Goal: Task Accomplishment & Management: Manage account settings

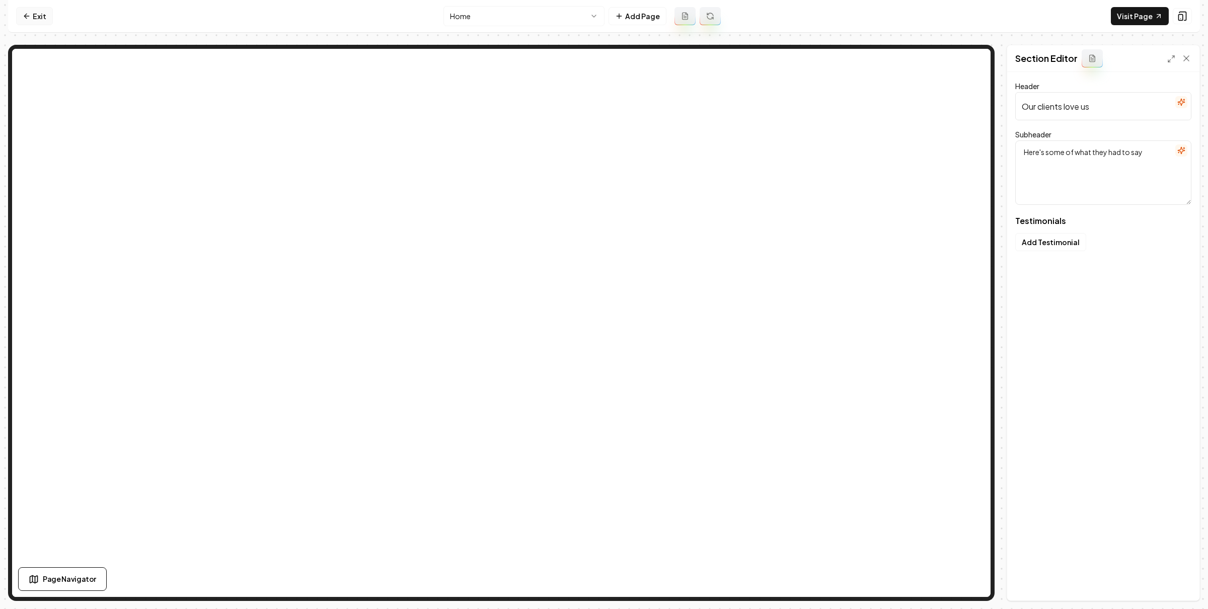
click at [30, 15] on icon at bounding box center [27, 16] width 8 height 8
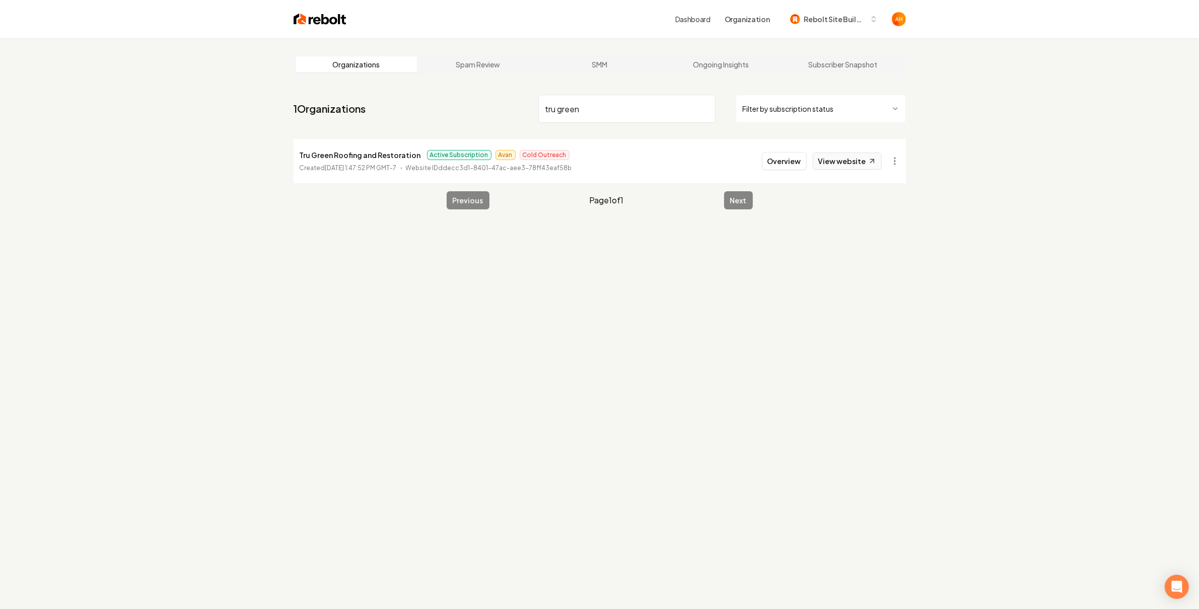
type input "tru green"
click at [840, 157] on link "View website" at bounding box center [846, 161] width 69 height 17
drag, startPoint x: 656, startPoint y: 106, endPoint x: 664, endPoint y: 105, distance: 8.6
click at [656, 106] on input "tru green" at bounding box center [626, 109] width 177 height 28
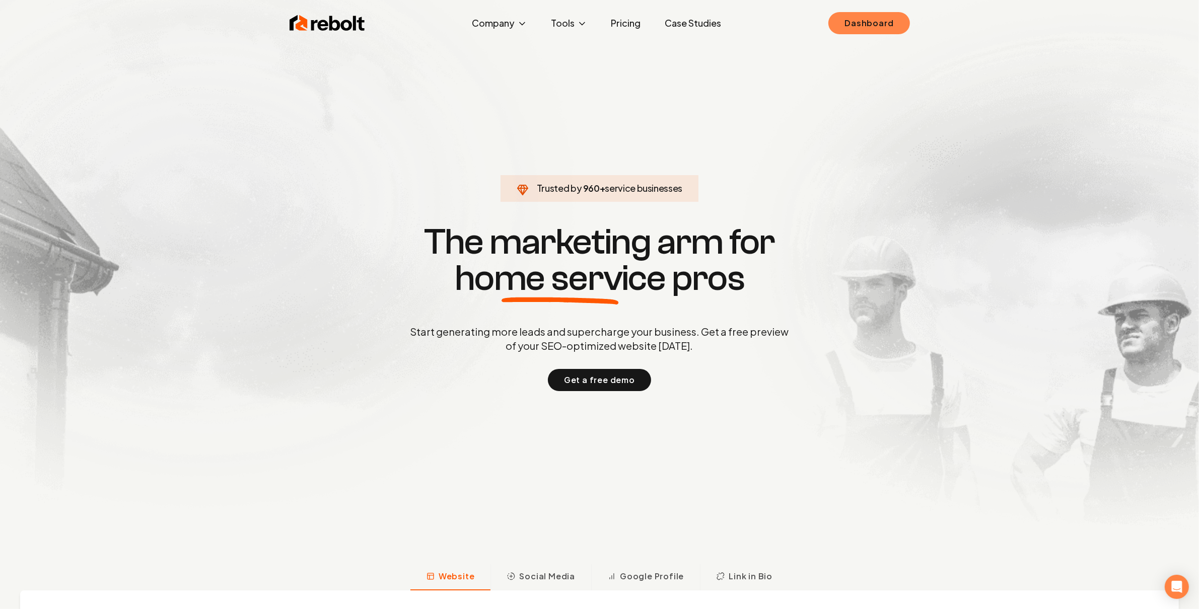
click at [876, 26] on link "Dashboard" at bounding box center [868, 23] width 81 height 22
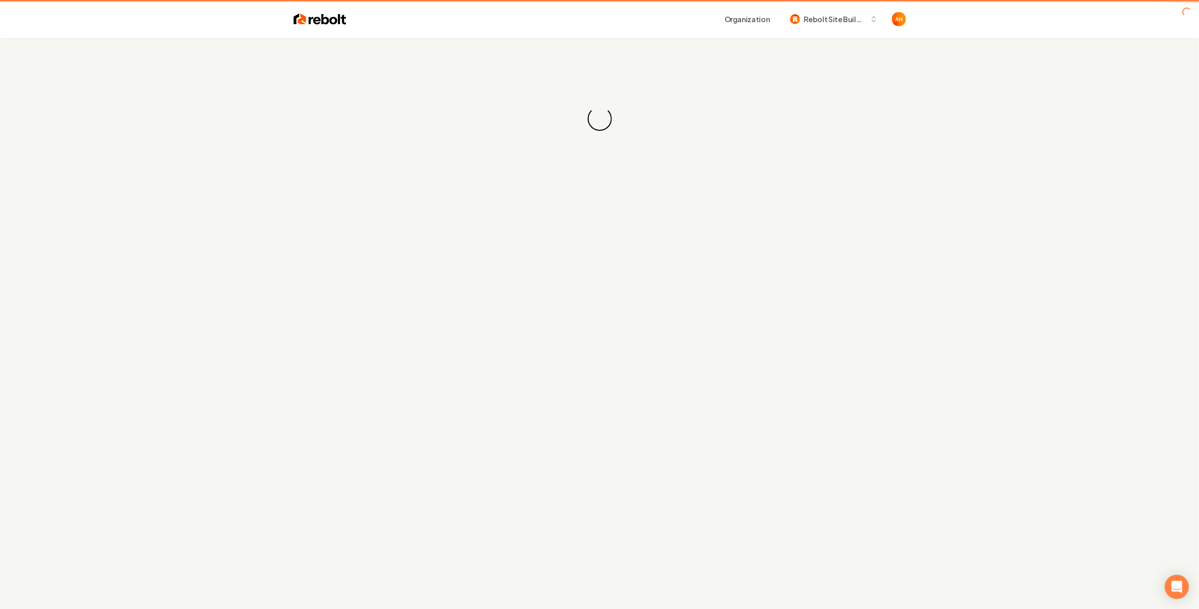
click at [546, 18] on div "Organization Rebolt Site Builder" at bounding box center [625, 19] width 559 height 18
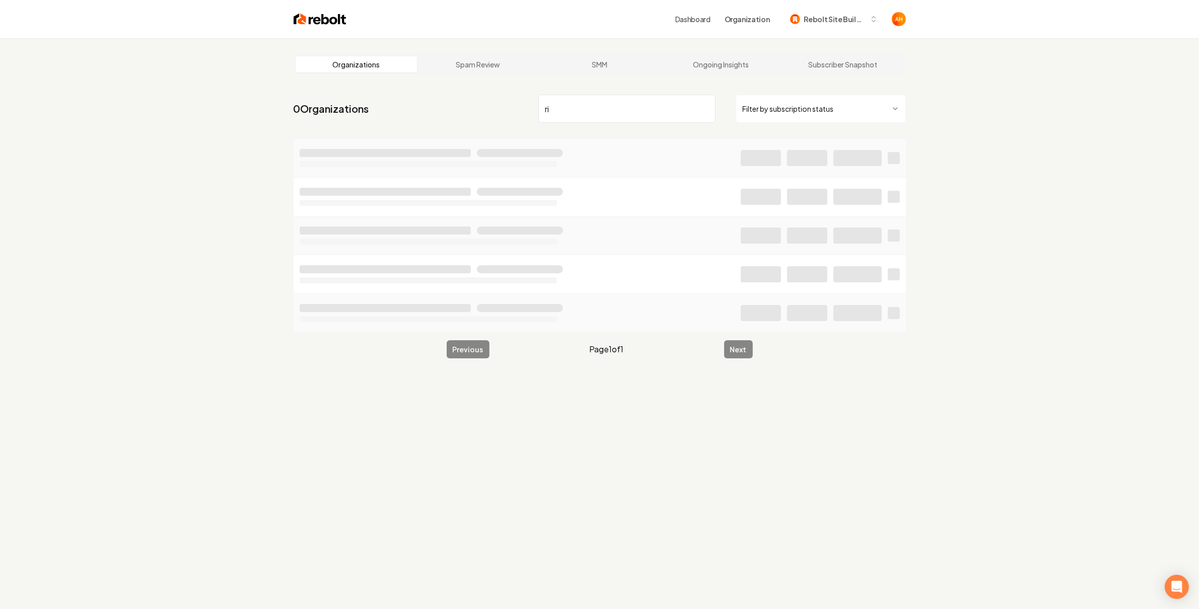
type input "r"
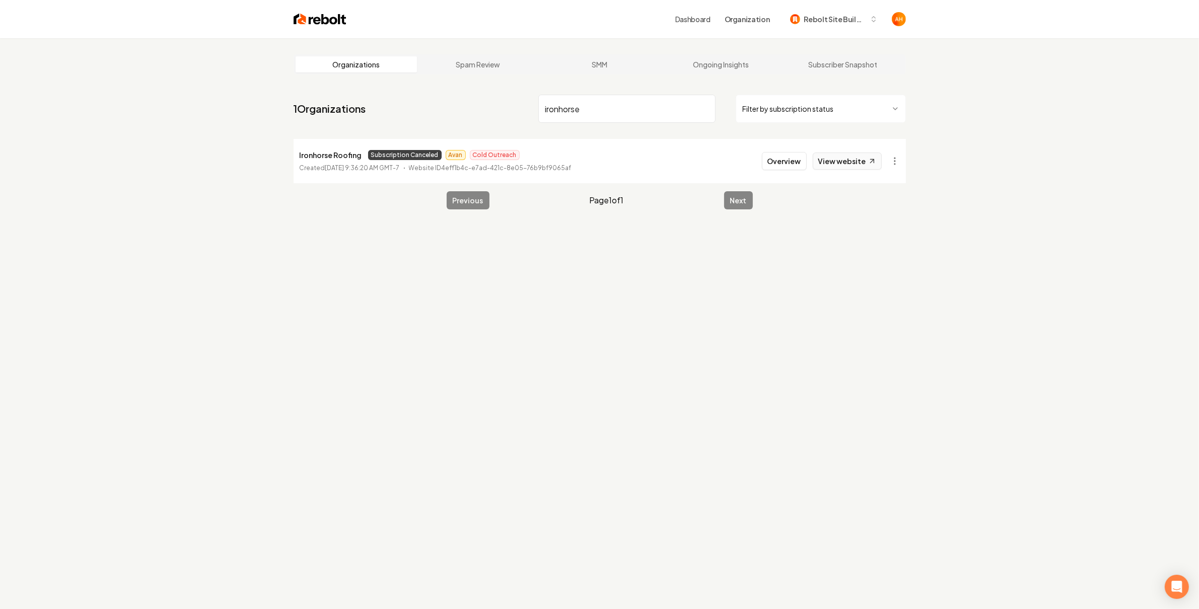
type input "ironhorse"
click at [856, 159] on link "View website" at bounding box center [846, 161] width 69 height 17
click at [783, 157] on button "Overview" at bounding box center [784, 161] width 45 height 18
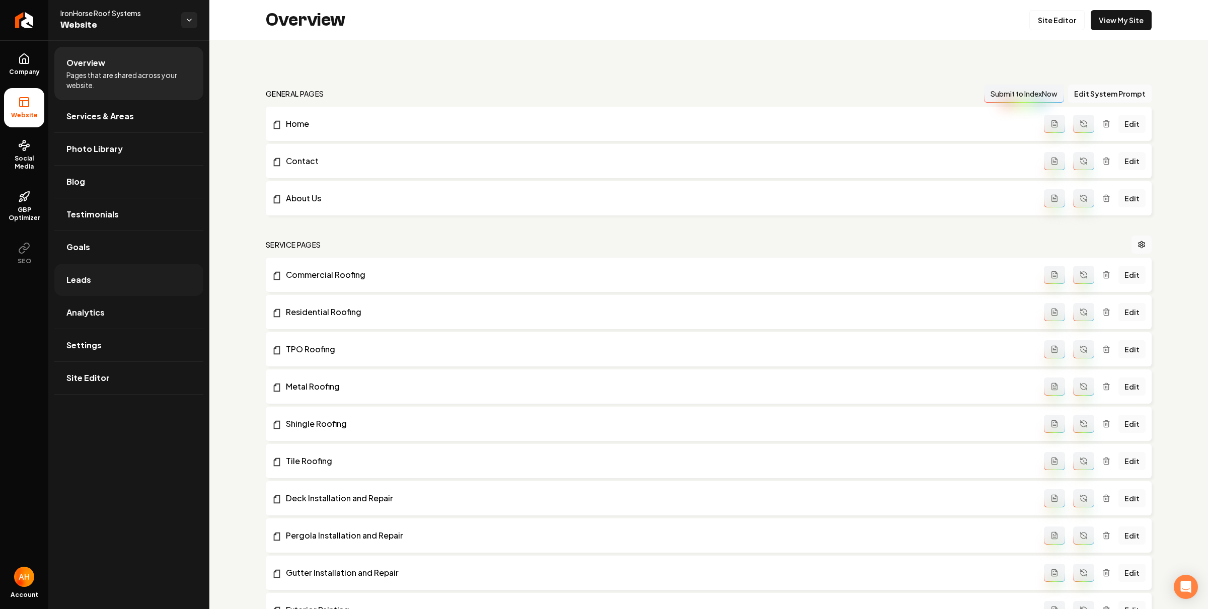
click at [113, 276] on link "Leads" at bounding box center [128, 280] width 149 height 32
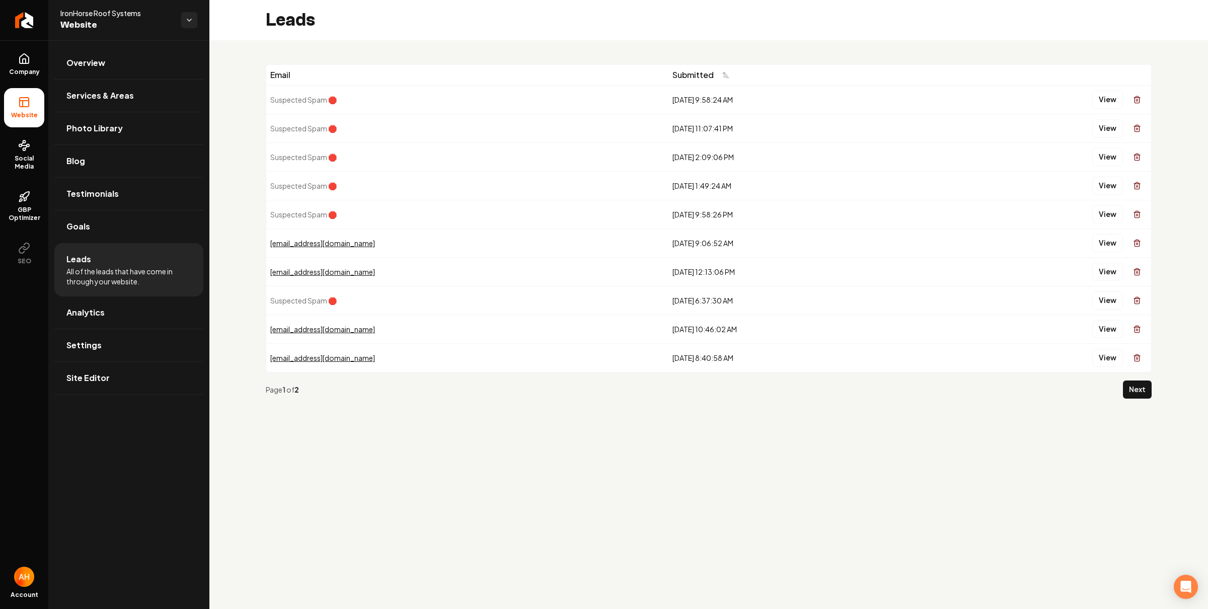
click at [1136, 391] on button "Next" at bounding box center [1137, 390] width 29 height 18
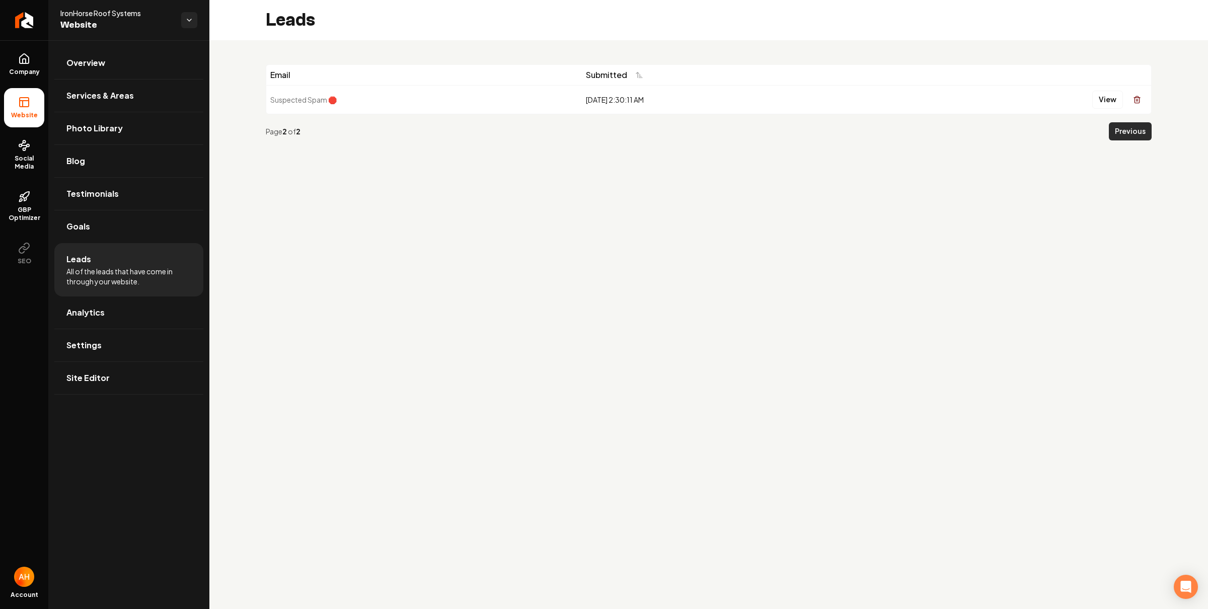
click at [1143, 129] on button "Previous" at bounding box center [1130, 131] width 43 height 18
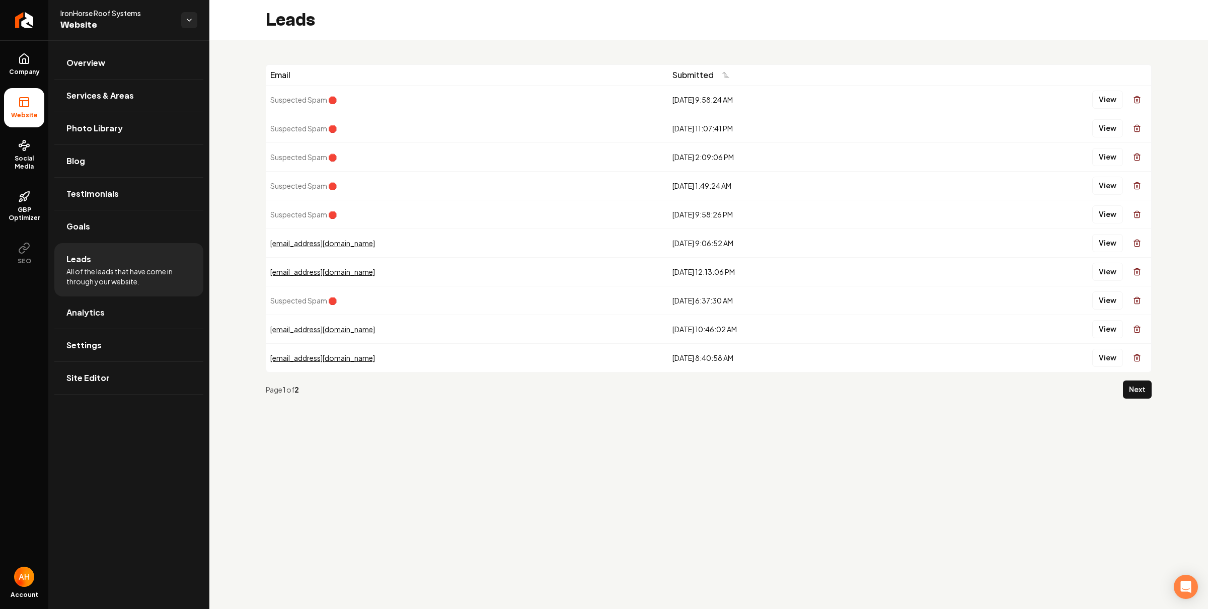
click at [382, 32] on div "Leads" at bounding box center [708, 20] width 999 height 40
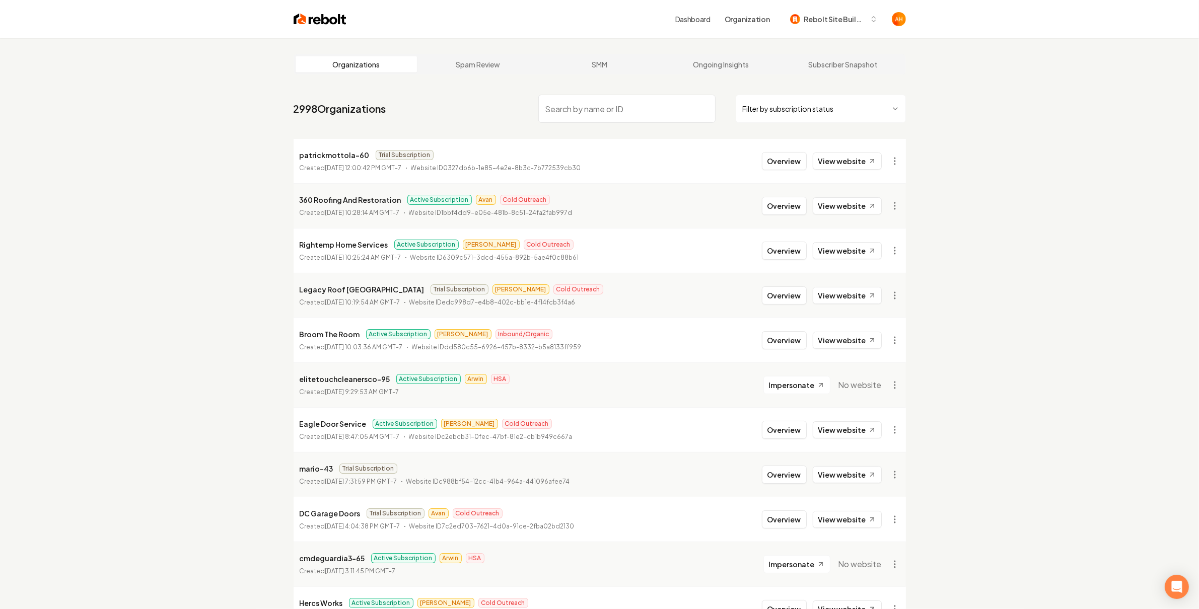
click at [651, 115] on input "search" at bounding box center [626, 109] width 177 height 28
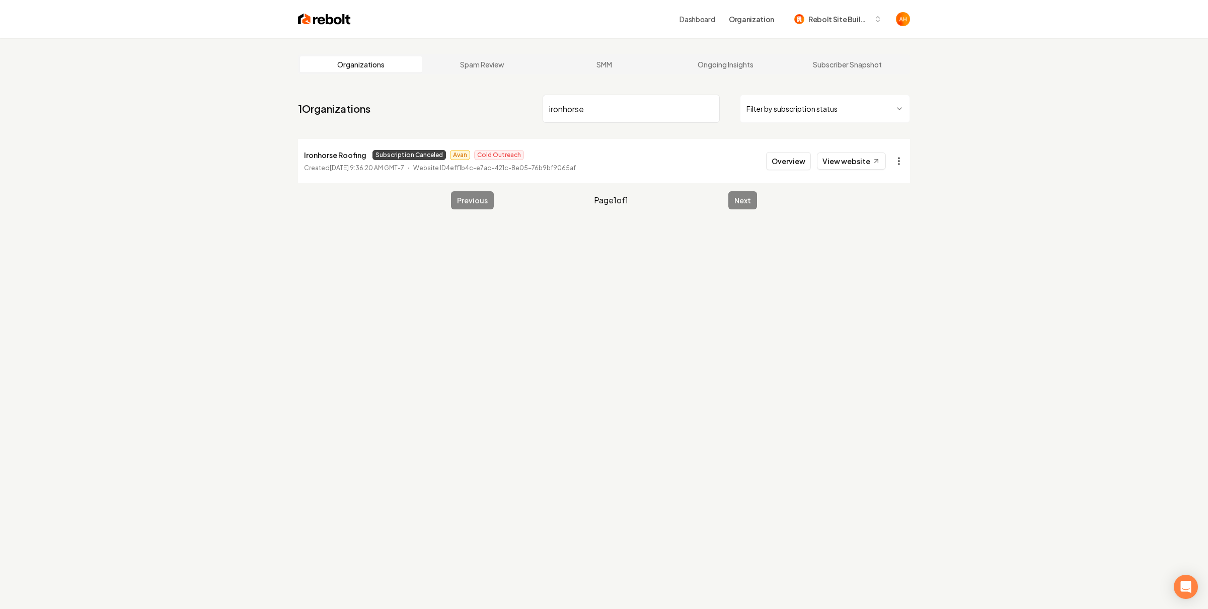
click at [900, 162] on html "Dashboard Organization Rebolt Site Builder Organizations Spam Review SMM Ongoin…" at bounding box center [604, 304] width 1208 height 609
click at [879, 247] on link "View in Stripe" at bounding box center [870, 248] width 64 height 16
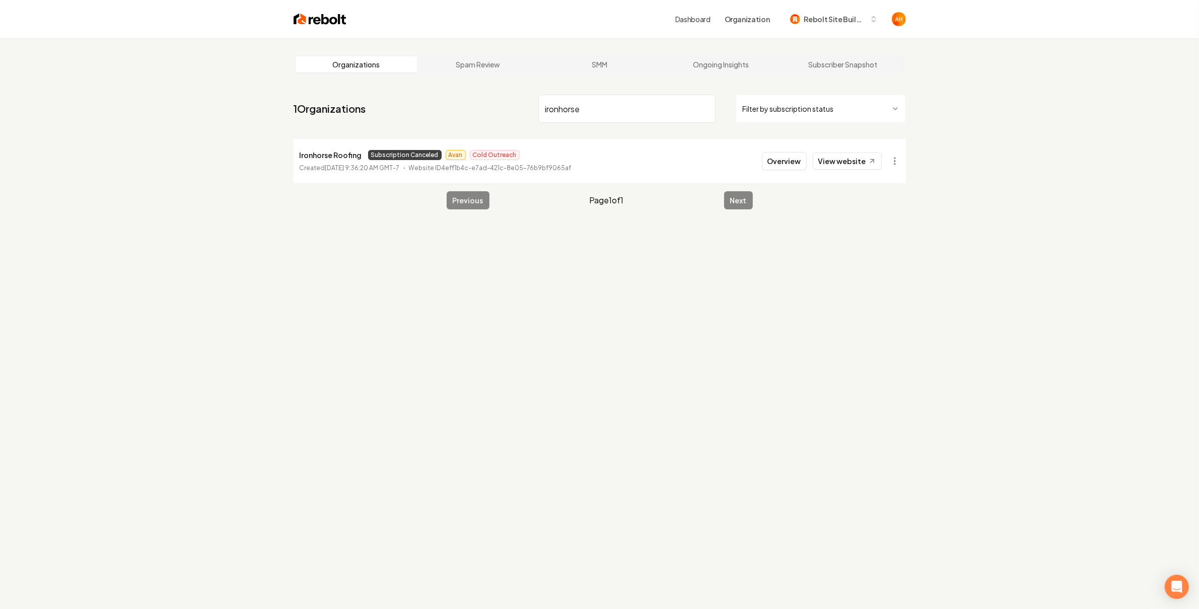
click at [339, 154] on p "Ironhorse Roofing" at bounding box center [331, 155] width 62 height 12
copy p "Ironhorse Roofing"
click at [340, 147] on li "Ironhorse Roofing Subscription Canceled Avan Cold Outreach Created March 20, 20…" at bounding box center [599, 161] width 612 height 44
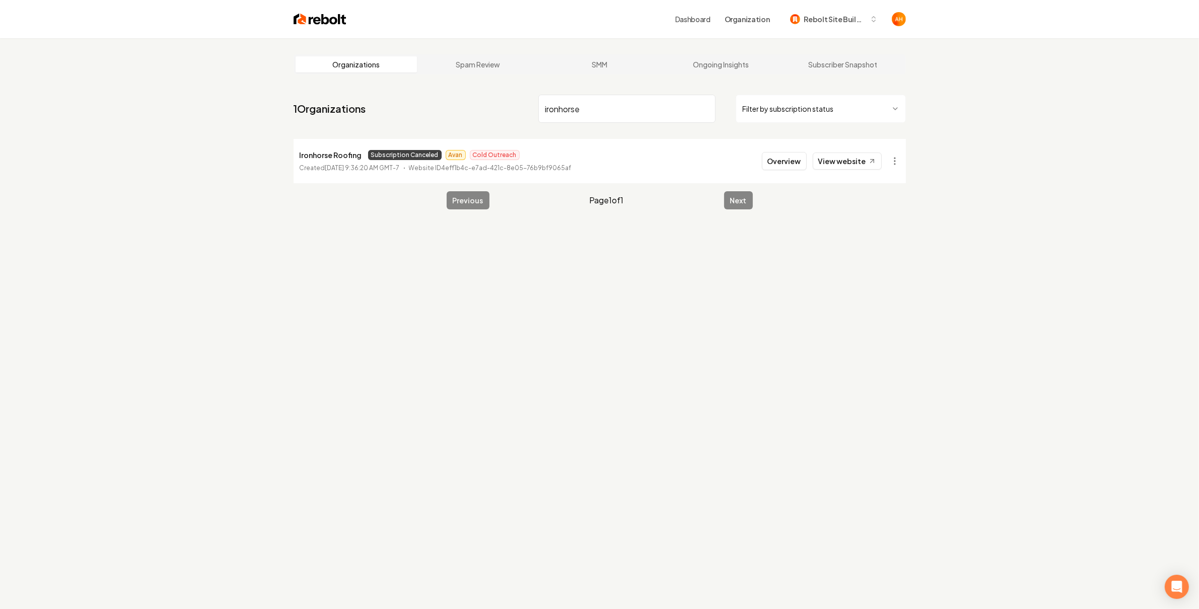
click at [334, 154] on p "Ironhorse Roofing" at bounding box center [331, 155] width 62 height 12
copy p "Ironhorse Roofing"
click at [339, 152] on p "Ironhorse Roofing" at bounding box center [331, 155] width 62 height 12
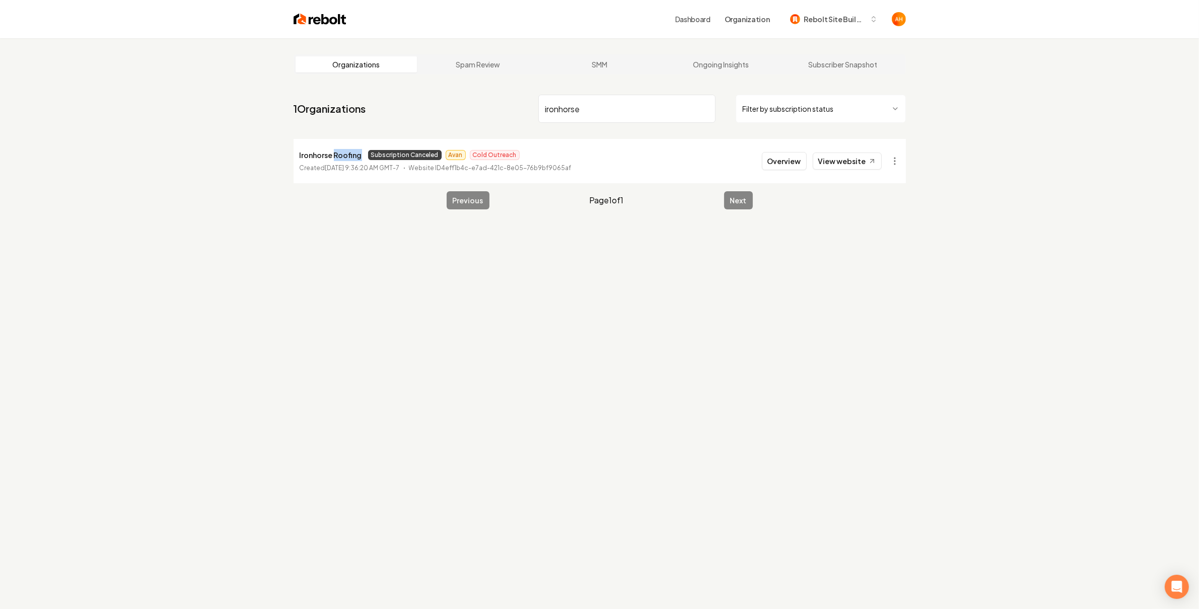
click at [339, 152] on p "Ironhorse Roofing" at bounding box center [331, 155] width 62 height 12
click at [898, 156] on html "Dashboard Organization Rebolt Site Builder Organizations Spam Review SMM Ongoin…" at bounding box center [599, 304] width 1199 height 609
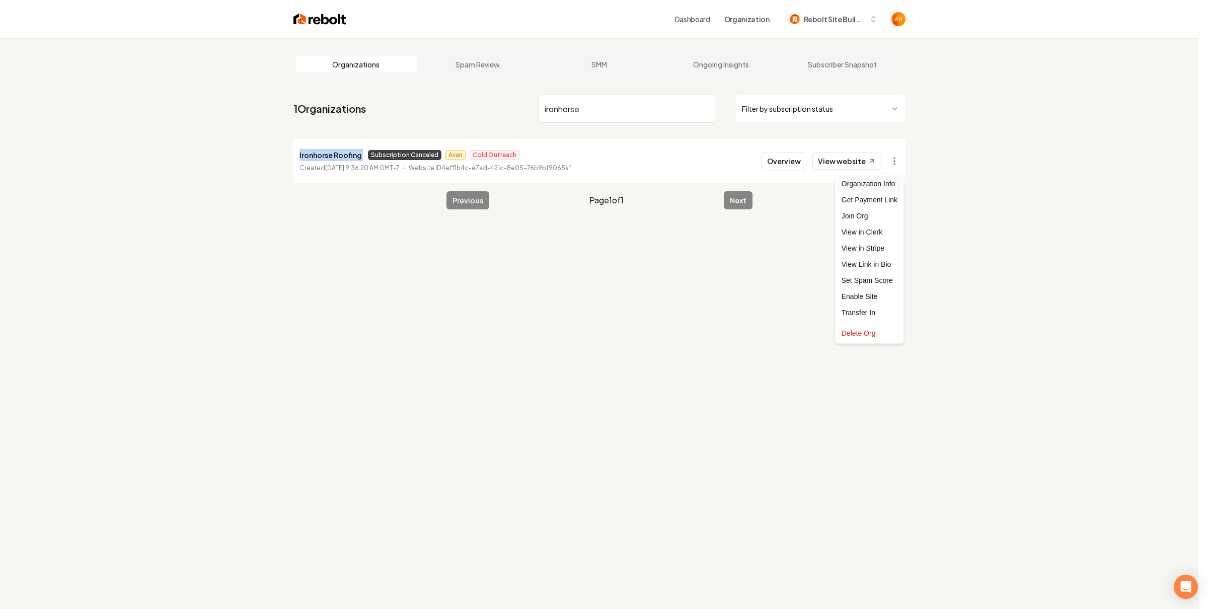
click at [886, 183] on div "Organization Info" at bounding box center [870, 184] width 64 height 16
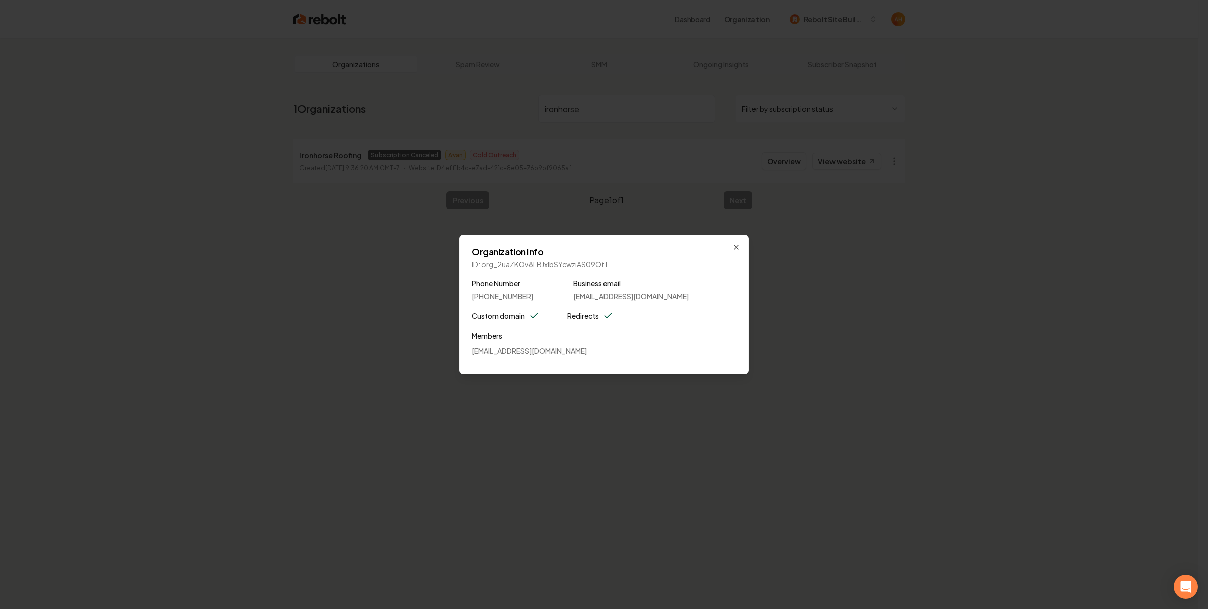
click at [573, 260] on p "ID: org_2uaZKOv8LBJxIbSYcwziAS09Ot1" at bounding box center [604, 264] width 265 height 10
copy p "org_2uaZKOv8LBJxIbSYcwziAS09Ot1"
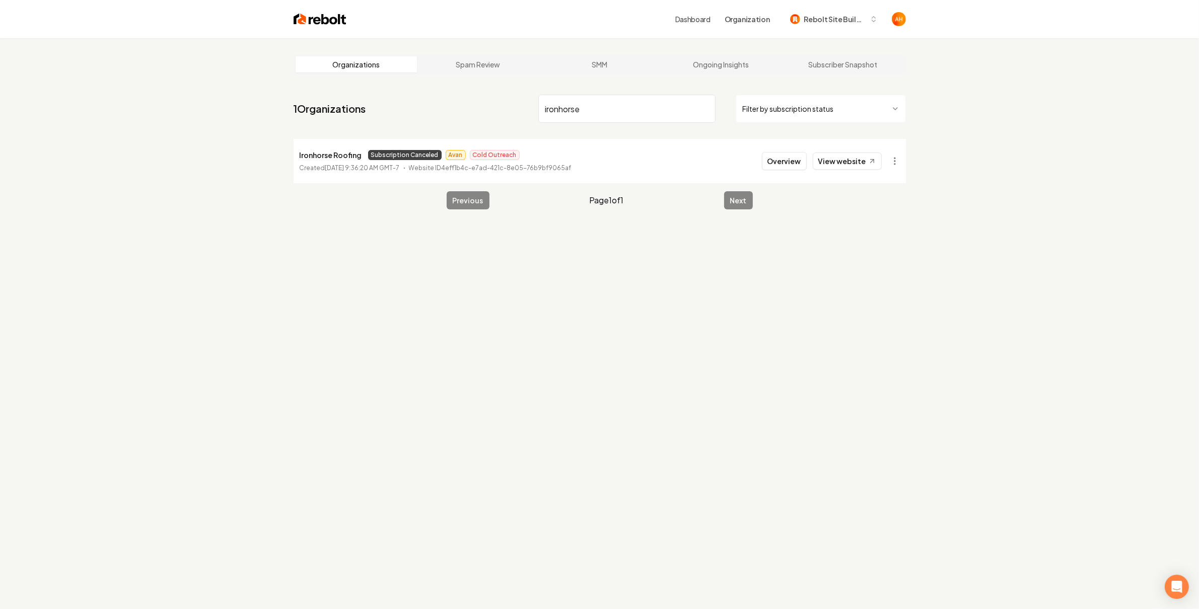
click at [613, 104] on input "ironhorse" at bounding box center [626, 109] width 177 height 28
type input "true green"
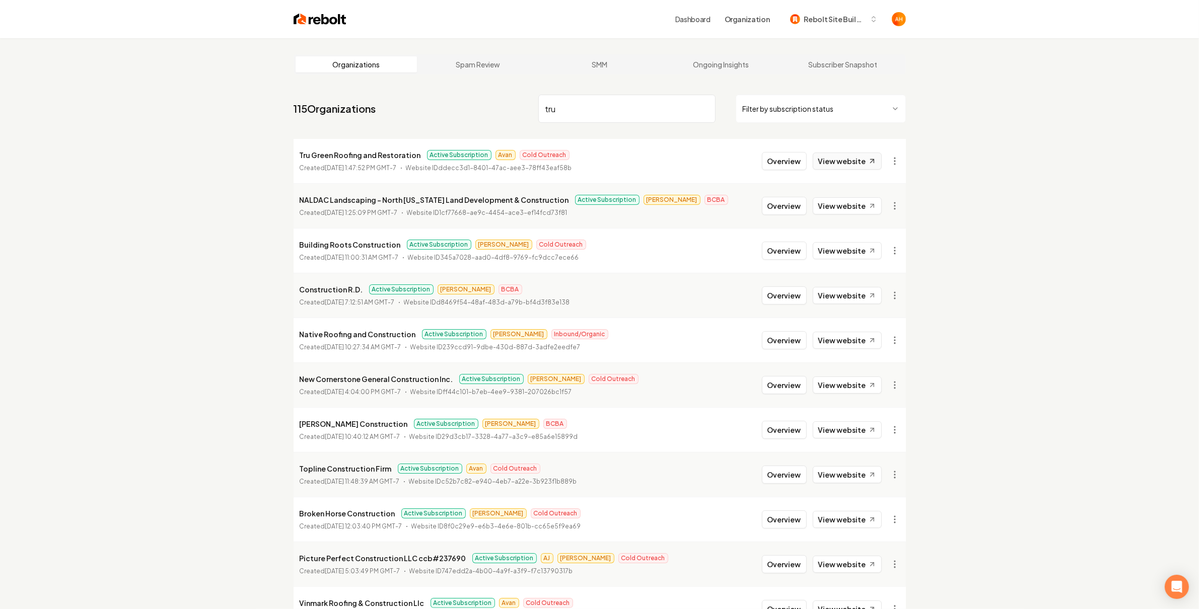
click at [860, 165] on link "View website" at bounding box center [846, 161] width 69 height 17
click at [627, 96] on input "tru" at bounding box center [626, 109] width 177 height 28
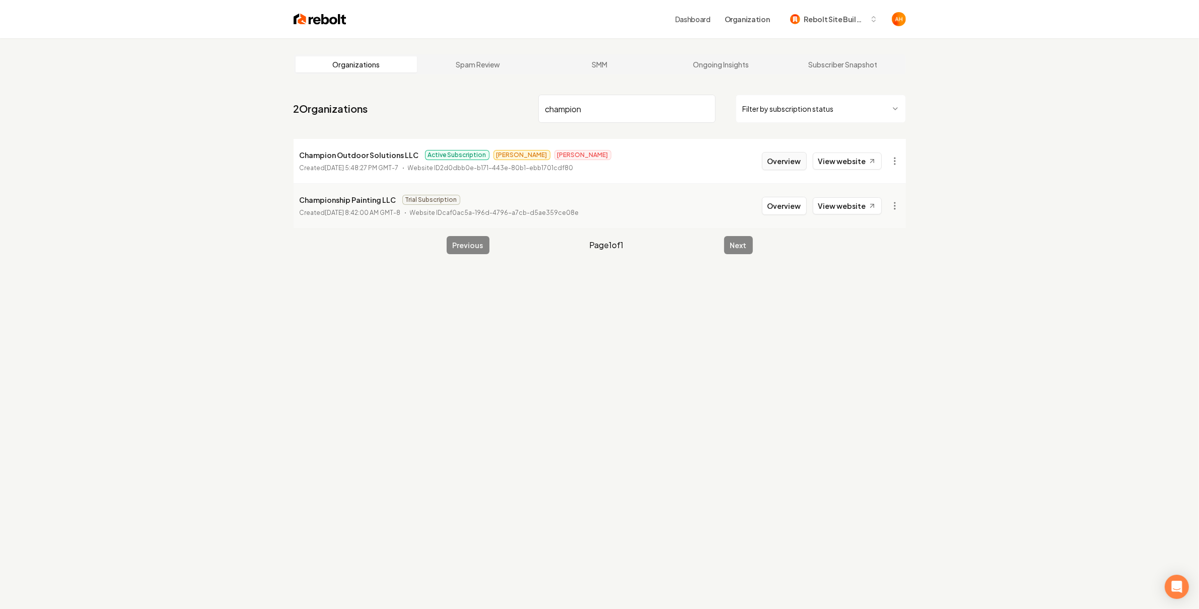
type input "champion"
click at [796, 157] on button "Overview" at bounding box center [784, 161] width 45 height 18
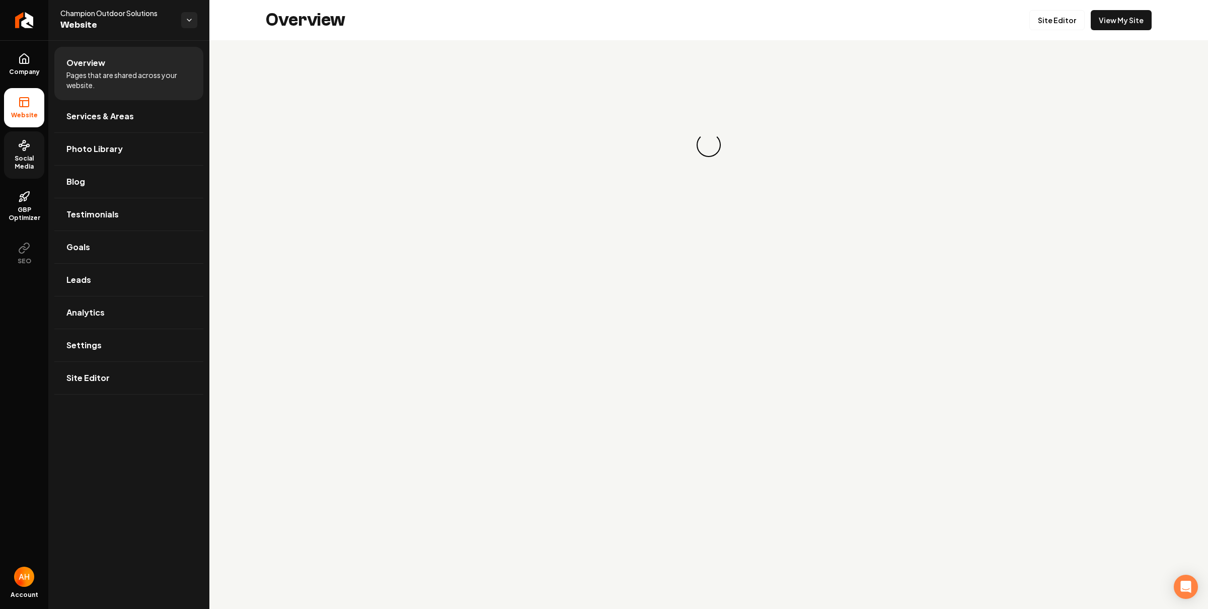
click at [23, 162] on span "Social Media" at bounding box center [24, 163] width 40 height 16
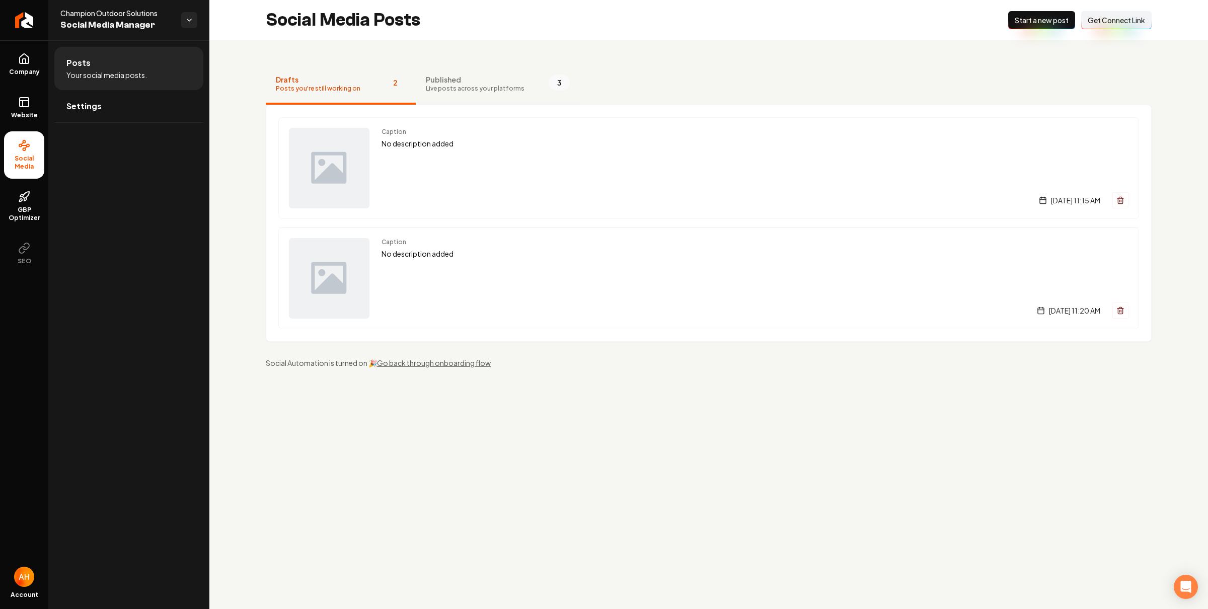
click at [549, 86] on span "3" at bounding box center [559, 82] width 21 height 16
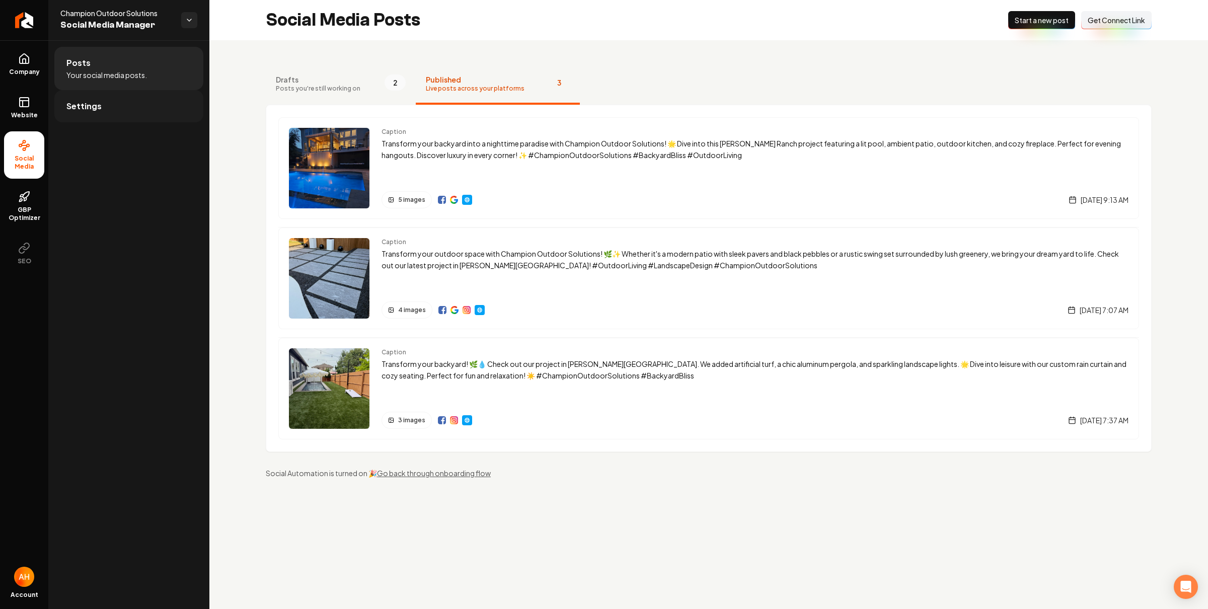
click at [167, 101] on link "Settings" at bounding box center [128, 106] width 149 height 32
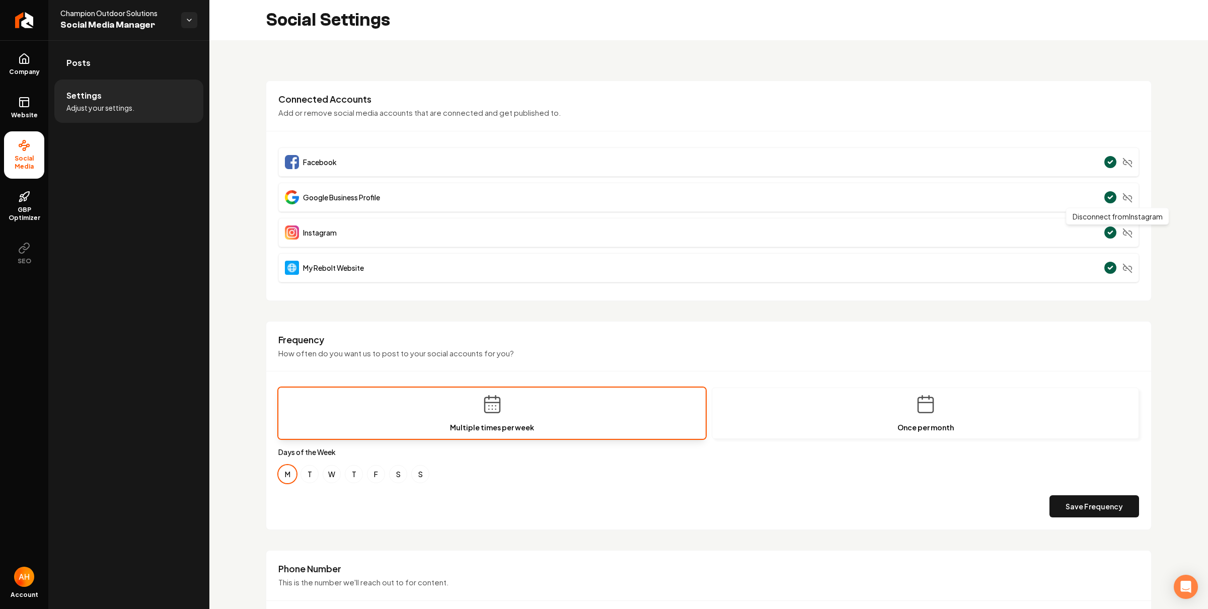
click at [1123, 232] on icon "Main content area" at bounding box center [1128, 233] width 10 height 10
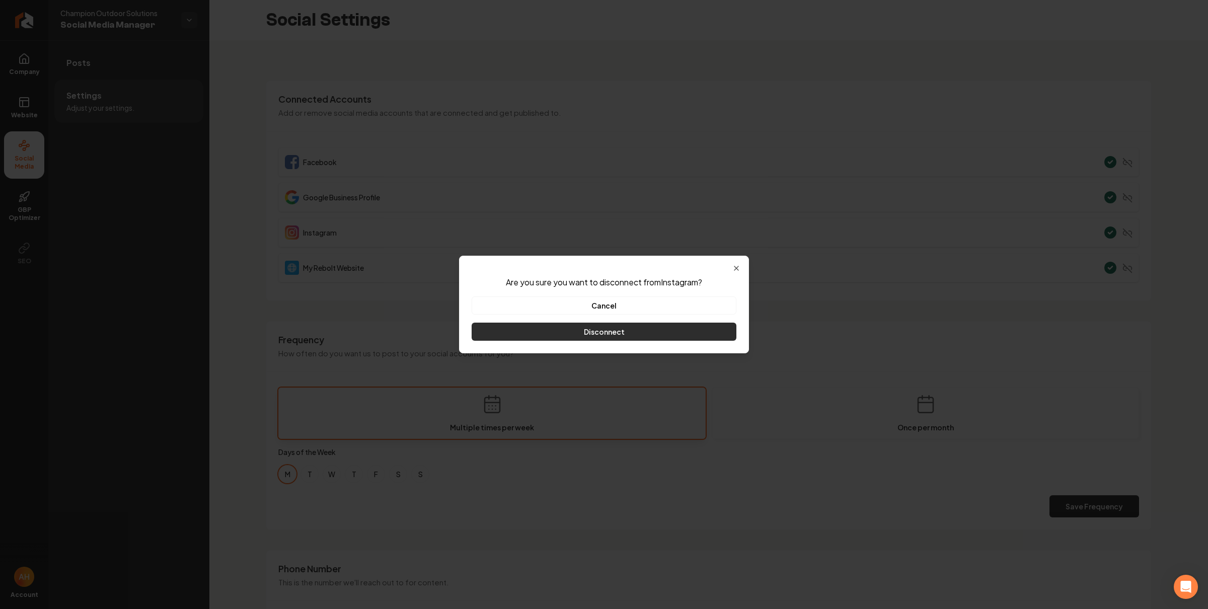
click at [653, 335] on button "Disconnect" at bounding box center [604, 332] width 265 height 18
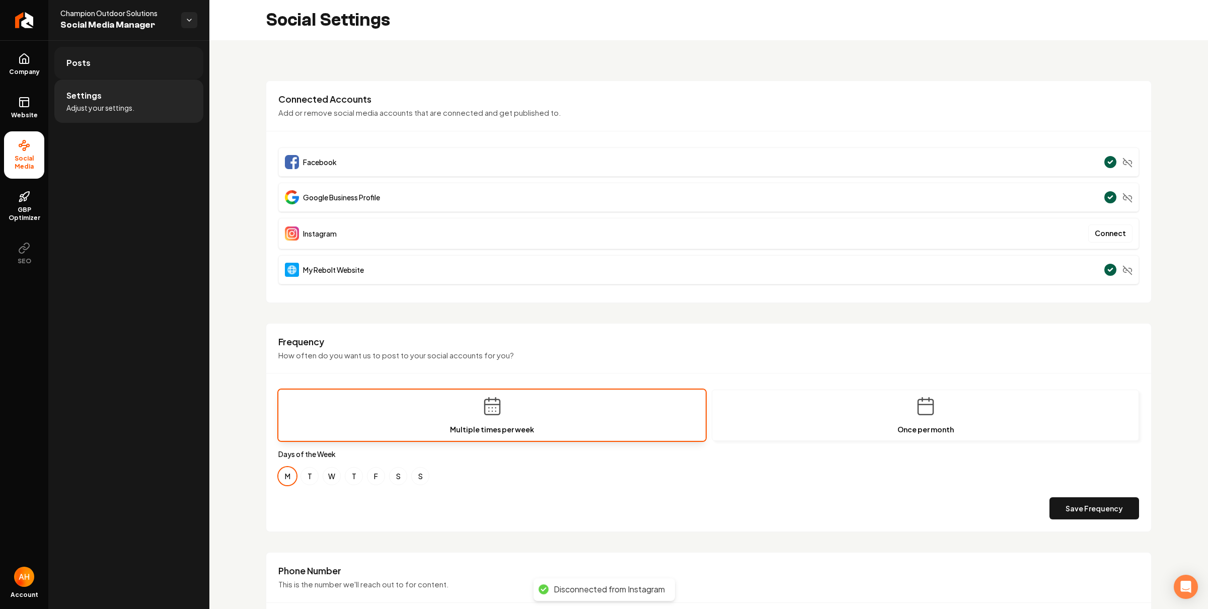
click at [114, 68] on link "Posts" at bounding box center [128, 63] width 149 height 32
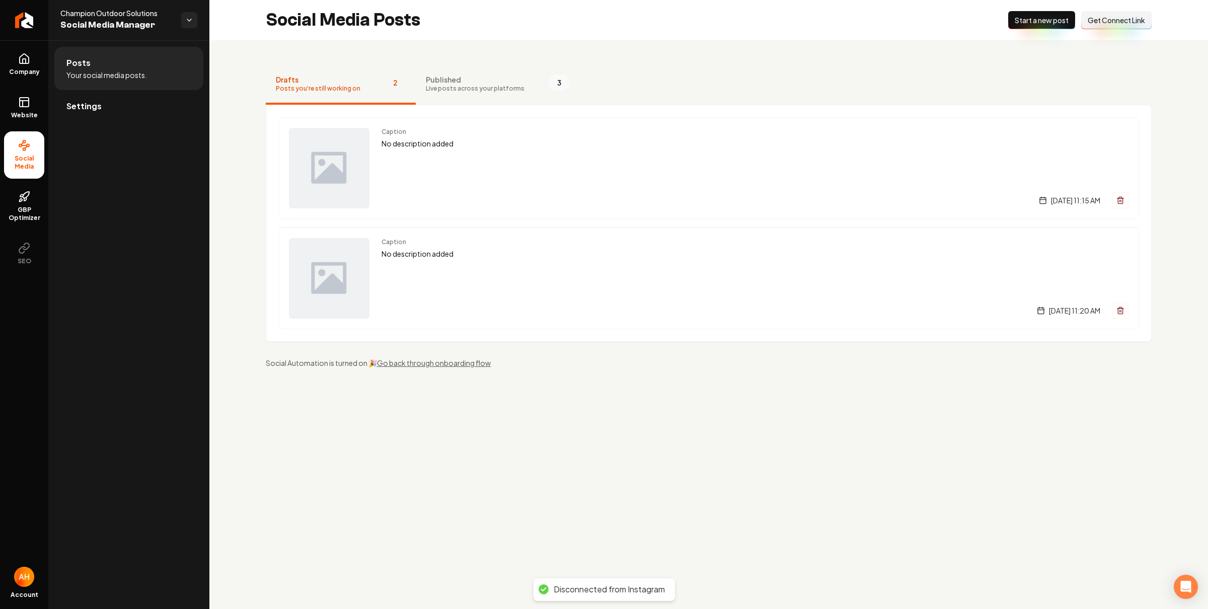
click at [1110, 21] on span "Get Connect Link" at bounding box center [1116, 20] width 57 height 10
click at [624, 29] on div "Social Media Posts New Post Start a new post Connect Link Get Connect Link" at bounding box center [708, 20] width 999 height 40
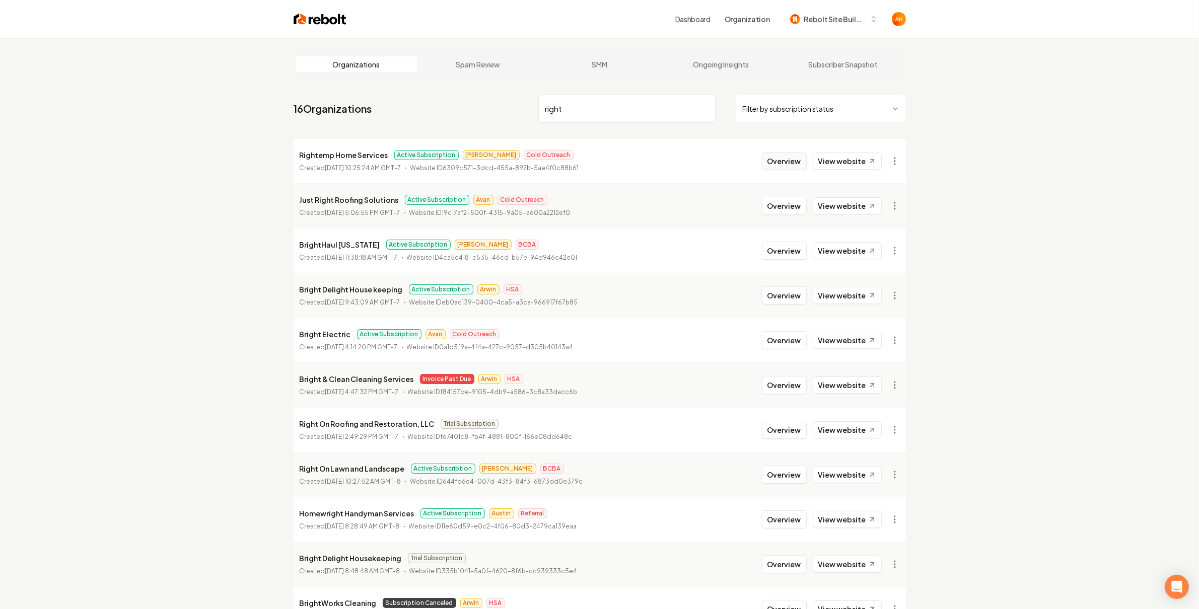
type input "right"
click at [783, 155] on button "Overview" at bounding box center [784, 161] width 45 height 18
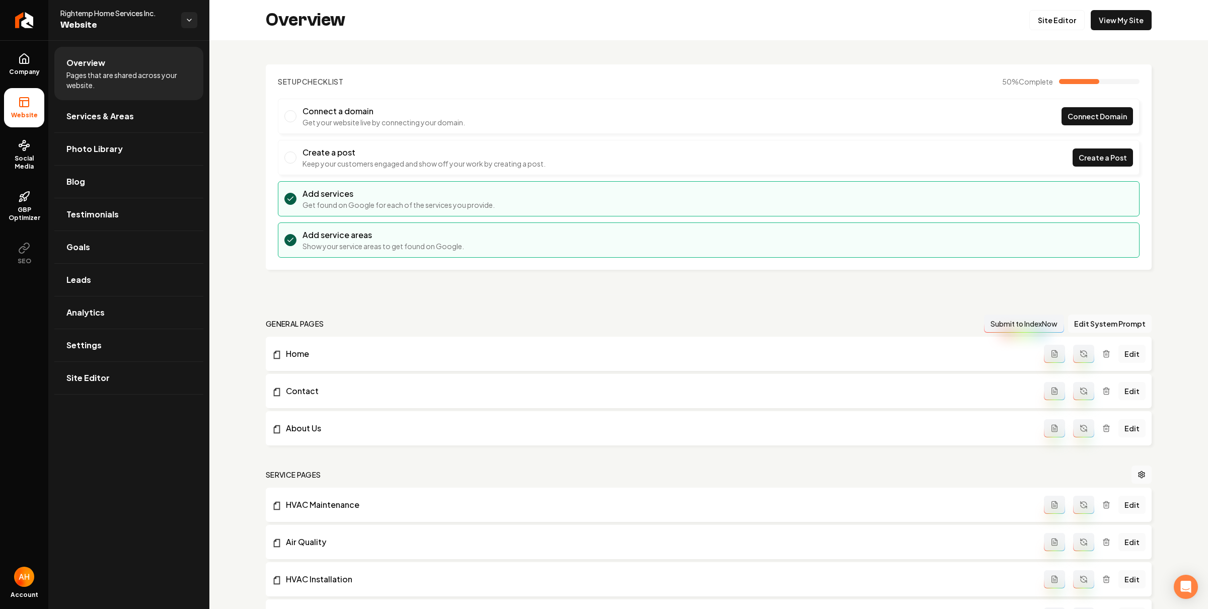
click at [23, 65] on link "Company" at bounding box center [24, 64] width 40 height 39
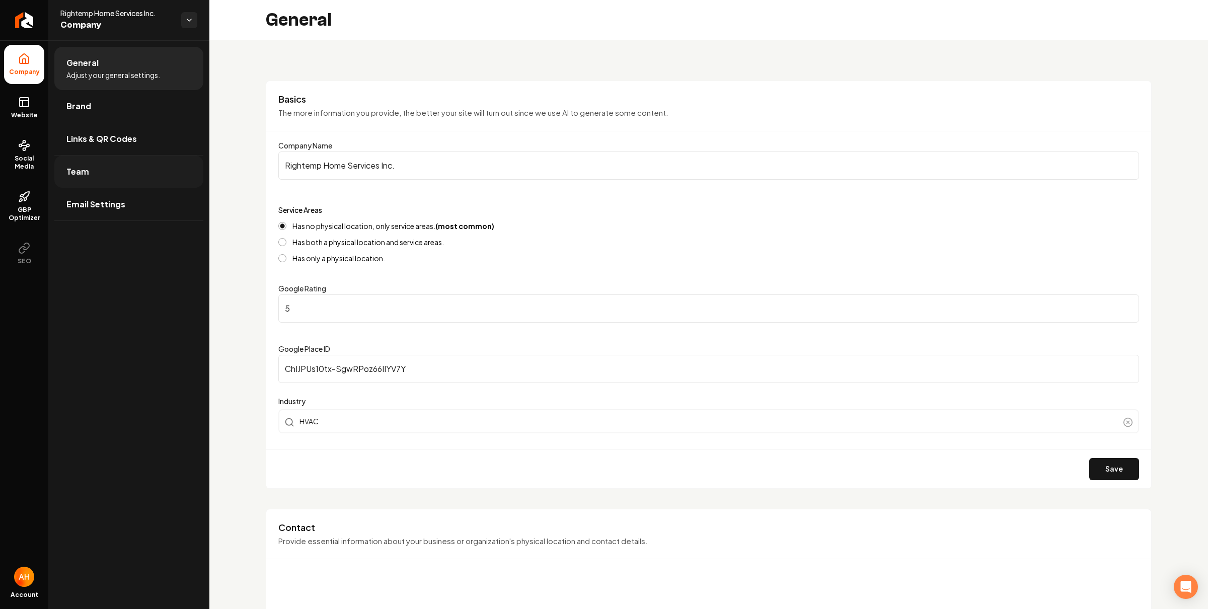
click at [99, 165] on link "Team" at bounding box center [128, 172] width 149 height 32
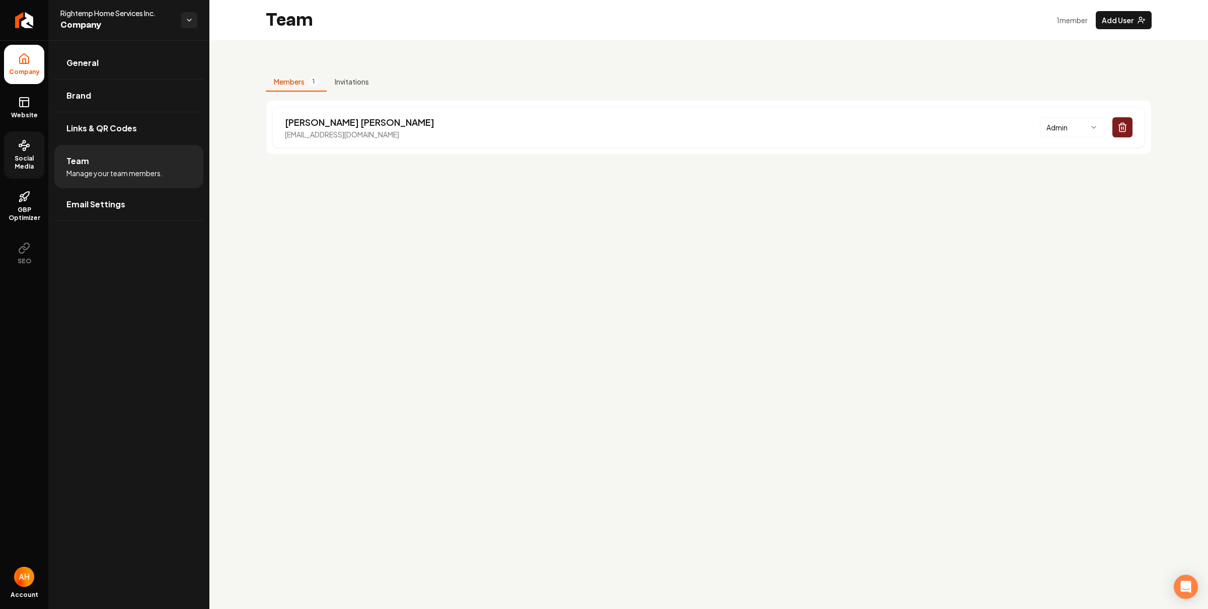
click at [32, 156] on span "Social Media" at bounding box center [24, 163] width 40 height 16
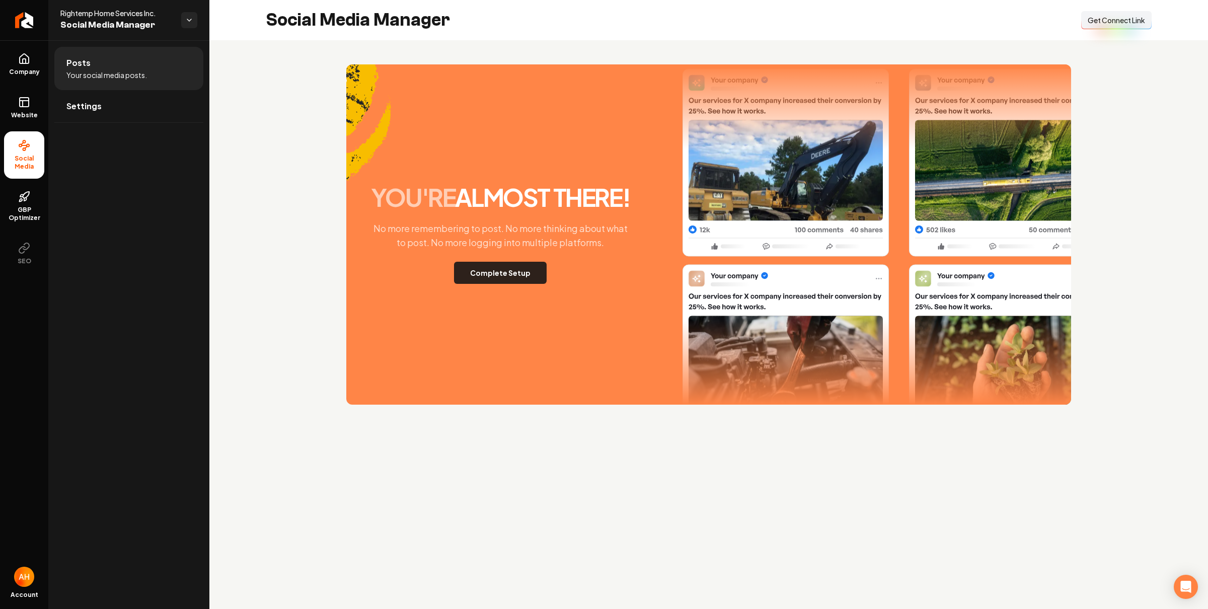
click at [494, 273] on button "Complete Setup" at bounding box center [500, 273] width 93 height 22
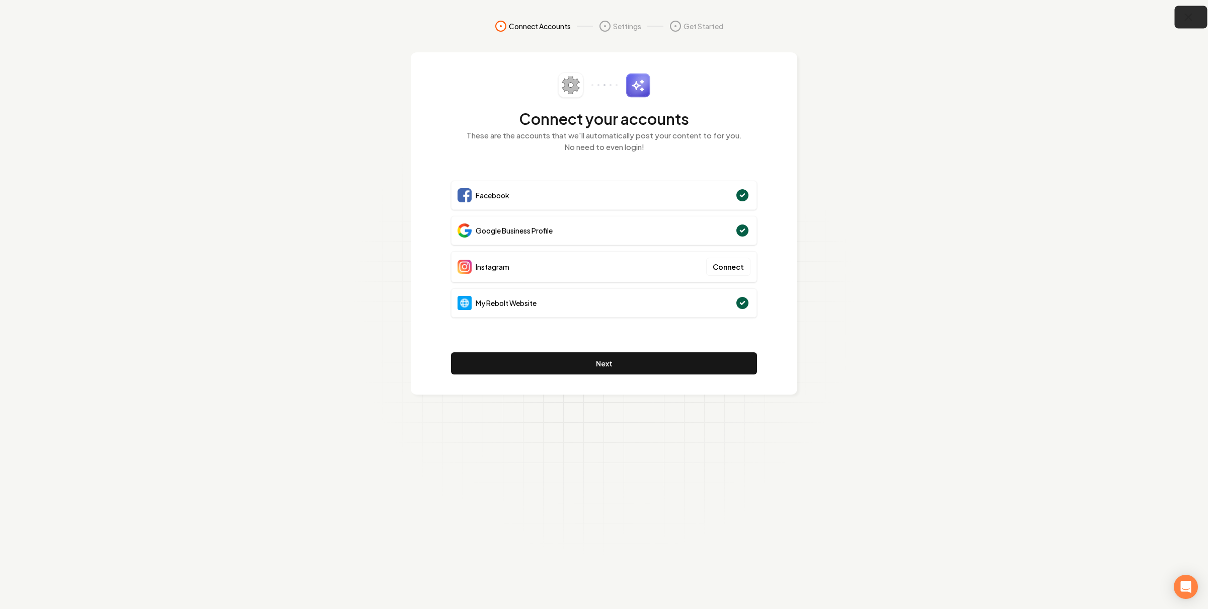
drag, startPoint x: 1186, startPoint y: 19, endPoint x: 1181, endPoint y: 18, distance: 5.3
click at [1184, 18] on icon "button" at bounding box center [1188, 17] width 13 height 13
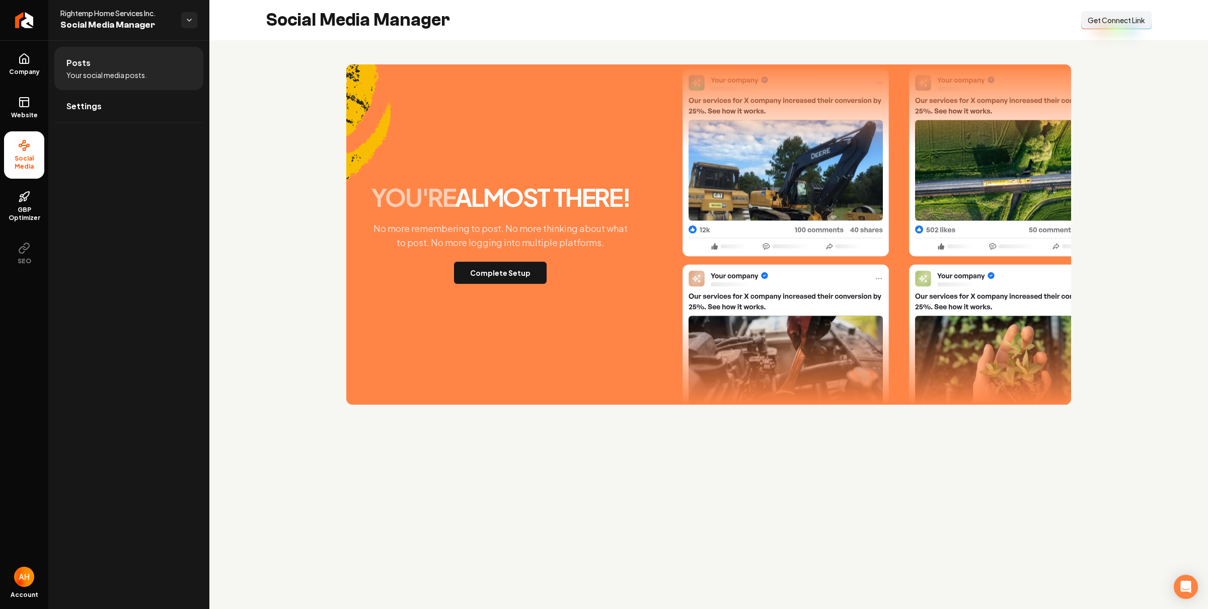
click at [484, 26] on div "Social Media Manager Connect Link Get Connect Link" at bounding box center [708, 20] width 999 height 40
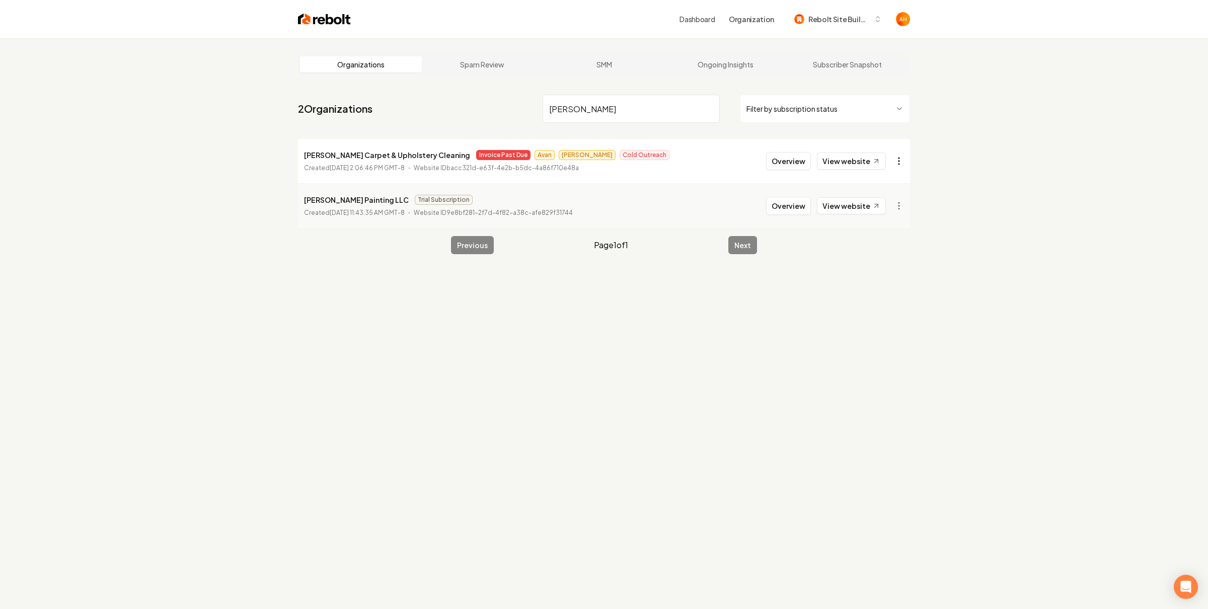
click at [899, 156] on html "Dashboard Organization Rebolt Site Builder Organizations Spam Review SMM Ongoin…" at bounding box center [604, 304] width 1208 height 609
click at [894, 249] on link "View in Stripe" at bounding box center [870, 248] width 64 height 16
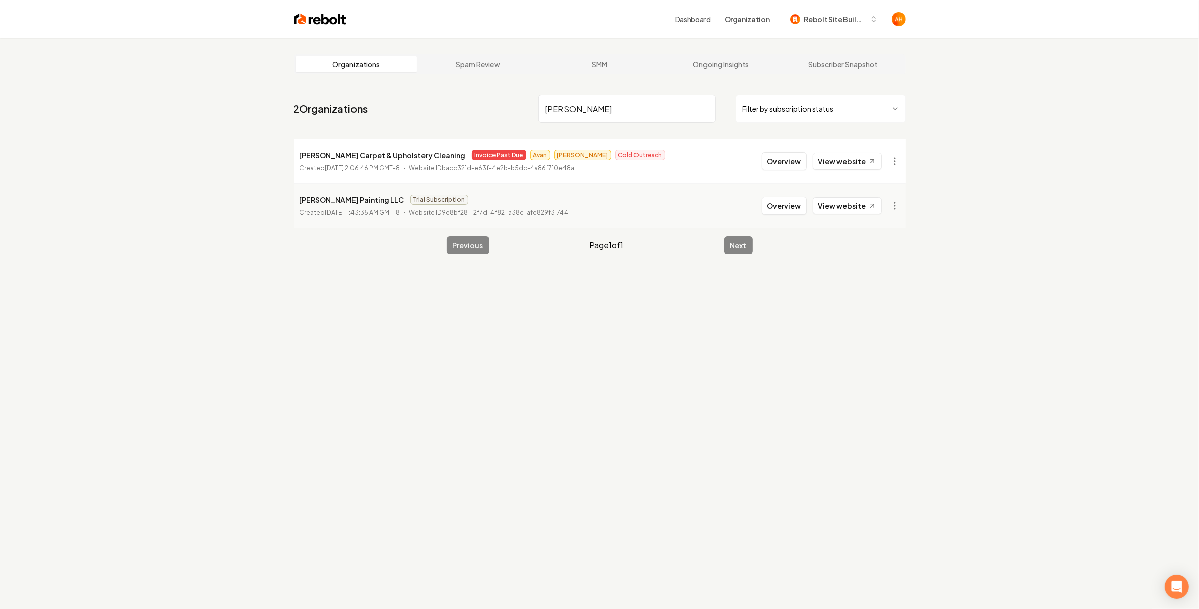
click at [608, 110] on input "douglas" at bounding box center [626, 109] width 177 height 28
paste input "R Landscaping"
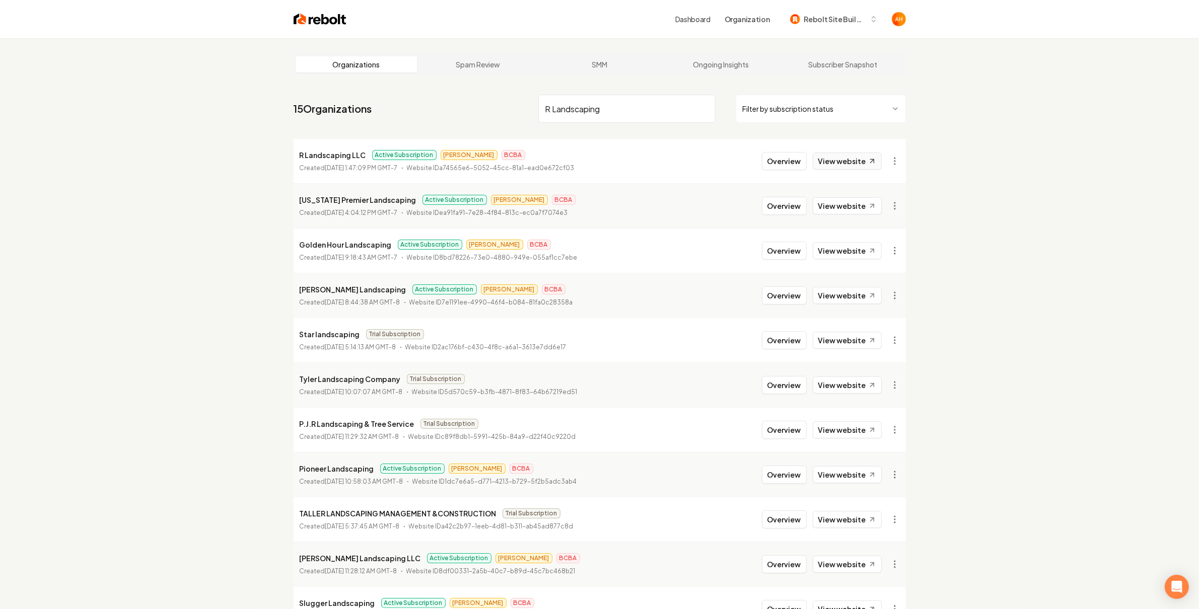
type input "R Landscaping"
click at [842, 167] on link "View website" at bounding box center [846, 161] width 69 height 17
click at [783, 156] on button "Overview" at bounding box center [784, 161] width 45 height 18
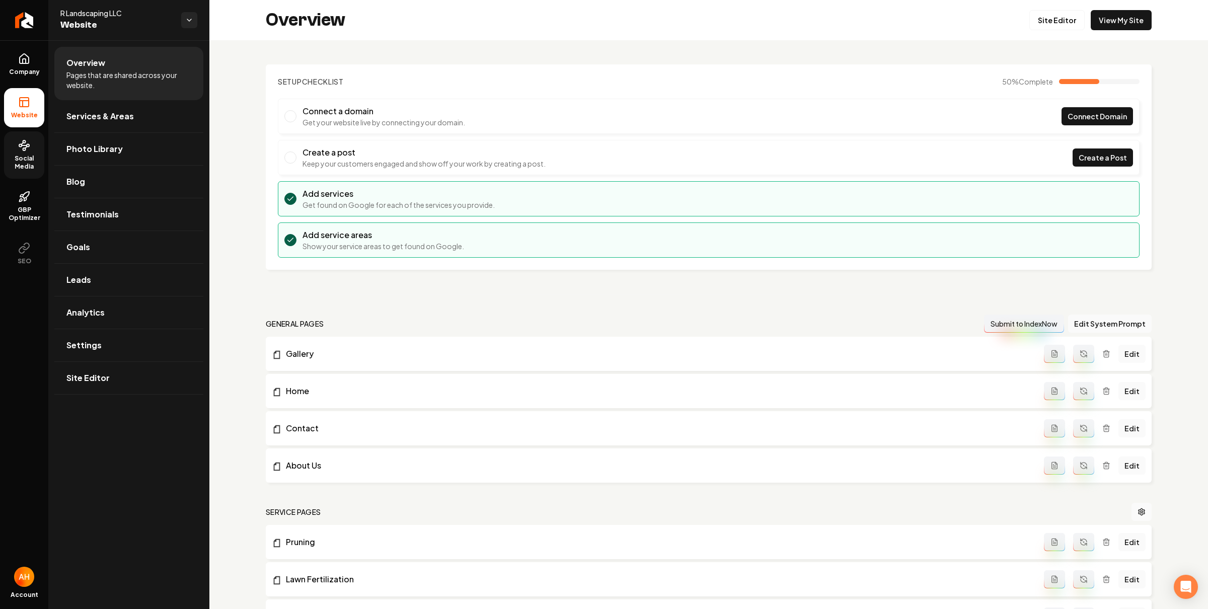
click at [31, 155] on span "Social Media" at bounding box center [24, 163] width 40 height 16
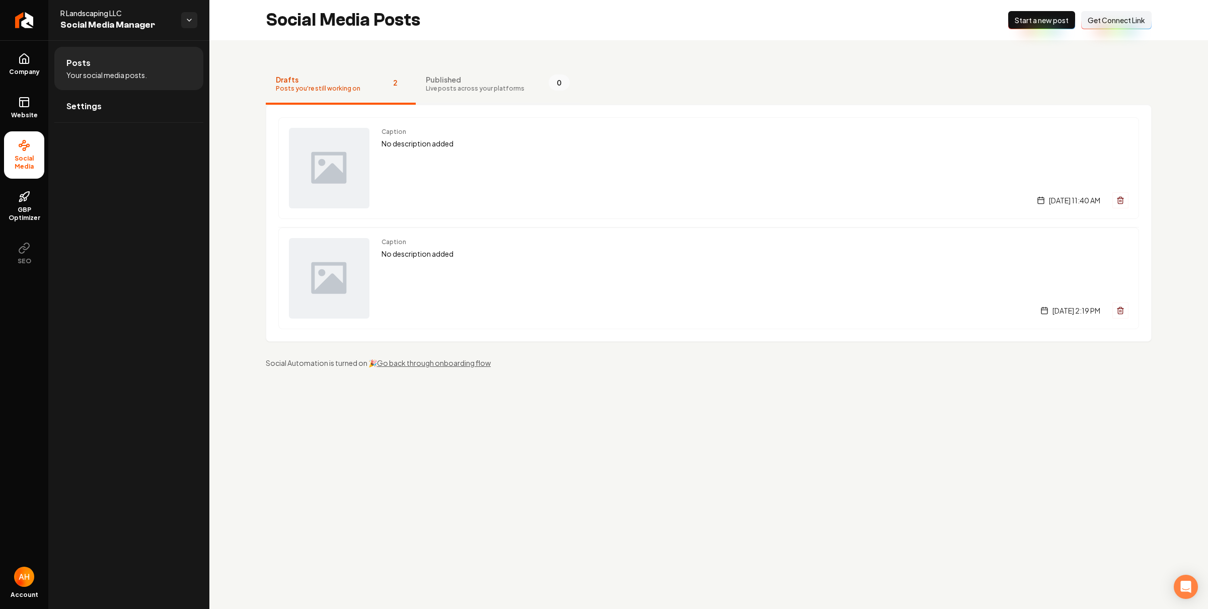
click at [462, 86] on span "Live posts across your platforms" at bounding box center [475, 89] width 99 height 8
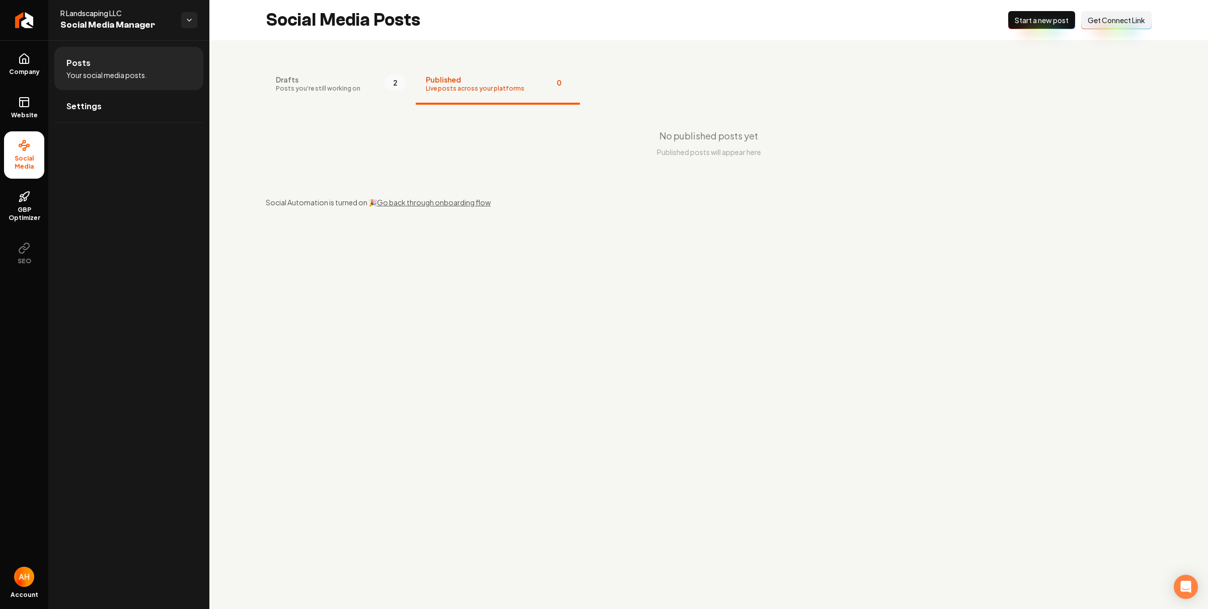
click at [355, 85] on button "Drafts Posts you're still working on 2" at bounding box center [341, 84] width 150 height 40
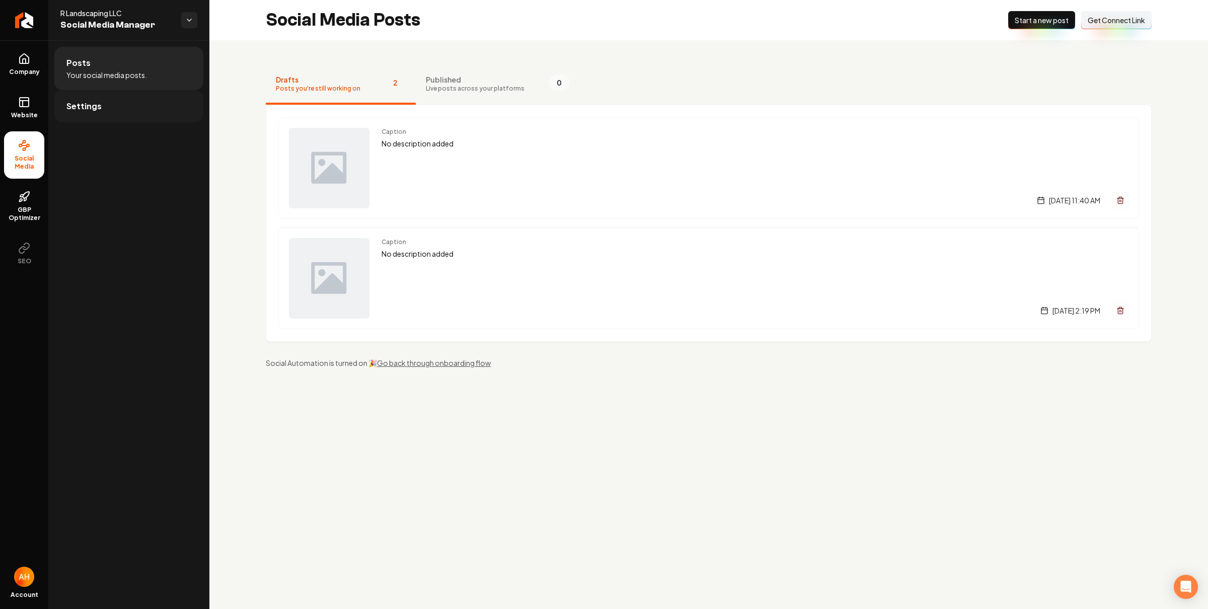
click at [156, 112] on link "Settings" at bounding box center [128, 106] width 149 height 32
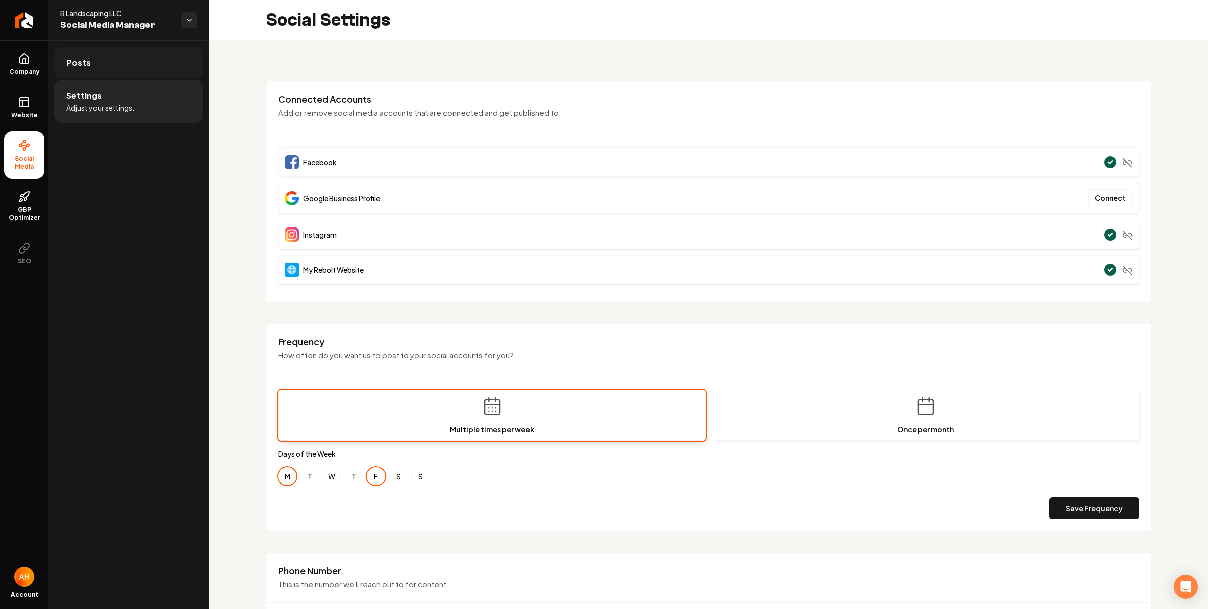
click at [112, 65] on link "Posts" at bounding box center [128, 63] width 149 height 32
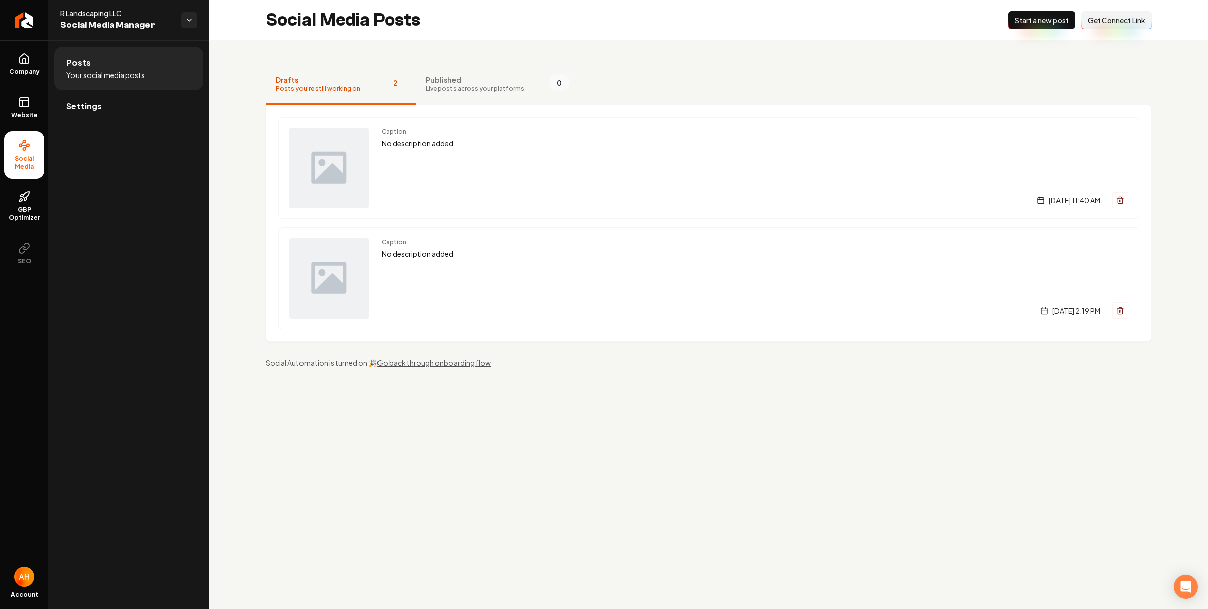
click at [480, 83] on span "Published" at bounding box center [475, 79] width 99 height 10
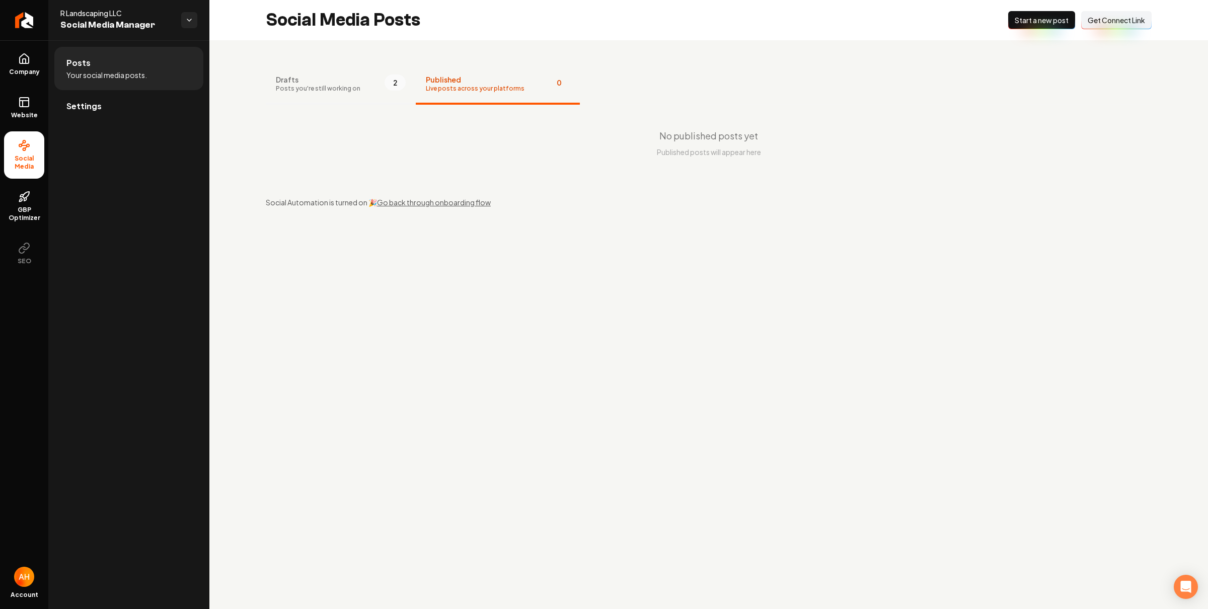
click at [345, 79] on span "Drafts" at bounding box center [318, 79] width 85 height 10
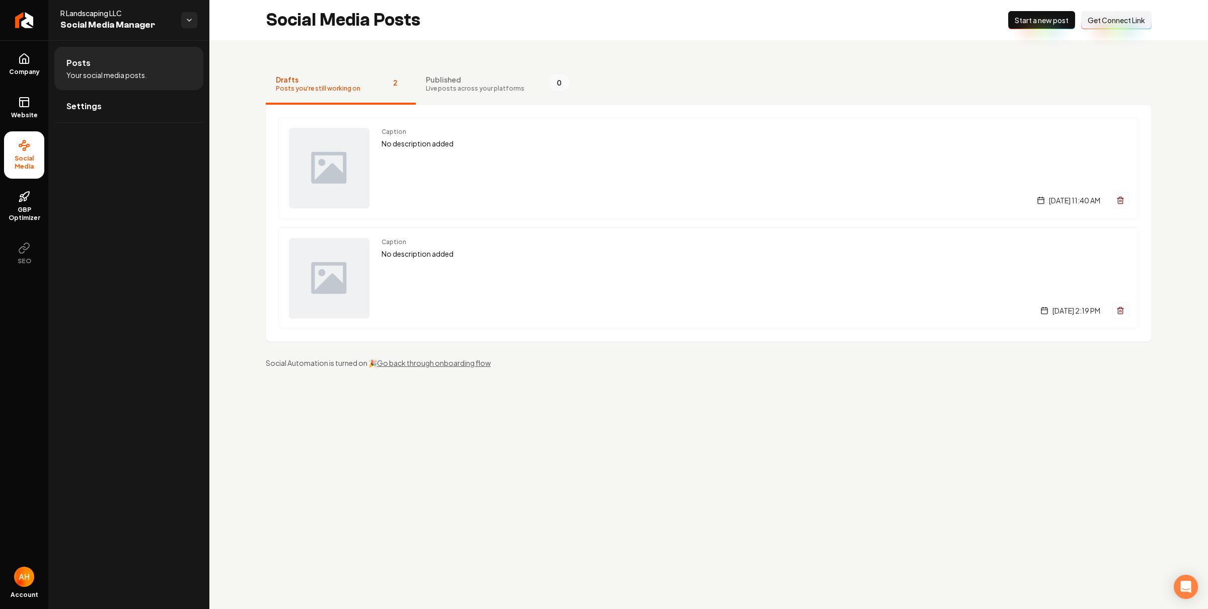
click at [655, 21] on div "Social Media Posts New Post Start a new post Connect Link Get Connect Link" at bounding box center [708, 20] width 999 height 40
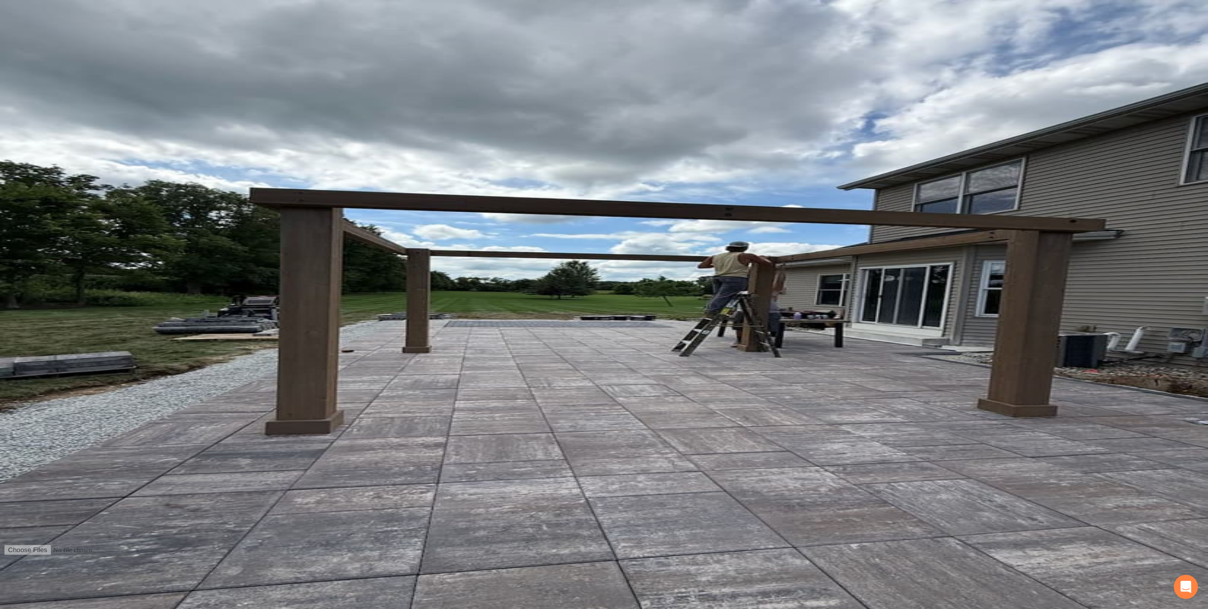
click at [467, 253] on p "Excellent! Can you tell us a little bit about this project? The more detailed t…" at bounding box center [604, 248] width 1200 height 9
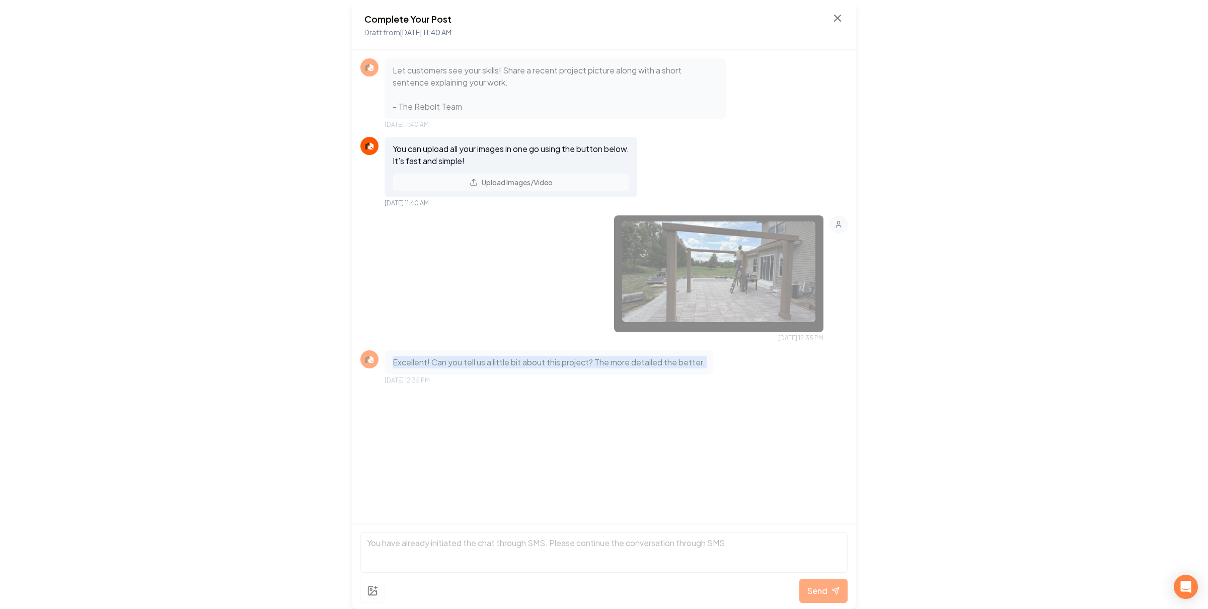
click p "Excellent! Can you tell us a little bit about this project? The more detailed t…"
click div "Let customers see your skills! Share a recent project picture along with a shor…"
click icon
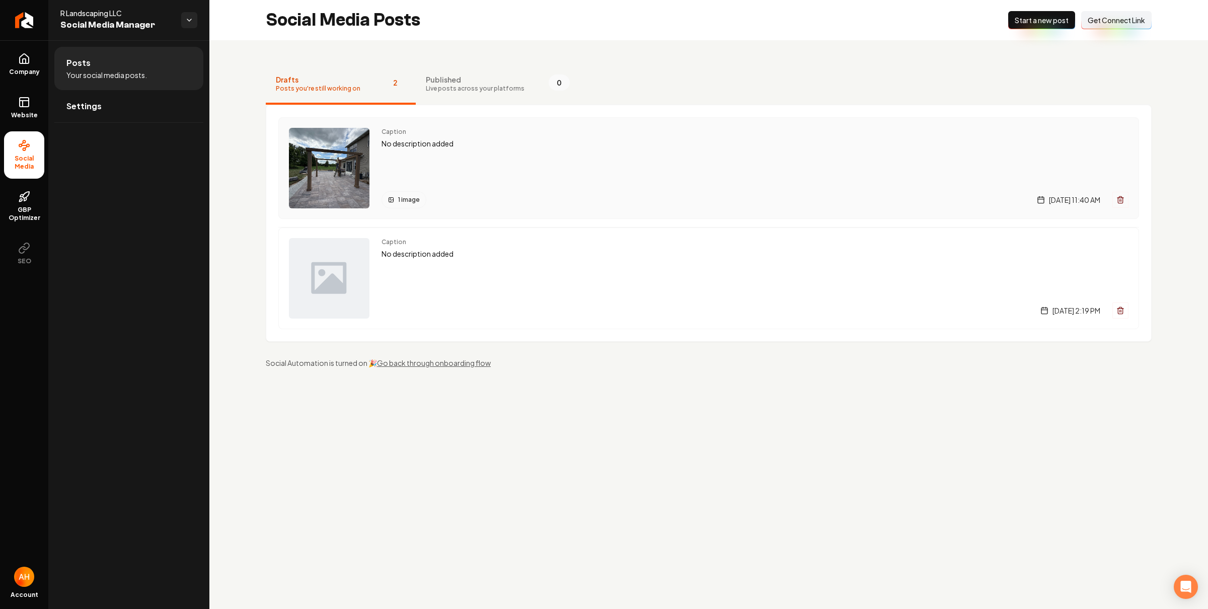
click icon "Main content area"
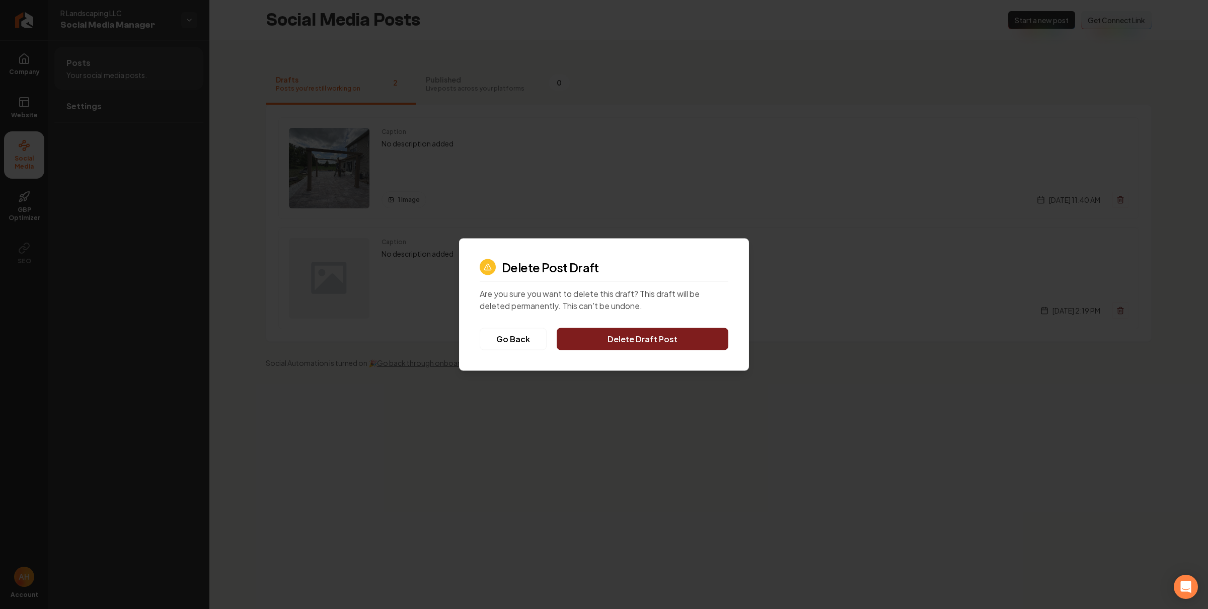
click button "Delete Draft Post"
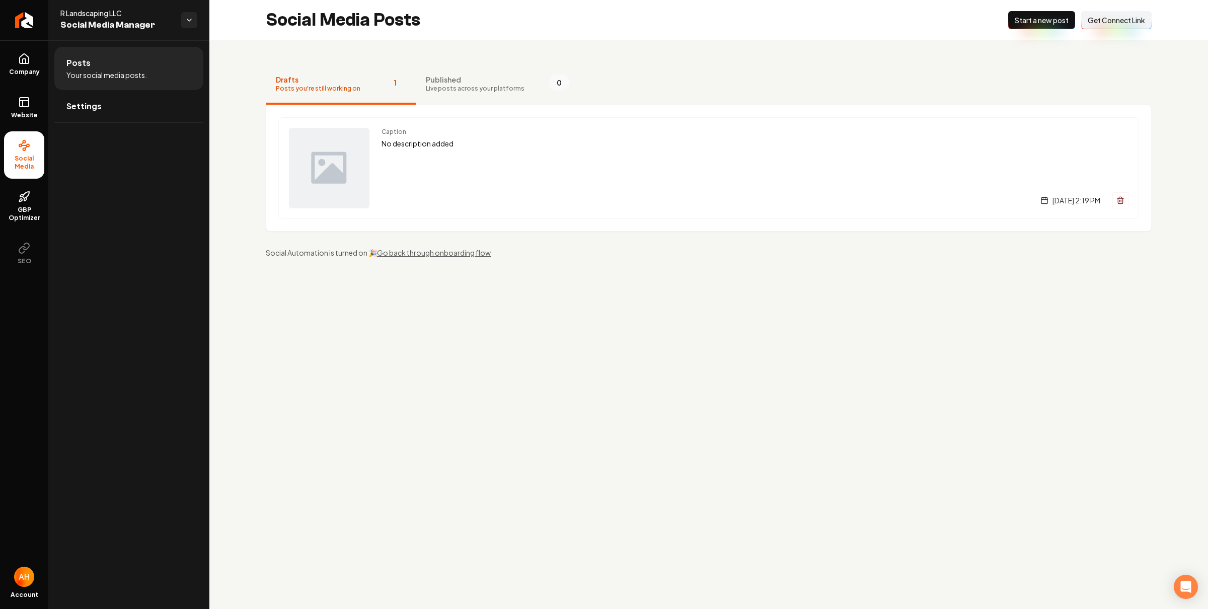
click button "New Post Start a new post"
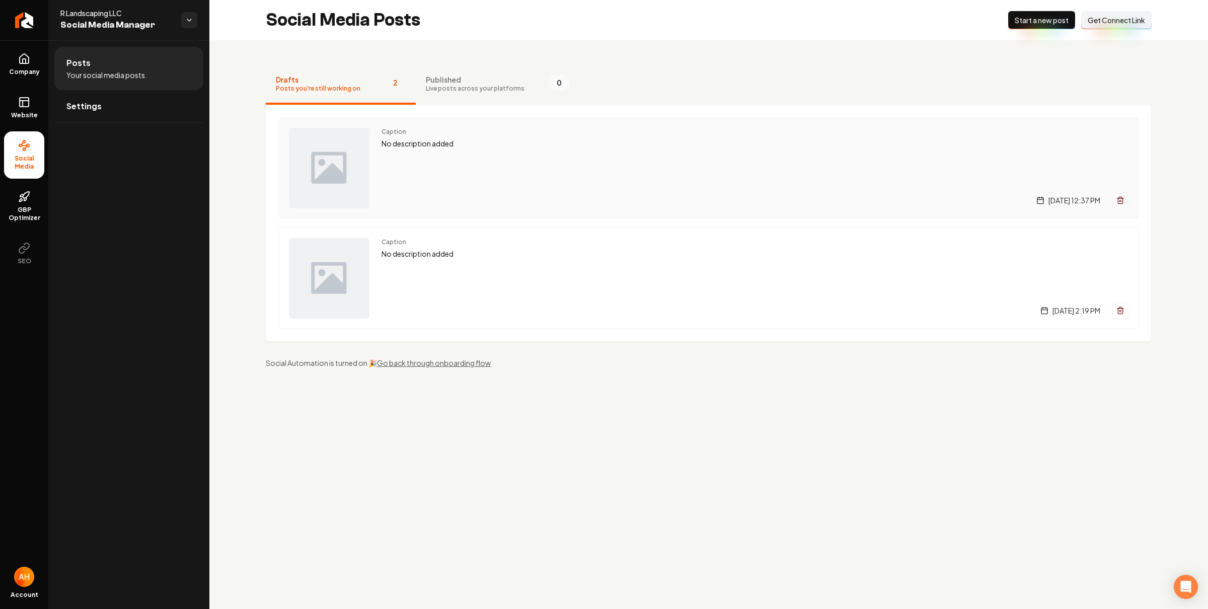
drag, startPoint x: 464, startPoint y: 146, endPoint x: 474, endPoint y: 184, distance: 39.6
click at [464, 146] on p "No description added" at bounding box center [755, 144] width 747 height 12
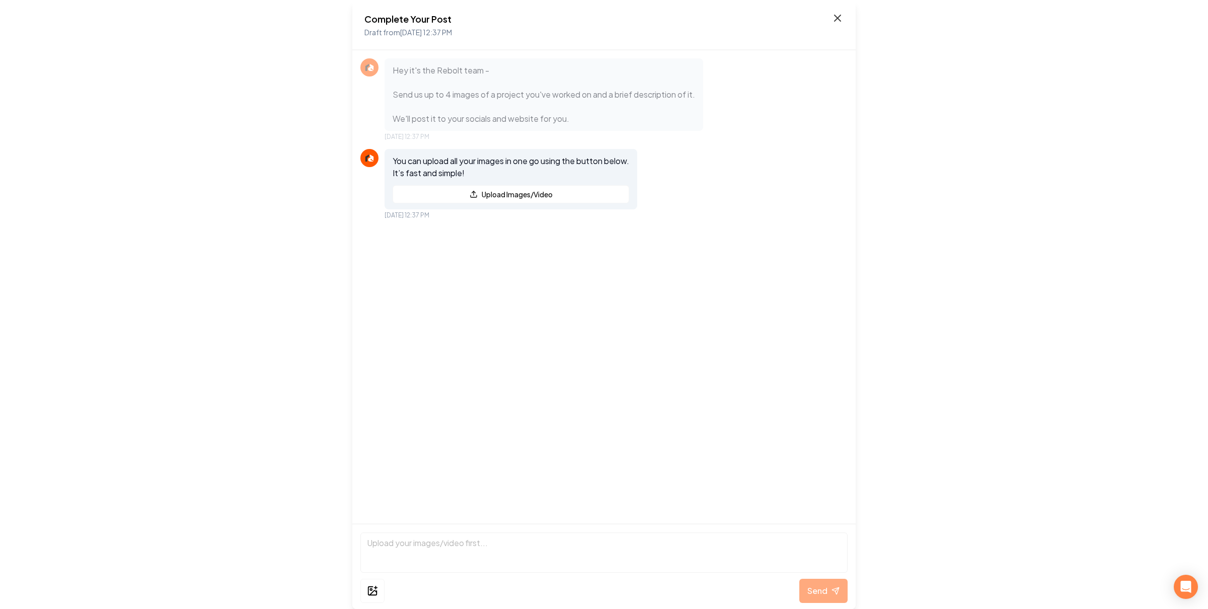
click at [842, 21] on icon at bounding box center [838, 18] width 12 height 12
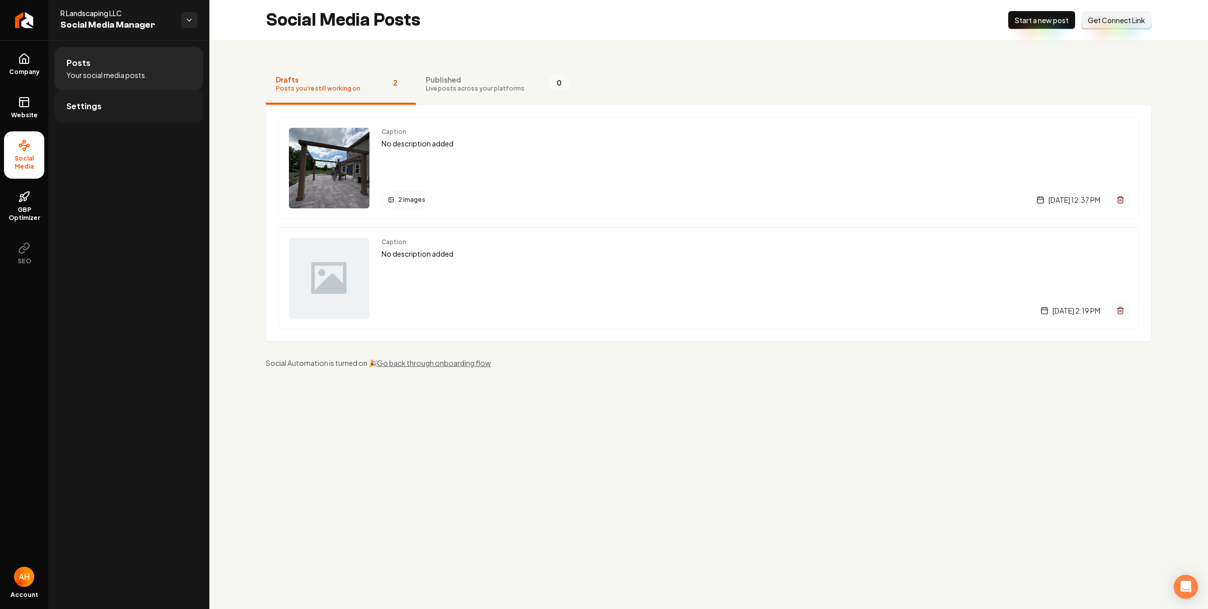
click at [127, 110] on link "Settings" at bounding box center [128, 106] width 149 height 32
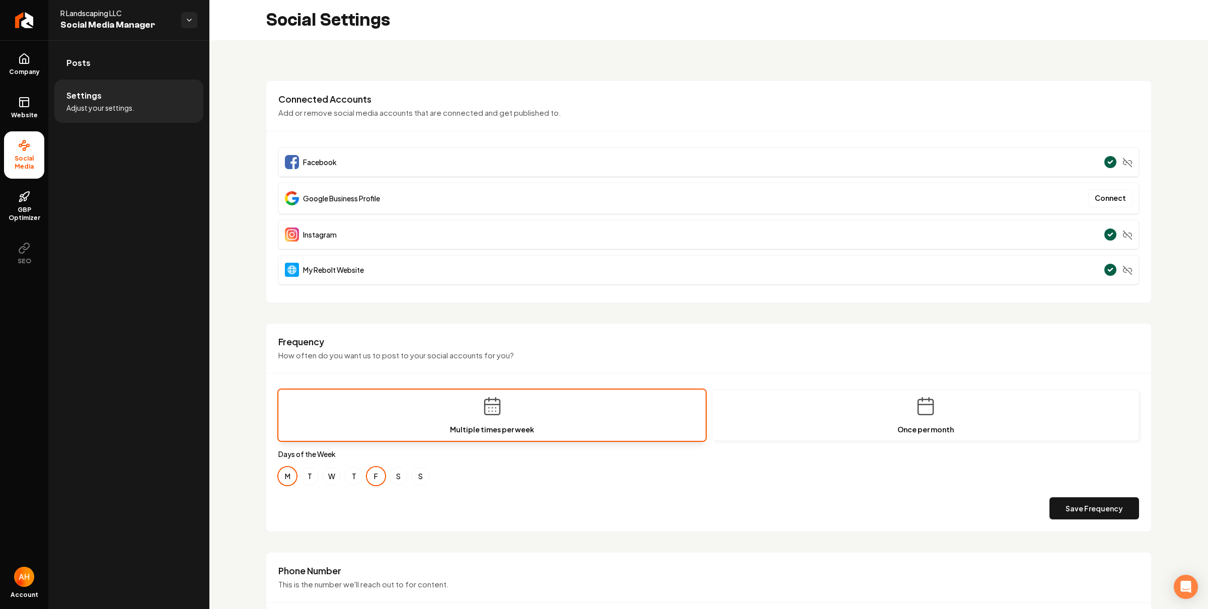
click at [330, 194] on span "Google Business Profile" at bounding box center [341, 198] width 77 height 10
click at [320, 162] on span "Facebook" at bounding box center [320, 162] width 34 height 10
click at [153, 69] on link "Posts" at bounding box center [128, 63] width 149 height 32
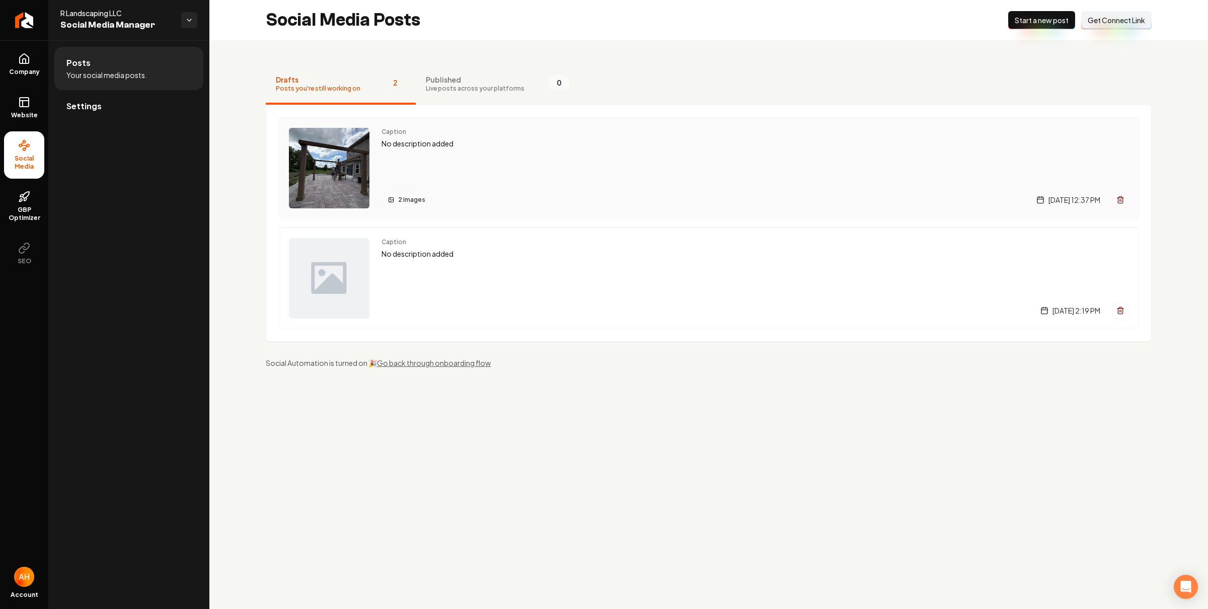
click at [539, 173] on div "Caption No description added 2 images Friday, August 22, 2025 | 12:37 PM" at bounding box center [755, 168] width 747 height 81
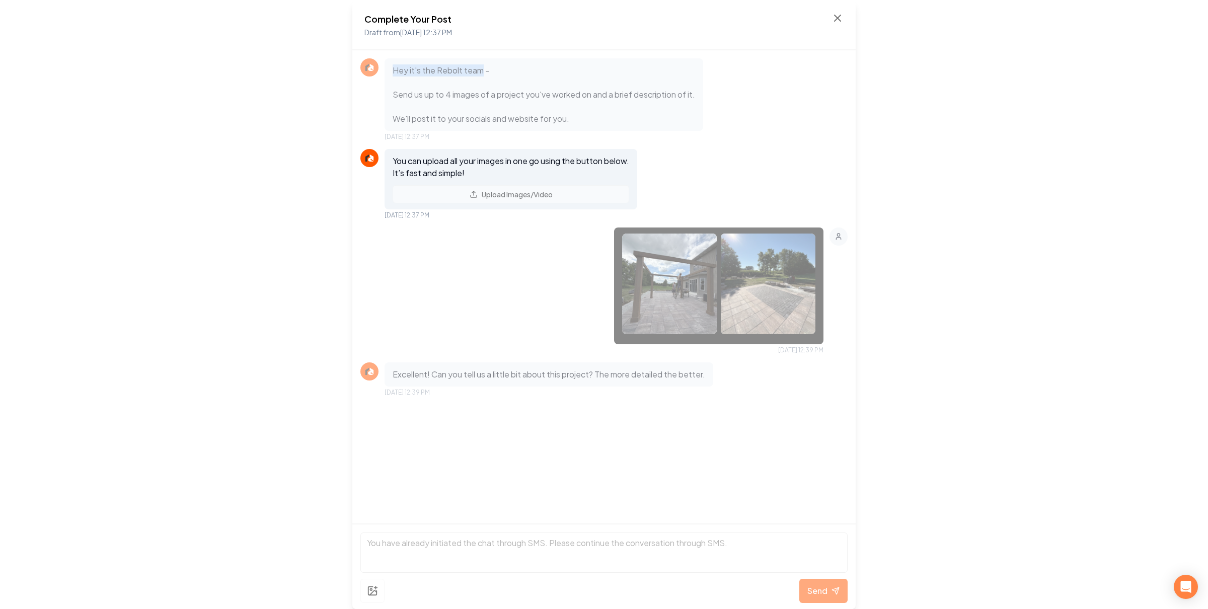
drag, startPoint x: 390, startPoint y: 72, endPoint x: 509, endPoint y: 58, distance: 119.7
click at [496, 63] on div "Hey it's the Rebolt team - Send us up to 4 images of a project you've worked on…" at bounding box center [544, 94] width 319 height 72
click at [502, 94] on p "Hey it's the Rebolt team - Send us up to 4 images of a project you've worked on…" at bounding box center [544, 94] width 303 height 60
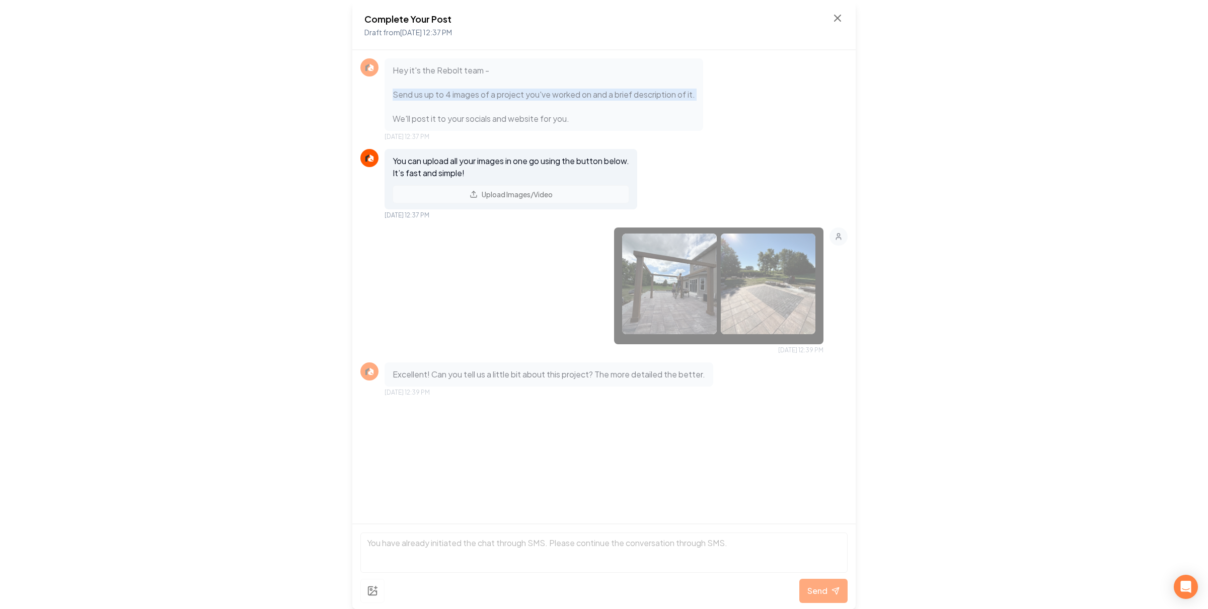
click at [518, 94] on p "Hey it's the Rebolt team - Send us up to 4 images of a project you've worked on…" at bounding box center [544, 94] width 303 height 60
click at [459, 161] on p "You can upload all your images in one go using the button below. It’s fast and …" at bounding box center [511, 167] width 237 height 24
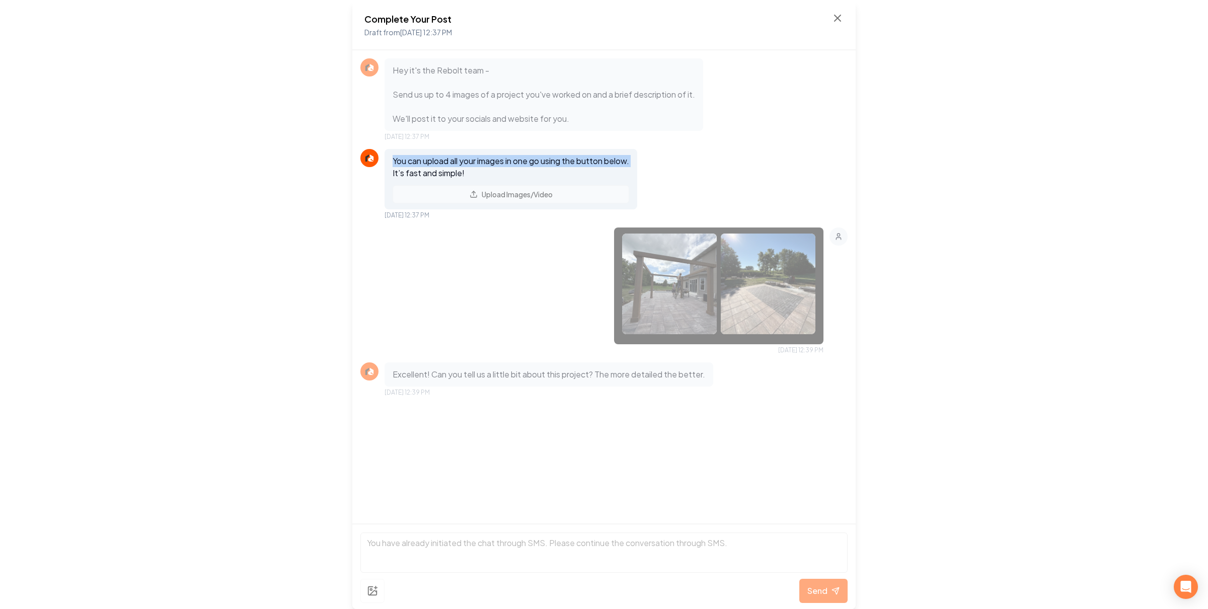
click at [459, 161] on p "You can upload all your images in one go using the button below. It’s fast and …" at bounding box center [511, 167] width 237 height 24
click at [670, 296] on img at bounding box center [669, 284] width 95 height 101
click at [468, 369] on p "Excellent! Can you tell us a little bit about this project? The more detailed t…" at bounding box center [549, 374] width 313 height 12
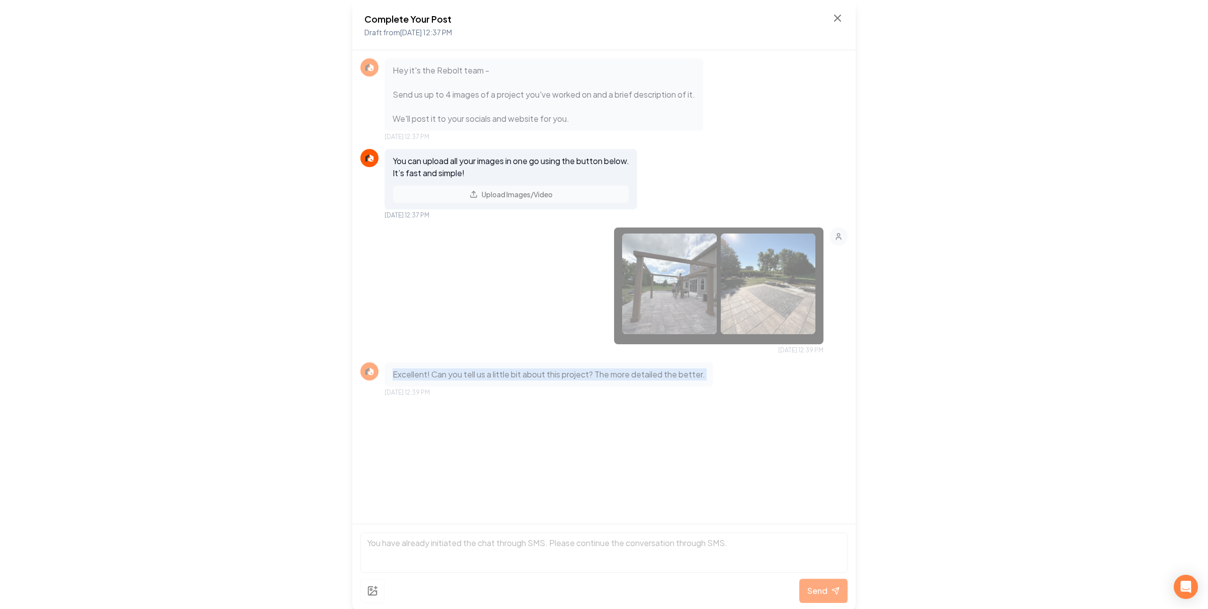
click at [468, 369] on p "Excellent! Can you tell us a little bit about this project? The more detailed t…" at bounding box center [549, 374] width 313 height 12
click at [523, 372] on p "Excellent! Can you tell us a little bit about this project? The more detailed t…" at bounding box center [549, 374] width 313 height 12
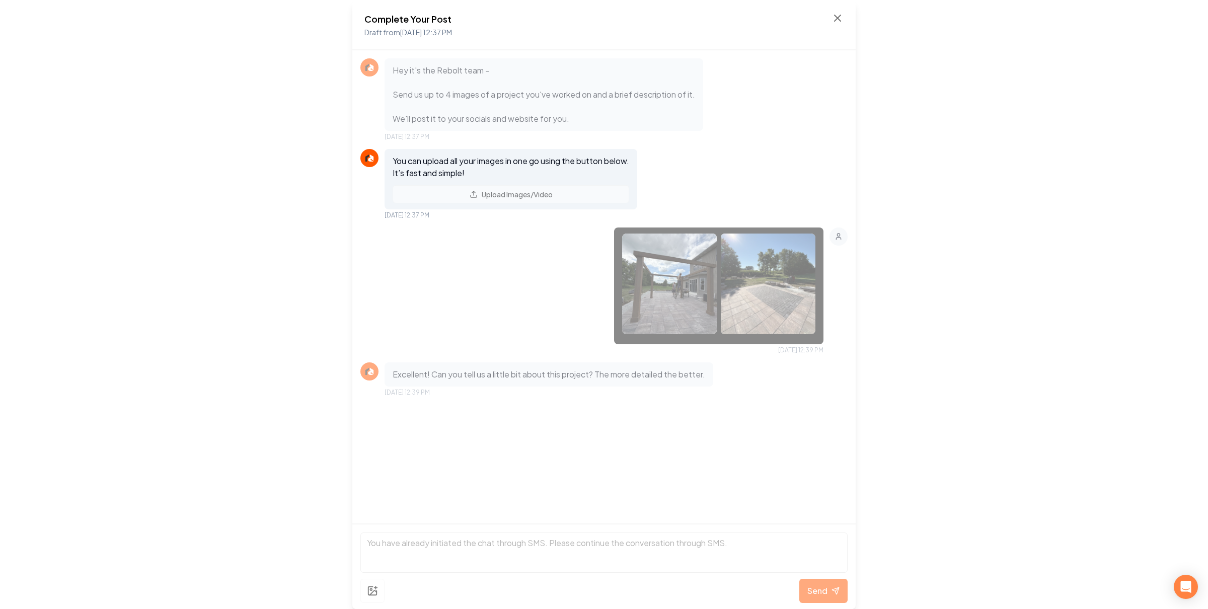
click at [522, 363] on div "Excellent! Can you tell us a little bit about this project? The more detailed t…" at bounding box center [549, 374] width 329 height 24
click at [512, 362] on div "Excellent! Can you tell us a little bit about this project? The more detailed t…" at bounding box center [549, 374] width 329 height 24
click at [512, 367] on div "Excellent! Can you tell us a little bit about this project? The more detailed t…" at bounding box center [549, 374] width 329 height 24
click at [511, 368] on p "Excellent! Can you tell us a little bit about this project? The more detailed t…" at bounding box center [549, 374] width 313 height 12
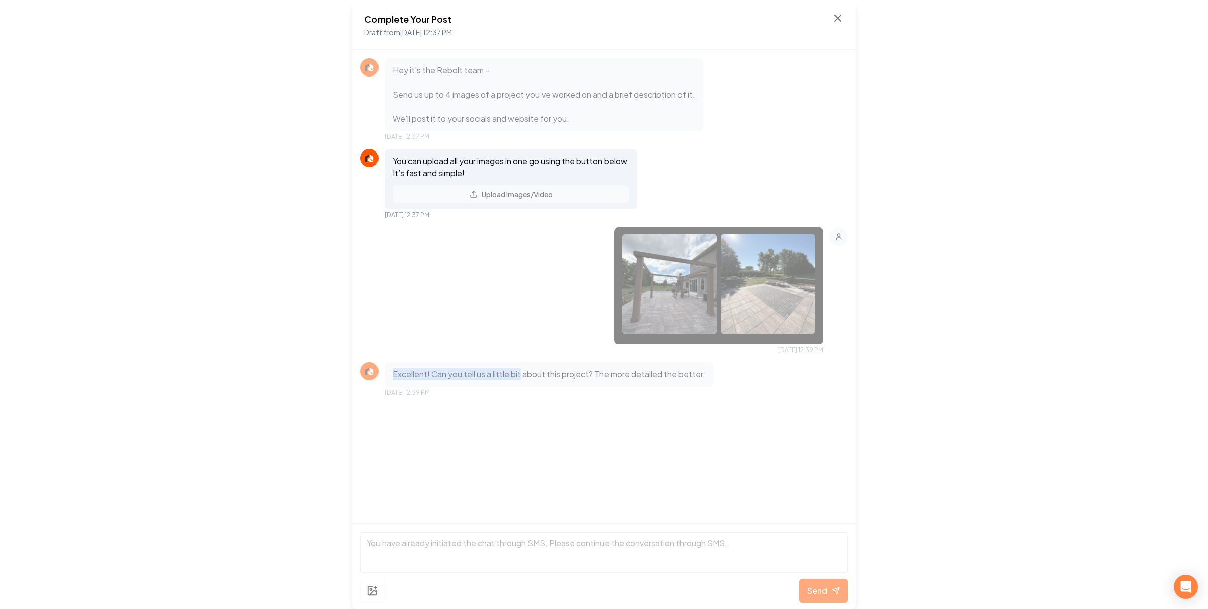
click at [509, 373] on p "Excellent! Can you tell us a little bit about this project? The more detailed t…" at bounding box center [549, 374] width 313 height 12
click at [836, 19] on icon at bounding box center [838, 18] width 6 height 6
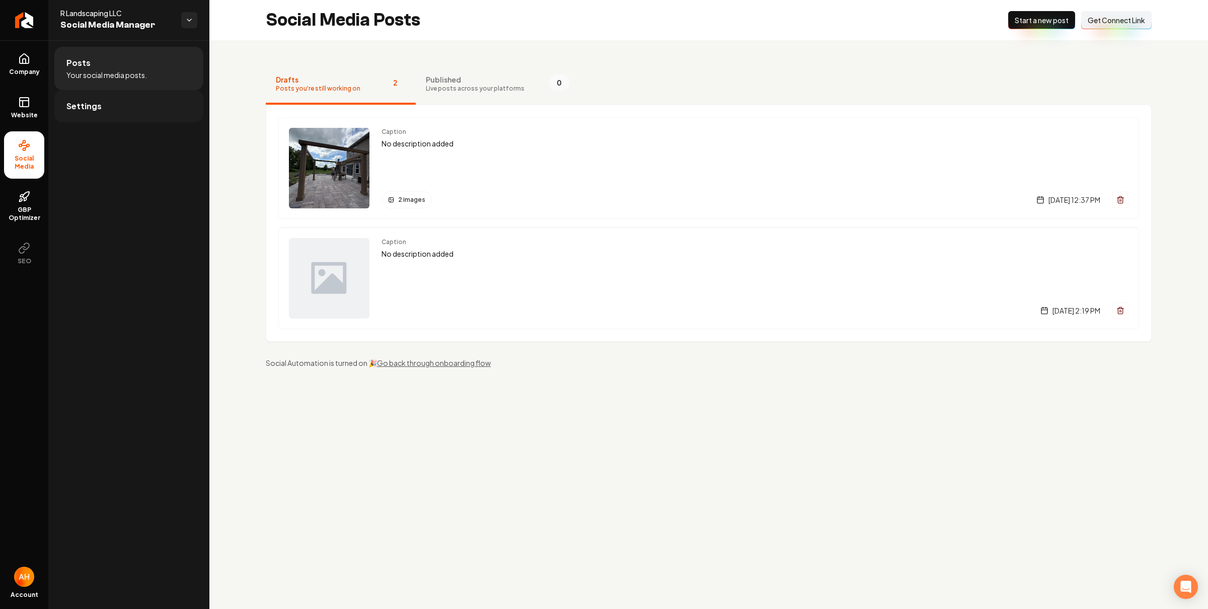
click at [159, 104] on link "Settings" at bounding box center [128, 106] width 149 height 32
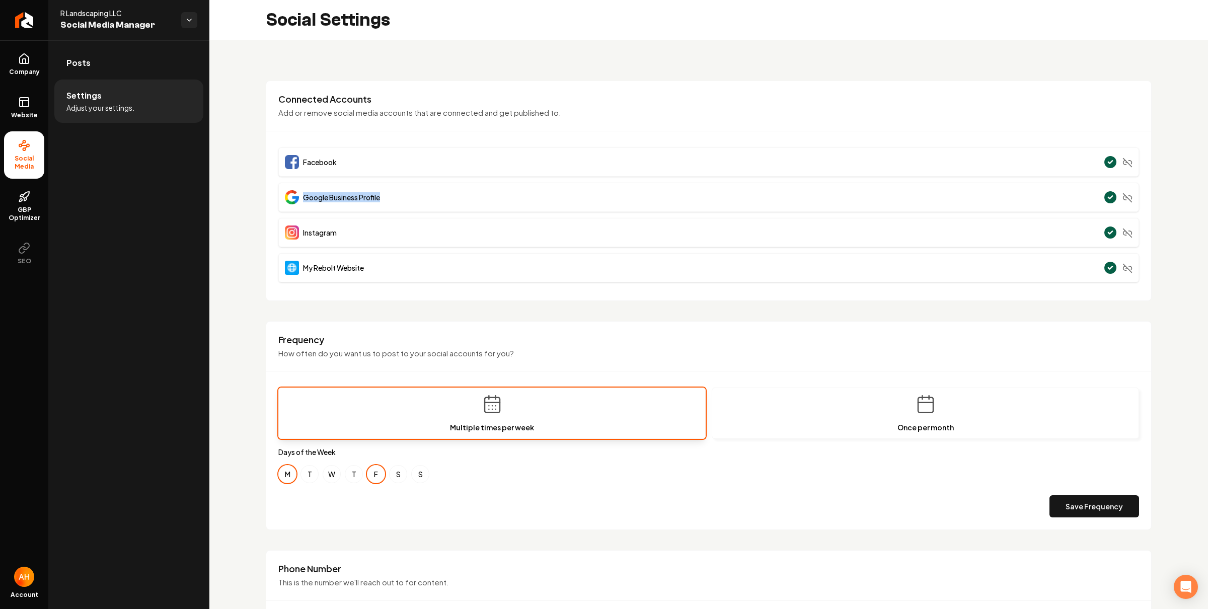
drag, startPoint x: 466, startPoint y: 200, endPoint x: 316, endPoint y: 192, distance: 150.2
click at [305, 192] on div "Google Business Profile" at bounding box center [708, 197] width 861 height 29
click at [334, 193] on span "Google Business Profile" at bounding box center [341, 197] width 77 height 10
click at [362, 198] on span "Google Business Profile" at bounding box center [341, 197] width 77 height 10
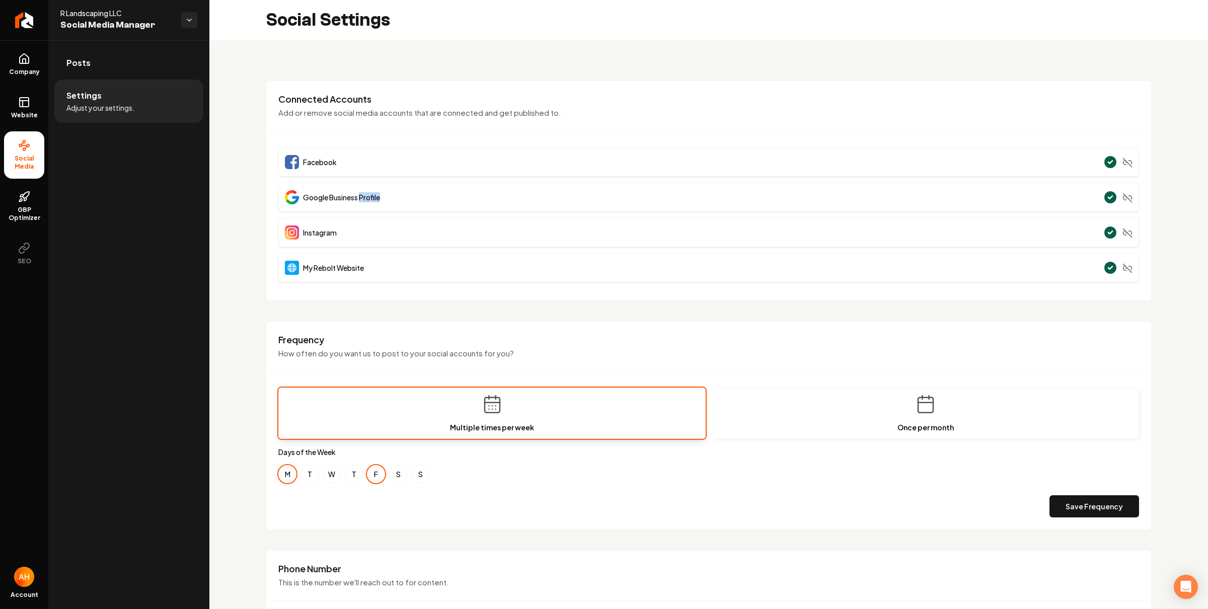
click at [362, 198] on span "Google Business Profile" at bounding box center [341, 197] width 77 height 10
drag, startPoint x: 415, startPoint y: 132, endPoint x: 401, endPoint y: 134, distance: 13.7
click at [413, 133] on div "Connected Accounts Add or remove social media accounts that are connected and g…" at bounding box center [709, 191] width 886 height 220
click at [18, 208] on span "GBP Optimizer" at bounding box center [24, 214] width 40 height 16
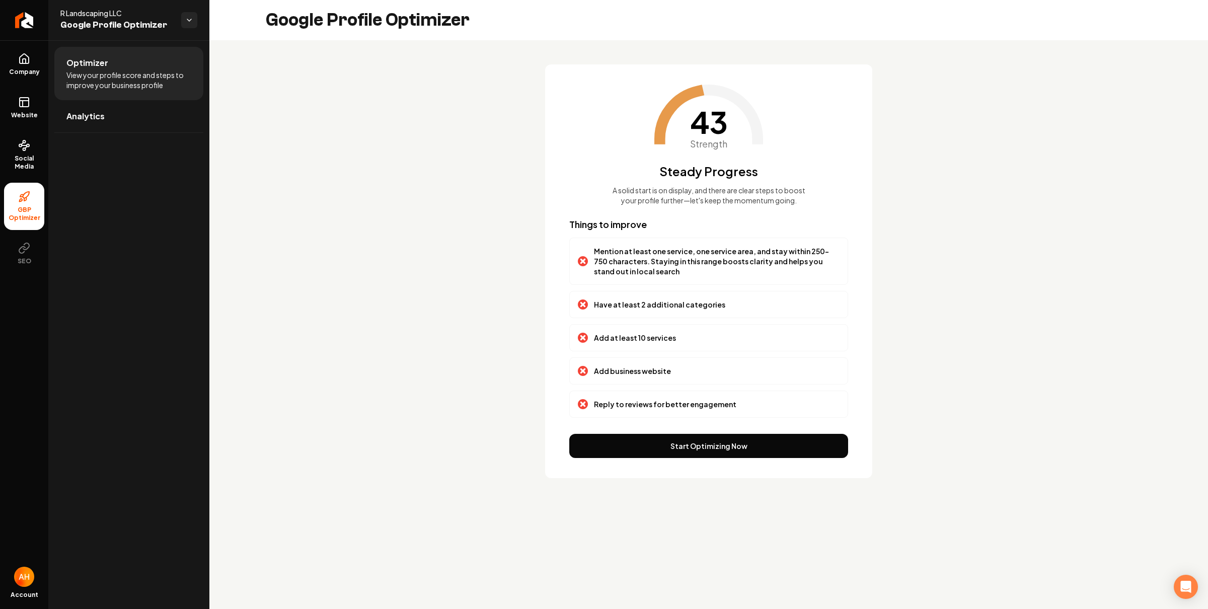
click at [633, 343] on p "Add at least 10 services" at bounding box center [635, 338] width 82 height 10
click at [657, 310] on p "Have at least 2 additional categories" at bounding box center [659, 305] width 131 height 10
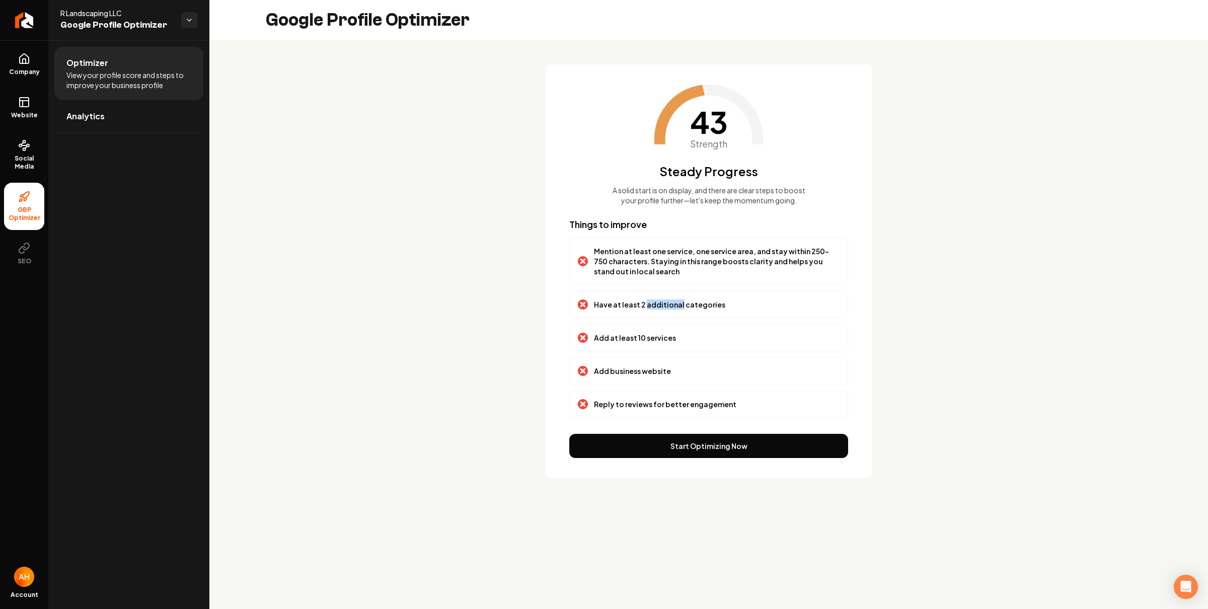
click at [657, 310] on p "Have at least 2 additional categories" at bounding box center [659, 305] width 131 height 10
click at [657, 272] on p "Mention at least one service, one service area, and stay within 250-750 charact…" at bounding box center [717, 261] width 246 height 30
drag, startPoint x: 657, startPoint y: 272, endPoint x: 653, endPoint y: 284, distance: 12.6
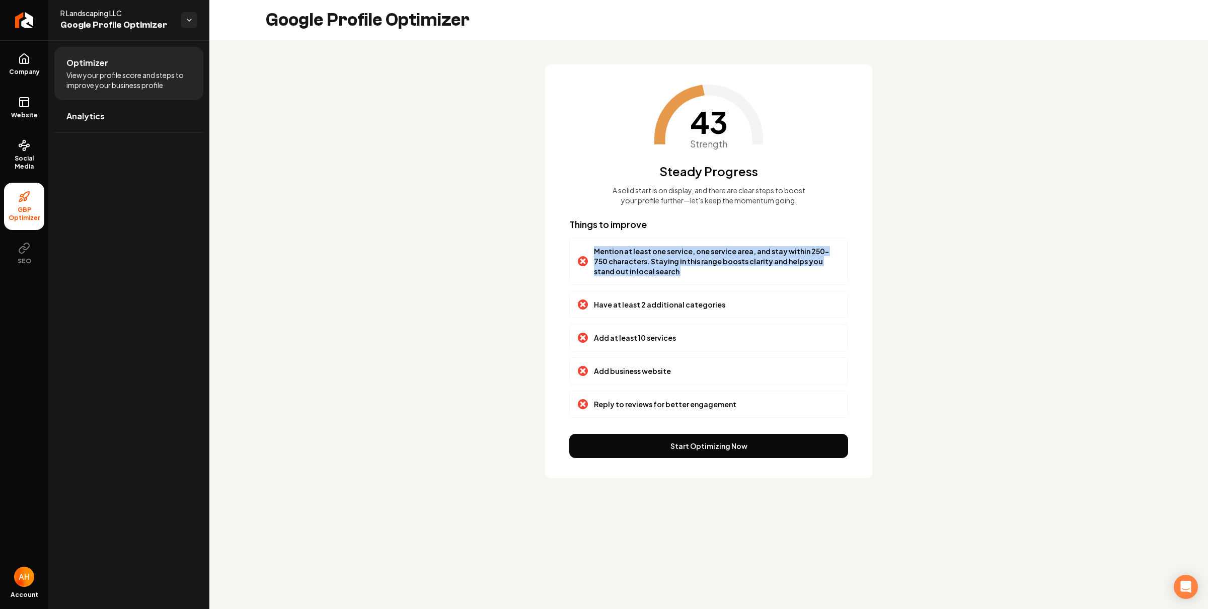
click at [653, 276] on p "Mention at least one service, one service area, and stay within 250-750 charact…" at bounding box center [717, 261] width 246 height 30
click at [653, 264] on p "Mention at least one service, one service area, and stay within 250-750 charact…" at bounding box center [717, 261] width 246 height 30
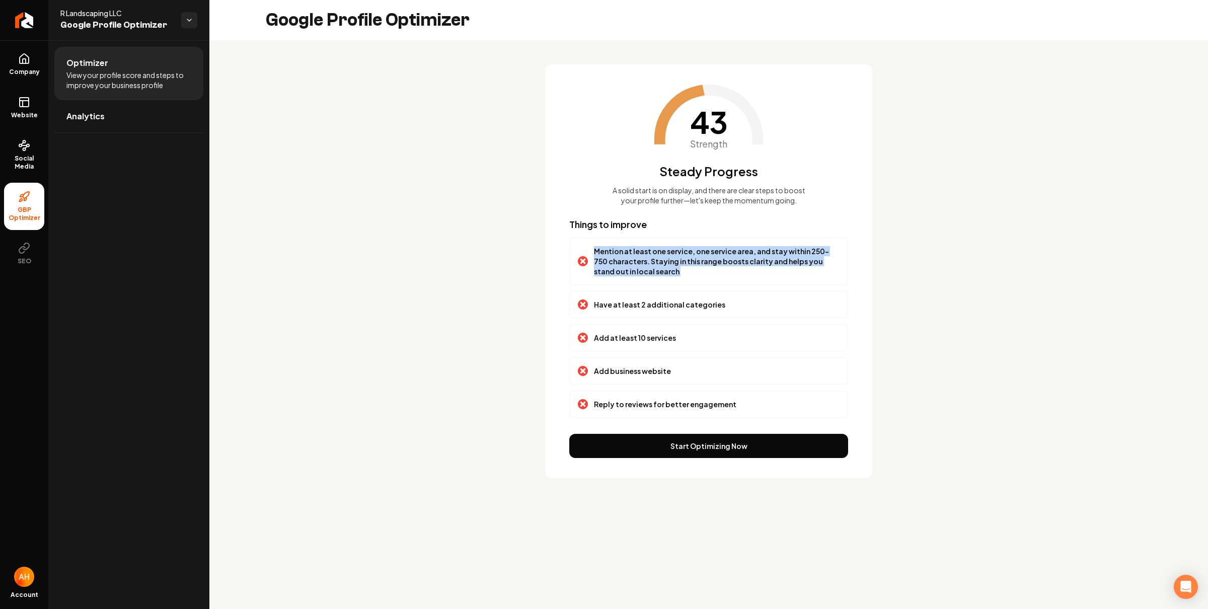
click at [717, 262] on p "Mention at least one service, one service area, and stay within 250-750 charact…" at bounding box center [717, 261] width 246 height 30
click at [26, 57] on icon at bounding box center [24, 59] width 12 height 12
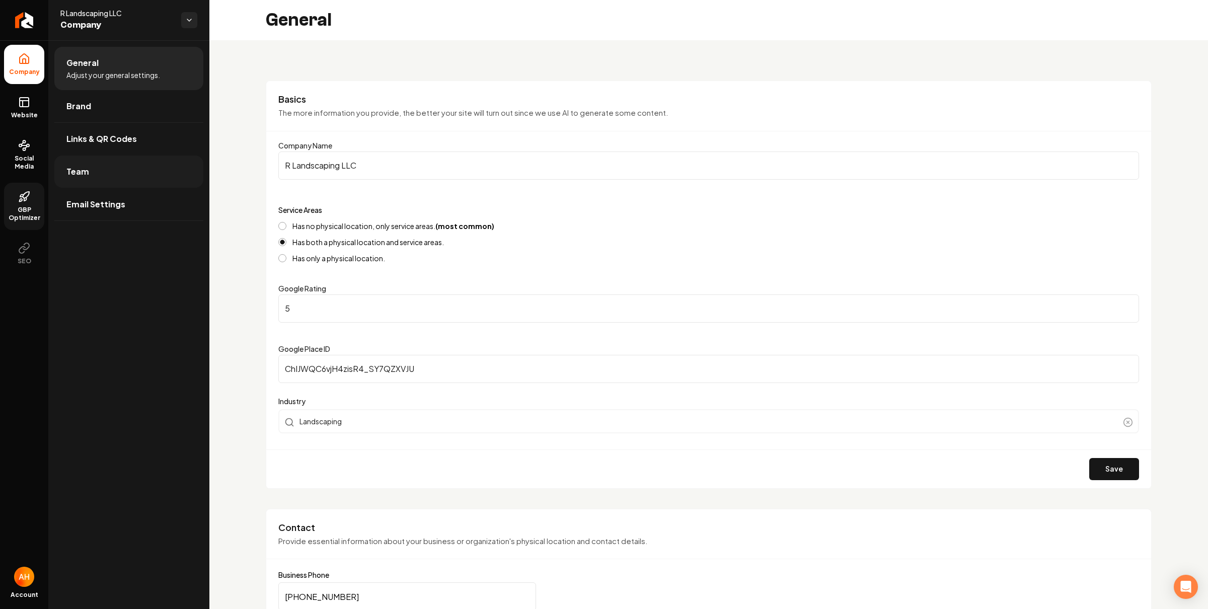
click at [122, 167] on link "Team" at bounding box center [128, 172] width 149 height 32
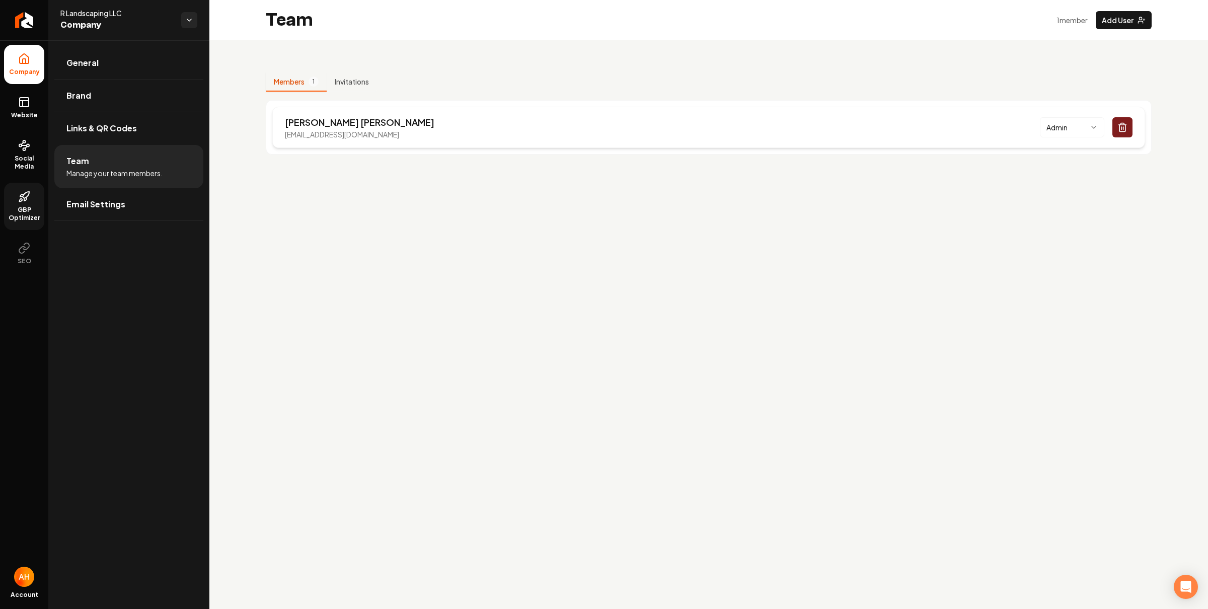
click at [341, 136] on p "rlandscapellc@gmail.com" at bounding box center [360, 134] width 150 height 10
drag, startPoint x: 332, startPoint y: 185, endPoint x: 331, endPoint y: 177, distance: 8.1
click at [332, 185] on main "Team 1 member Add User Members 1 Invitations Dylan Risser rlandscapellc@gmail.c…" at bounding box center [708, 304] width 999 height 609
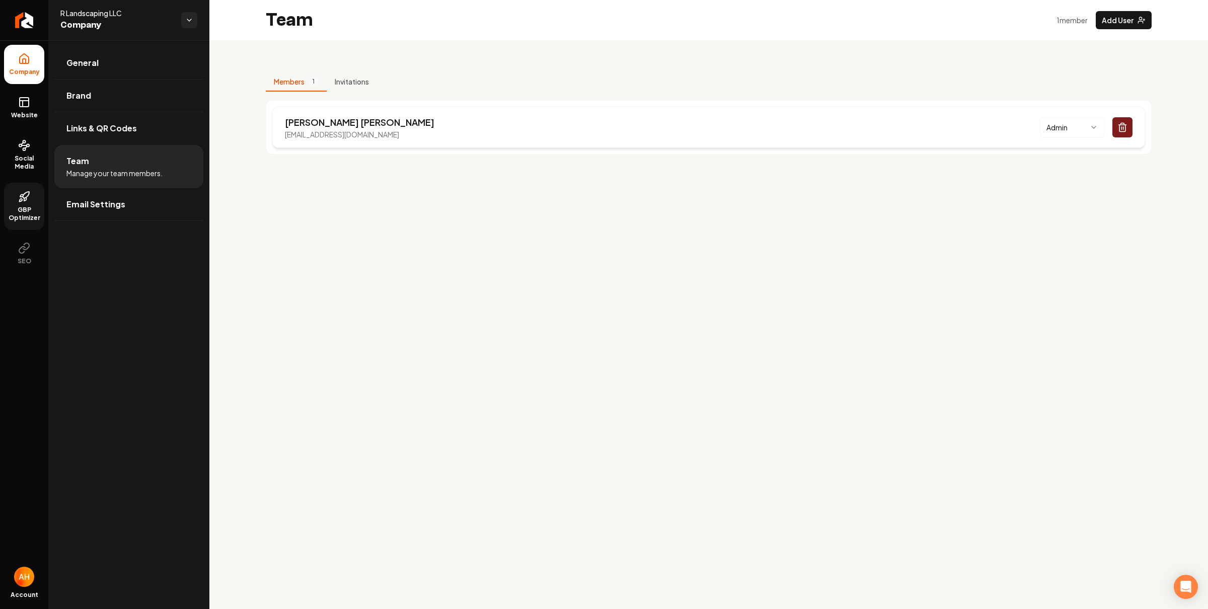
click at [368, 134] on p "rlandscapellc@gmail.com" at bounding box center [360, 134] width 150 height 10
copy p "rlandscapellc@gmail.com"
drag, startPoint x: 538, startPoint y: 327, endPoint x: 340, endPoint y: 237, distance: 217.2
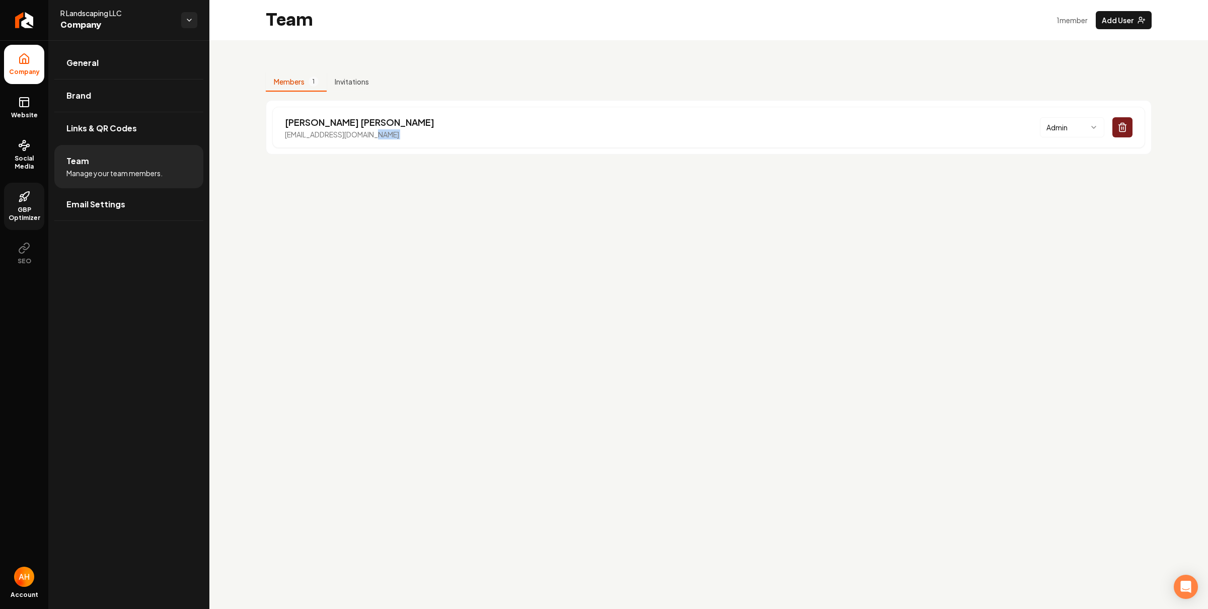
click at [528, 318] on main "Team 1 member Add User Members 1 Invitations Dylan Risser rlandscapellc@gmail.c…" at bounding box center [708, 304] width 999 height 609
click at [30, 197] on link "GBP Optimizer" at bounding box center [24, 206] width 40 height 47
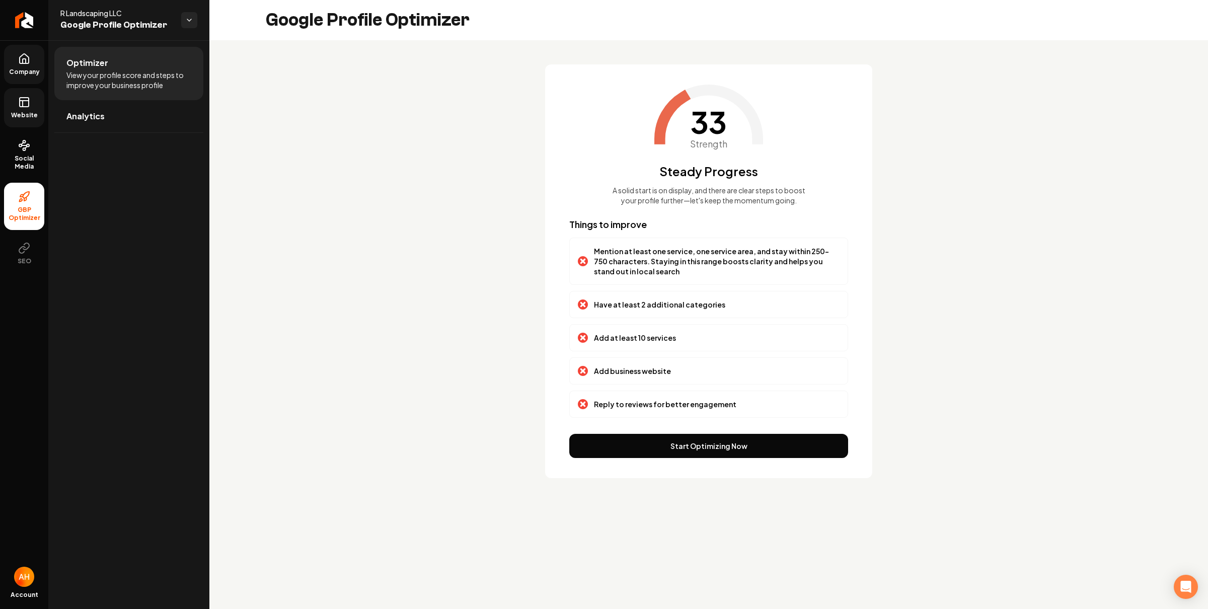
click at [21, 110] on link "Website" at bounding box center [24, 107] width 40 height 39
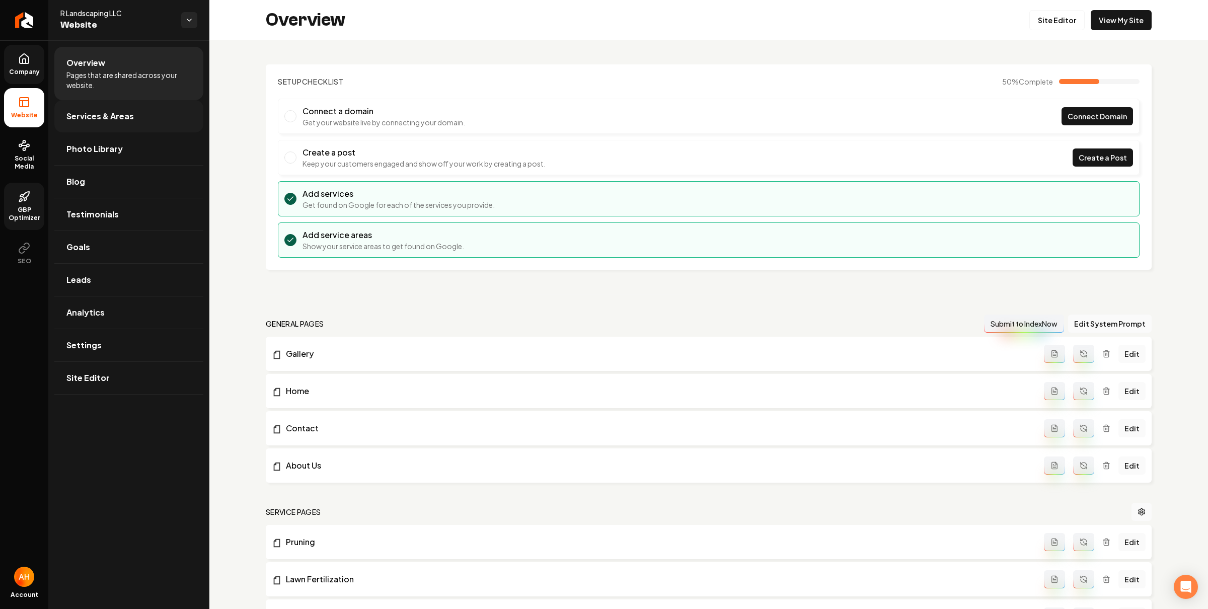
click at [172, 126] on link "Services & Areas" at bounding box center [128, 116] width 149 height 32
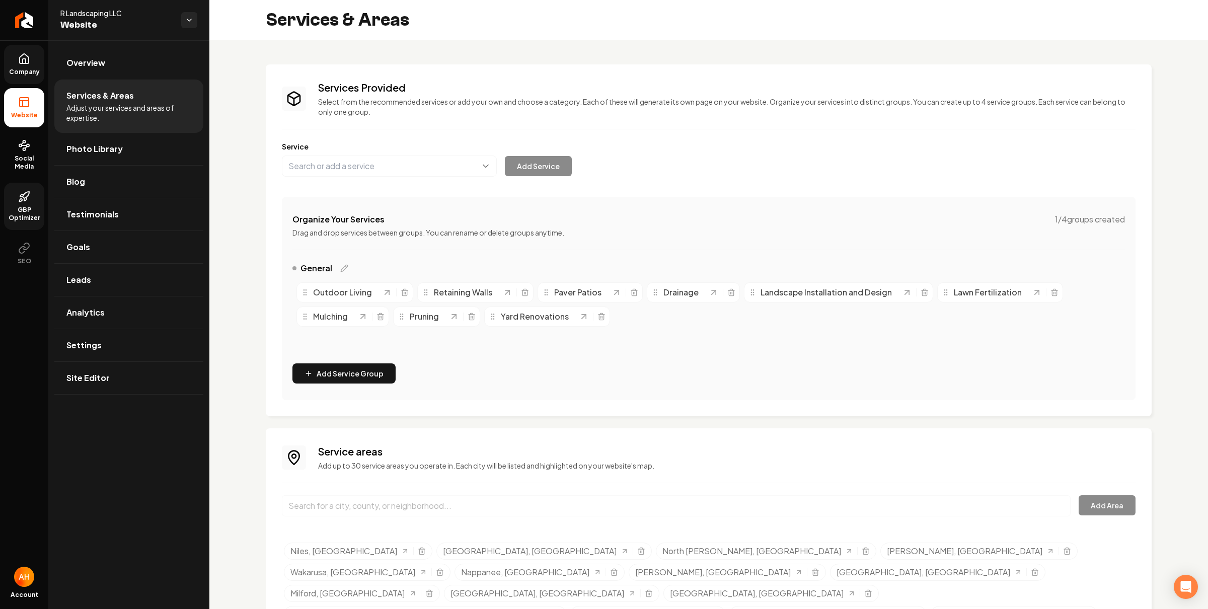
scroll to position [59, 0]
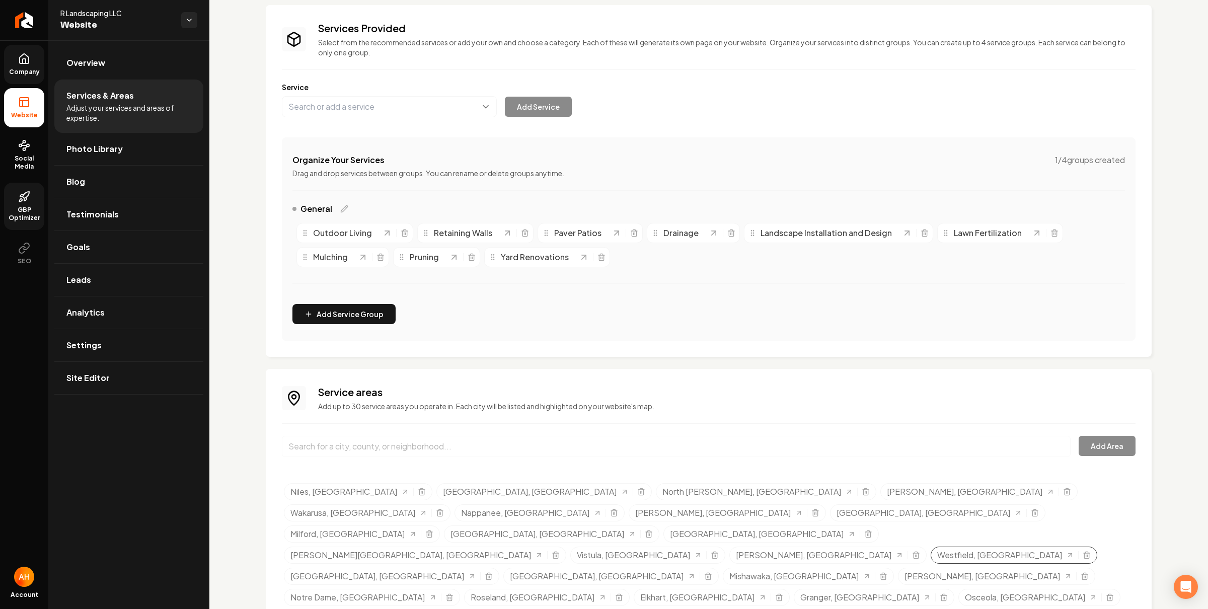
click at [931, 547] on div "Westfield, IN" at bounding box center [1014, 555] width 167 height 17
click at [1084, 553] on icon "Selected tags" at bounding box center [1086, 556] width 5 height 6
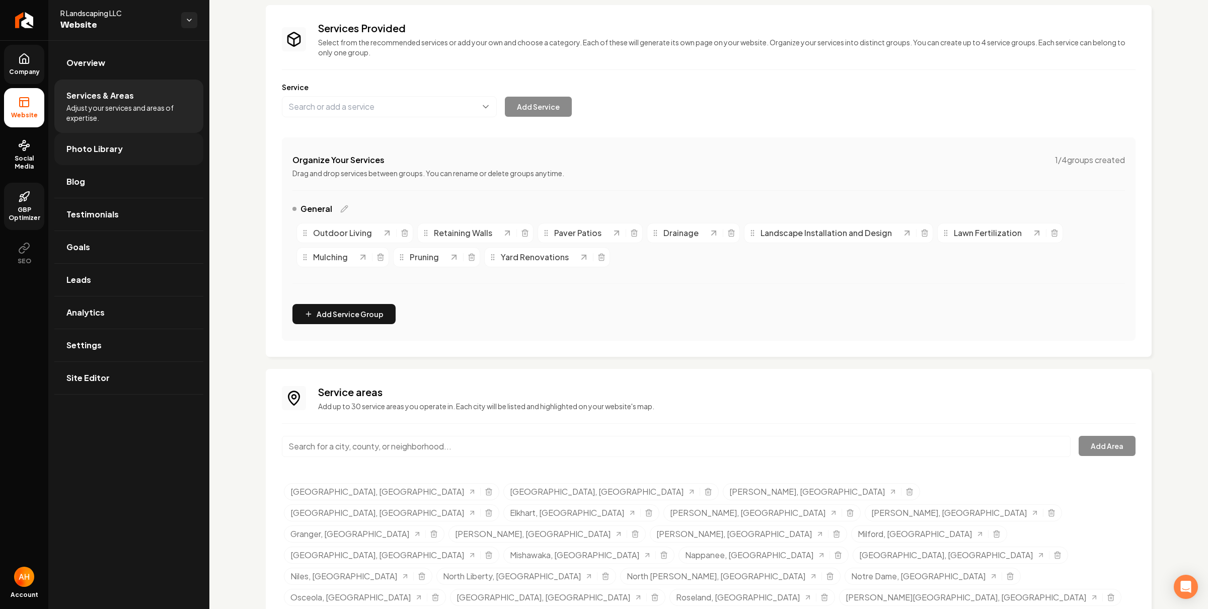
click at [121, 148] on link "Photo Library" at bounding box center [128, 149] width 149 height 32
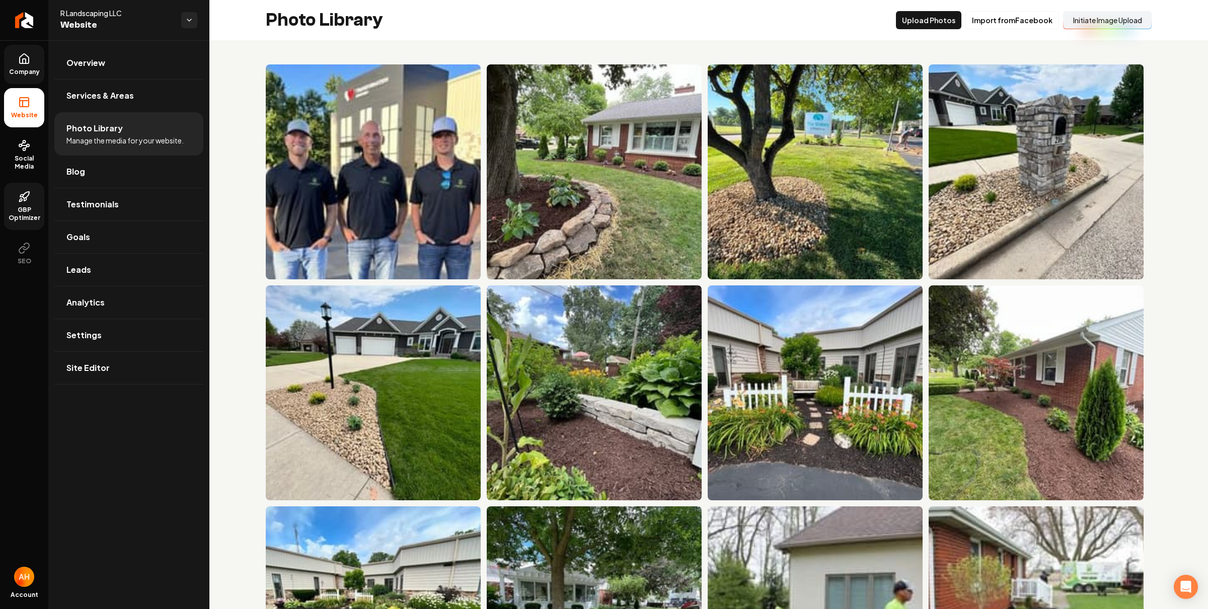
click at [1087, 18] on button "Initiate Image Upload" at bounding box center [1107, 20] width 89 height 18
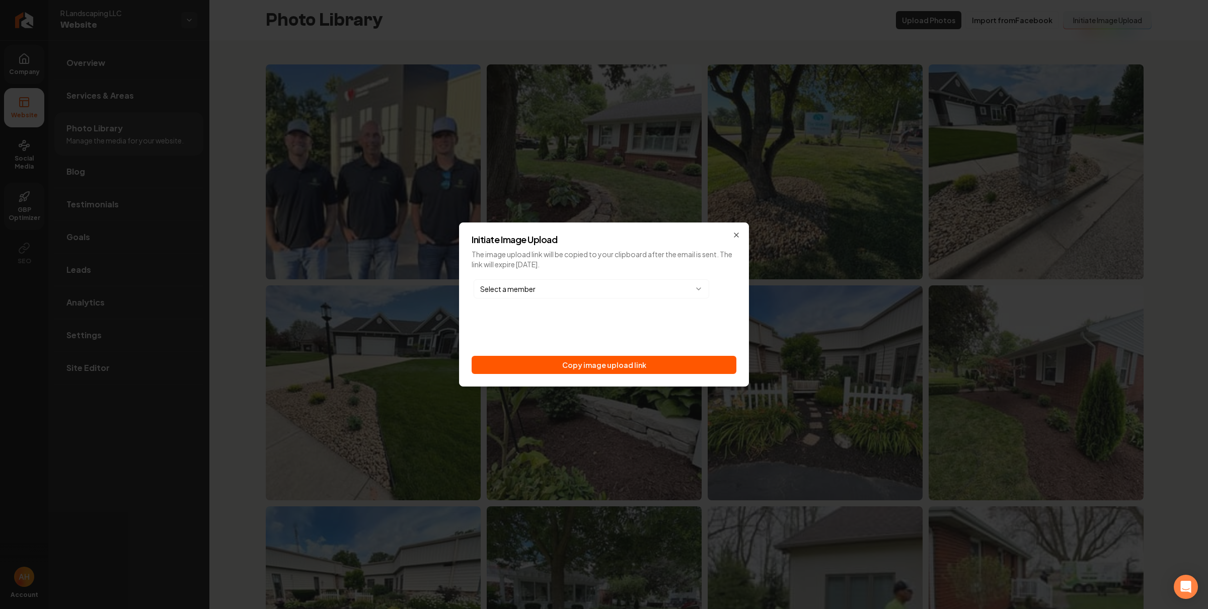
drag, startPoint x: 624, startPoint y: 363, endPoint x: 578, endPoint y: 350, distance: 47.2
click at [624, 362] on button "Copy image upload link" at bounding box center [604, 365] width 265 height 18
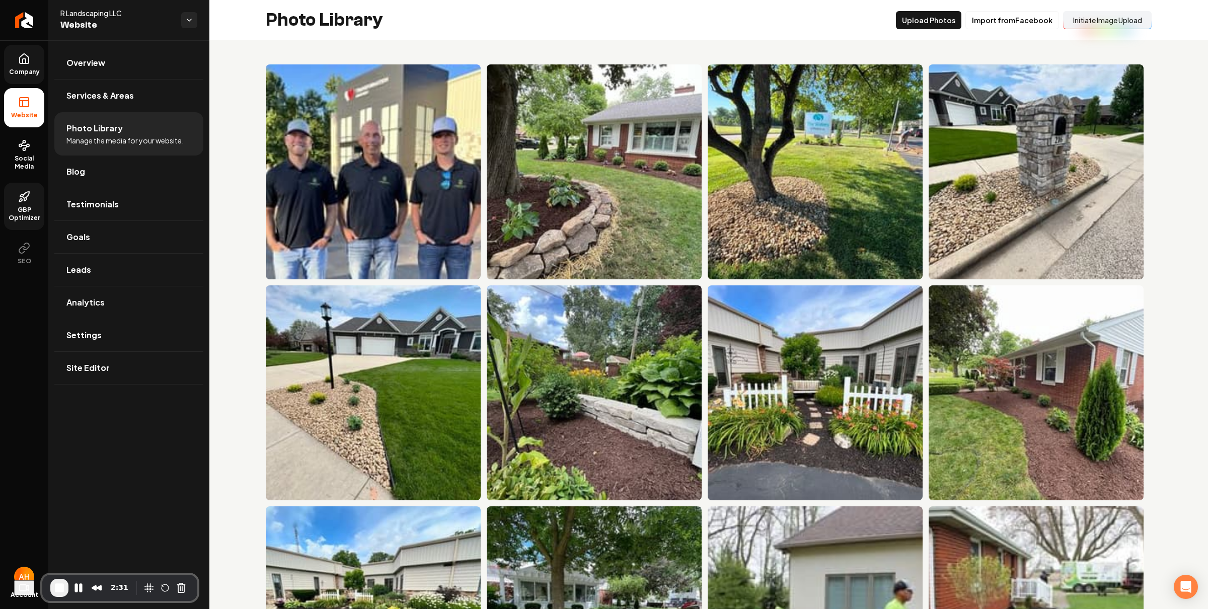
drag, startPoint x: 121, startPoint y: 326, endPoint x: 211, endPoint y: 329, distance: 90.1
click at [122, 326] on link "Settings" at bounding box center [128, 335] width 149 height 32
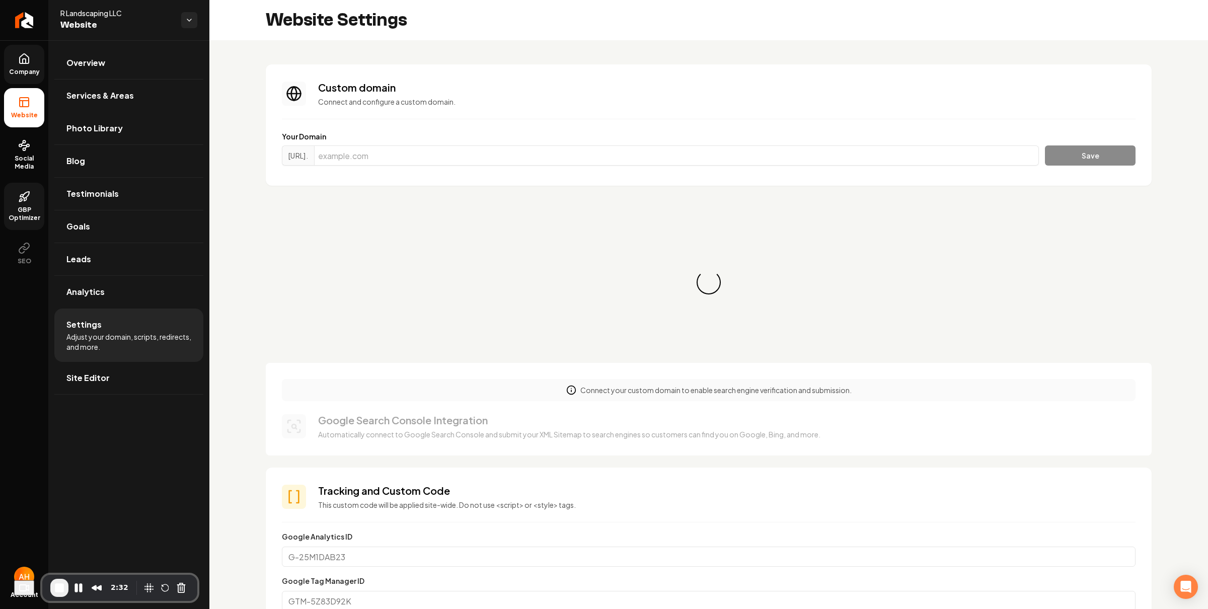
scroll to position [91, 0]
drag, startPoint x: 483, startPoint y: 147, endPoint x: 484, endPoint y: 152, distance: 5.1
click at [482, 148] on input "Main content area" at bounding box center [676, 155] width 725 height 20
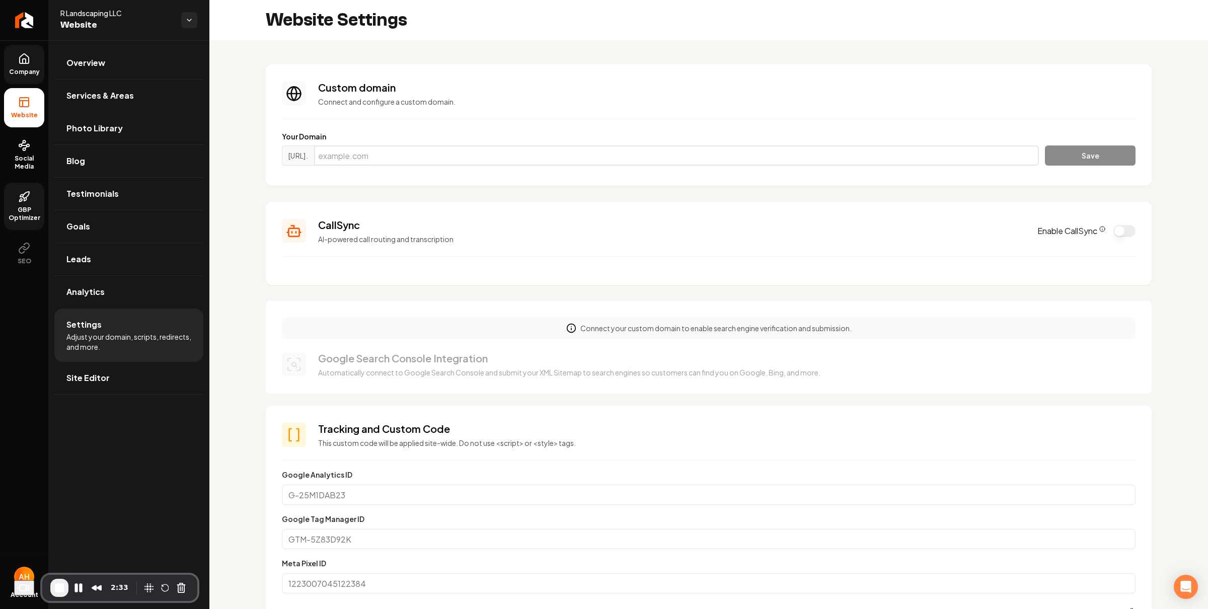
paste input "[DOMAIN_NAME]"
type input "[DOMAIN_NAME]"
click at [1067, 157] on button "Save" at bounding box center [1090, 155] width 91 height 20
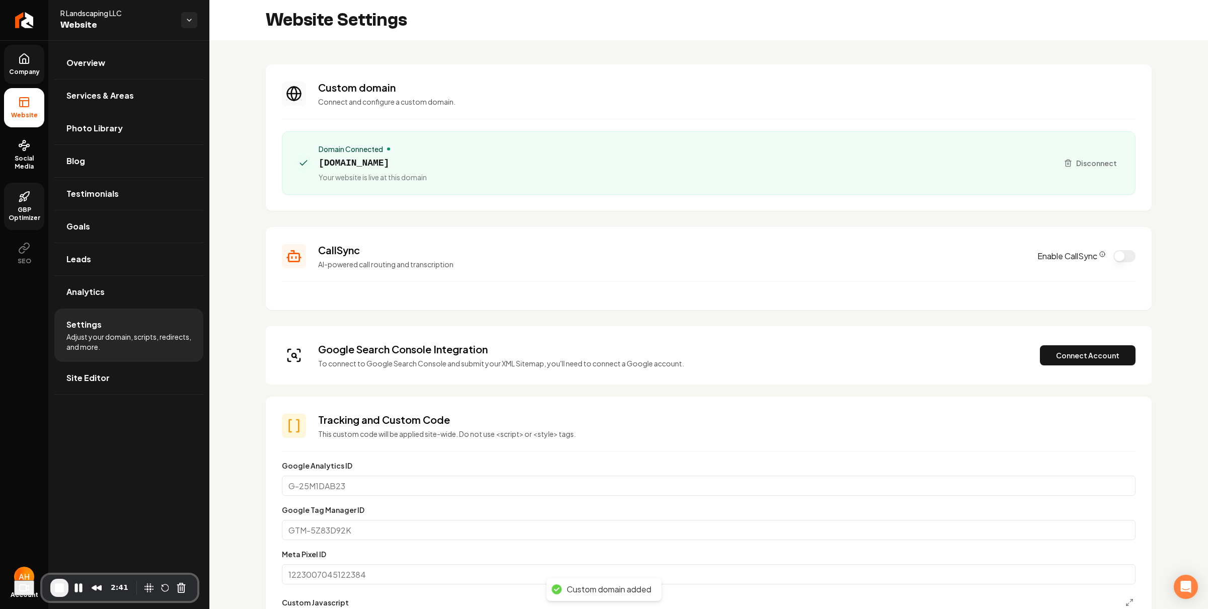
click at [645, 87] on h3 "Custom domain" at bounding box center [726, 88] width 817 height 14
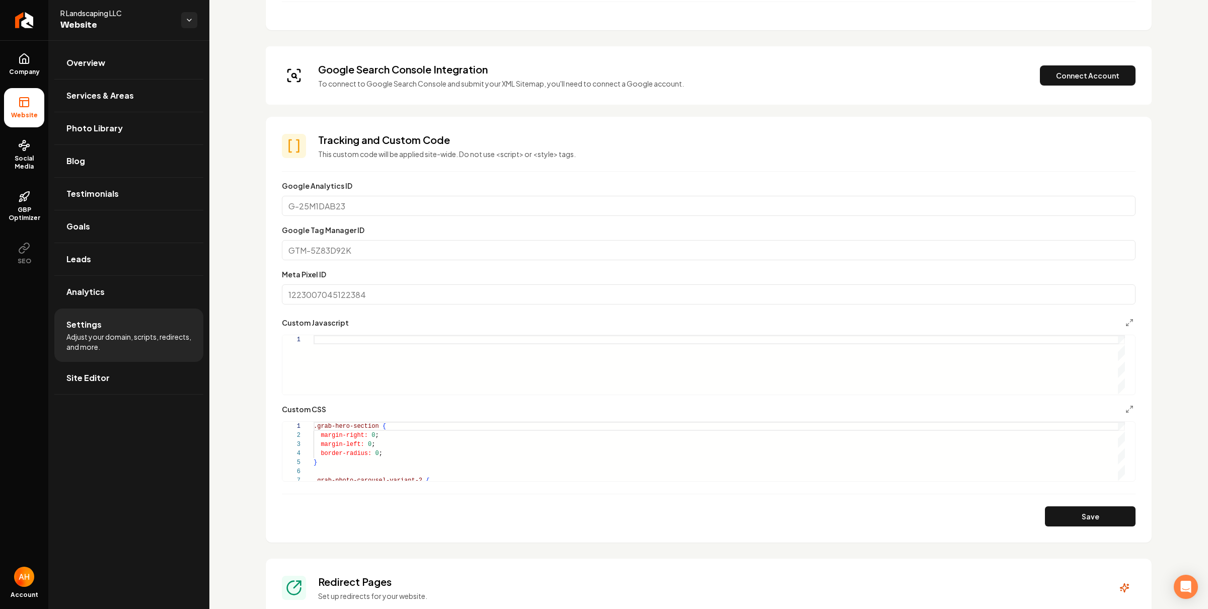
scroll to position [61, 0]
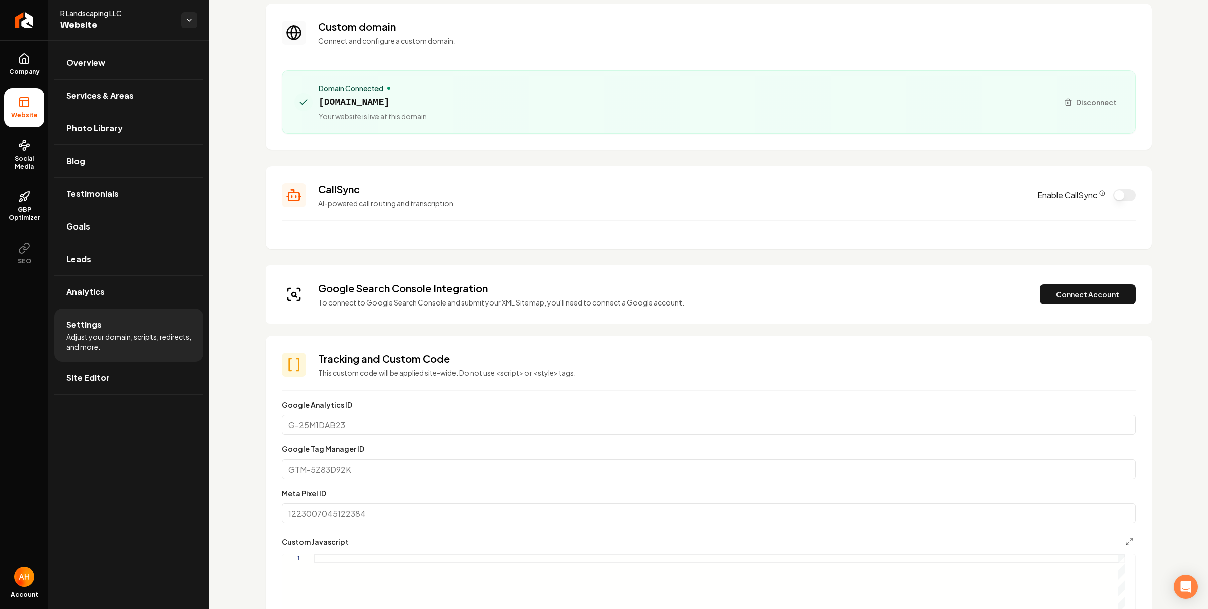
click at [332, 97] on span "[DOMAIN_NAME]" at bounding box center [373, 102] width 108 height 14
copy span "[DOMAIN_NAME]"
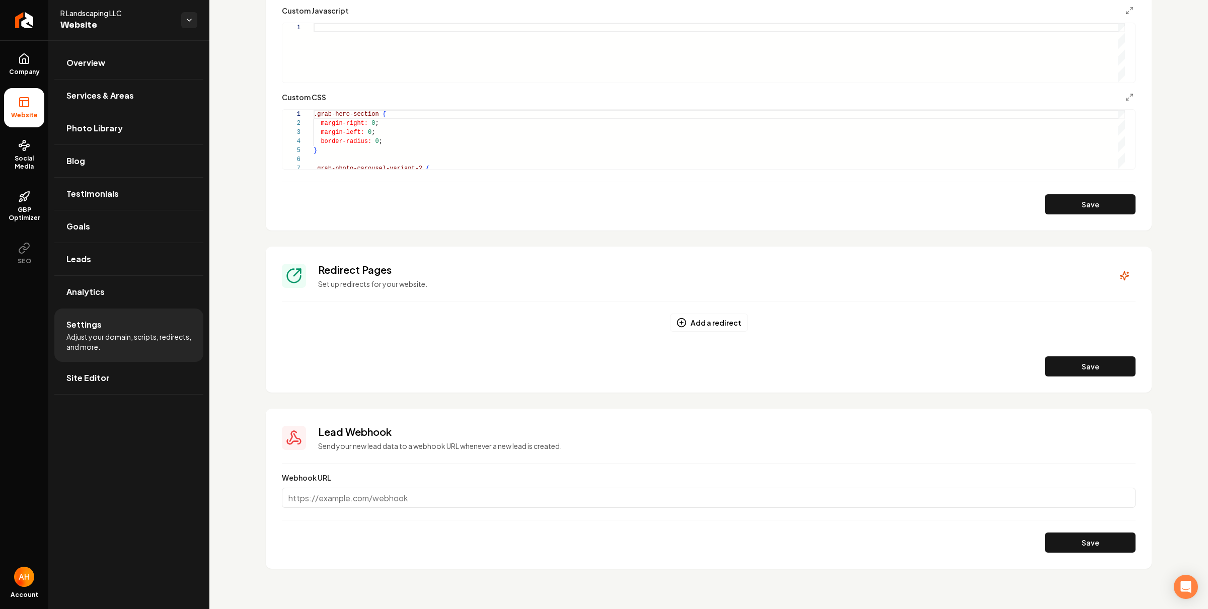
scroll to position [547, 0]
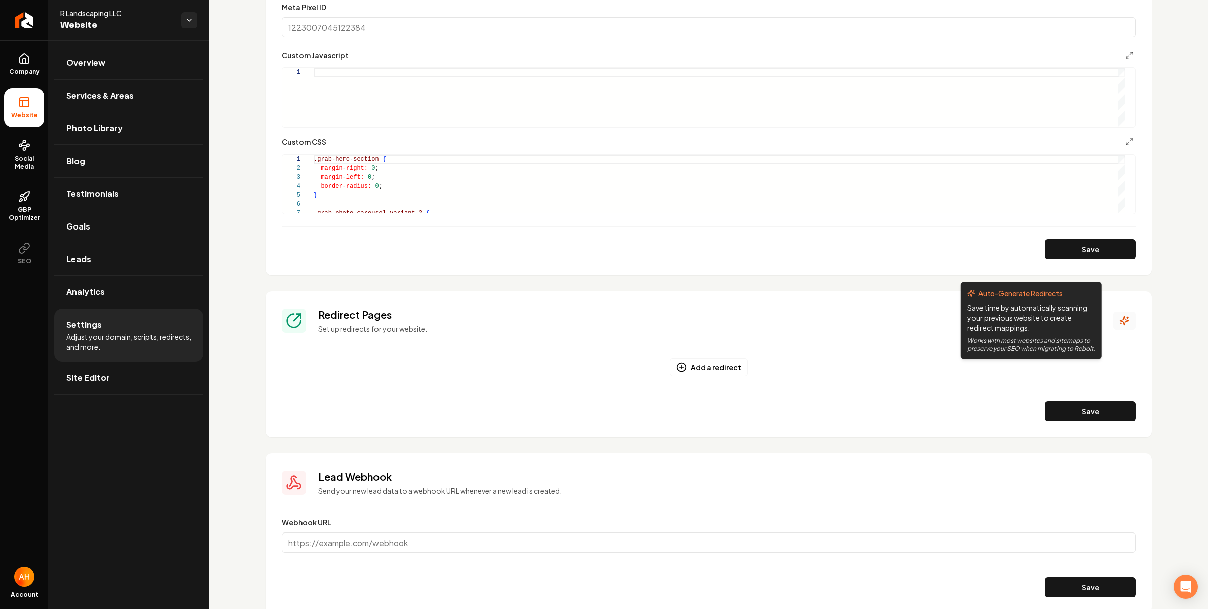
click at [1124, 313] on button "Main content area" at bounding box center [1124, 321] width 22 height 18
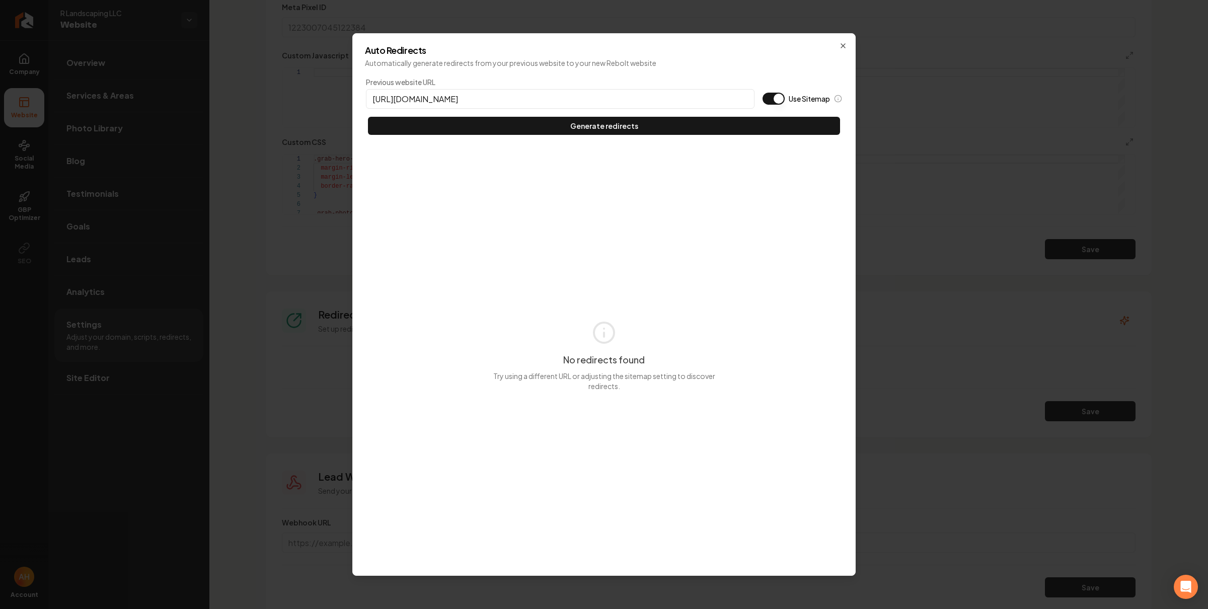
type input "https://rlandscapingllc.com"
type button "on"
click at [763, 93] on button "Use Sitemap" at bounding box center [774, 99] width 22 height 12
click at [368, 117] on button "Generate redirects" at bounding box center [604, 126] width 472 height 18
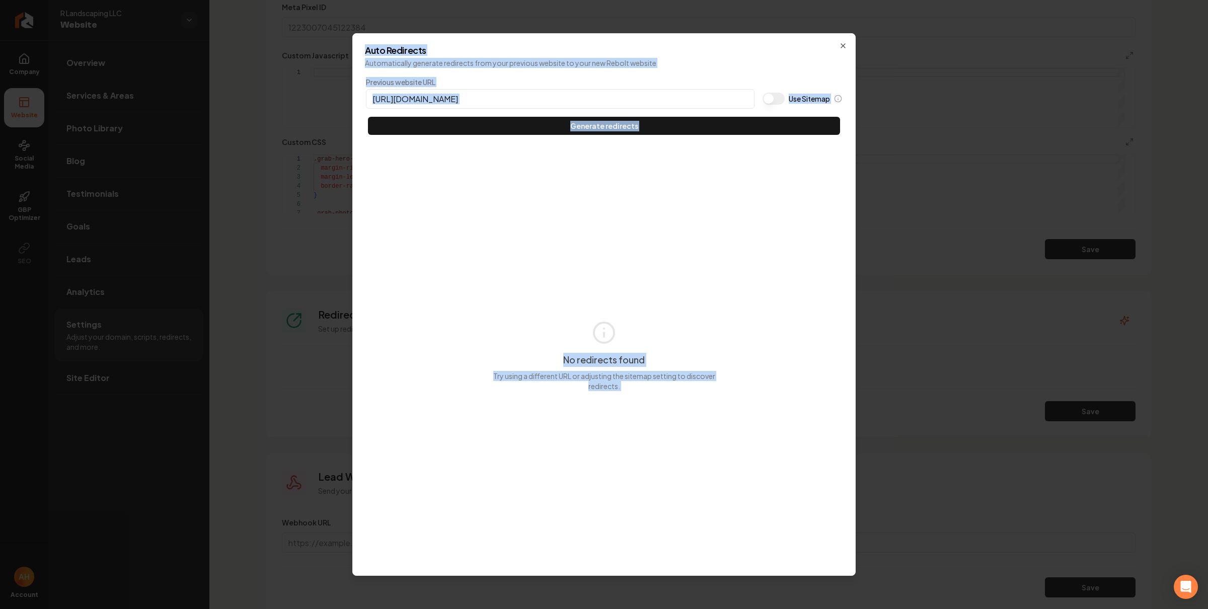
drag, startPoint x: 845, startPoint y: 41, endPoint x: 830, endPoint y: 64, distance: 27.6
click at [845, 42] on div "Auto Redirects Automatically generate redirects from your previous website to y…" at bounding box center [603, 304] width 503 height 543
click at [843, 47] on icon "button" at bounding box center [843, 46] width 8 height 8
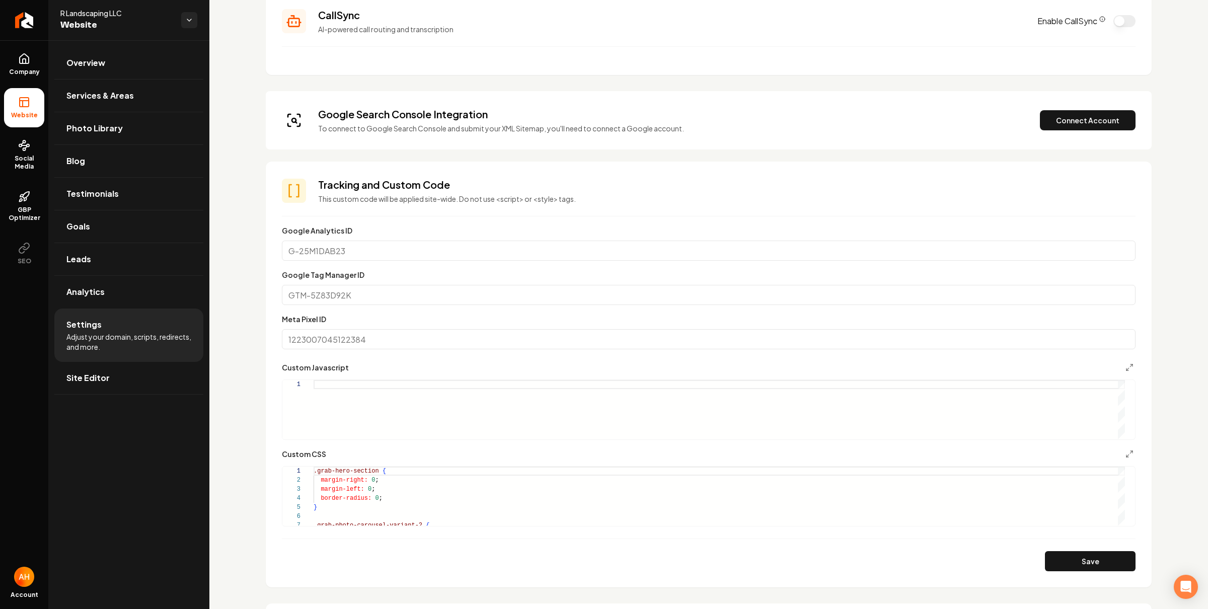
scroll to position [33, 0]
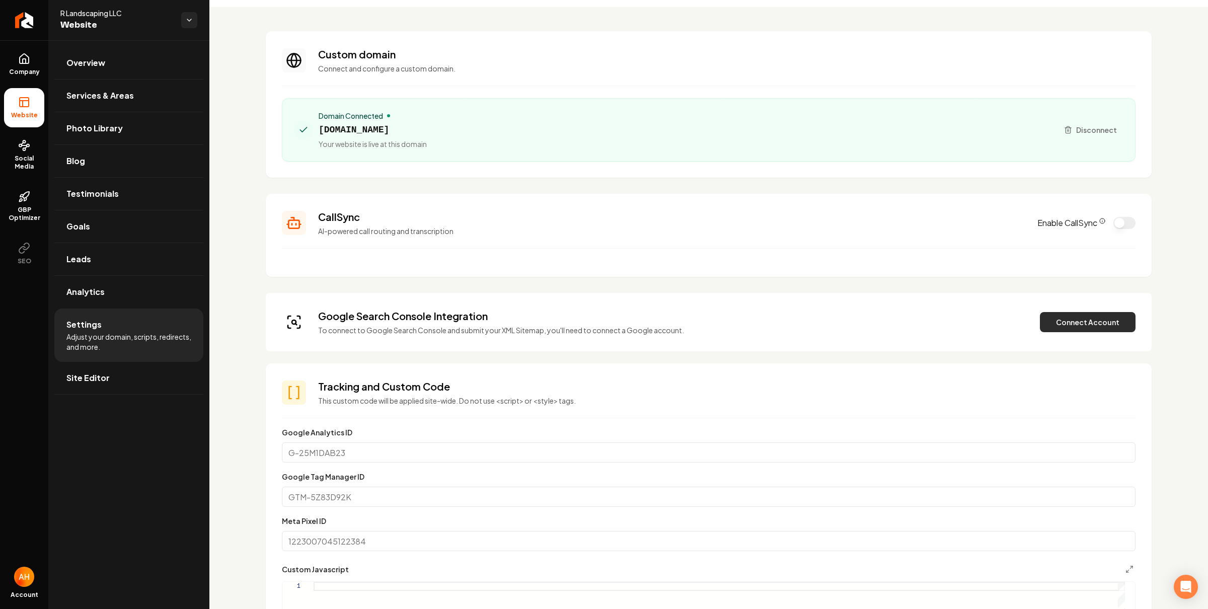
click at [1052, 317] on button "Connect Account" at bounding box center [1088, 322] width 96 height 20
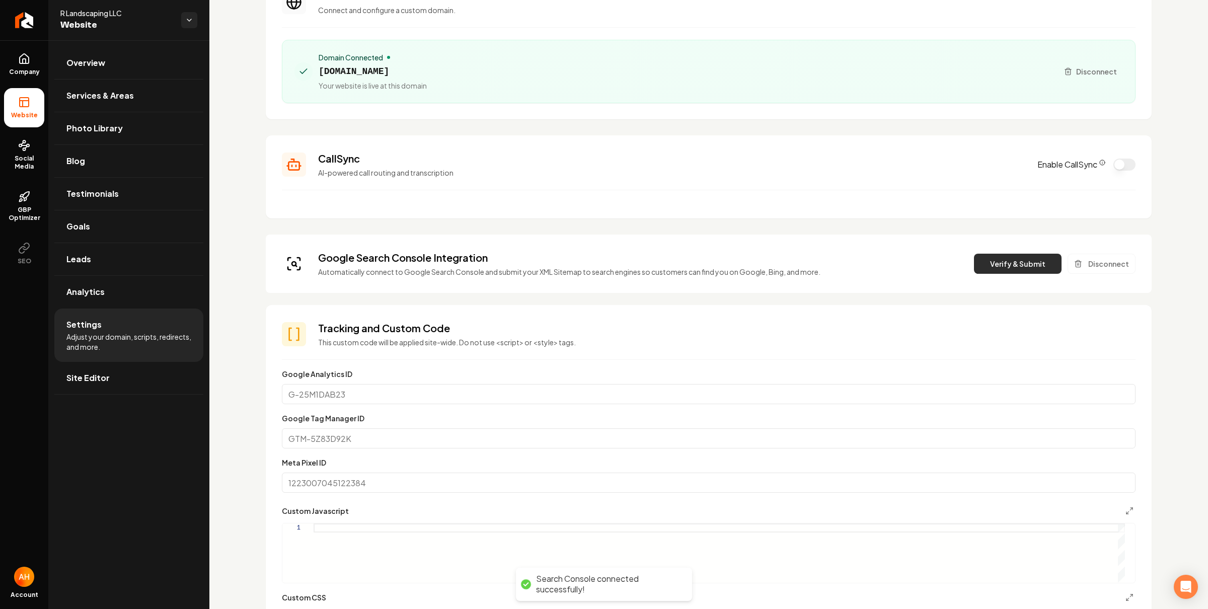
click at [1018, 261] on button "Verify & Submit" at bounding box center [1018, 264] width 88 height 20
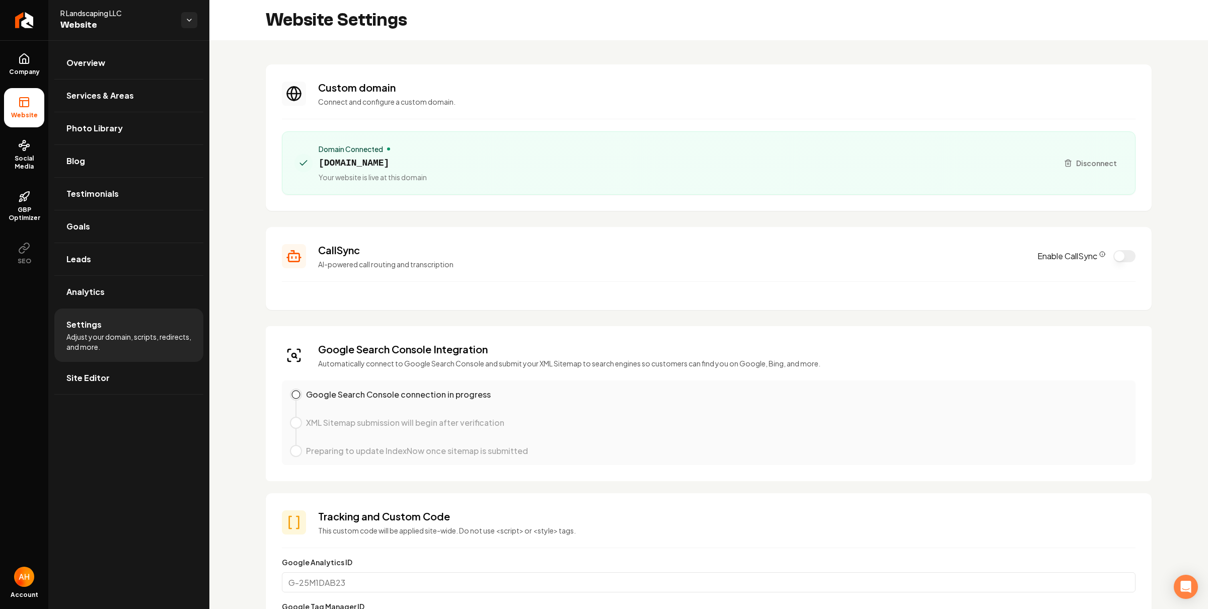
click at [384, 161] on span "rlandscapingllc.com" at bounding box center [373, 163] width 108 height 14
copy span "rlandscapingllc.com"
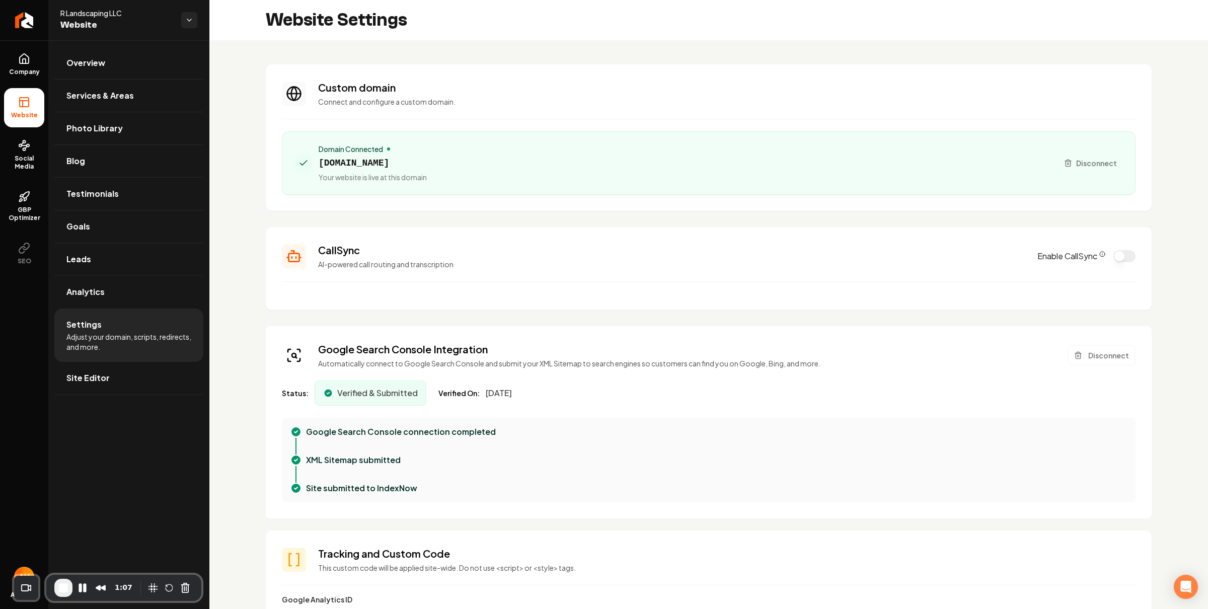
click at [583, 84] on h3 "Custom domain" at bounding box center [726, 88] width 817 height 14
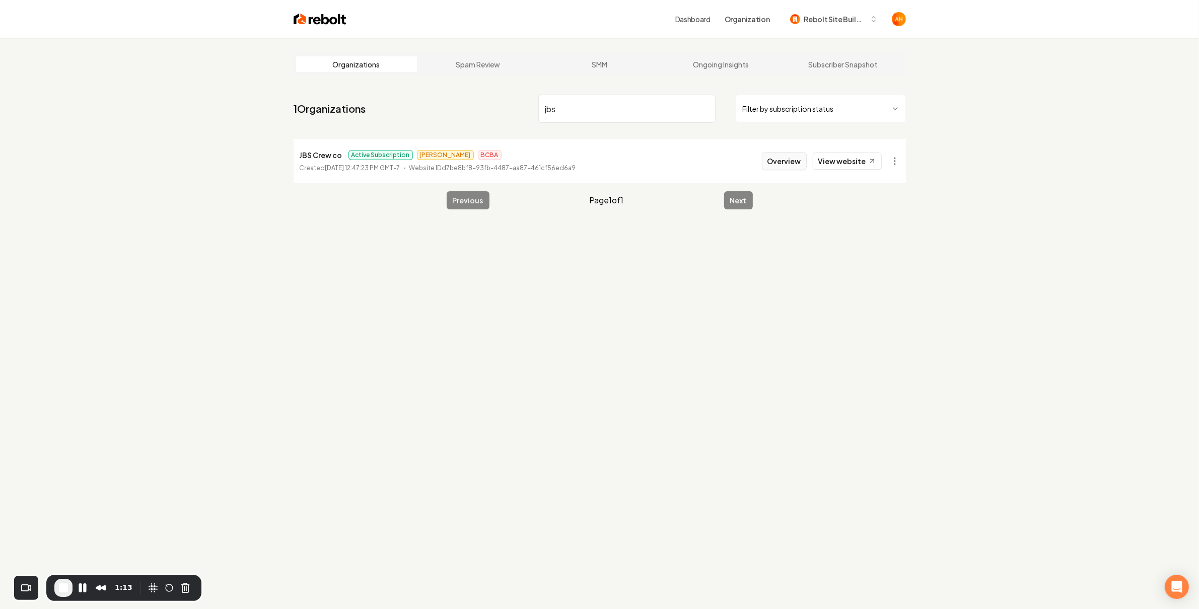
type input "jbs"
click at [782, 159] on button "Overview" at bounding box center [784, 161] width 45 height 18
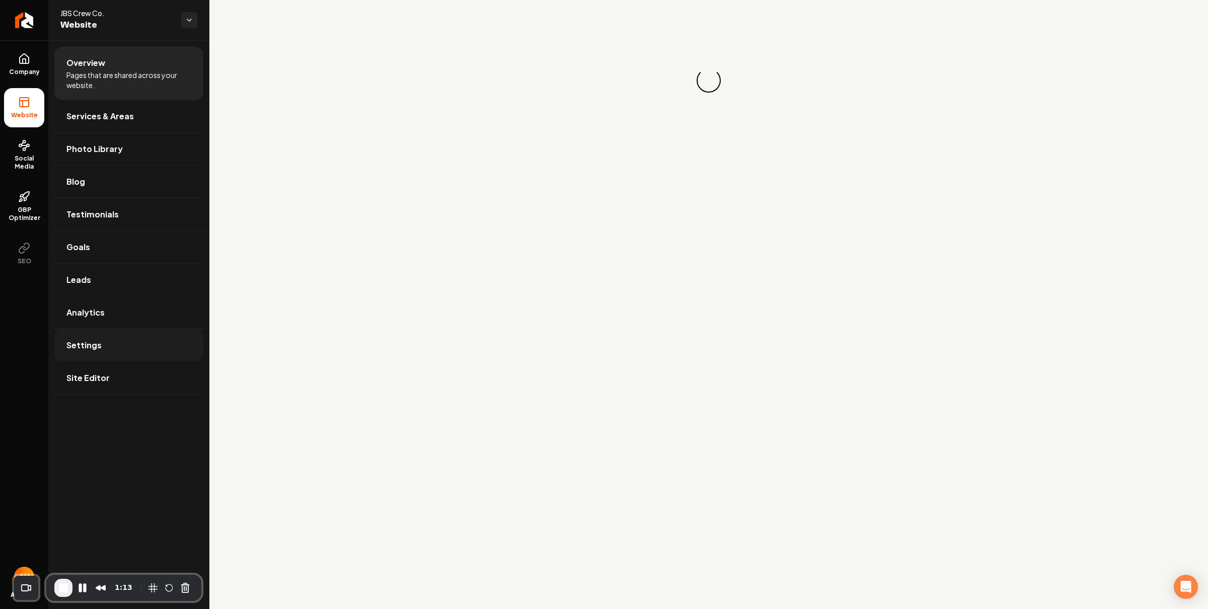
click at [118, 340] on link "Settings" at bounding box center [128, 345] width 149 height 32
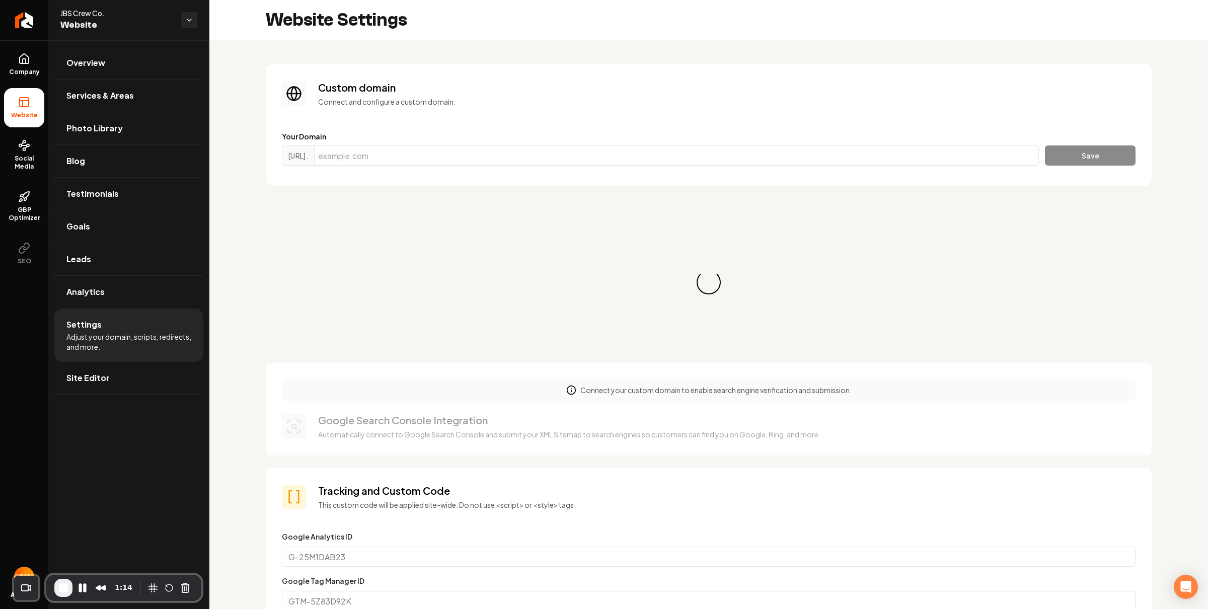
scroll to position [91, 0]
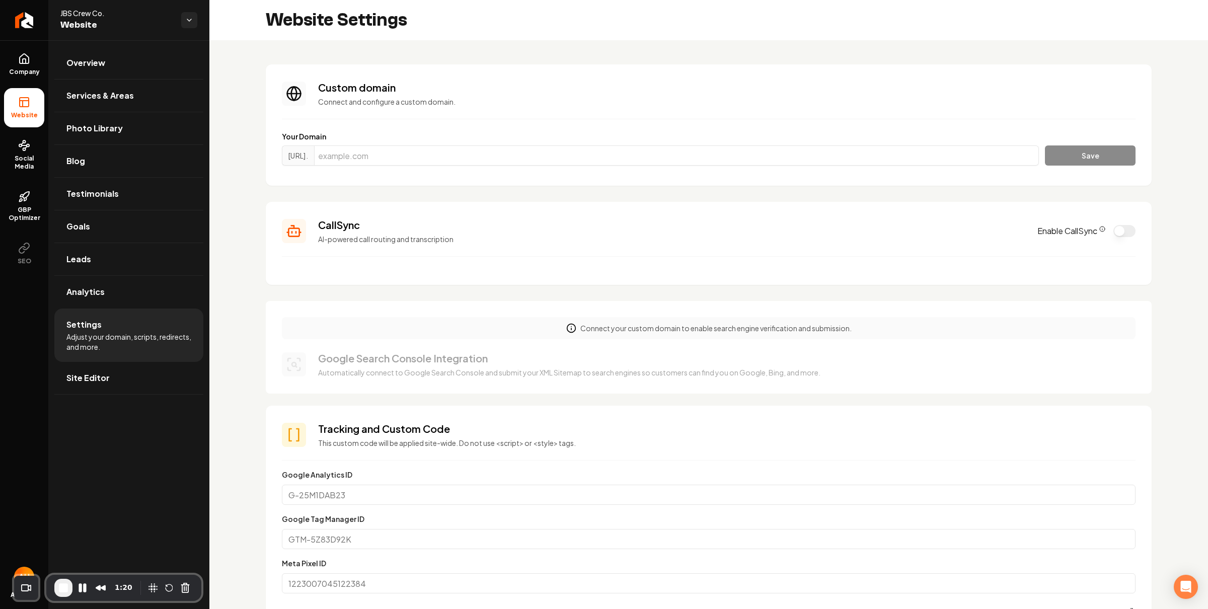
drag, startPoint x: 601, startPoint y: 170, endPoint x: 601, endPoint y: 161, distance: 9.1
click at [601, 170] on section "Custom domain Connect and configure a custom domain. Your Domain https://www. S…" at bounding box center [709, 124] width 886 height 121
click at [601, 159] on input "Main content area" at bounding box center [676, 155] width 725 height 20
paste input "jbscrewco.com"
type input "jbscrewco.com"
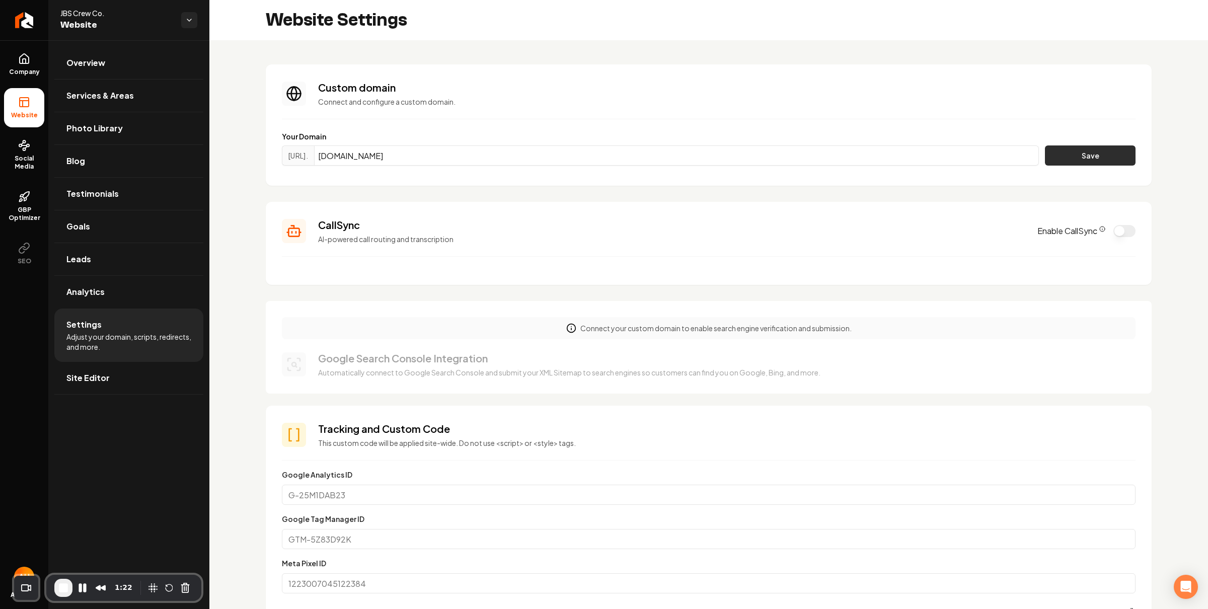
click at [1119, 146] on button "Save" at bounding box center [1090, 155] width 91 height 20
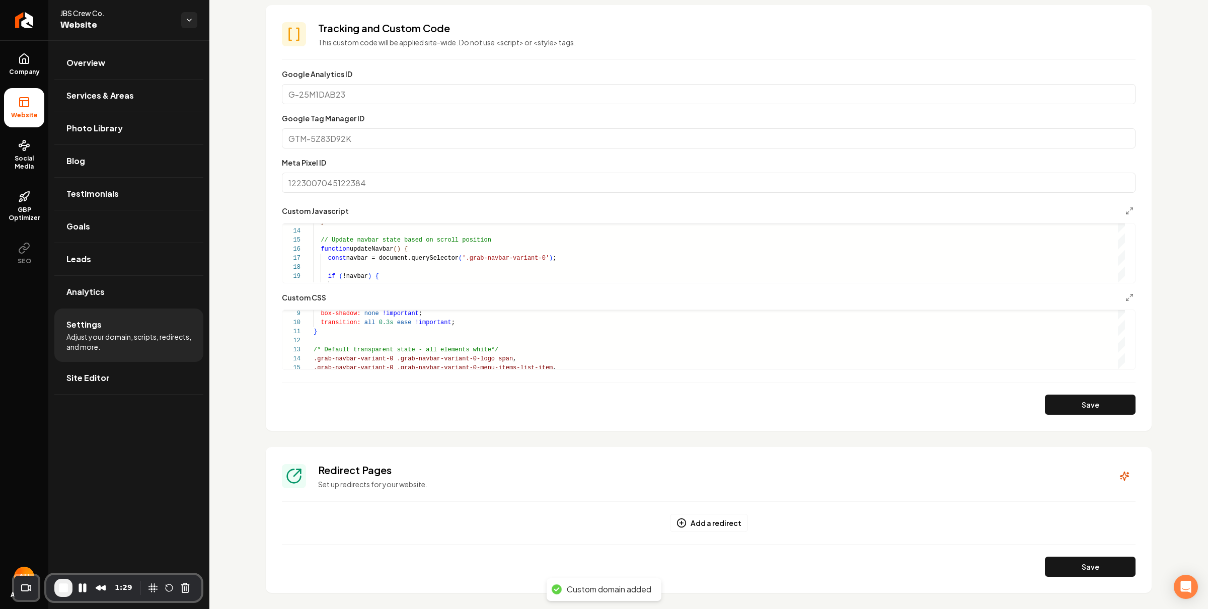
scroll to position [0, 0]
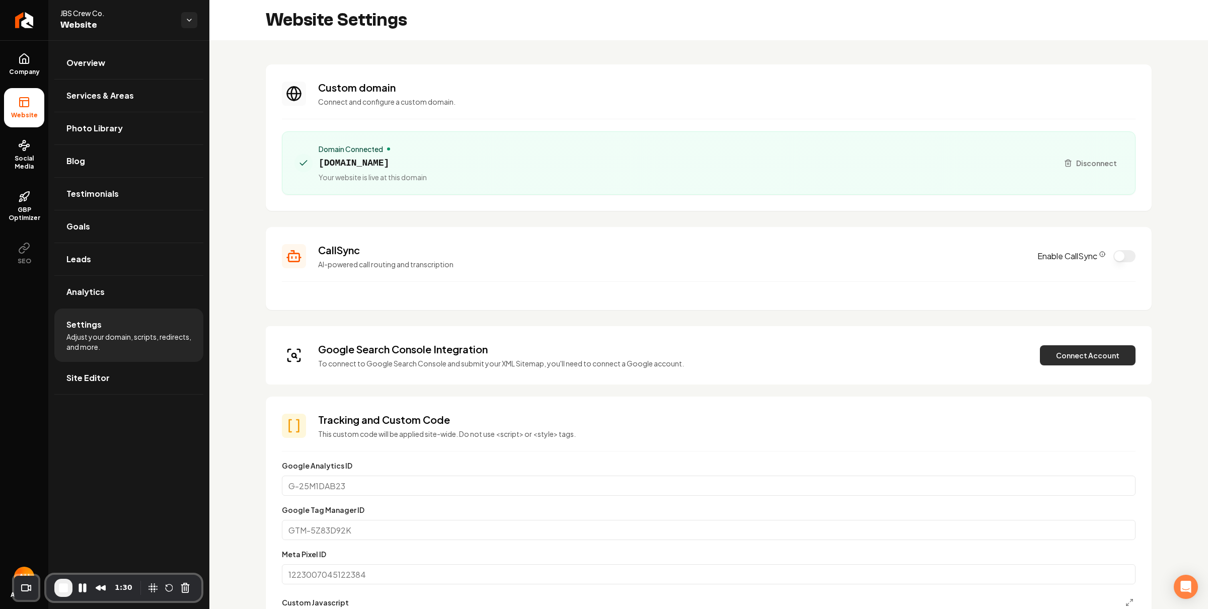
click at [1069, 356] on button "Connect Account" at bounding box center [1088, 355] width 96 height 20
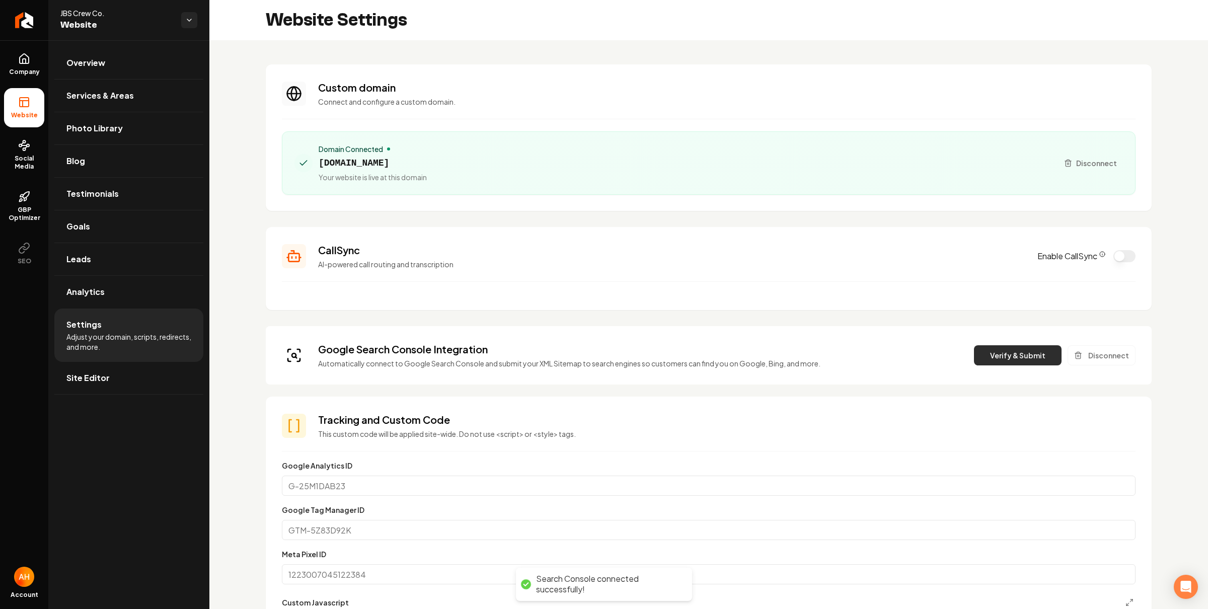
click at [1012, 355] on button "Verify & Submit" at bounding box center [1018, 355] width 88 height 20
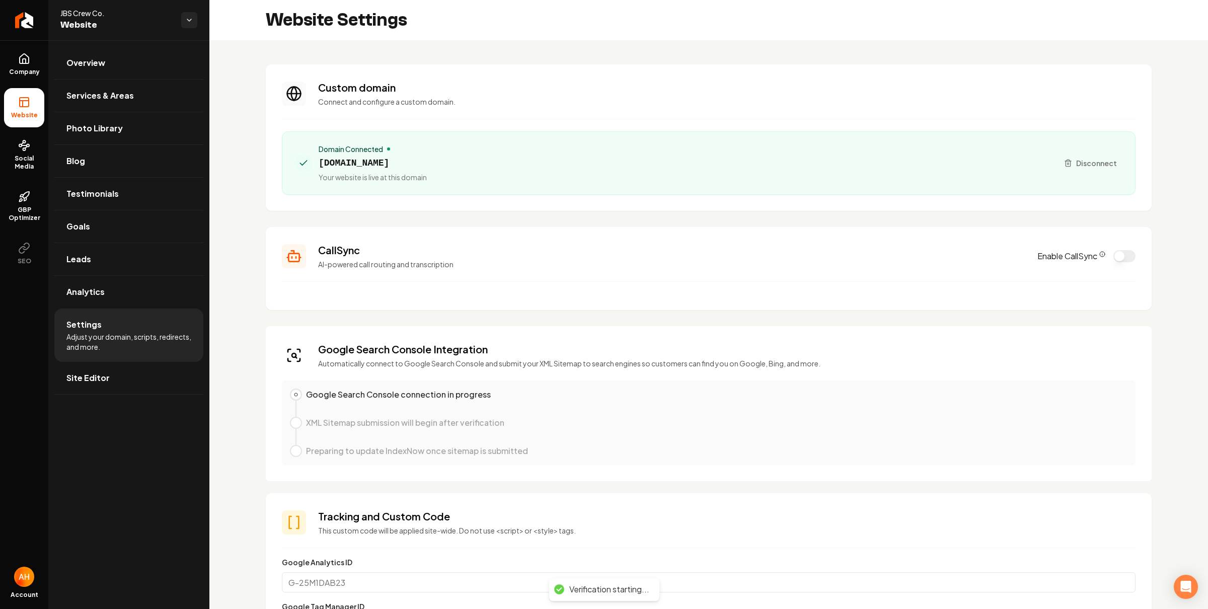
click at [336, 166] on span "jbscrewco.com" at bounding box center [373, 163] width 108 height 14
click at [336, 165] on span "jbscrewco.com" at bounding box center [373, 163] width 108 height 14
copy span "jbscrewco.com"
click at [123, 56] on link "Overview" at bounding box center [128, 63] width 149 height 32
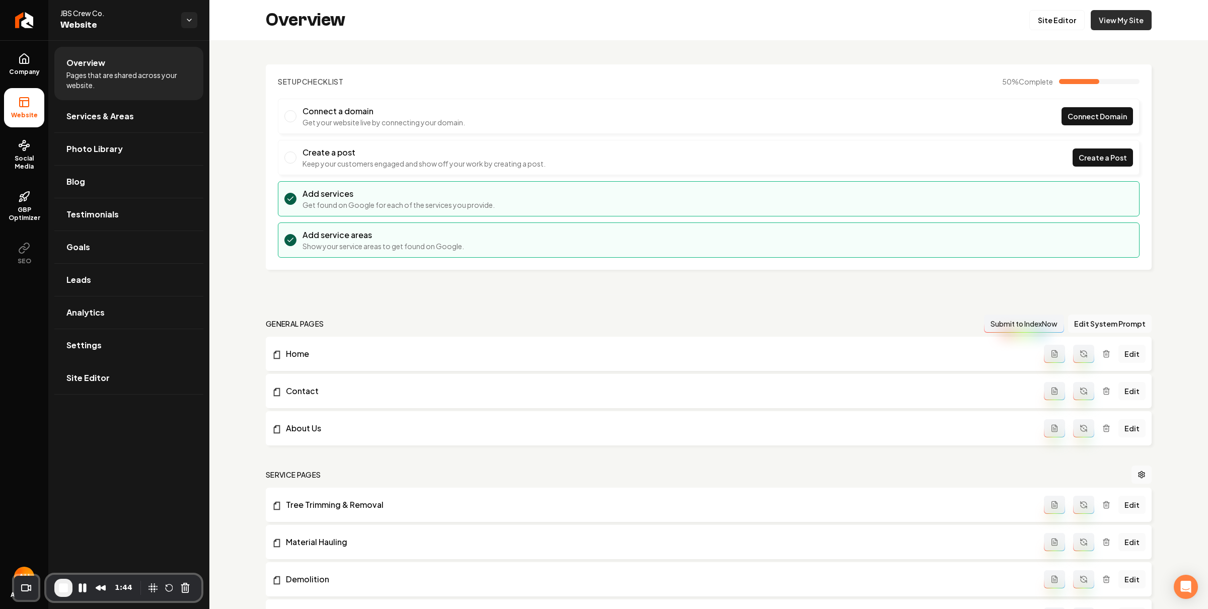
click at [1114, 24] on link "View My Site" at bounding box center [1121, 20] width 61 height 20
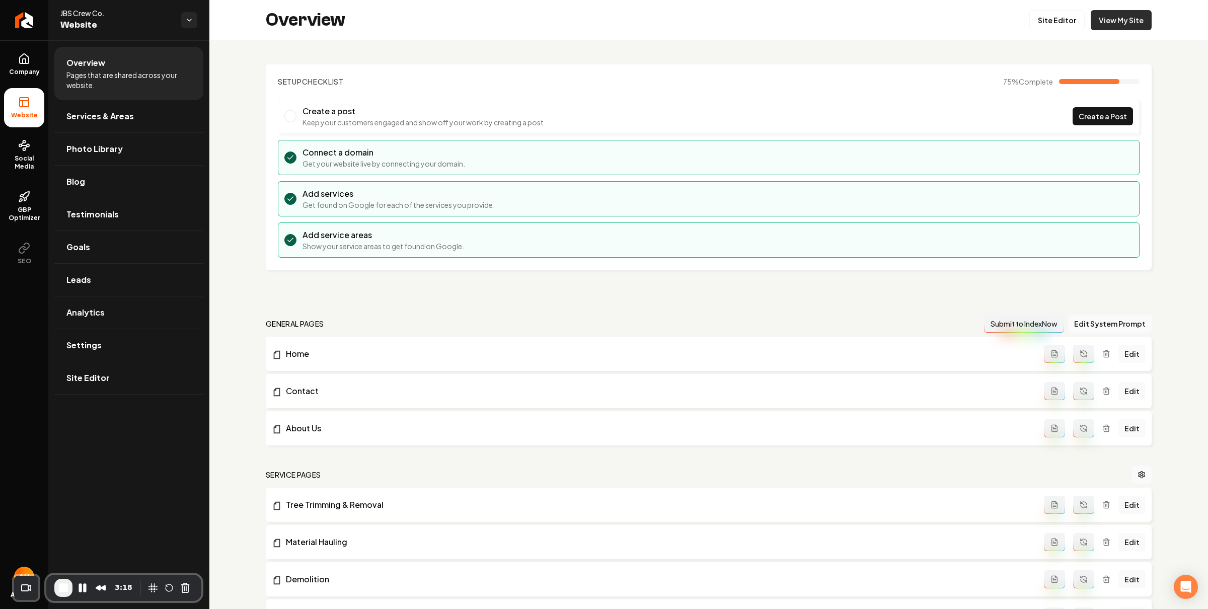
click at [1109, 22] on link "View My Site" at bounding box center [1121, 20] width 61 height 20
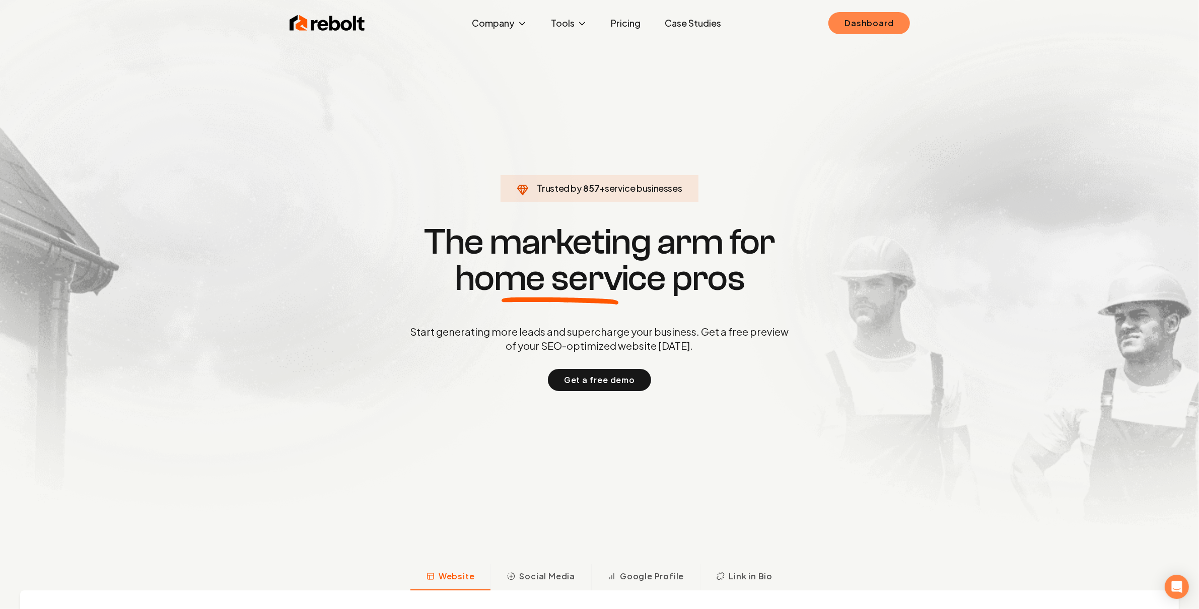
click at [875, 28] on link "Dashboard" at bounding box center [868, 23] width 81 height 22
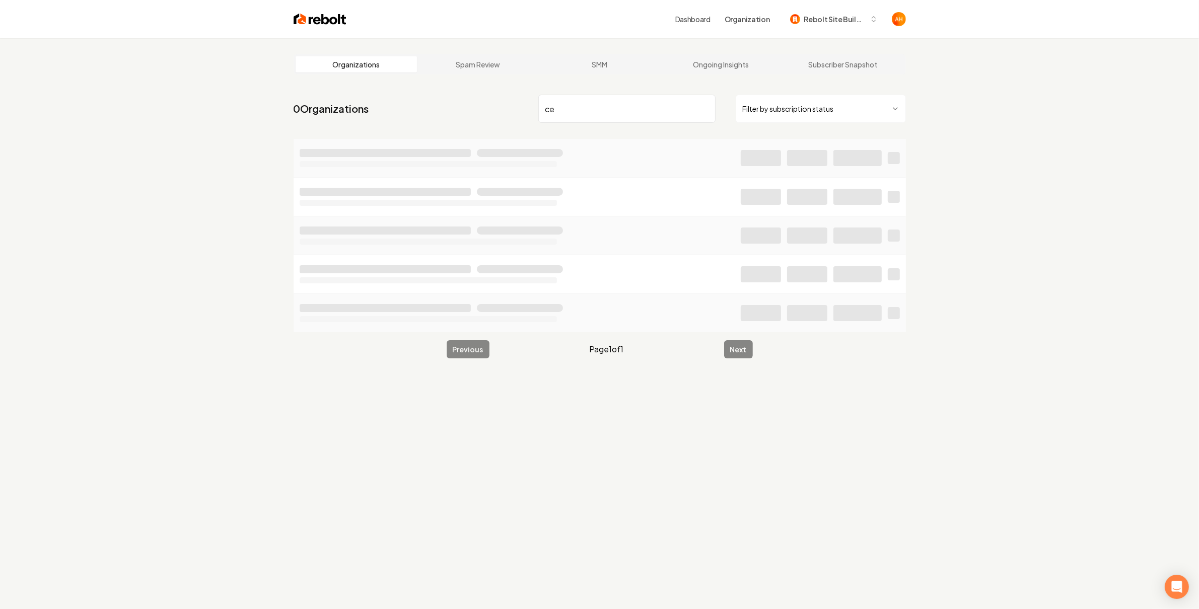
type input "c"
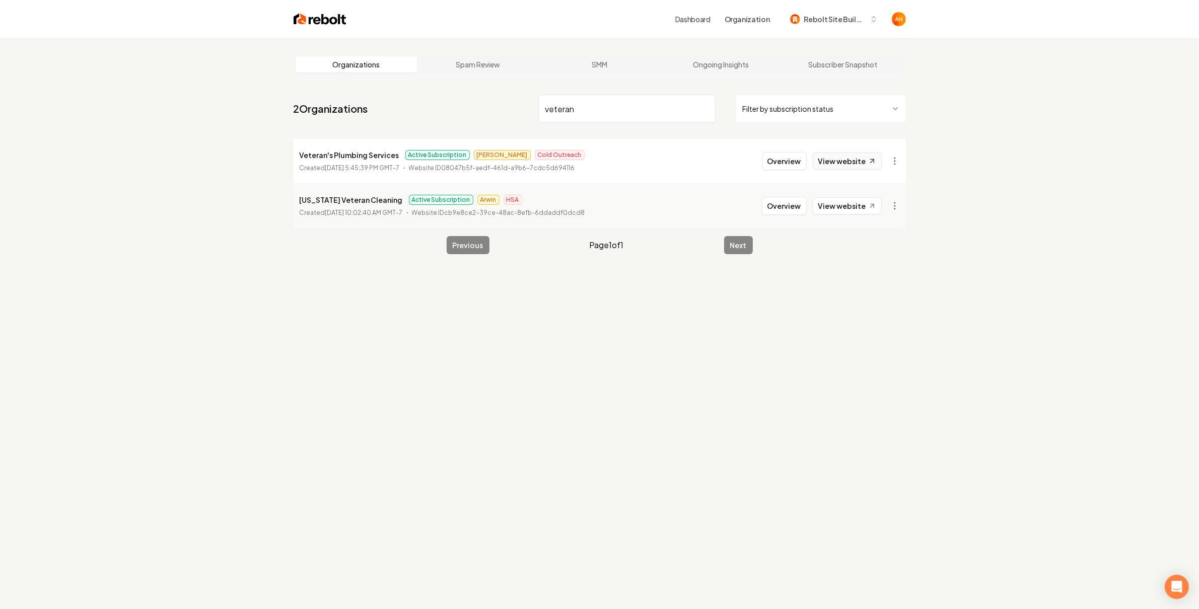
click at [850, 168] on link "View website" at bounding box center [846, 161] width 69 height 17
click at [593, 110] on input "veteran" at bounding box center [626, 109] width 177 height 28
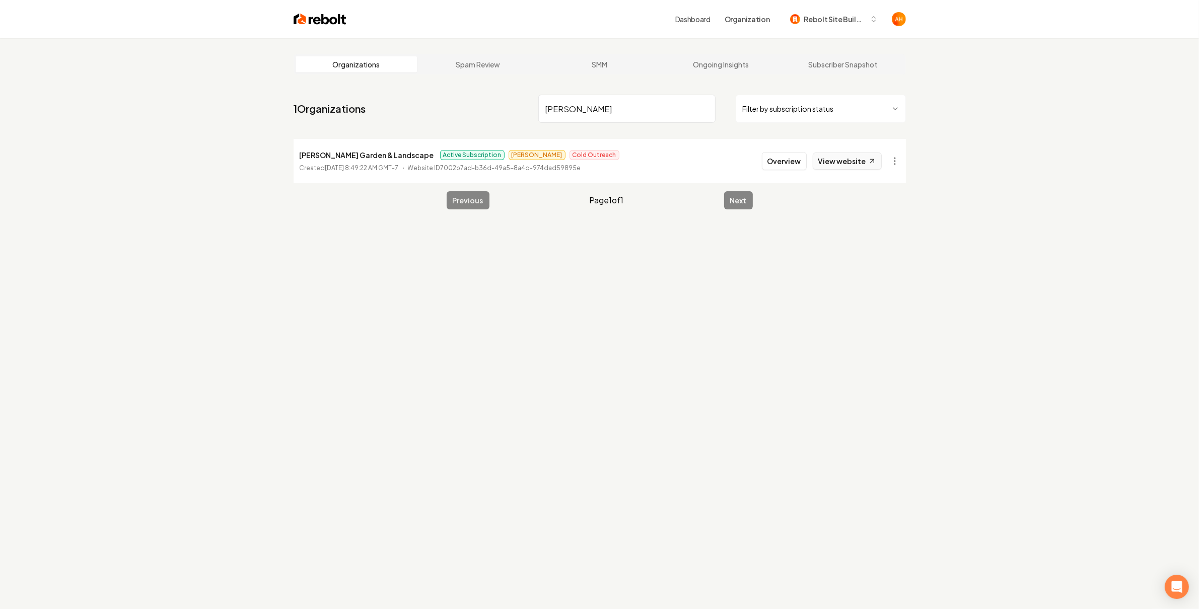
type input "[PERSON_NAME]"
click at [842, 168] on link "View website" at bounding box center [846, 161] width 69 height 17
click at [789, 163] on button "Overview" at bounding box center [784, 161] width 45 height 18
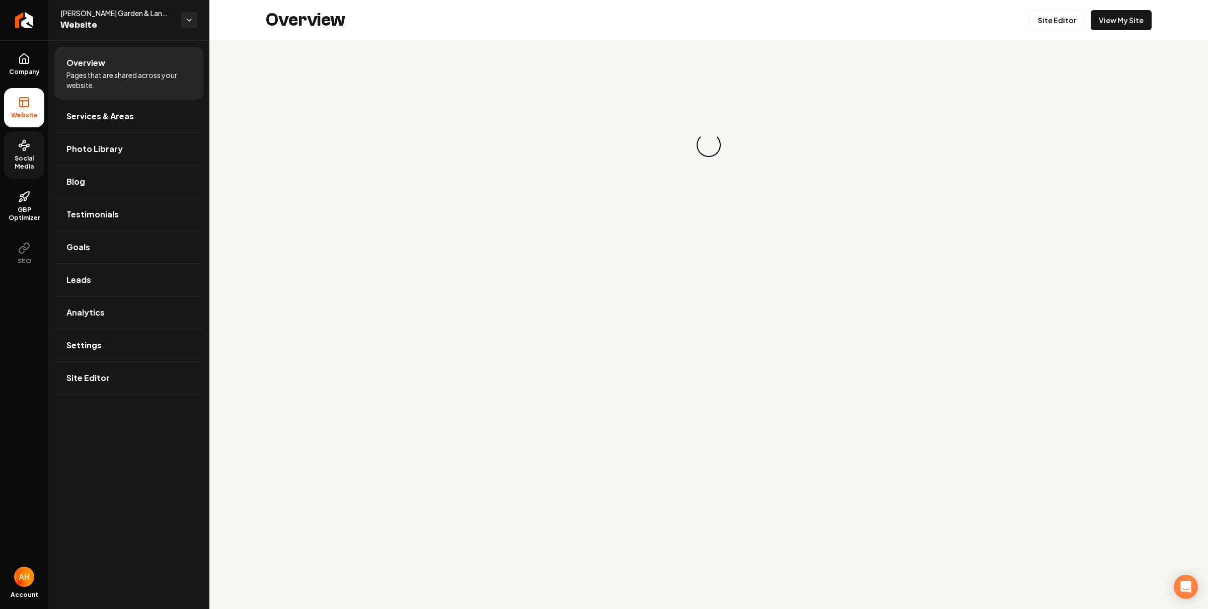
click at [18, 157] on span "Social Media" at bounding box center [24, 163] width 40 height 16
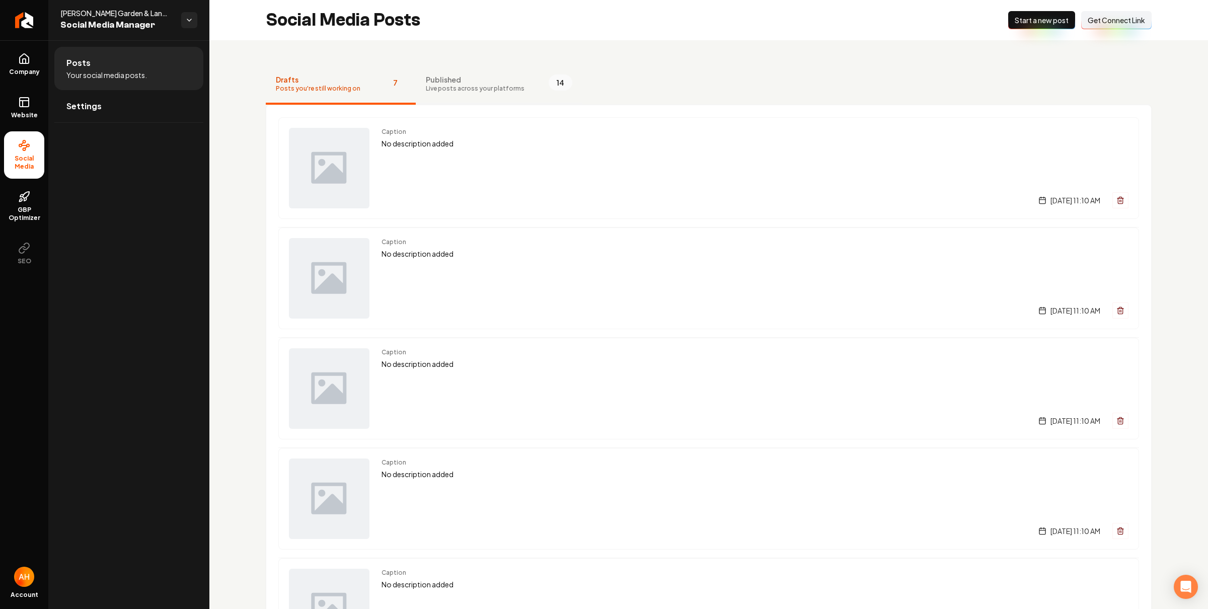
click at [479, 83] on span "Published" at bounding box center [475, 79] width 99 height 10
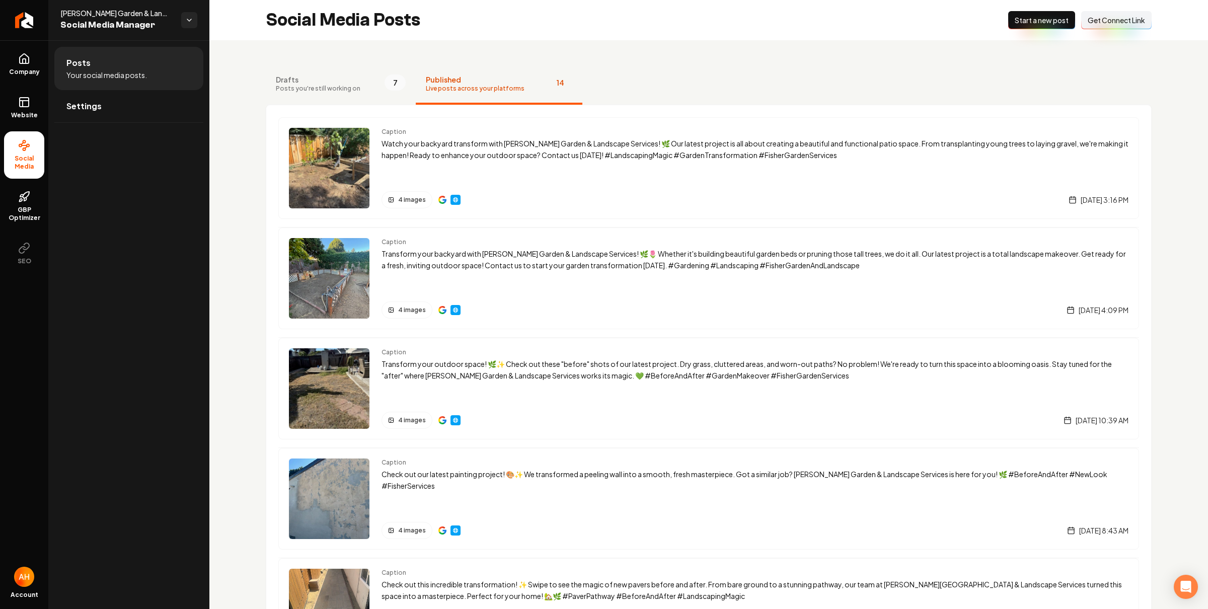
click at [751, 86] on nav "Drafts Posts you're still working on 7 Published Live posts across your platfor…" at bounding box center [709, 84] width 886 height 40
drag, startPoint x: 587, startPoint y: 52, endPoint x: 602, endPoint y: 48, distance: 15.1
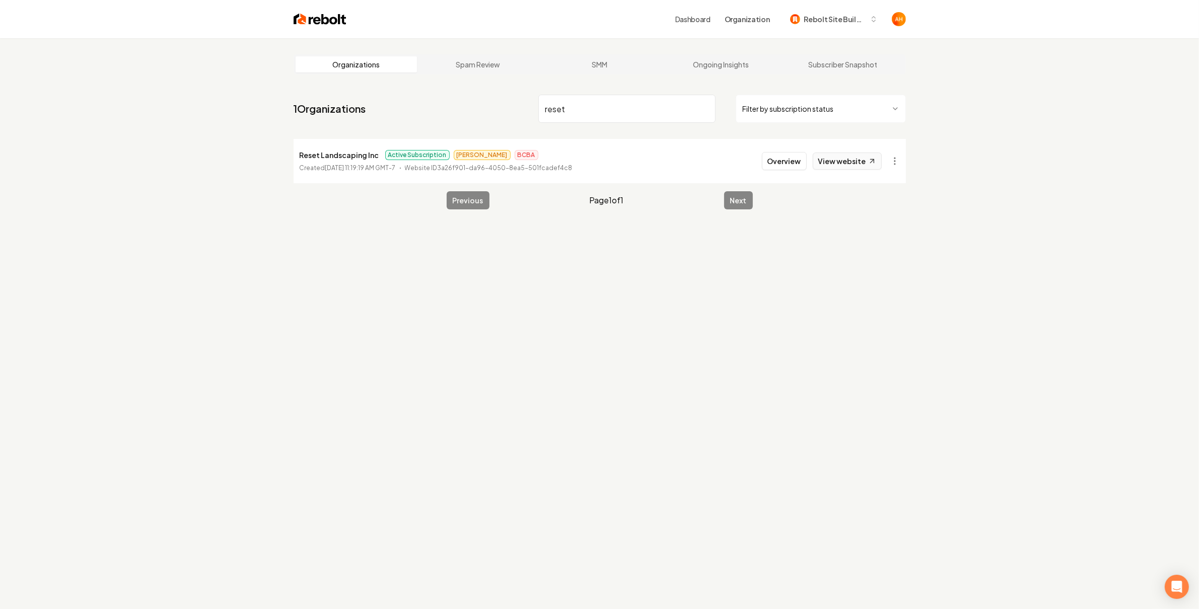
type input "reset"
click at [832, 160] on link "View website" at bounding box center [846, 161] width 69 height 17
click at [761, 161] on li "Reset Landscaping Inc Active Subscription [PERSON_NAME] BCBA Created [DATE] 11:…" at bounding box center [599, 161] width 612 height 44
click at [782, 161] on button "Overview" at bounding box center [784, 161] width 45 height 18
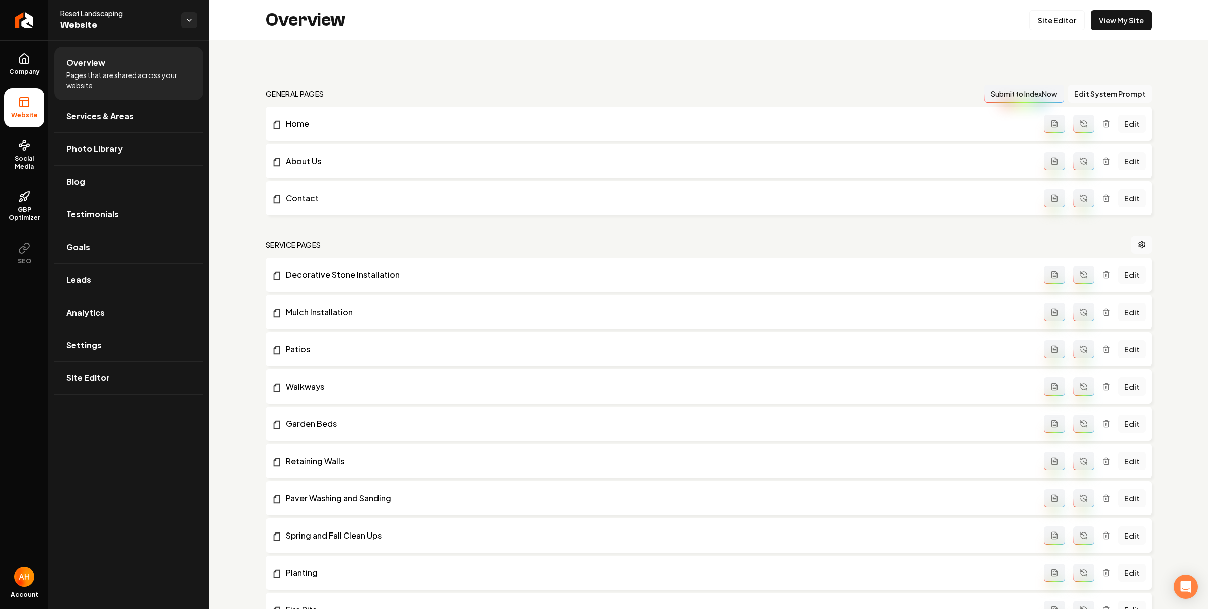
click at [176, 334] on link "Settings" at bounding box center [128, 345] width 149 height 32
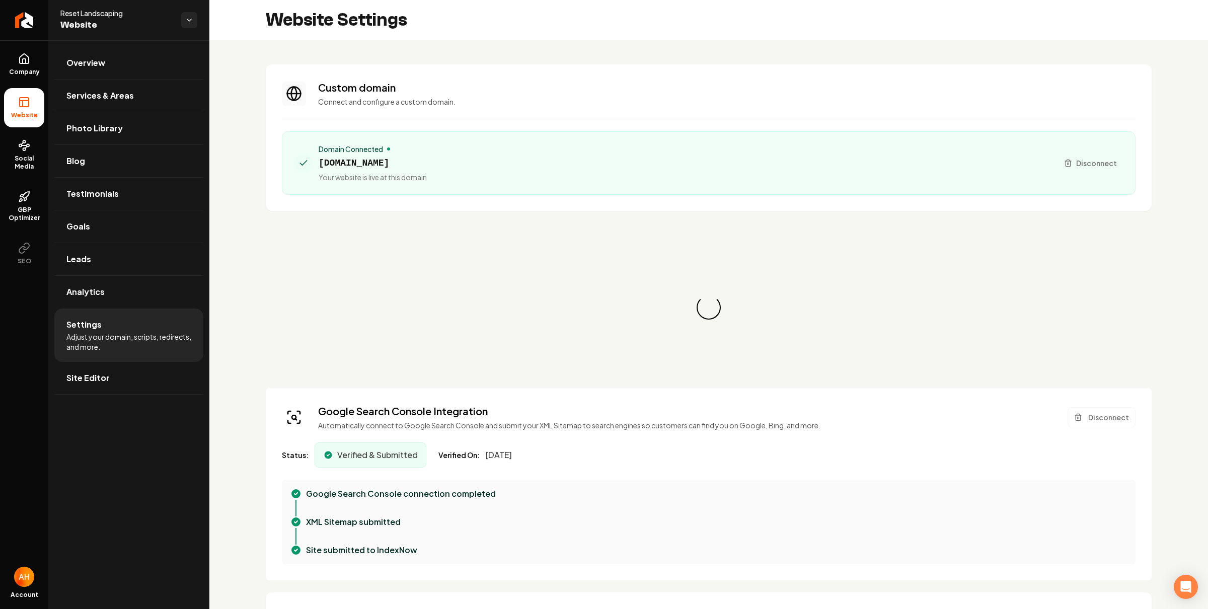
scroll to position [91, 0]
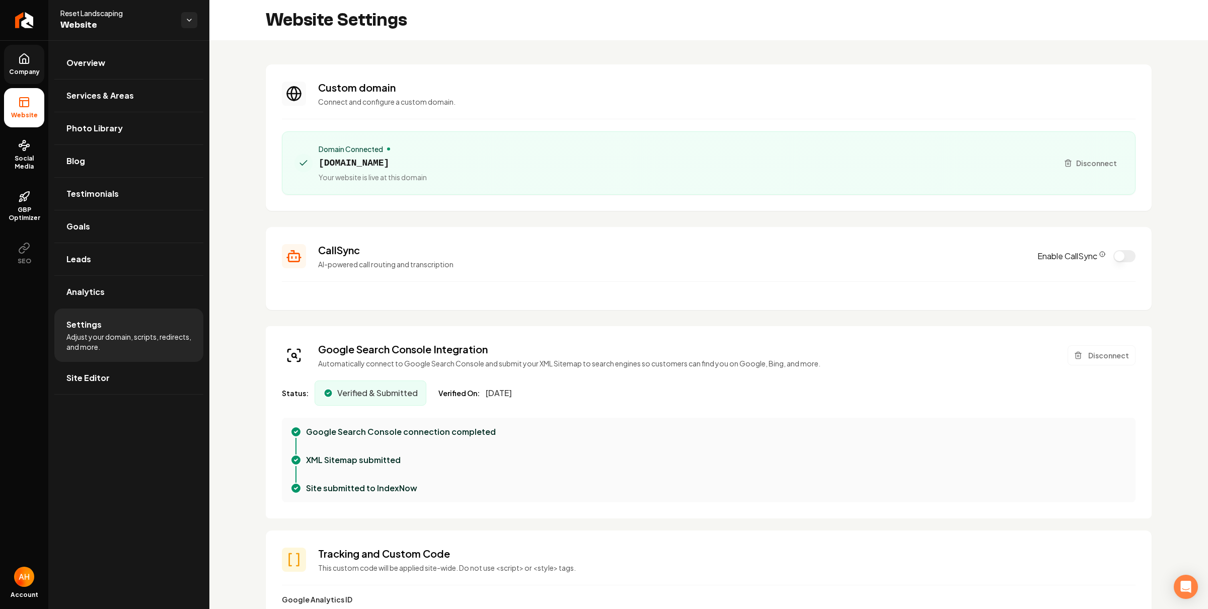
click at [17, 71] on span "Company" at bounding box center [24, 72] width 39 height 8
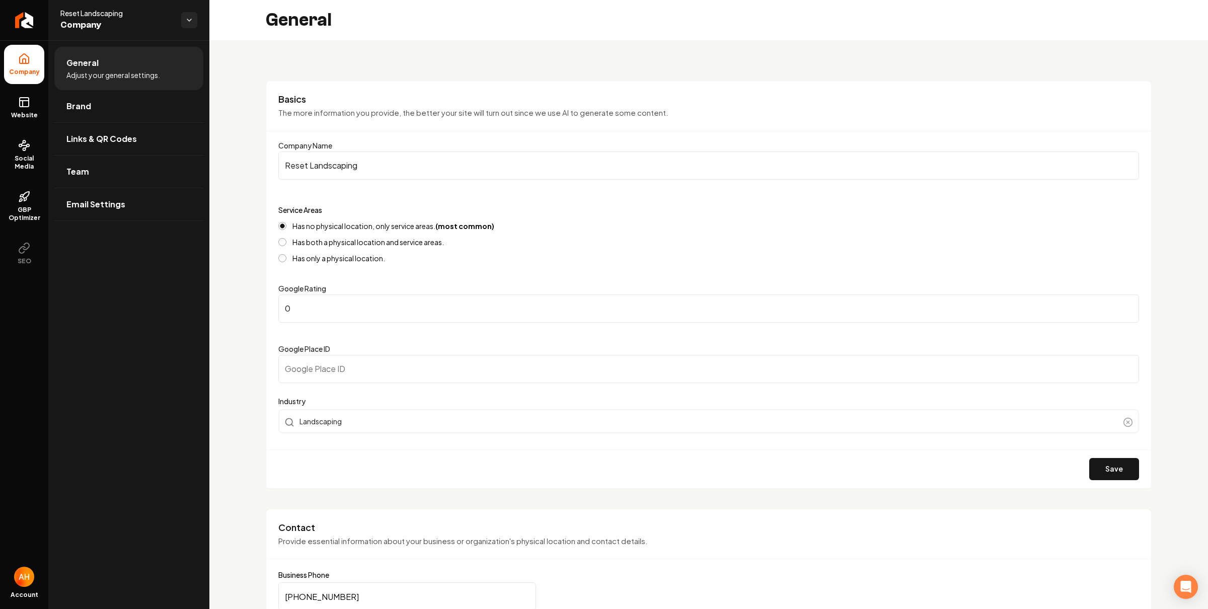
click at [363, 361] on input "Google Place ID" at bounding box center [708, 369] width 861 height 28
paste input "ChIJ1Q_kb-hcGkYR4I9d8ws9JTQ"
type input "ChIJ1Q_kb-hcGkYR4I9d8ws9JTQ"
click at [1102, 466] on button "Save" at bounding box center [1114, 469] width 50 height 22
click at [452, 311] on input "0" at bounding box center [708, 308] width 861 height 28
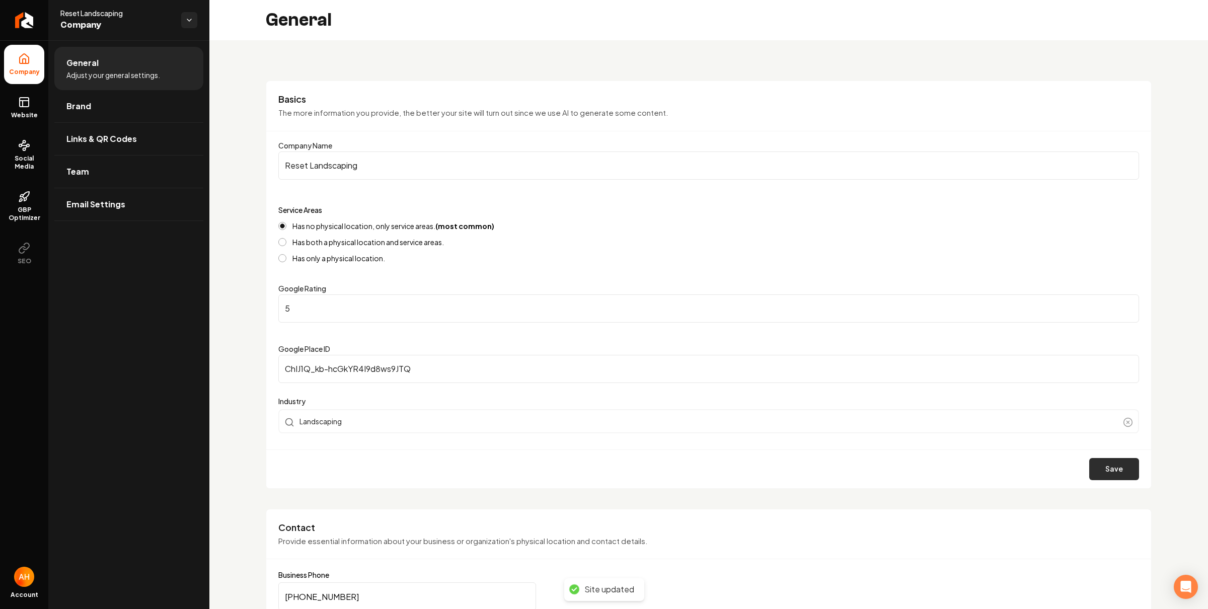
type input "5"
click at [1113, 471] on button "Save" at bounding box center [1114, 469] width 50 height 22
click at [16, 159] on span "Social Media" at bounding box center [24, 163] width 40 height 16
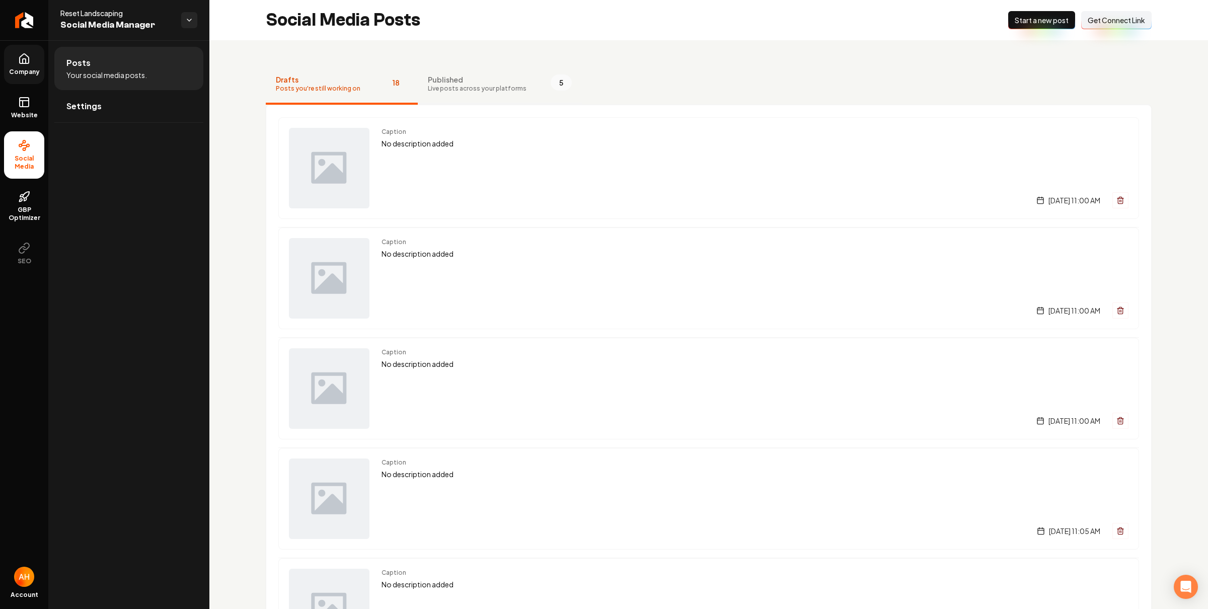
click at [518, 76] on button "Published Live posts across your platforms 5" at bounding box center [500, 84] width 164 height 40
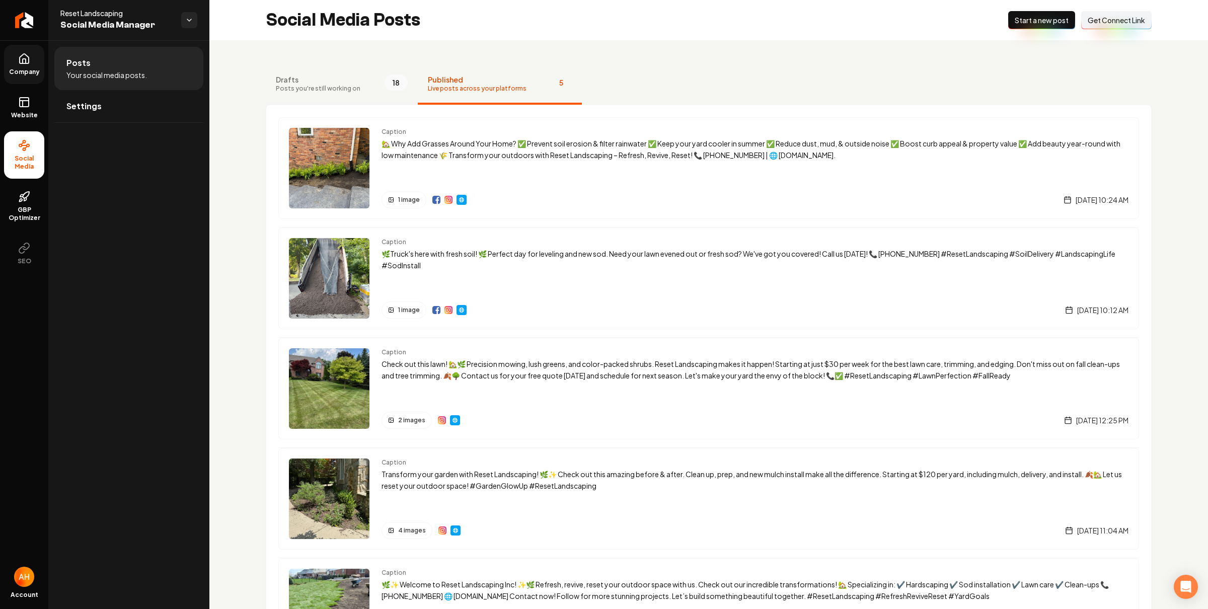
click at [360, 81] on button "Drafts Posts you're still working on 18" at bounding box center [342, 84] width 152 height 40
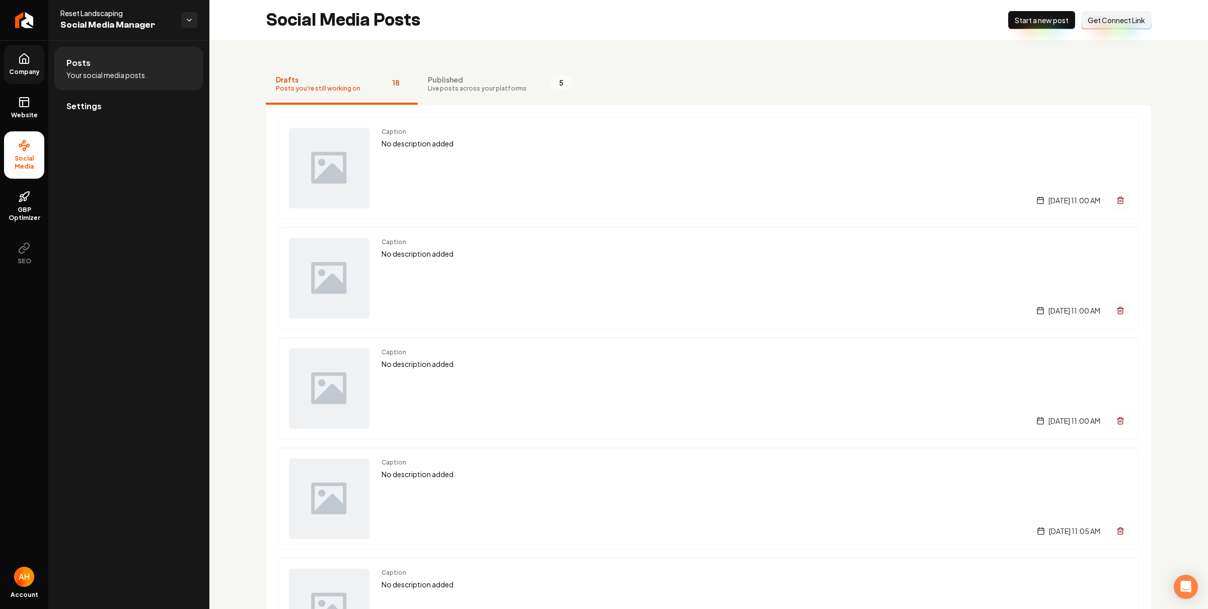
drag, startPoint x: 90, startPoint y: 106, endPoint x: 110, endPoint y: 117, distance: 23.4
click at [90, 106] on span "Settings" at bounding box center [83, 106] width 35 height 12
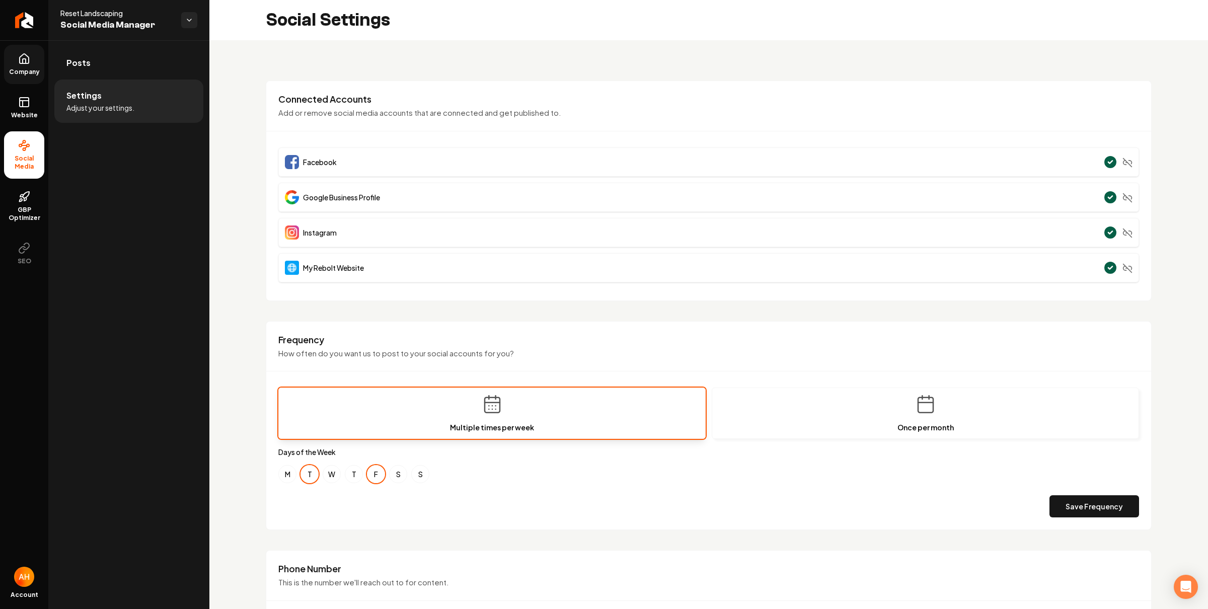
click at [341, 201] on span "Google Business Profile" at bounding box center [341, 197] width 77 height 10
click at [487, 114] on p "Add or remove social media accounts that are connected and get published to." at bounding box center [708, 113] width 861 height 12
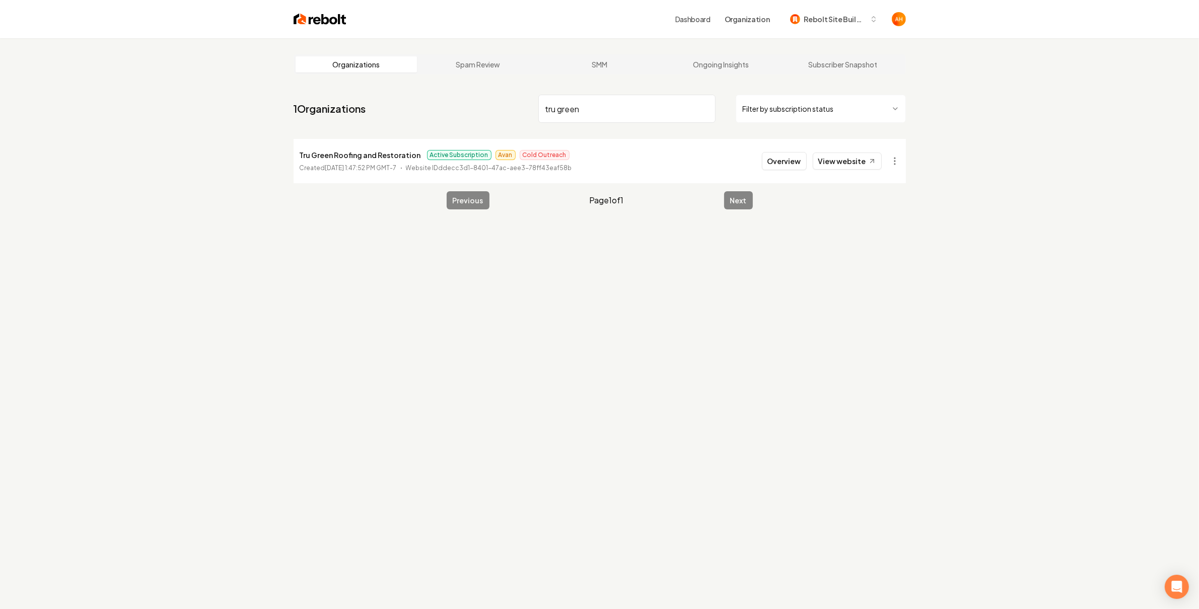
drag, startPoint x: 614, startPoint y: 94, endPoint x: 616, endPoint y: 99, distance: 5.3
click at [615, 97] on nav "1 Organizations tru green Filter by subscription status" at bounding box center [599, 113] width 612 height 44
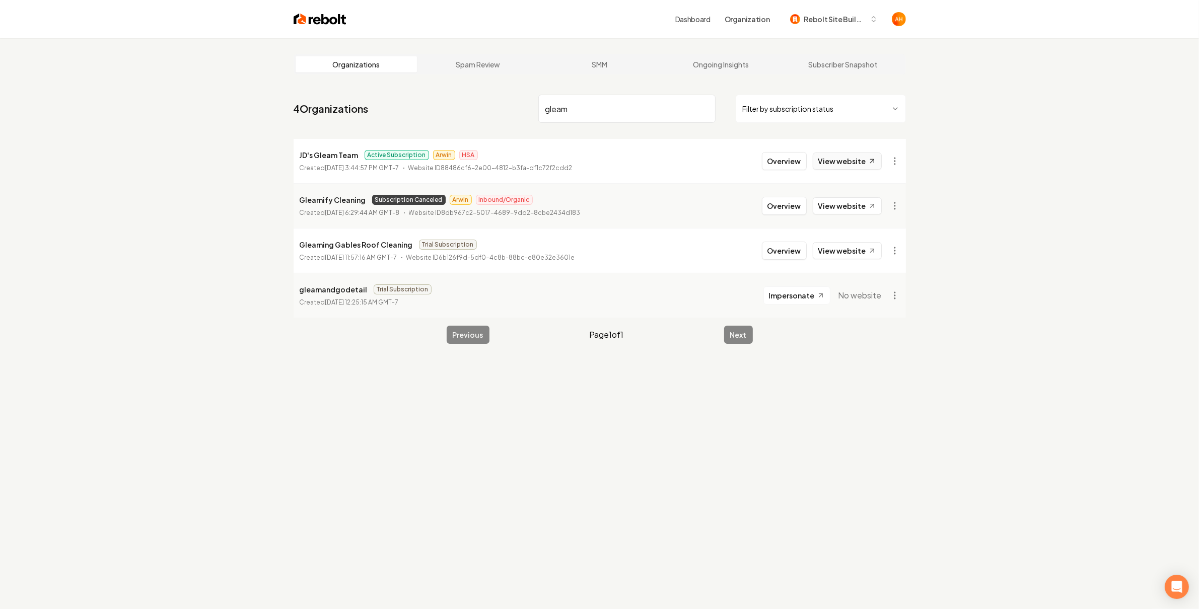
type input "gleam"
click at [848, 157] on link "View website" at bounding box center [846, 161] width 69 height 17
click at [662, 102] on input "gleam" at bounding box center [626, 109] width 177 height 28
click at [722, 68] on link "Ongoing Insights" at bounding box center [721, 64] width 122 height 16
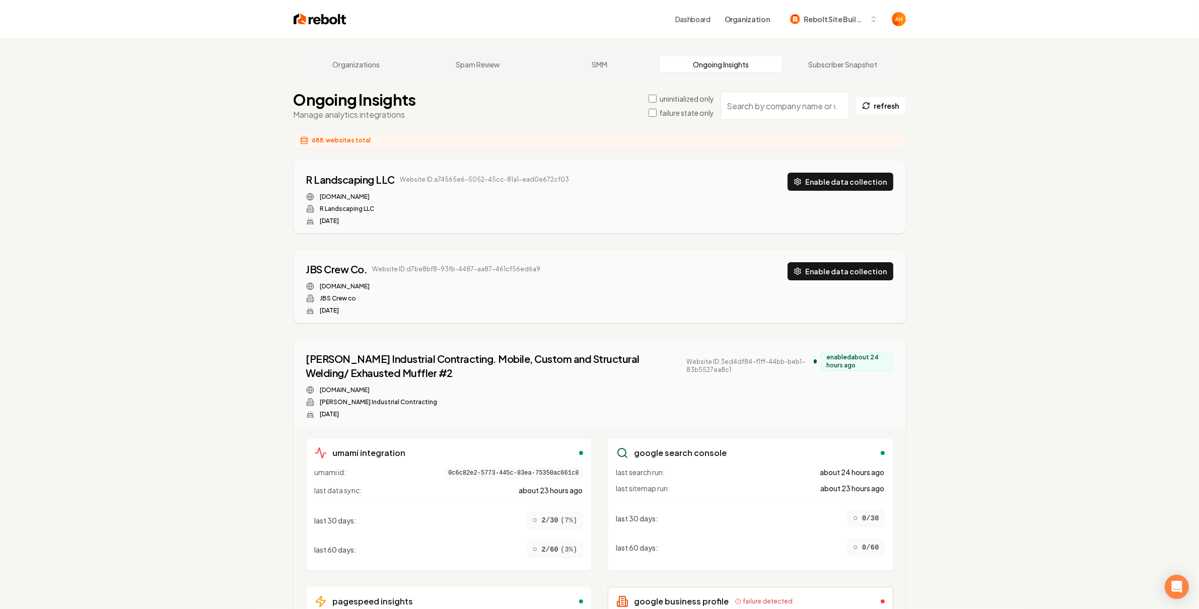
click at [762, 105] on input "search" at bounding box center [784, 106] width 129 height 28
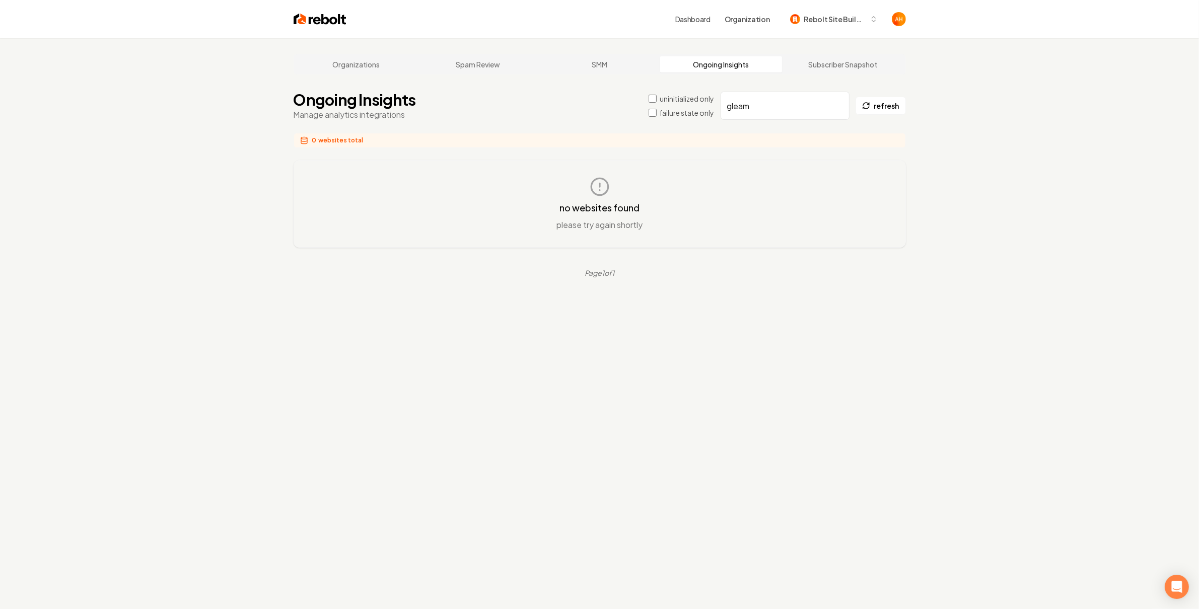
type input "gleam"
drag, startPoint x: 660, startPoint y: 98, endPoint x: 638, endPoint y: 95, distance: 22.8
click at [645, 96] on div "Ongoing Insights Manage analytics integrations uninitialized only failure state…" at bounding box center [599, 106] width 612 height 30
click at [367, 71] on link "Organizations" at bounding box center [356, 64] width 122 height 16
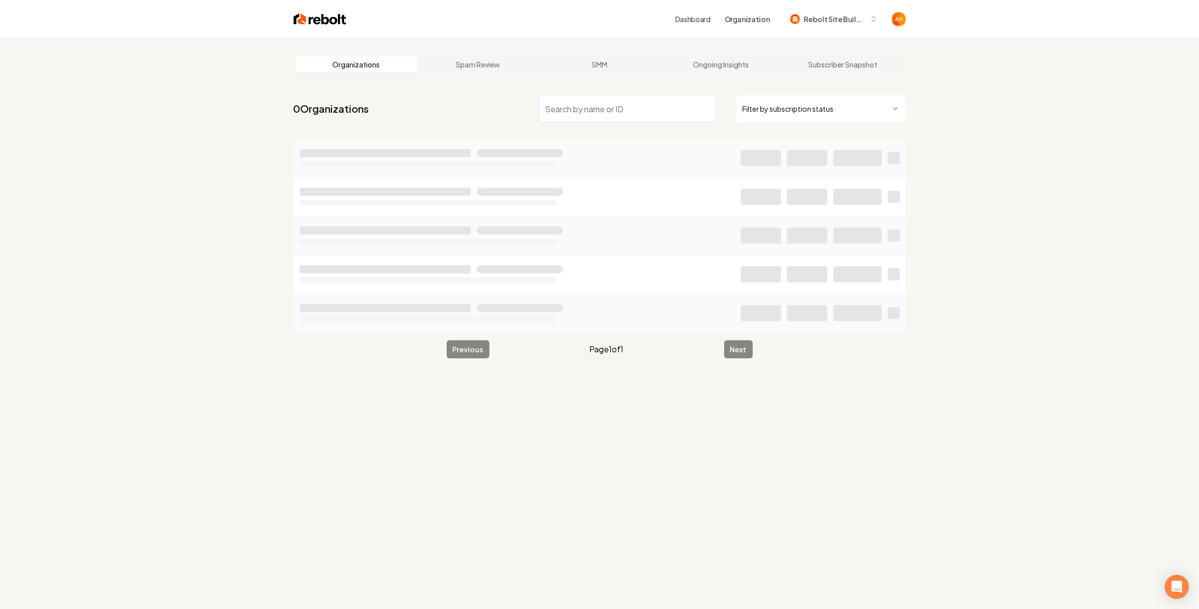
drag, startPoint x: 605, startPoint y: 119, endPoint x: 611, endPoint y: 116, distance: 7.0
click at [606, 119] on input "search" at bounding box center [626, 109] width 177 height 28
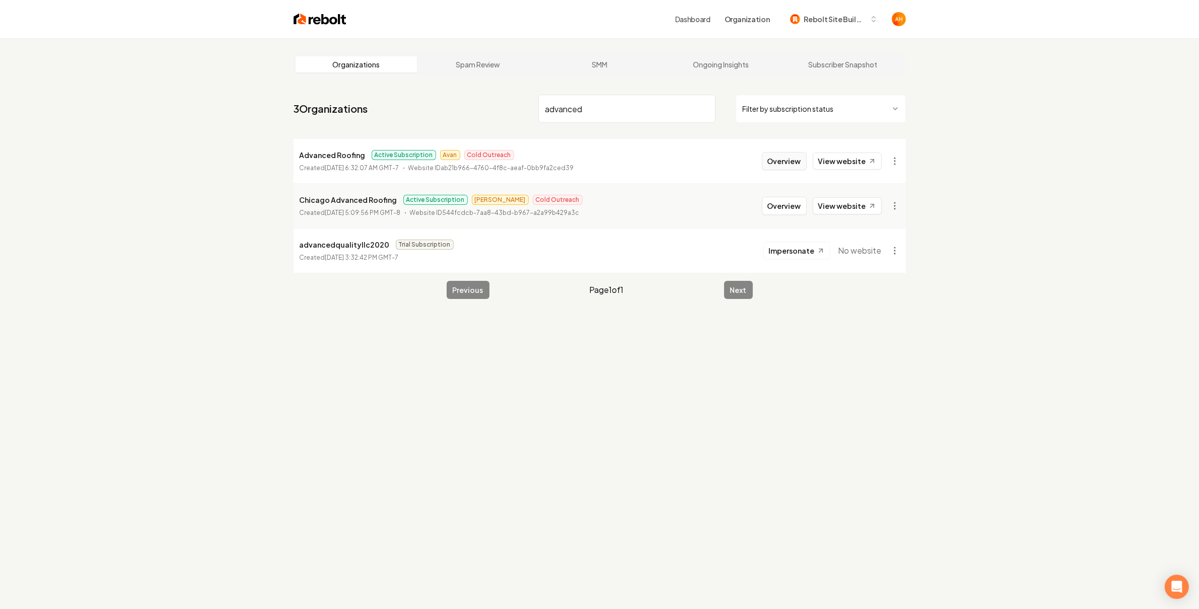
type input "advanced"
click at [783, 165] on button "Overview" at bounding box center [784, 161] width 45 height 18
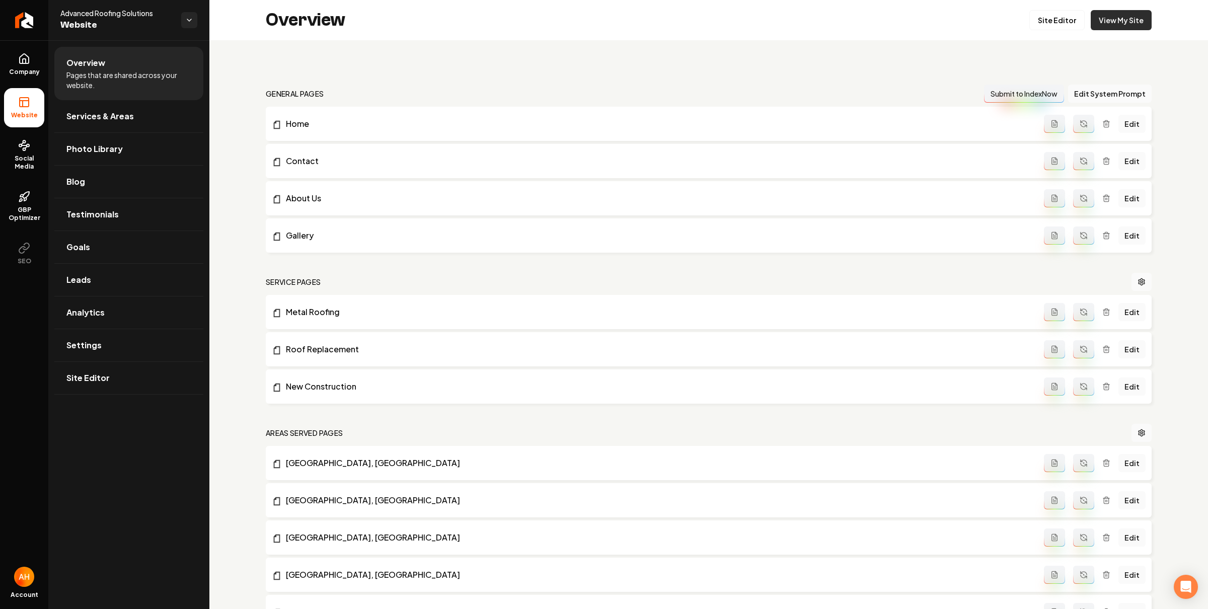
click at [1120, 21] on link "View My Site" at bounding box center [1121, 20] width 61 height 20
click at [105, 175] on link "Blog" at bounding box center [128, 182] width 149 height 32
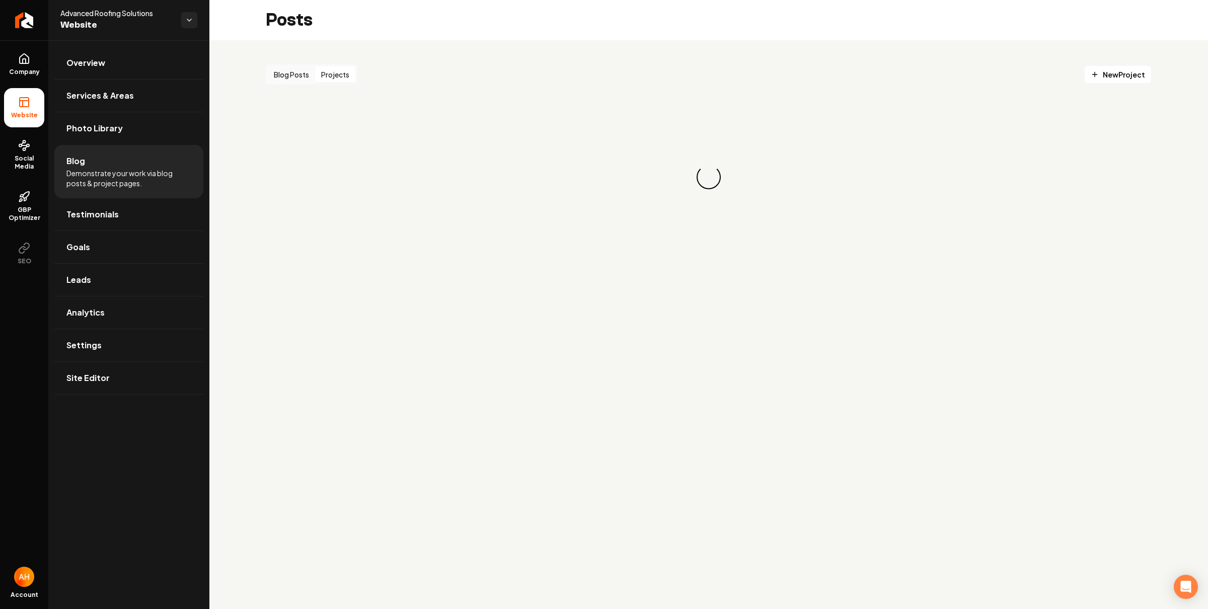
click at [351, 71] on button "Projects" at bounding box center [335, 74] width 40 height 16
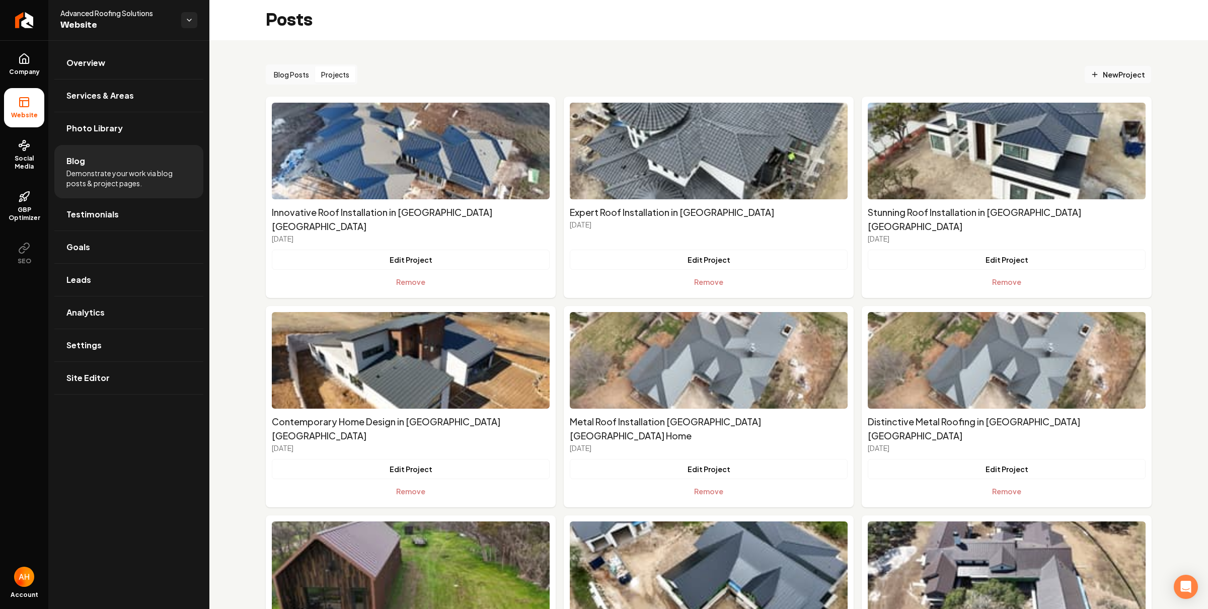
click at [1102, 71] on span "New Project" at bounding box center [1118, 74] width 54 height 11
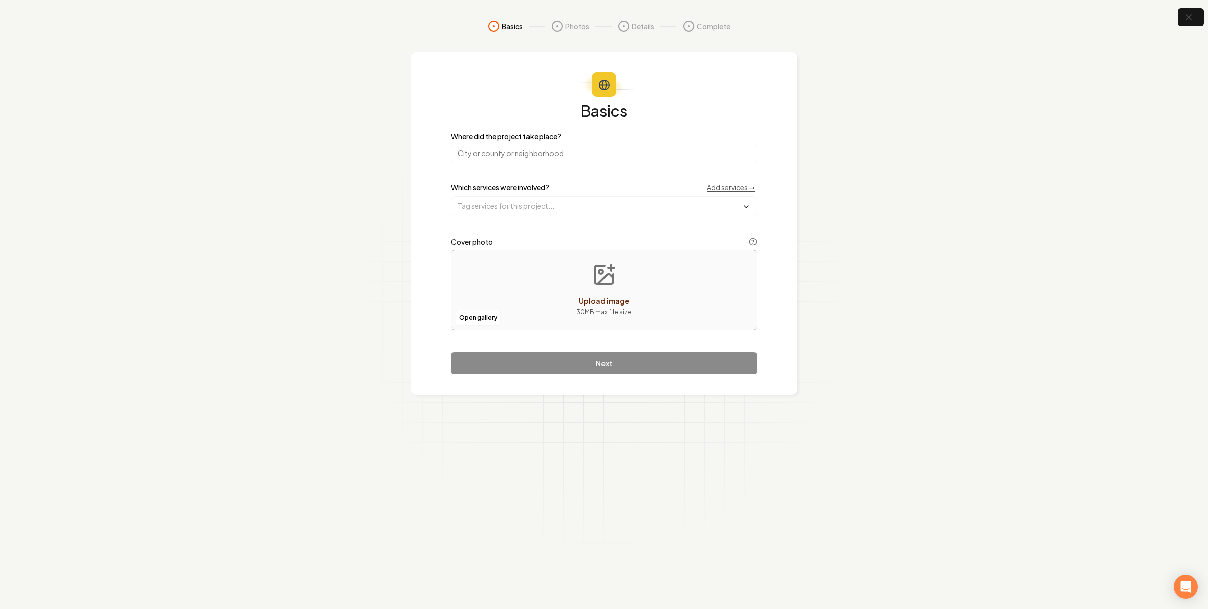
click at [588, 156] on input "search" at bounding box center [604, 153] width 306 height 18
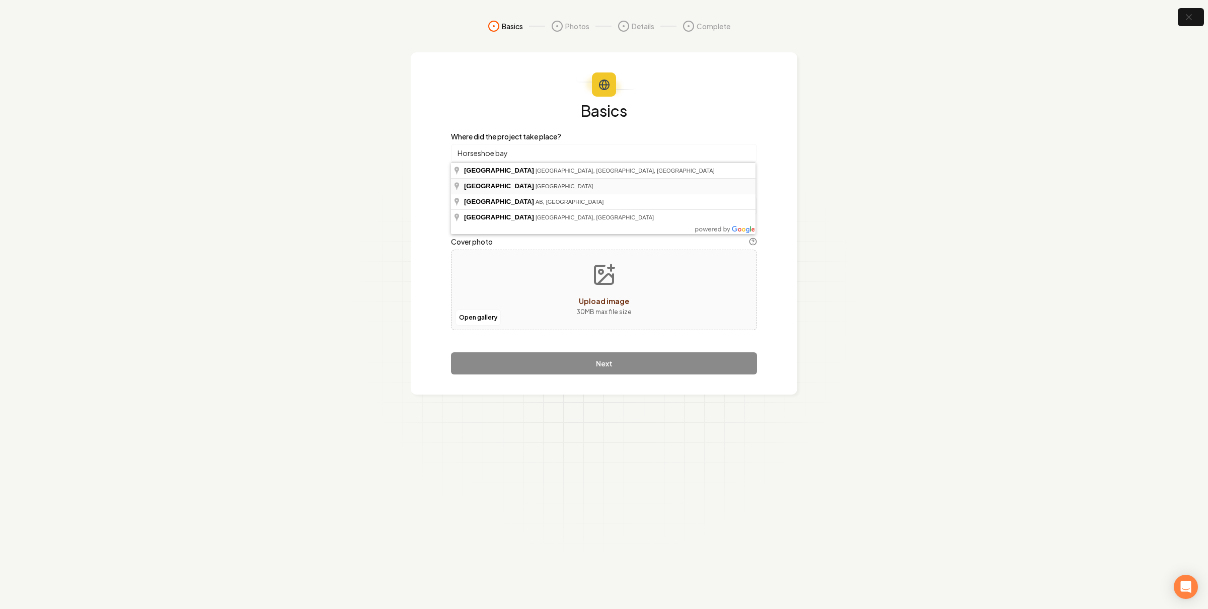
type input "Horseshoe Bay, TX"
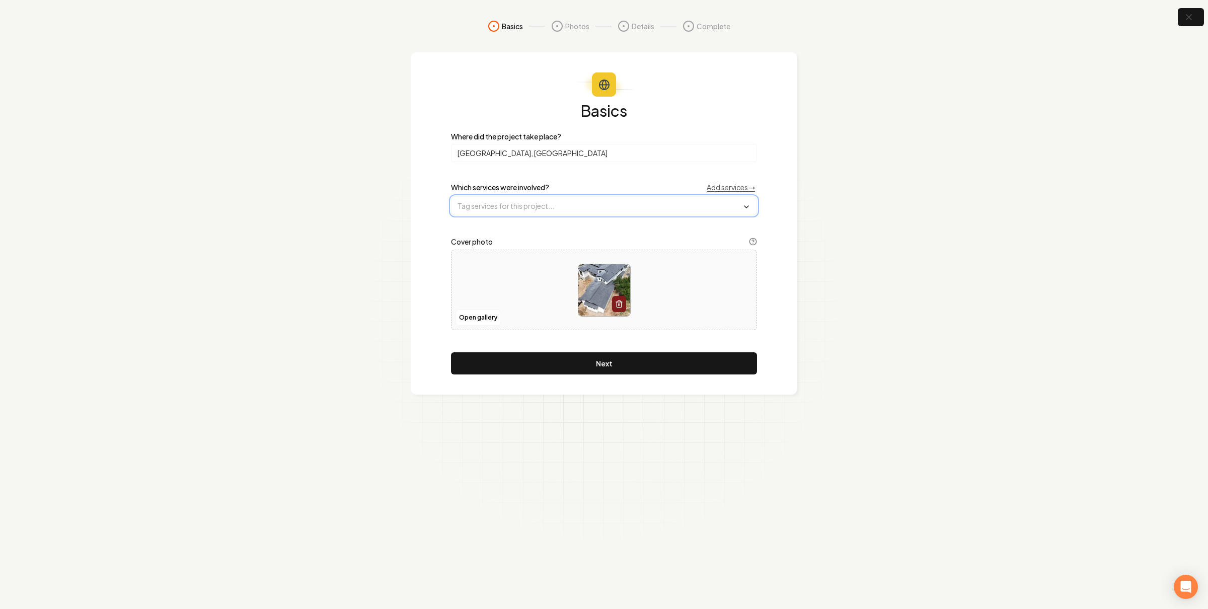
click at [579, 206] on input "text" at bounding box center [604, 206] width 305 height 18
click at [569, 241] on div "Roof Replacement" at bounding box center [604, 242] width 301 height 16
click at [619, 356] on button "Next" at bounding box center [604, 364] width 306 height 22
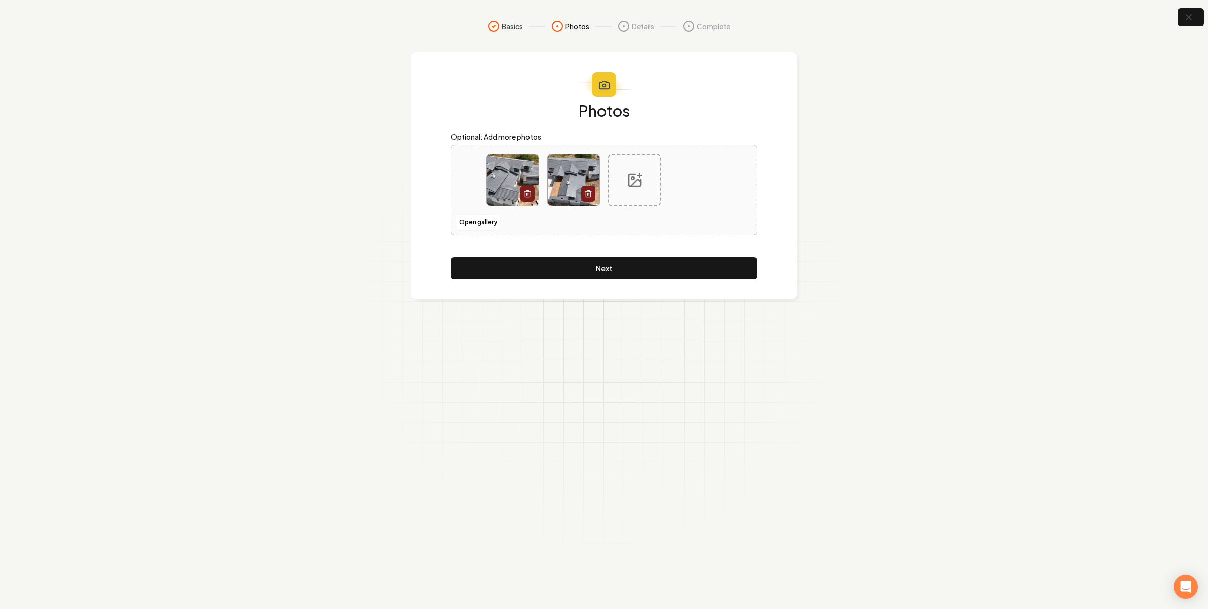
click at [633, 256] on div "Photos Optional: Add more photos Open gallery Next" at bounding box center [604, 191] width 306 height 177
click at [635, 266] on button "Next" at bounding box center [604, 268] width 306 height 22
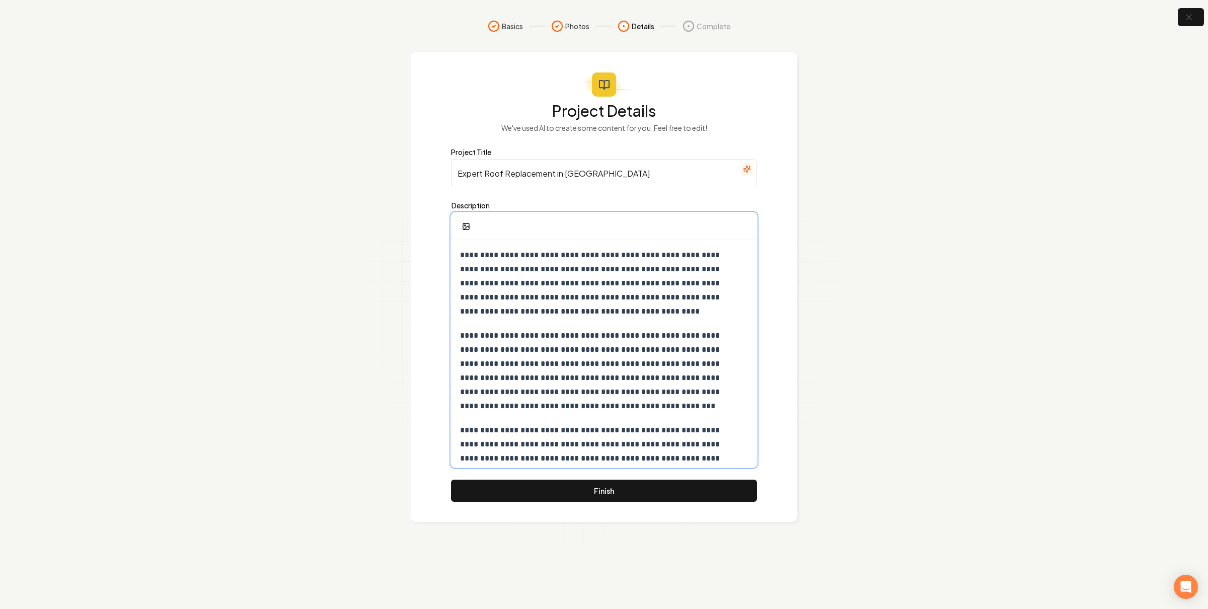
click at [627, 323] on div "**********" at bounding box center [604, 451] width 304 height 423
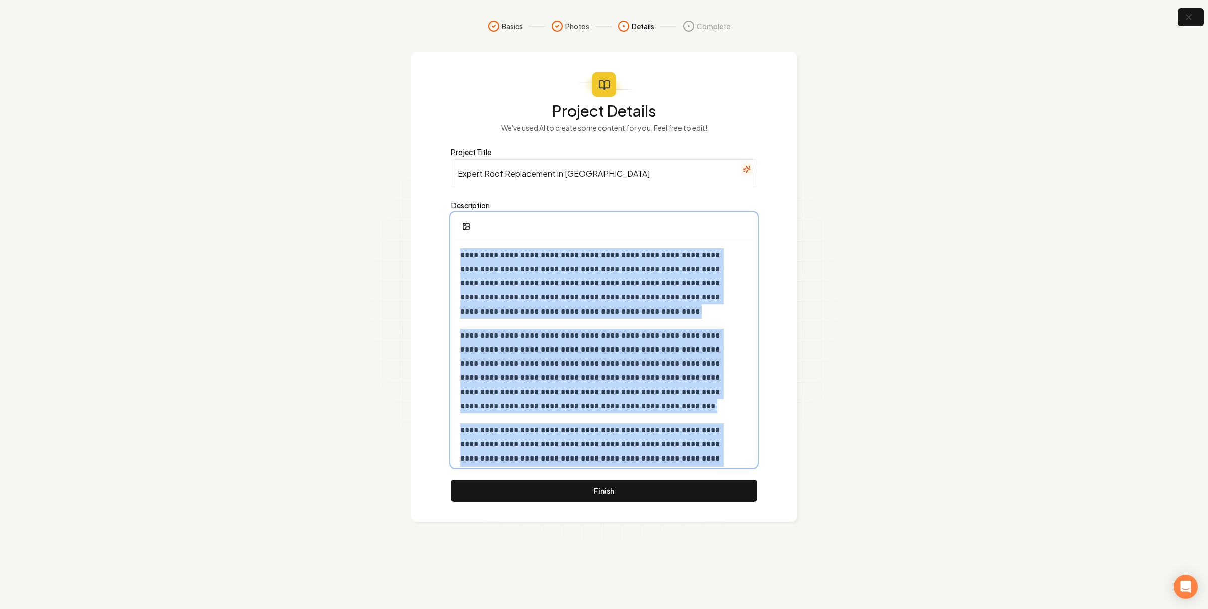
copy div "**********"
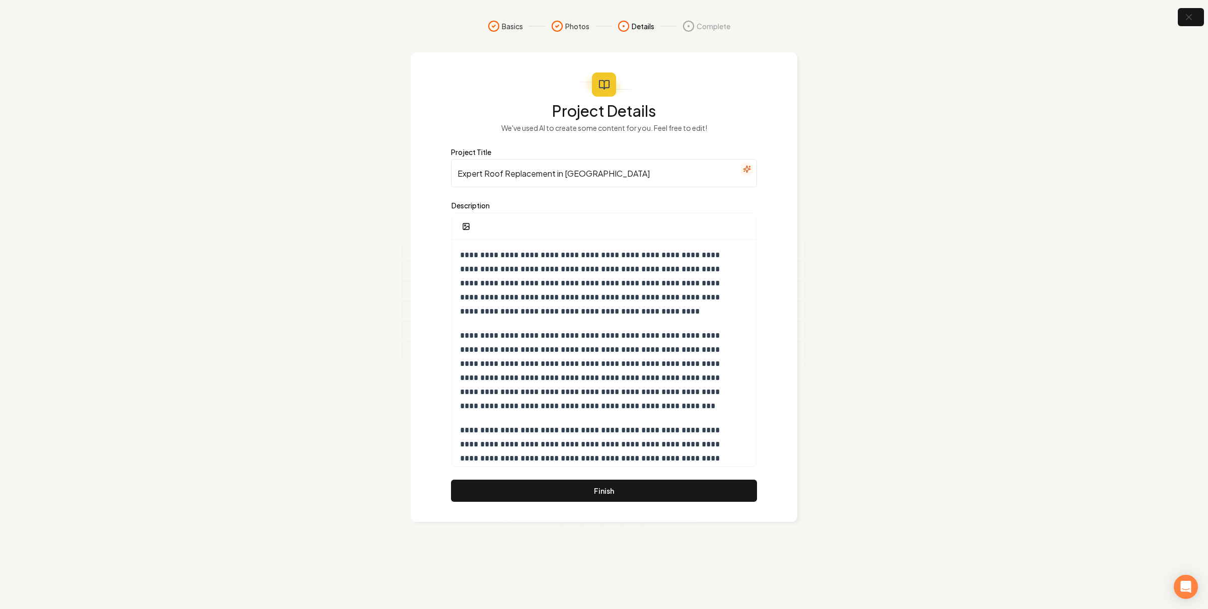
click at [818, 177] on section "**********" at bounding box center [604, 304] width 1208 height 609
drag, startPoint x: 556, startPoint y: 173, endPoint x: 382, endPoint y: 172, distance: 174.2
click at [382, 172] on section "**********" at bounding box center [604, 304] width 1208 height 609
type input "Concrete Slate Tile in Horseshoe Bay"
click at [653, 373] on p "**********" at bounding box center [599, 371] width 278 height 85
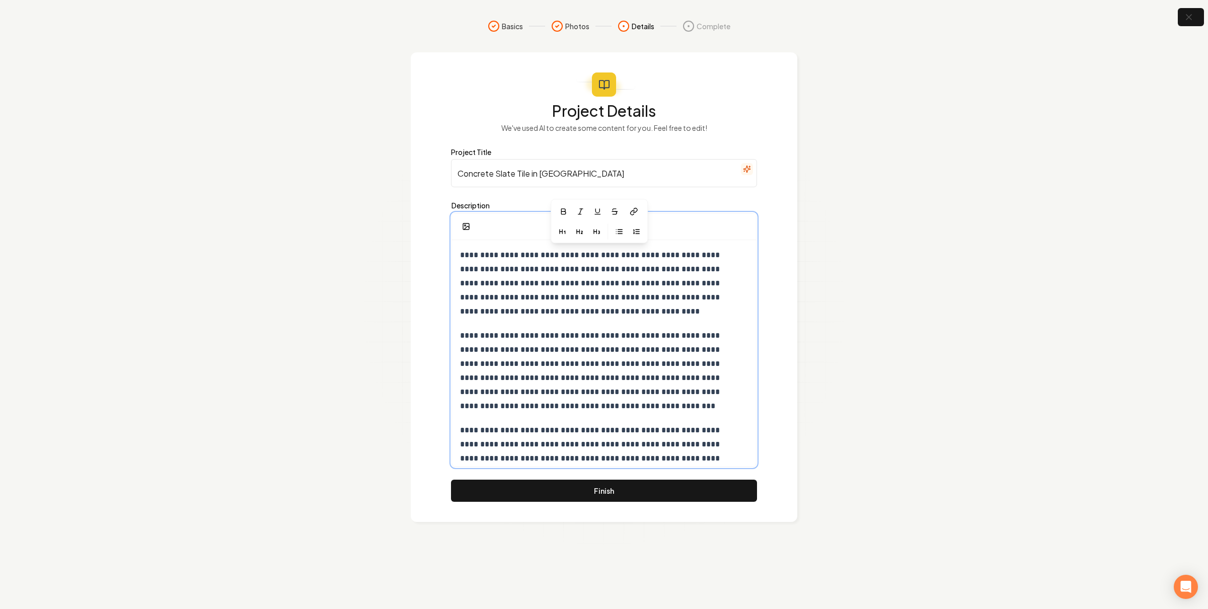
scroll to position [19, 0]
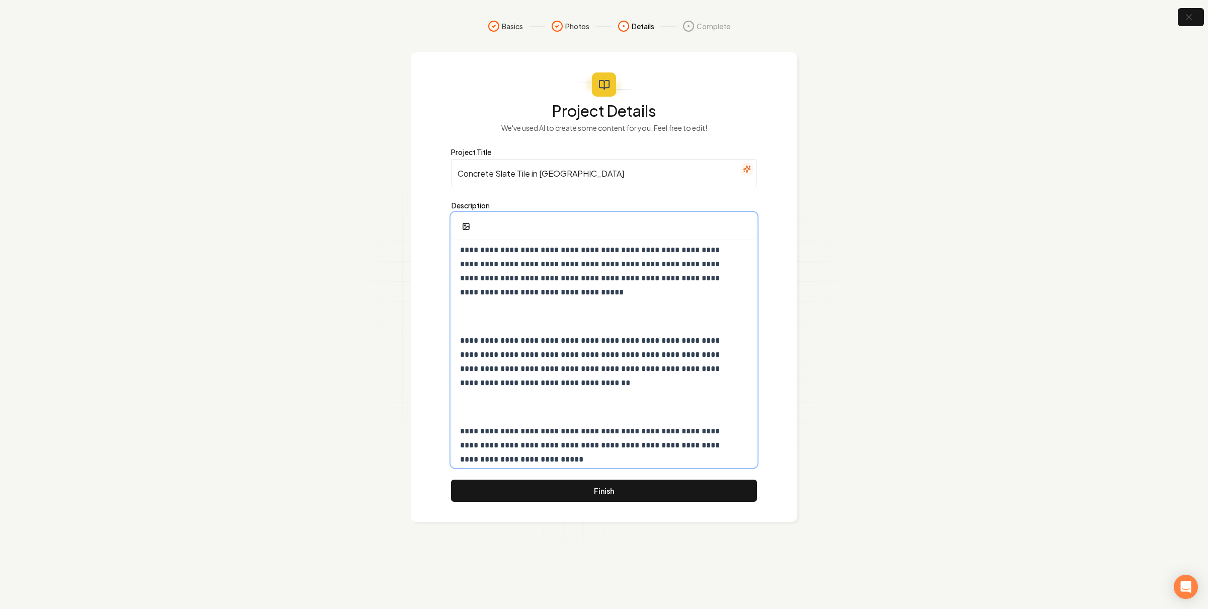
click at [516, 404] on p at bounding box center [599, 407] width 278 height 14
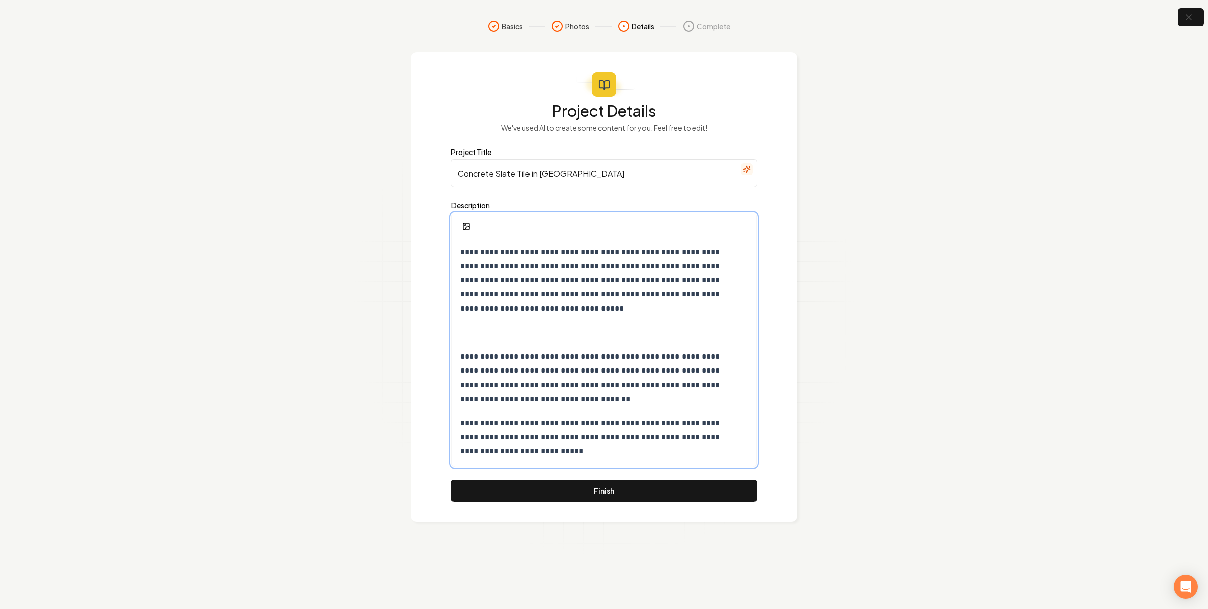
scroll to position [3, 0]
click at [536, 344] on div "**********" at bounding box center [604, 352] width 304 height 230
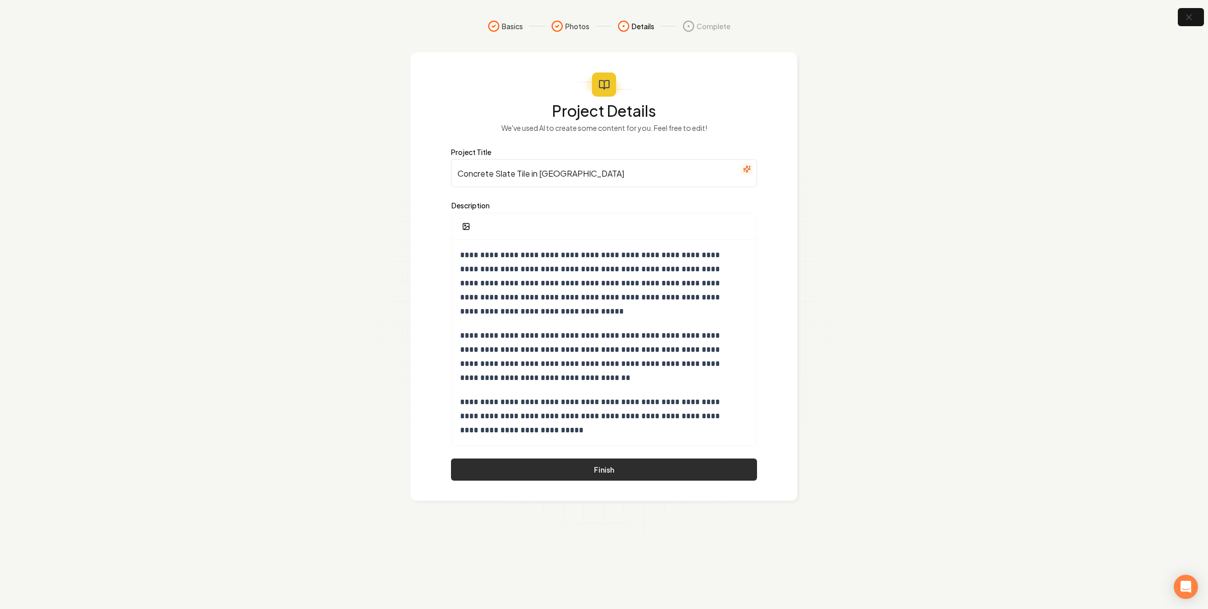
click at [644, 461] on button "Finish" at bounding box center [604, 470] width 306 height 22
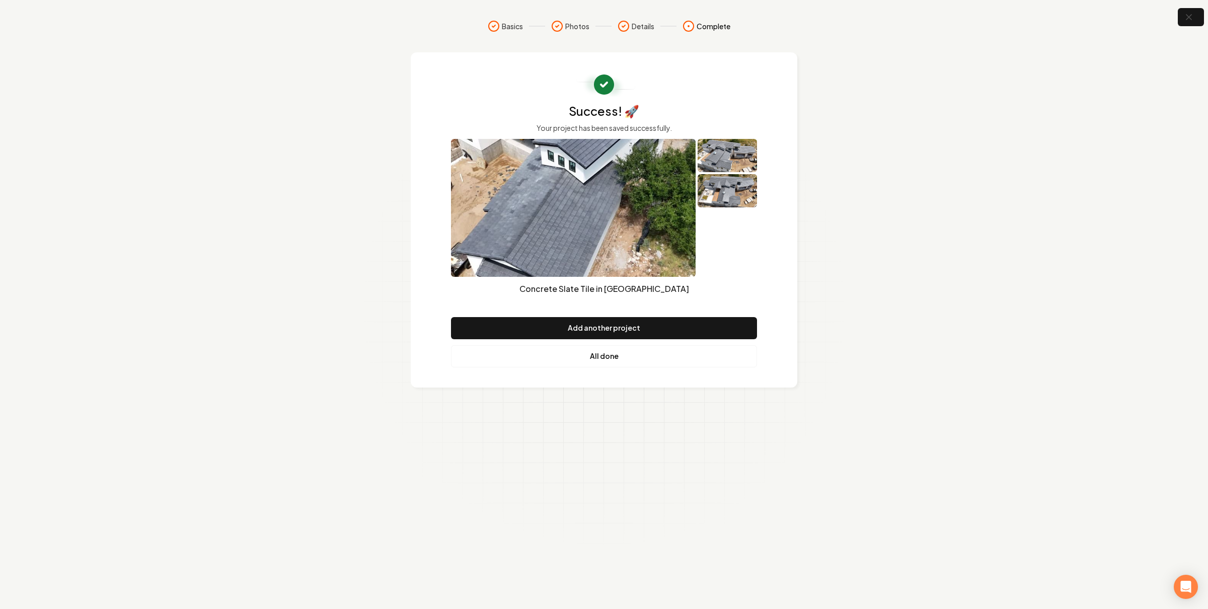
click at [620, 364] on link "All done" at bounding box center [604, 356] width 306 height 22
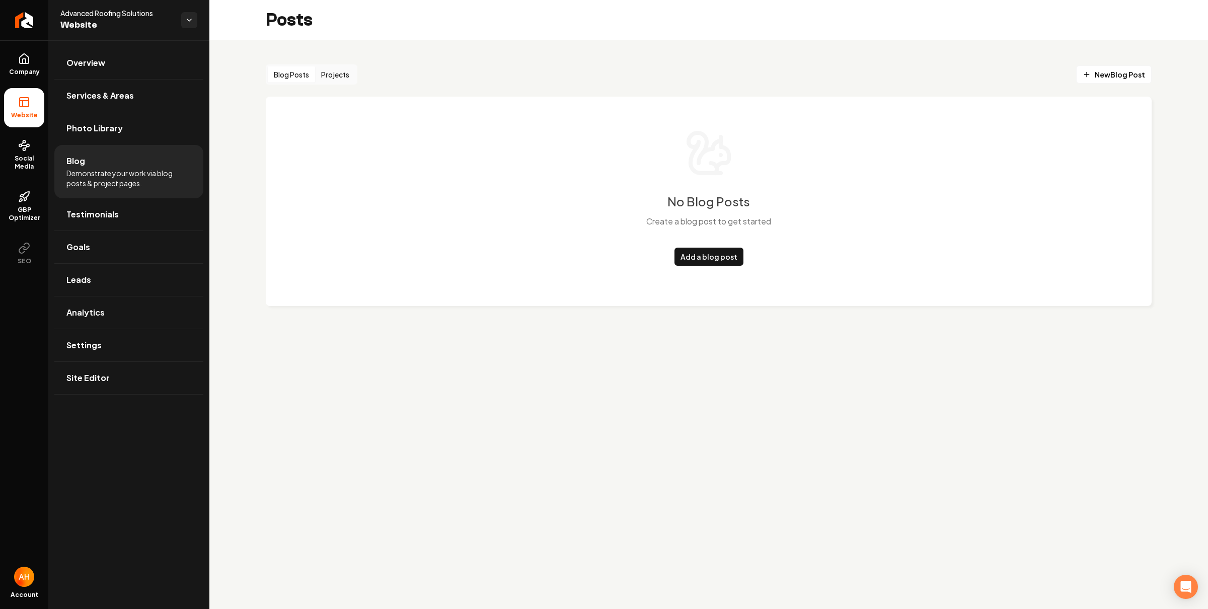
click at [345, 75] on button "Projects" at bounding box center [335, 74] width 40 height 16
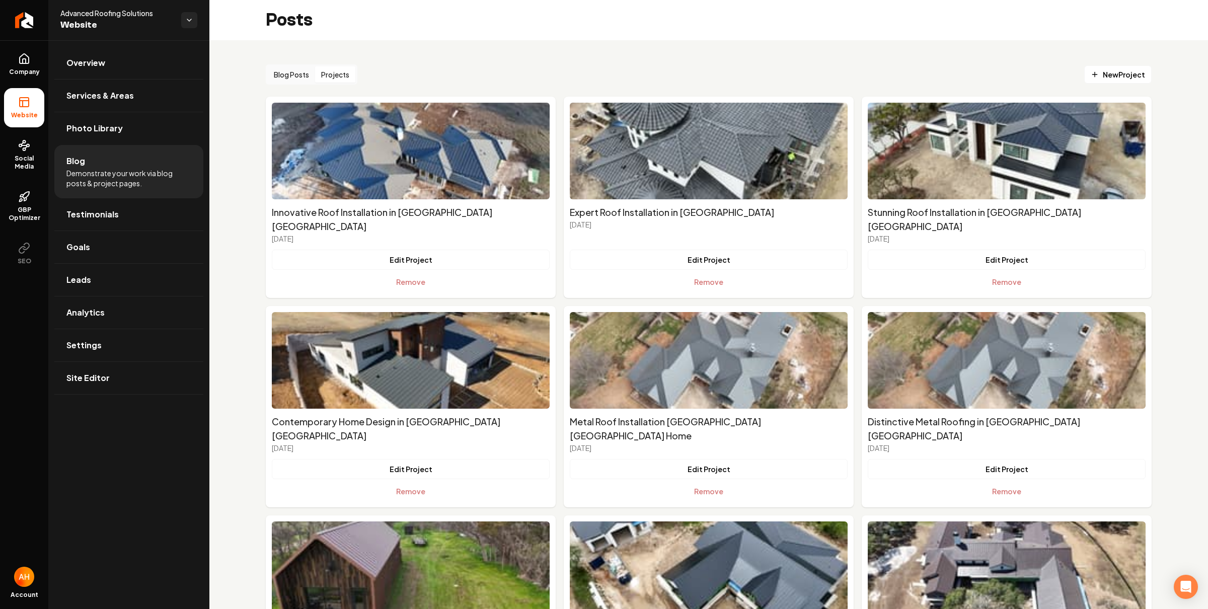
scroll to position [871, 0]
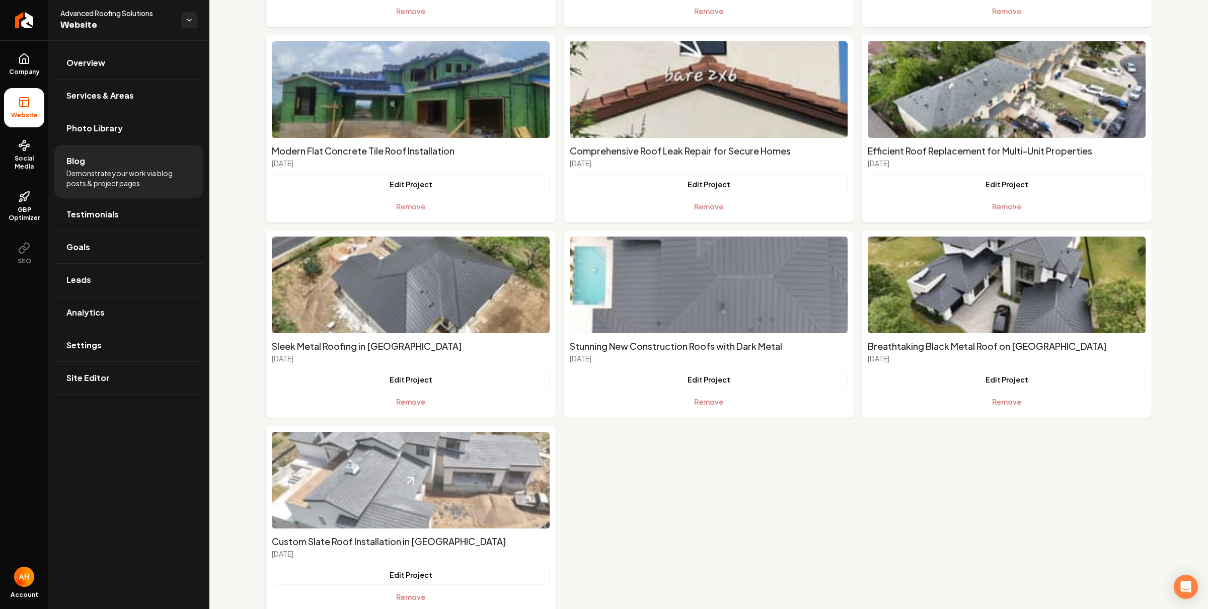
click at [397, 456] on img "Main content area" at bounding box center [411, 480] width 278 height 97
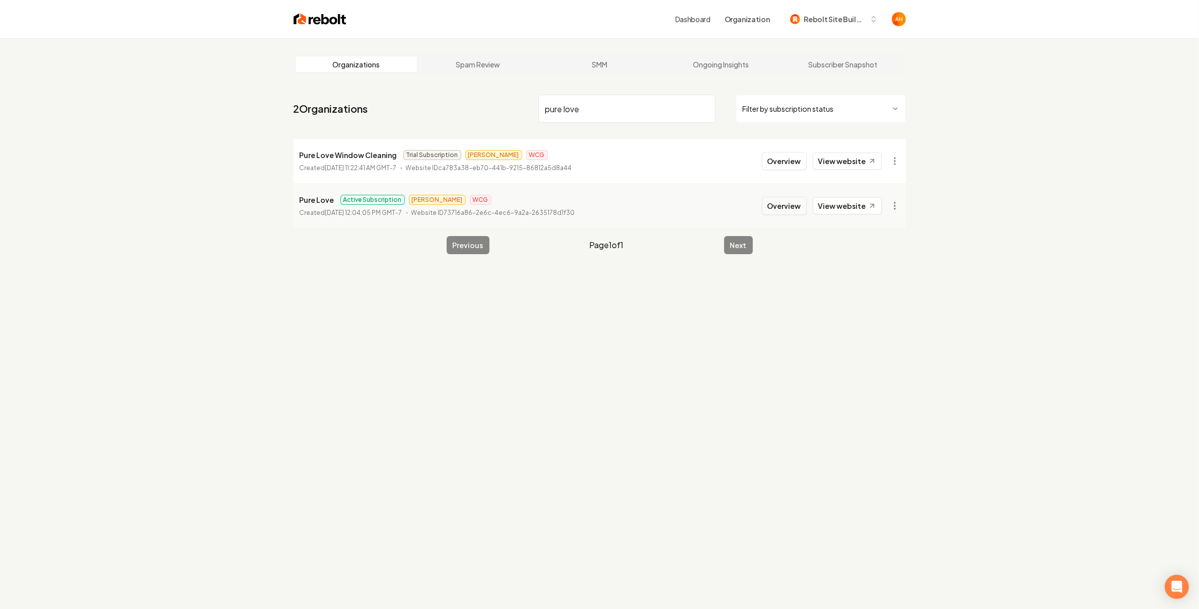
type input "pure love"
click at [778, 207] on button "Overview" at bounding box center [784, 206] width 45 height 18
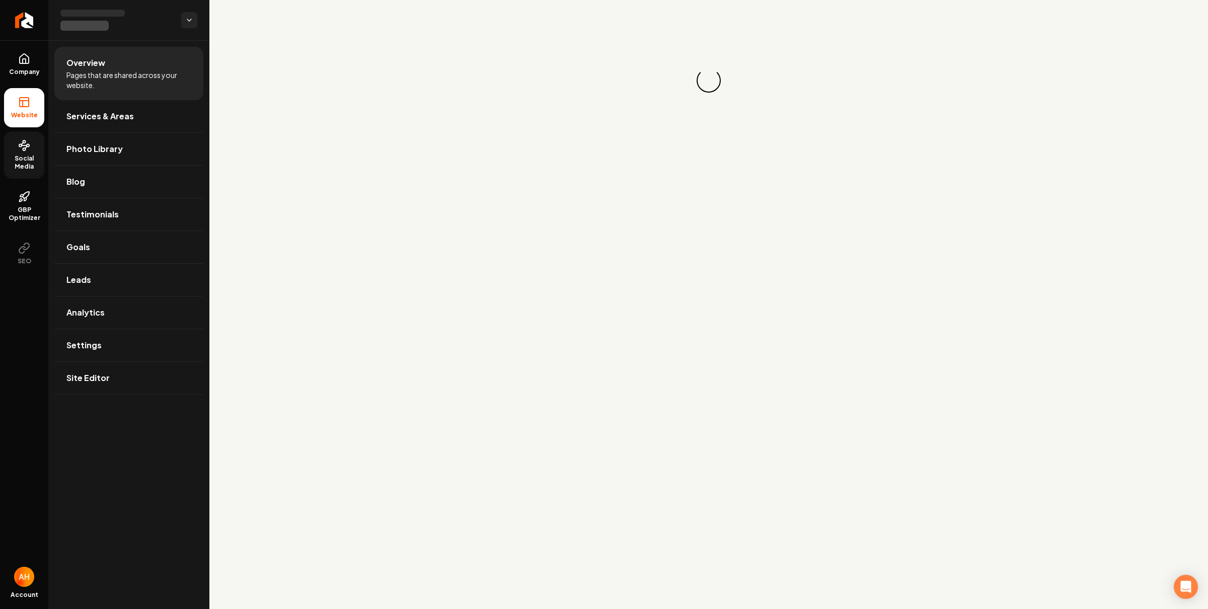
click at [13, 168] on span "Social Media" at bounding box center [24, 163] width 40 height 16
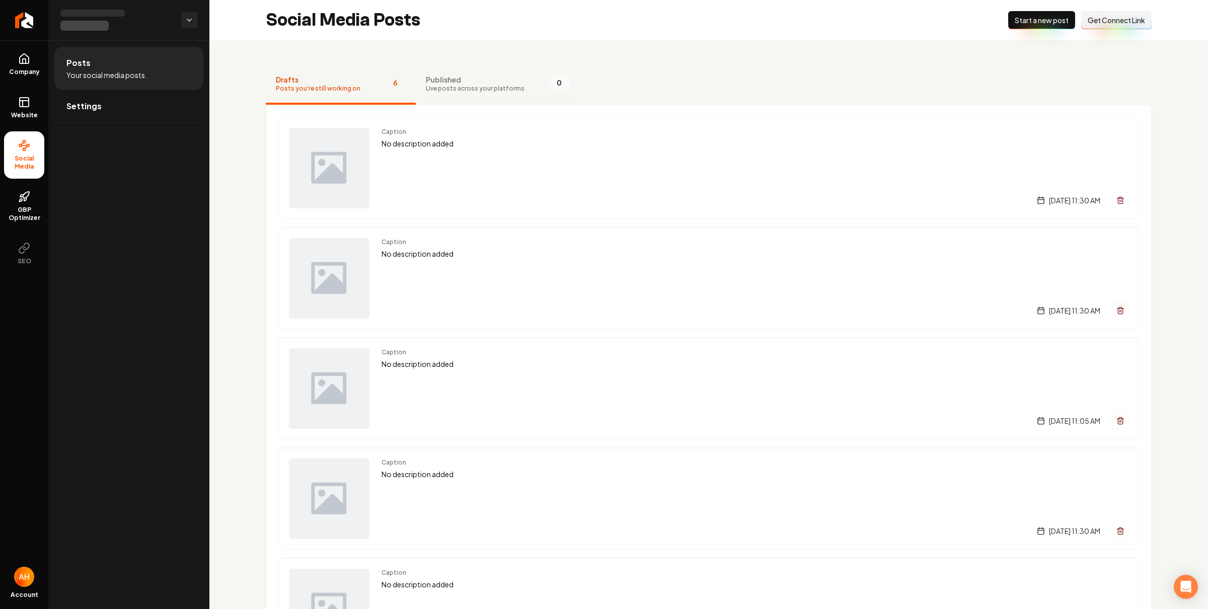
click at [517, 86] on button "Published Live posts across your platforms 0" at bounding box center [498, 84] width 164 height 40
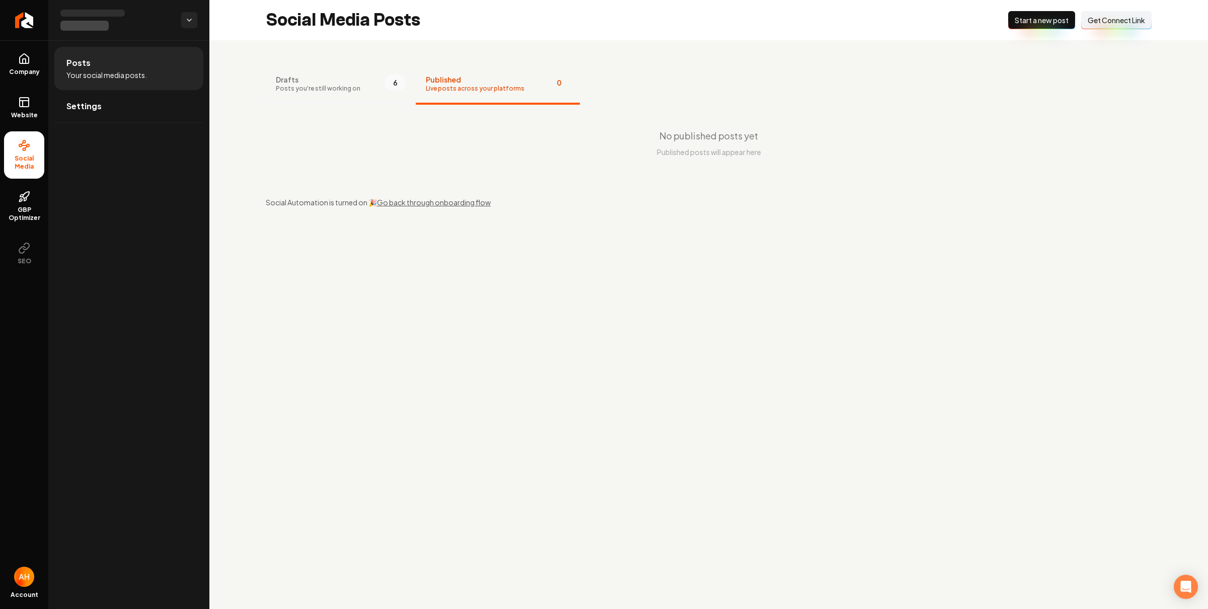
click at [335, 78] on span "Drafts" at bounding box center [318, 79] width 85 height 10
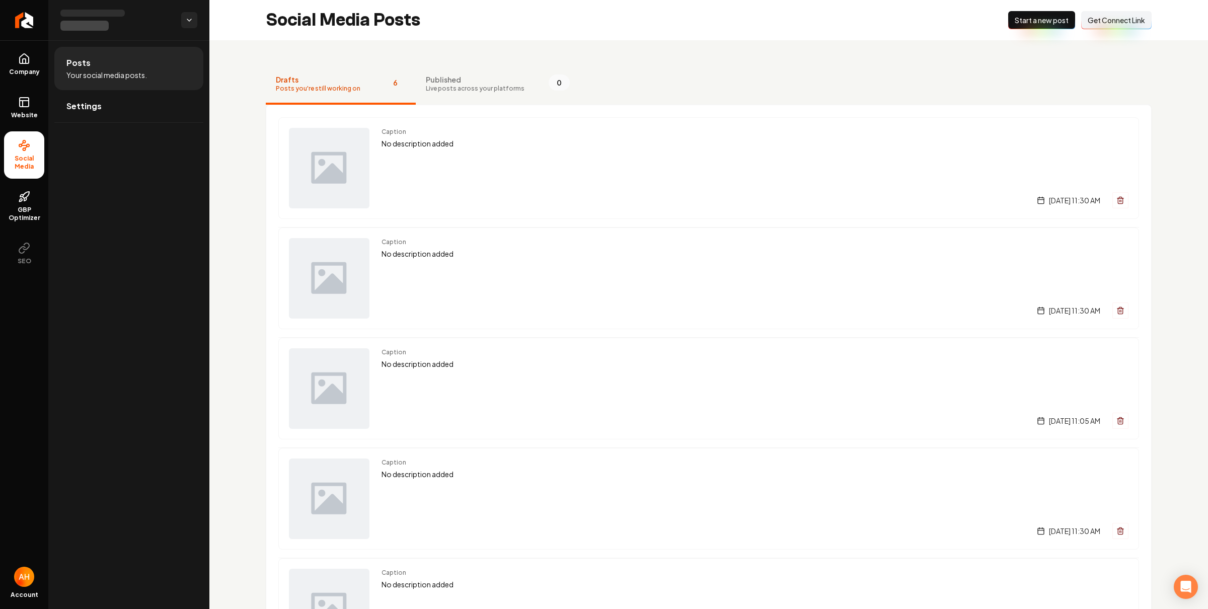
click at [769, 55] on div "Drafts Posts you're still working on 6 Published Live posts across your platfor…" at bounding box center [708, 436] width 999 height 793
click at [435, 72] on button "Published Live posts across your platforms 0" at bounding box center [498, 84] width 164 height 40
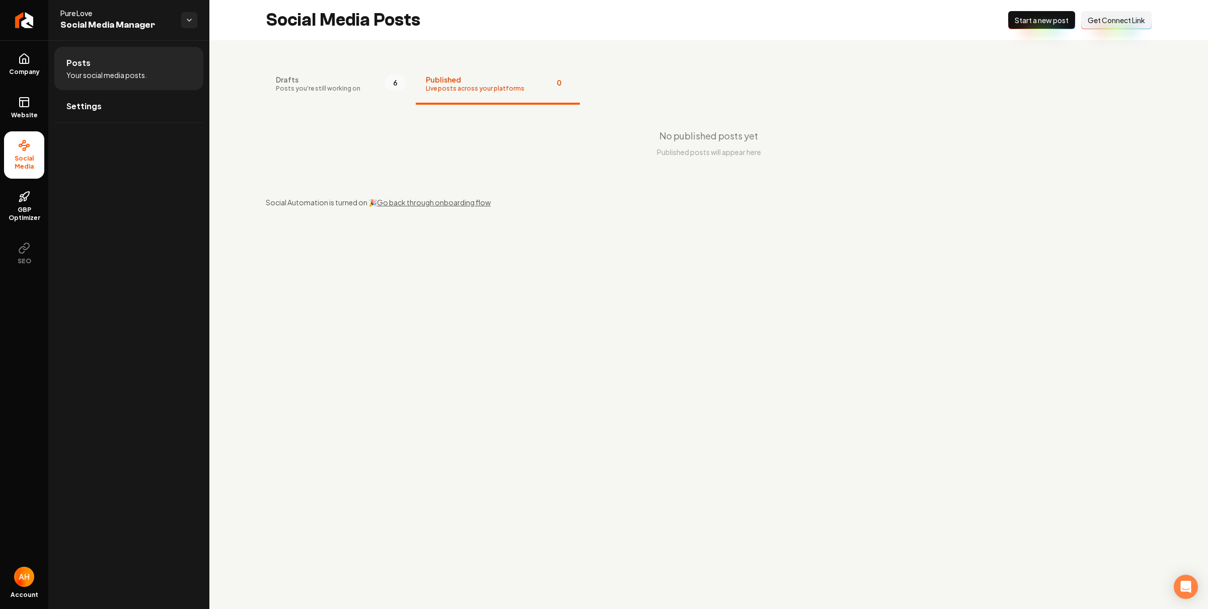
click at [372, 83] on button "Drafts Posts you're still working on 6" at bounding box center [341, 84] width 150 height 40
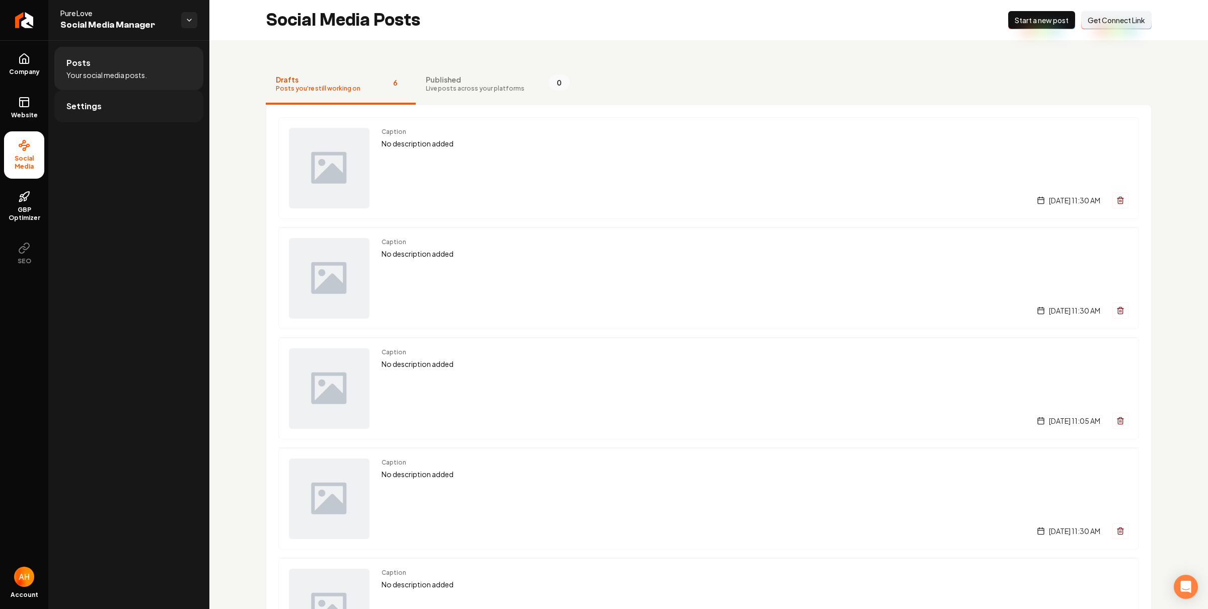
click at [122, 100] on link "Settings" at bounding box center [128, 106] width 149 height 32
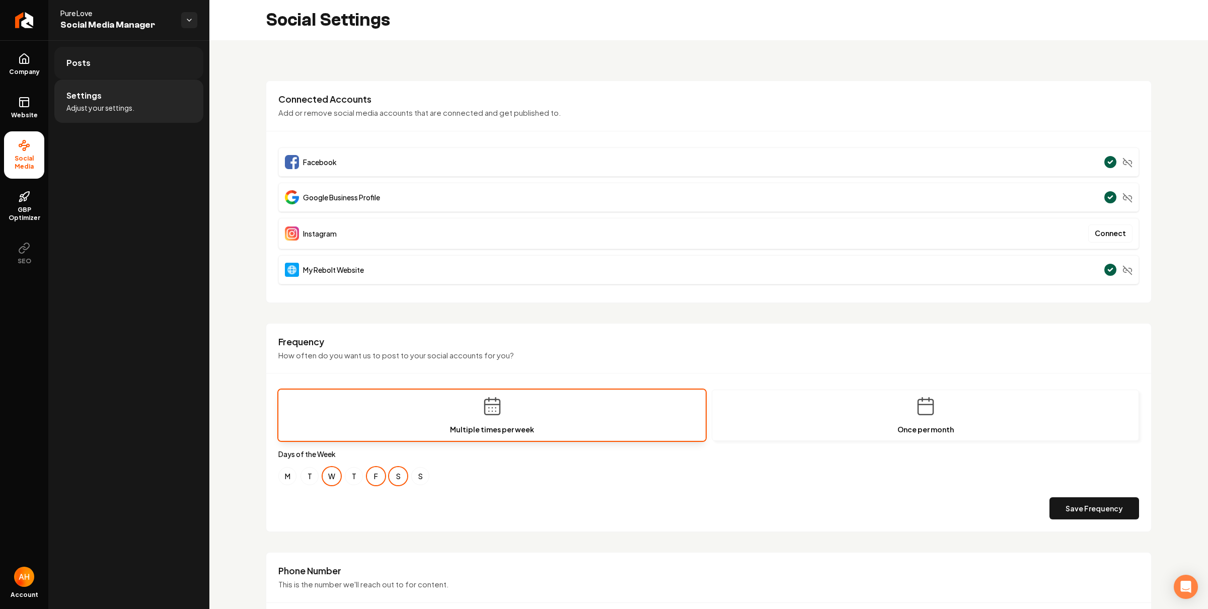
click at [152, 63] on link "Posts" at bounding box center [128, 63] width 149 height 32
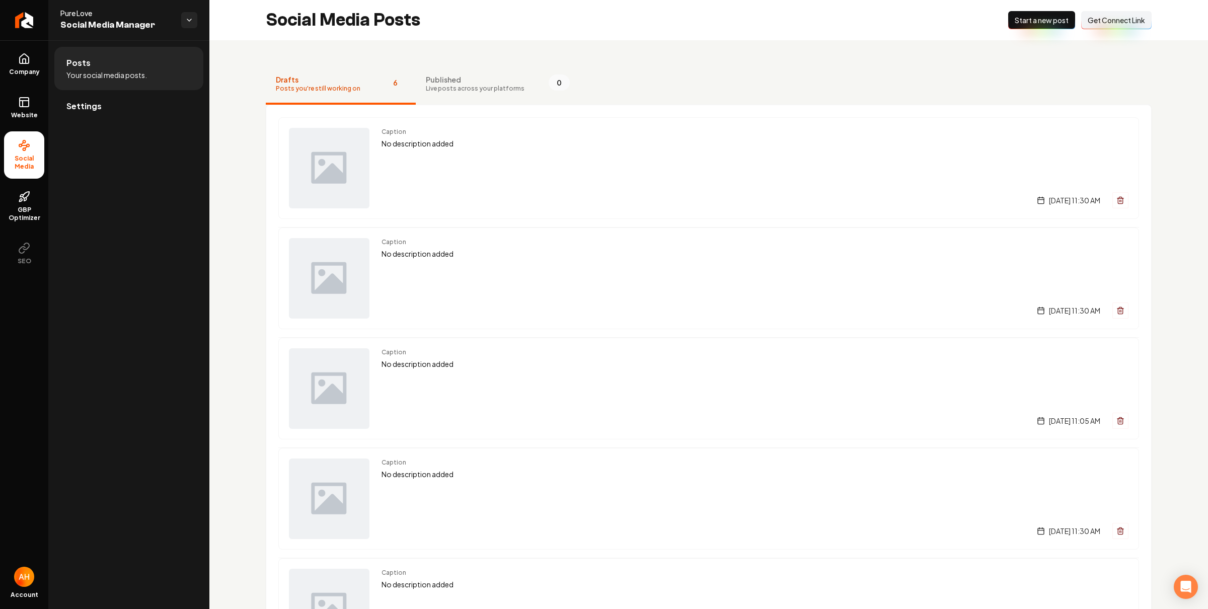
click at [1095, 29] on button "Connect Link Get Connect Link" at bounding box center [1116, 20] width 70 height 18
click at [681, 68] on nav "Drafts Posts you're still working on 6 Published Live posts across your platfor…" at bounding box center [709, 84] width 886 height 40
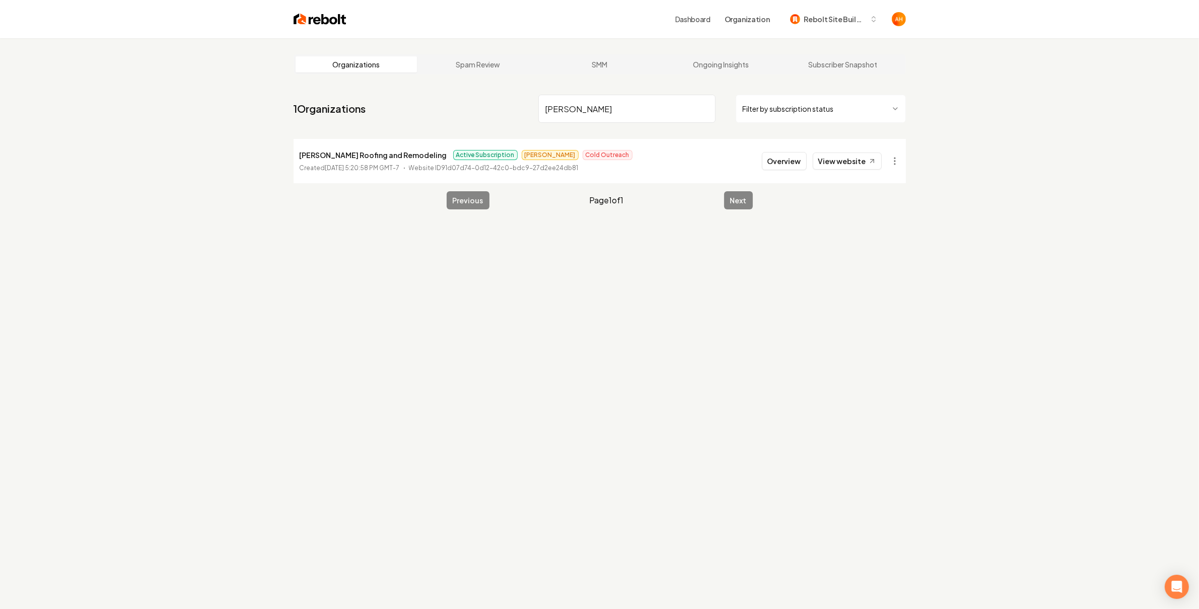
type input "salazar"
click at [896, 284] on div "Organizations Spam Review SMM Ongoing Insights Subscriber Snapshot 1 Organizati…" at bounding box center [599, 342] width 1199 height 609
click at [937, 271] on div "Organizations Spam Review SMM Ongoing Insights Subscriber Snapshot 1 Organizati…" at bounding box center [599, 342] width 1199 height 609
click at [736, 66] on link "Ongoing Insights" at bounding box center [721, 64] width 122 height 16
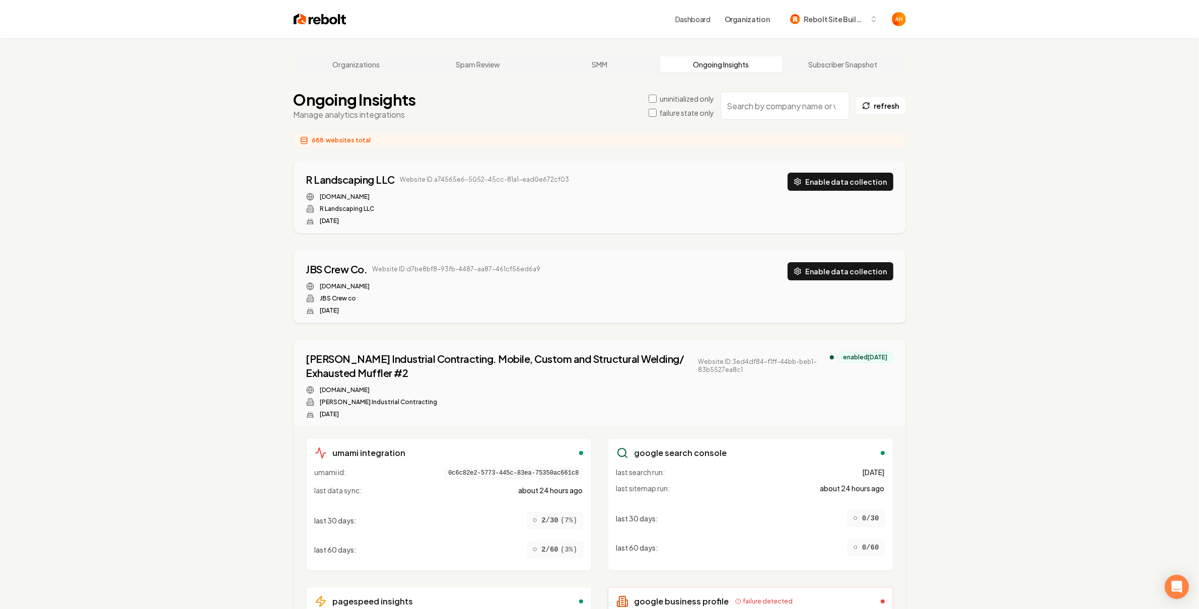
click at [782, 106] on input "search" at bounding box center [784, 106] width 129 height 28
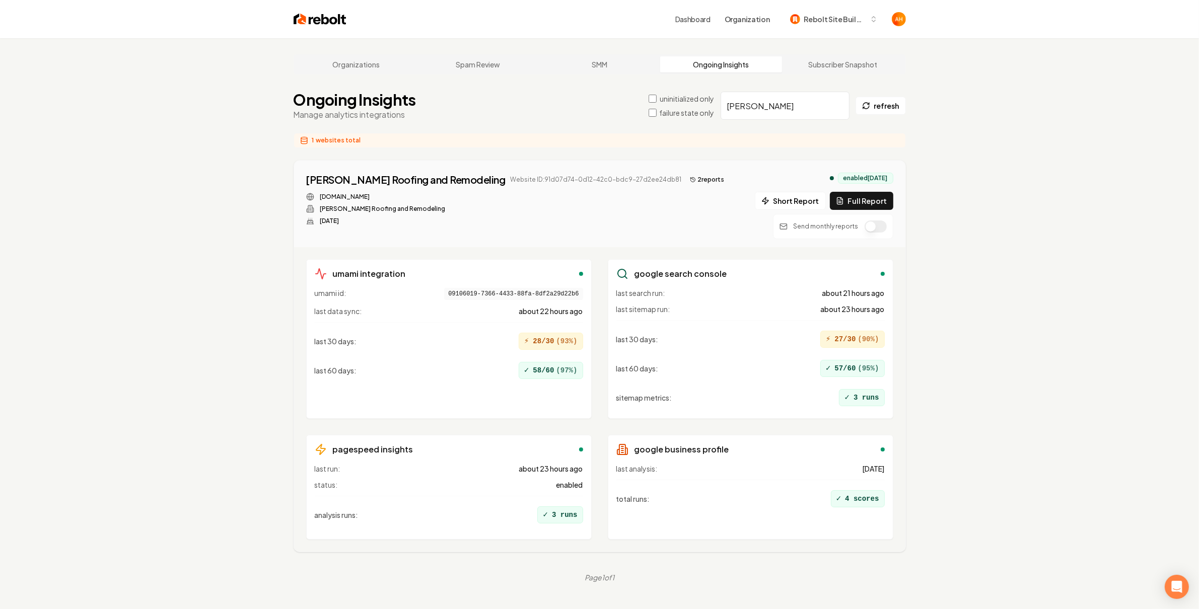
type input "salazar"
click at [686, 180] on button "2 report s" at bounding box center [707, 180] width 43 height 12
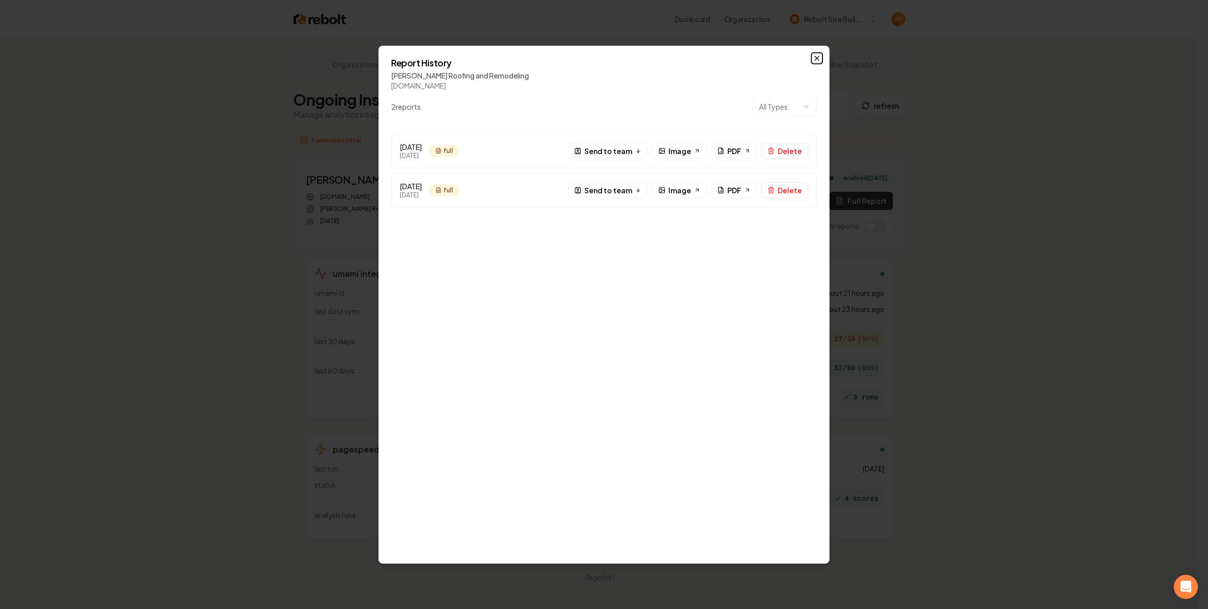
click at [820, 58] on icon "button" at bounding box center [817, 58] width 8 height 8
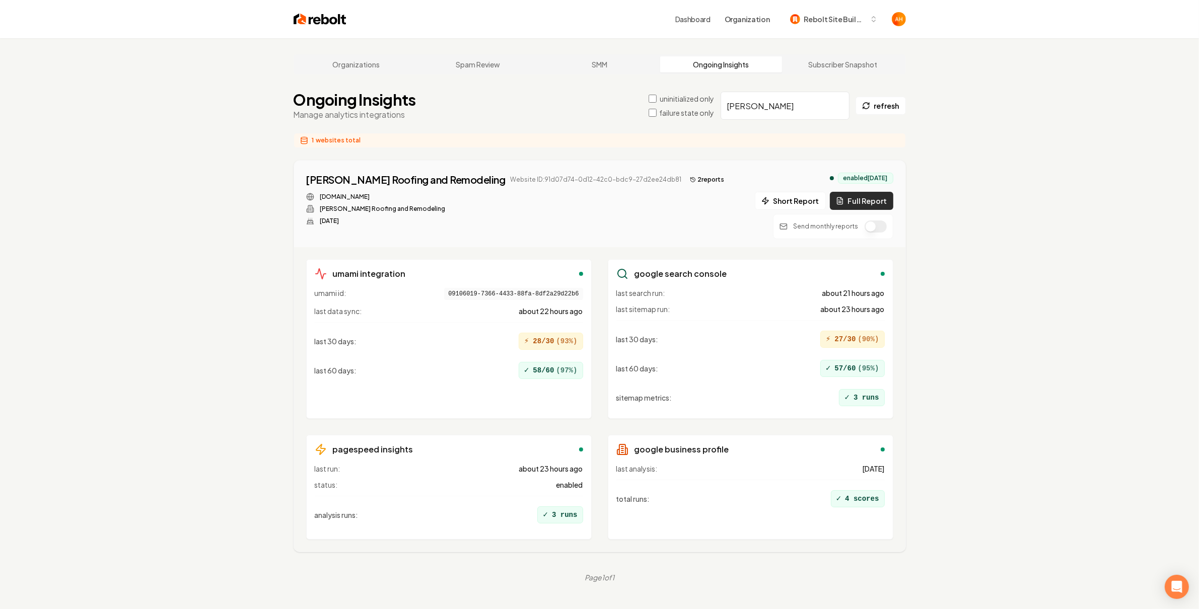
click at [862, 197] on button "Full Report" at bounding box center [861, 201] width 63 height 18
click at [1033, 120] on div "Organizations Spam Review SMM Ongoing Insights Subscriber Snapshot Ongoing Insi…" at bounding box center [599, 342] width 1199 height 609
click at [396, 60] on link "Organizations" at bounding box center [356, 64] width 122 height 16
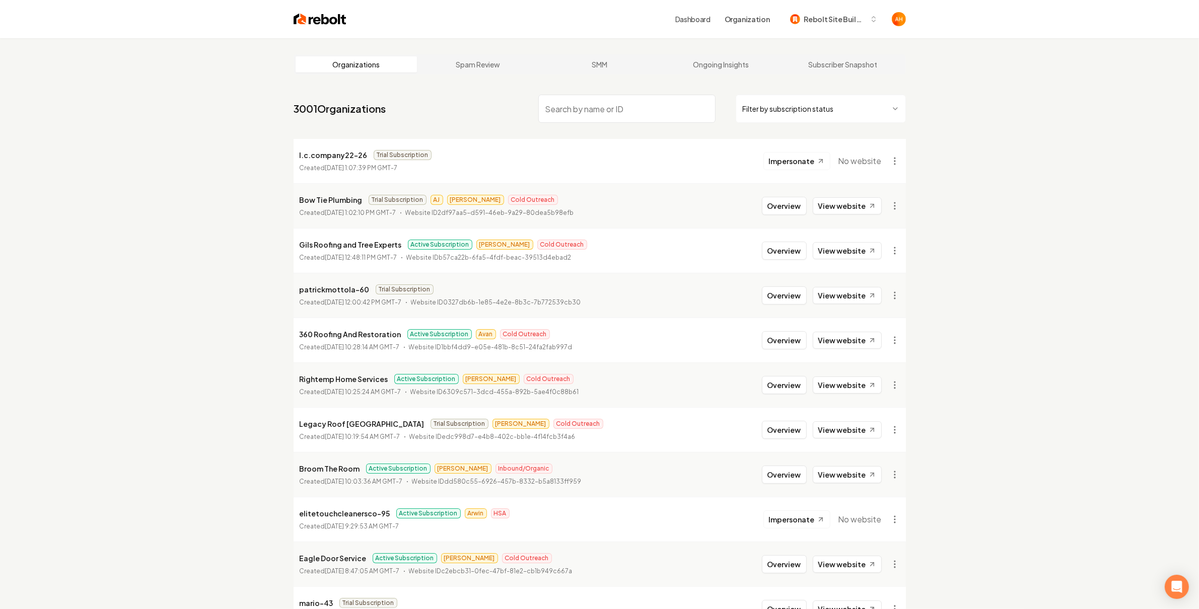
click at [541, 109] on input "search" at bounding box center [626, 109] width 177 height 28
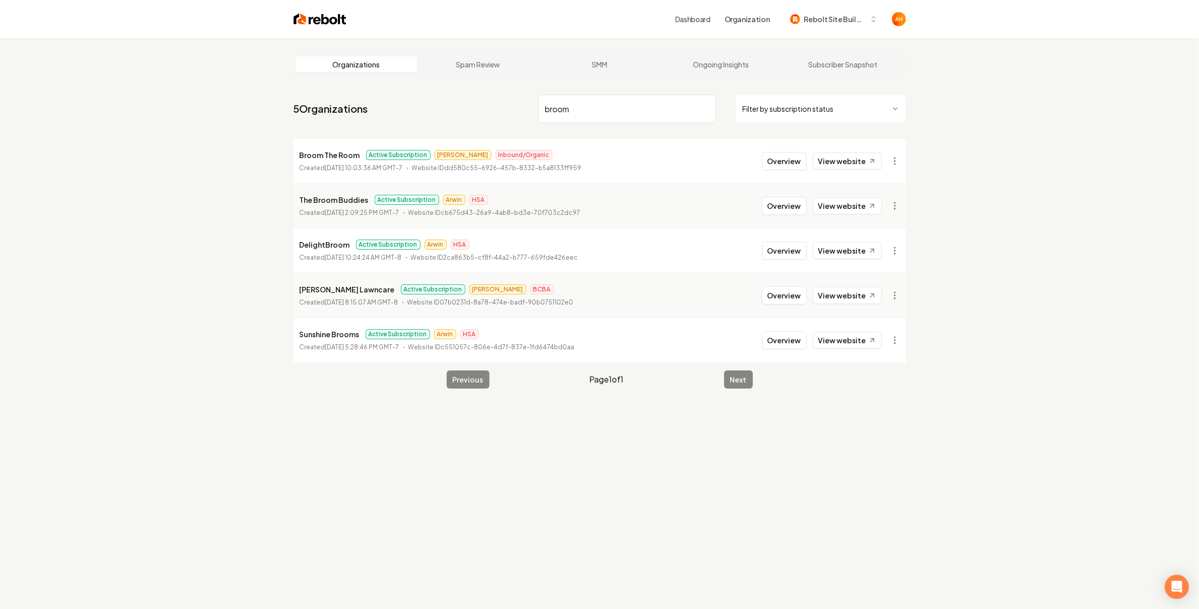
type input "broom"
click at [795, 166] on button "Overview" at bounding box center [784, 161] width 45 height 18
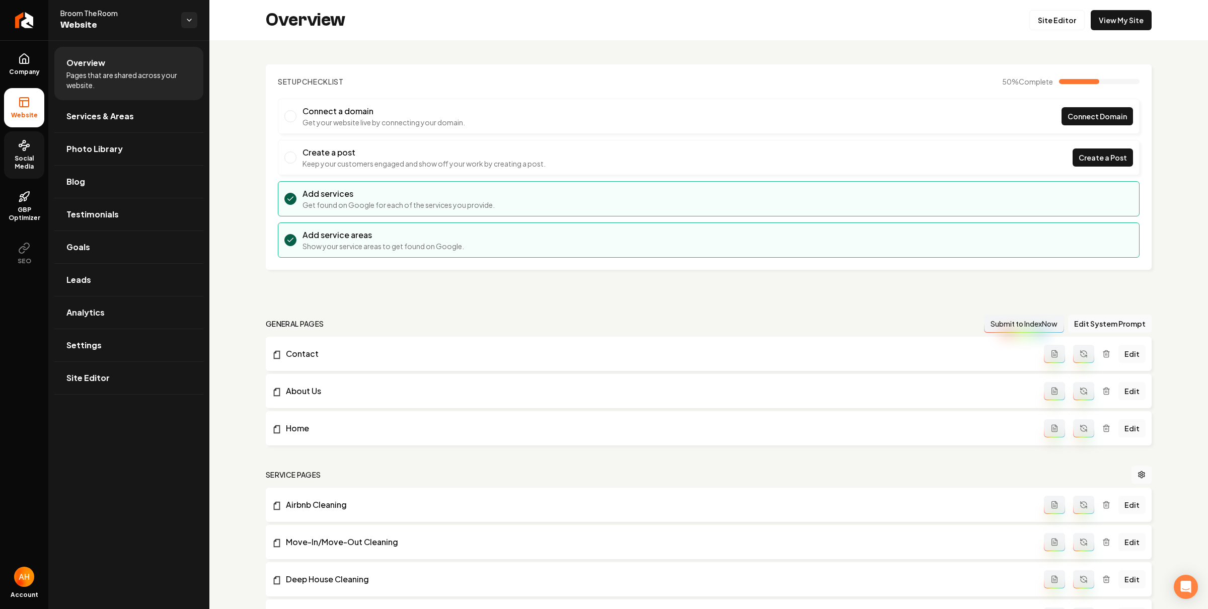
click at [22, 163] on span "Social Media" at bounding box center [24, 163] width 40 height 16
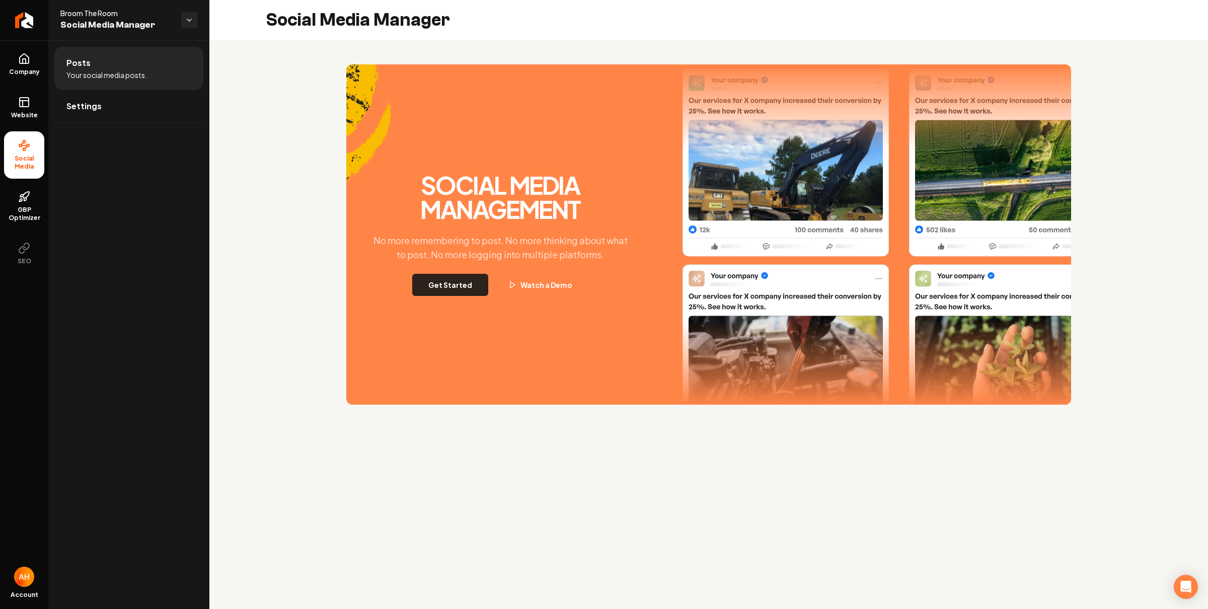
click at [453, 292] on button "Get Started" at bounding box center [450, 285] width 76 height 22
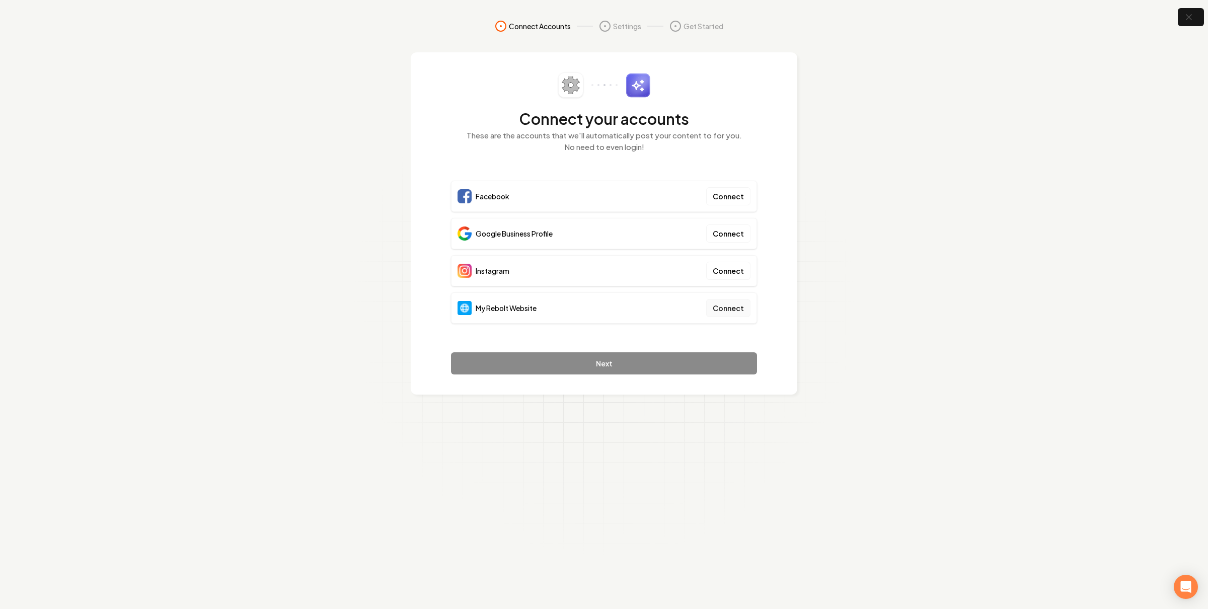
click at [742, 307] on button "Connect" at bounding box center [728, 308] width 44 height 18
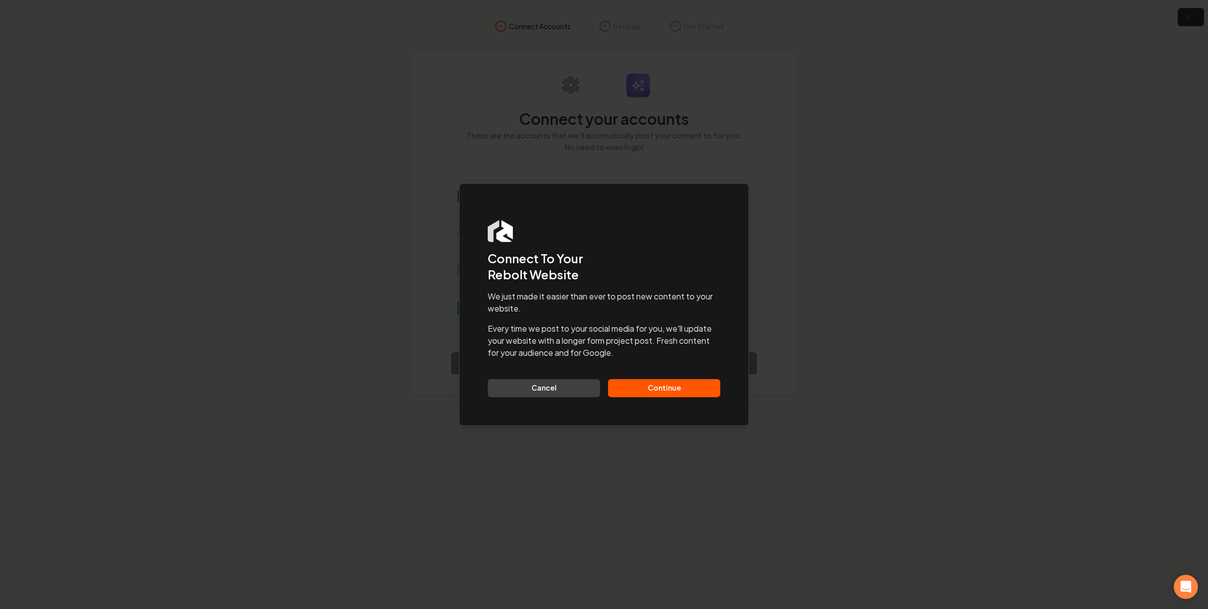
click at [674, 393] on button "Continue" at bounding box center [664, 388] width 112 height 18
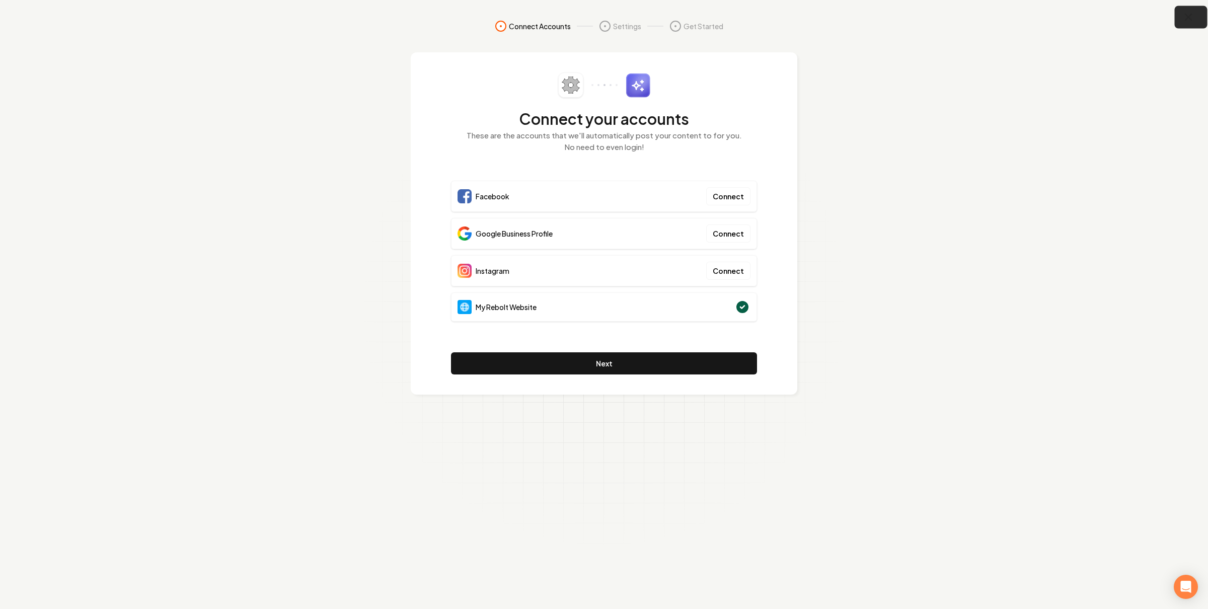
click at [1180, 12] on button "button" at bounding box center [1191, 17] width 33 height 23
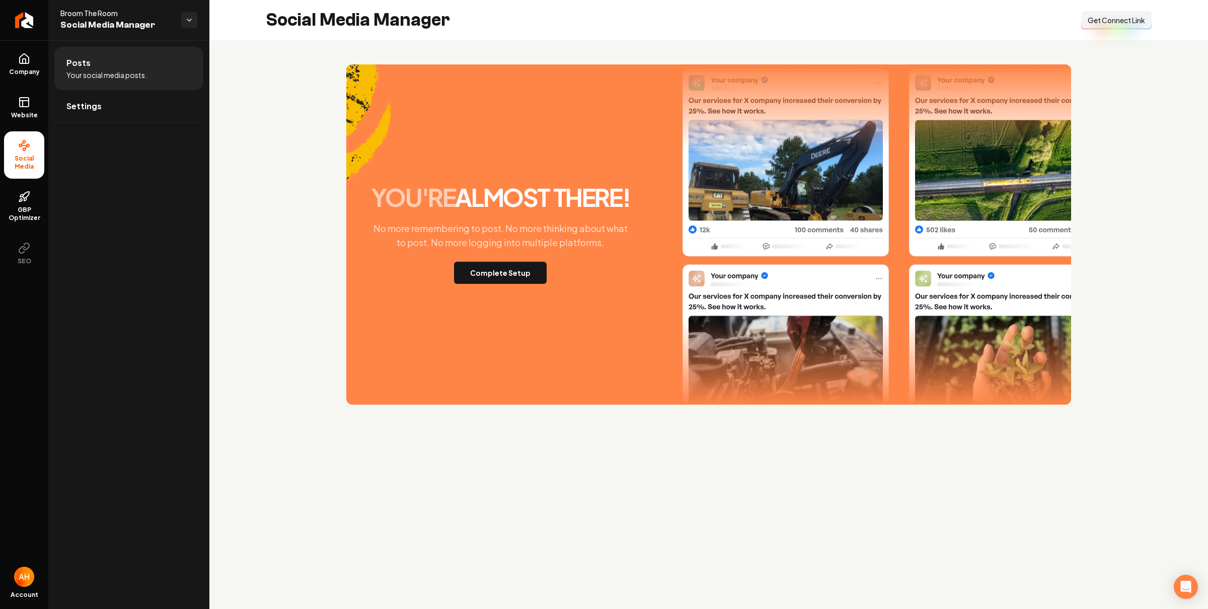
click at [1098, 27] on button "Connect Link Get Connect Link" at bounding box center [1116, 20] width 70 height 18
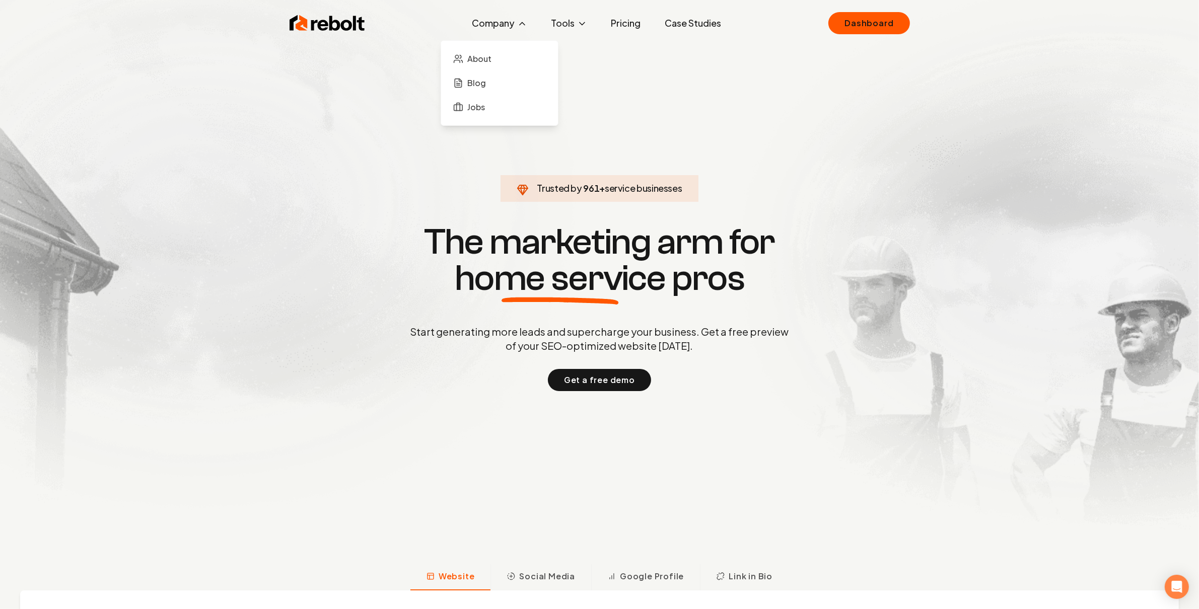
click at [519, 23] on icon at bounding box center [522, 24] width 10 height 10
click at [506, 63] on link "About" at bounding box center [499, 59] width 101 height 20
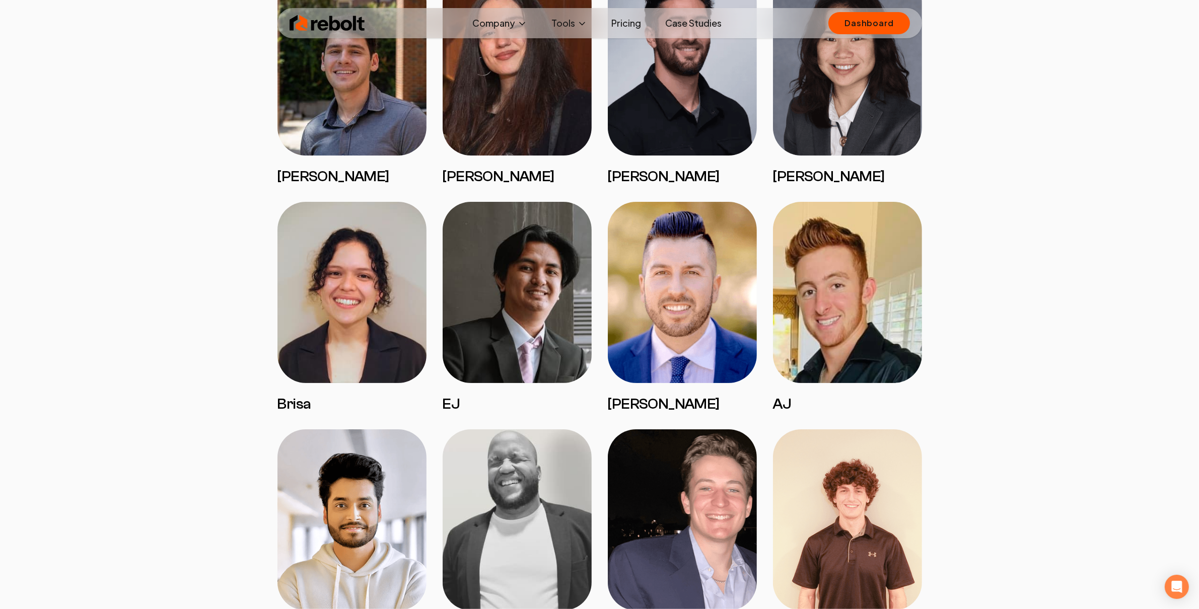
scroll to position [1636, 0]
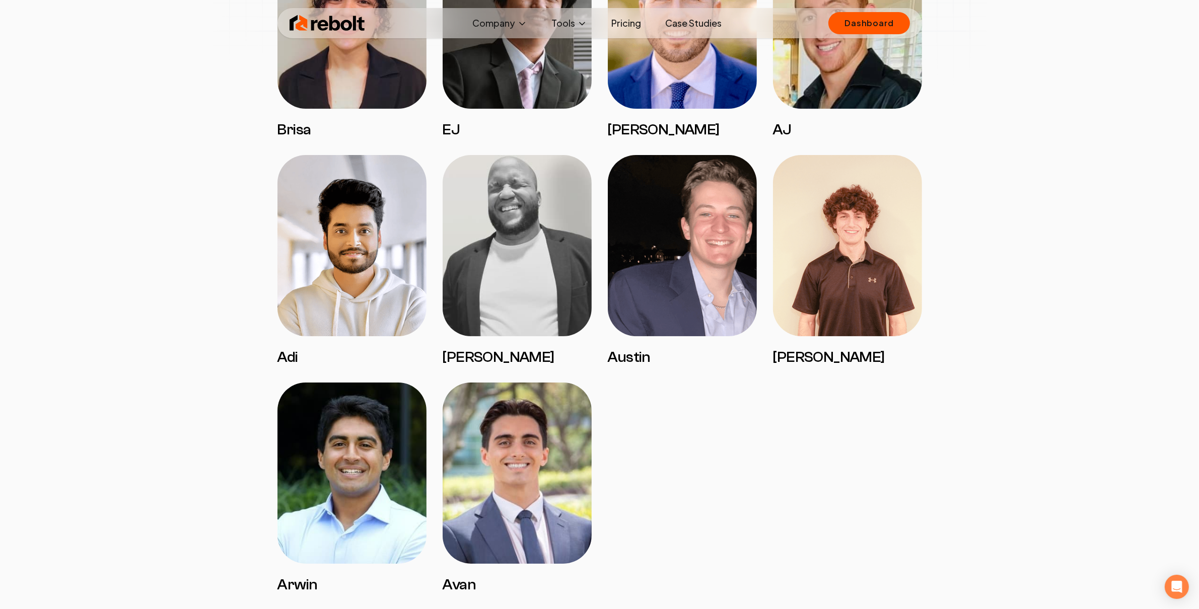
click at [543, 300] on img at bounding box center [516, 245] width 149 height 181
drag, startPoint x: 478, startPoint y: 235, endPoint x: 482, endPoint y: 219, distance: 16.1
click at [478, 234] on img at bounding box center [516, 245] width 149 height 181
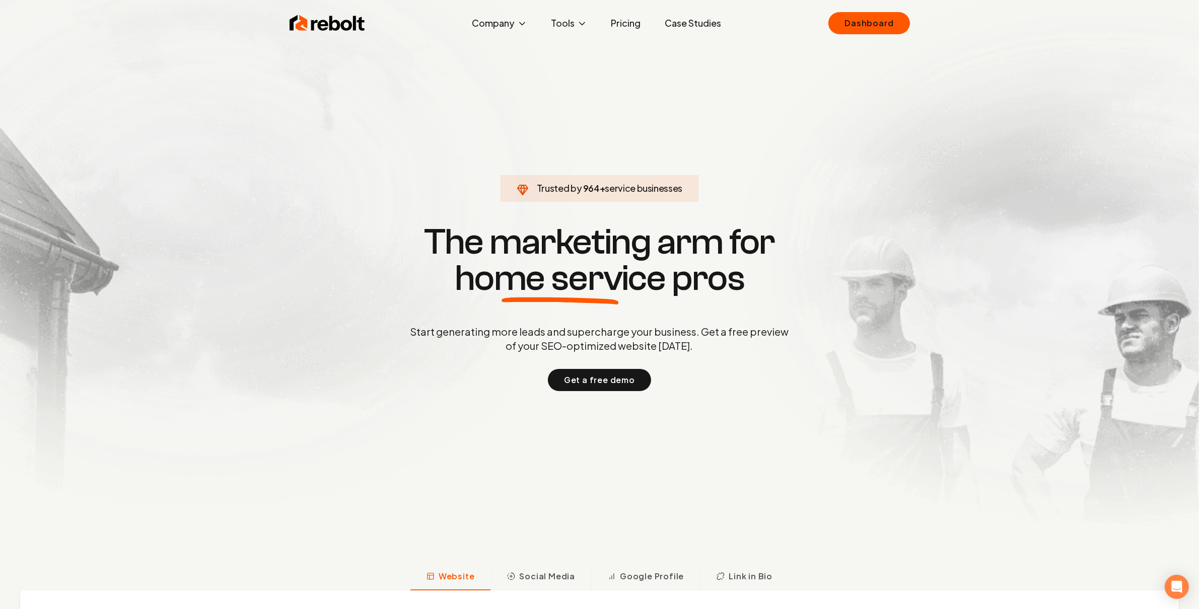
click link "Dashboard" at bounding box center [868, 23] width 81 height 22
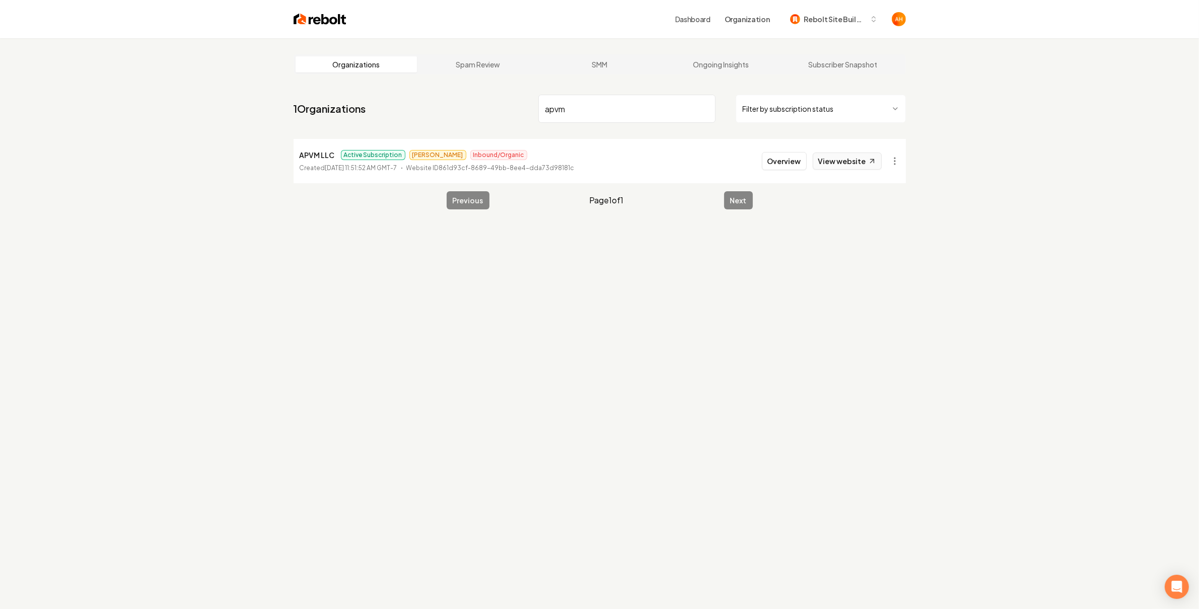
type input "apvm"
click at [857, 154] on link "View website" at bounding box center [846, 161] width 69 height 17
click at [792, 157] on button "Overview" at bounding box center [784, 161] width 45 height 18
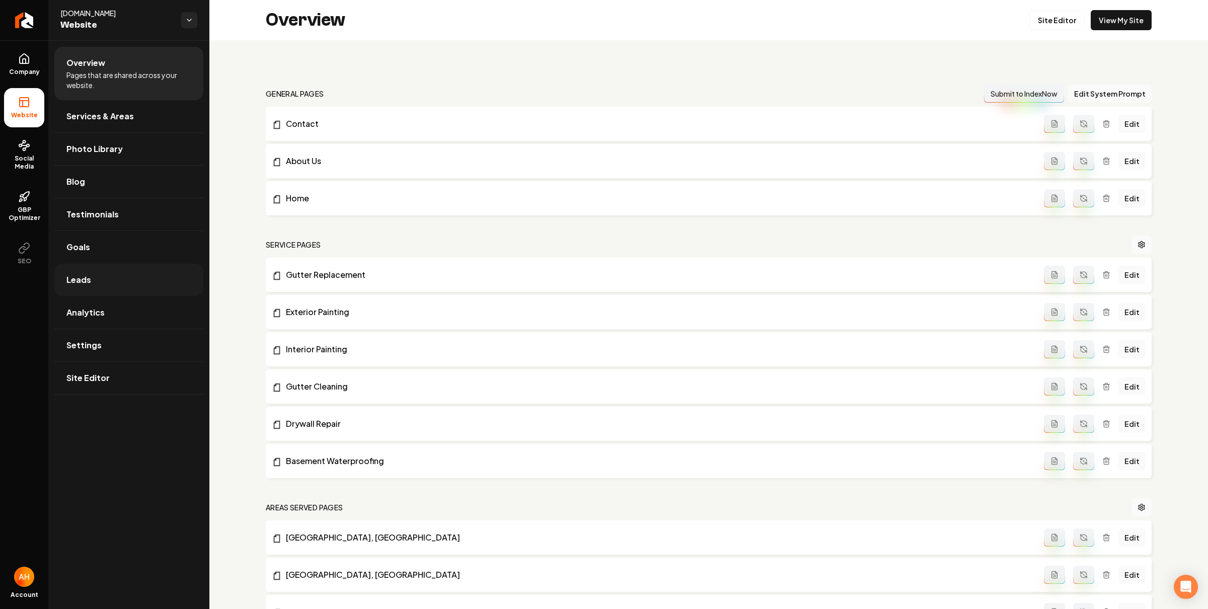
click at [86, 279] on span "Leads" at bounding box center [78, 280] width 25 height 12
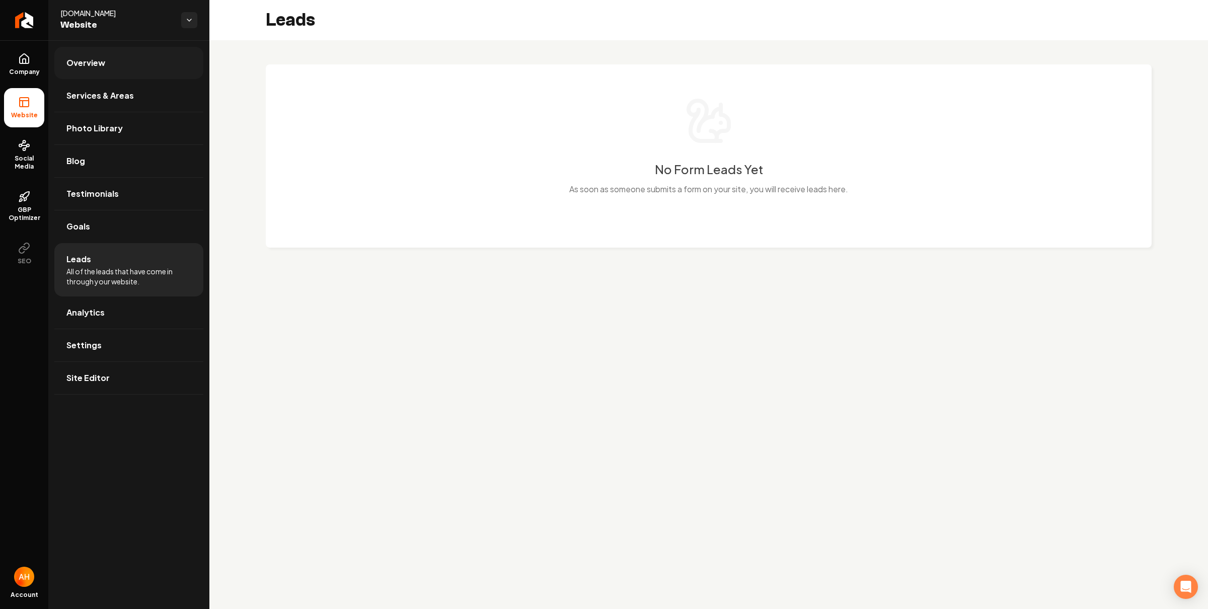
click at [83, 54] on link "Overview" at bounding box center [128, 63] width 149 height 32
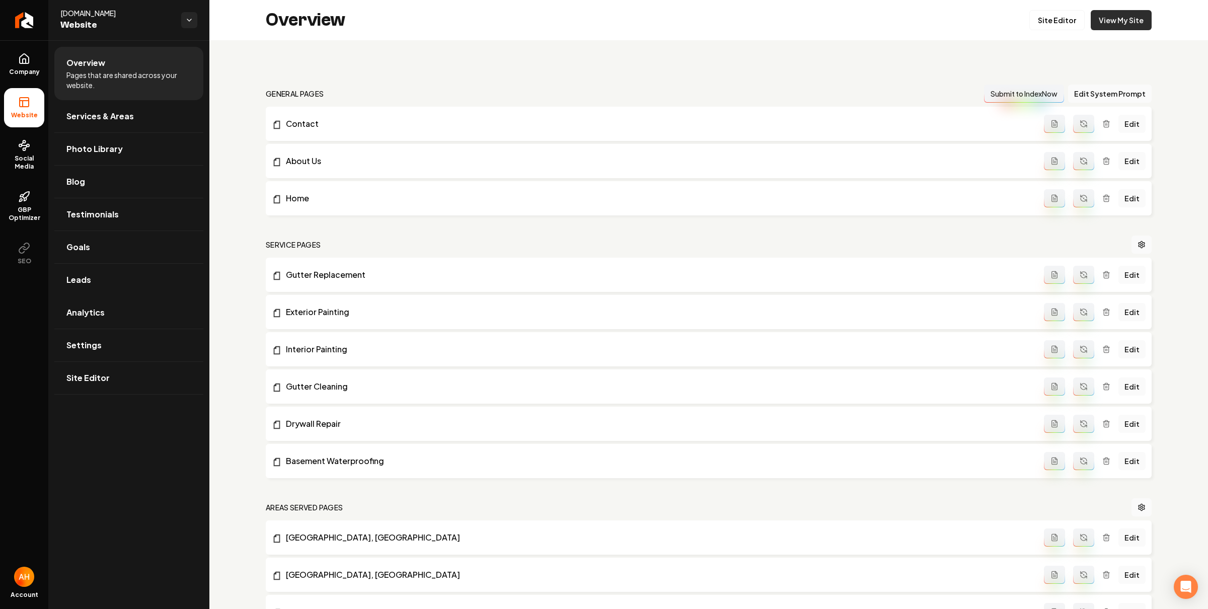
click at [1110, 24] on link "View My Site" at bounding box center [1121, 20] width 61 height 20
click at [24, 161] on span "Social Media" at bounding box center [24, 163] width 40 height 16
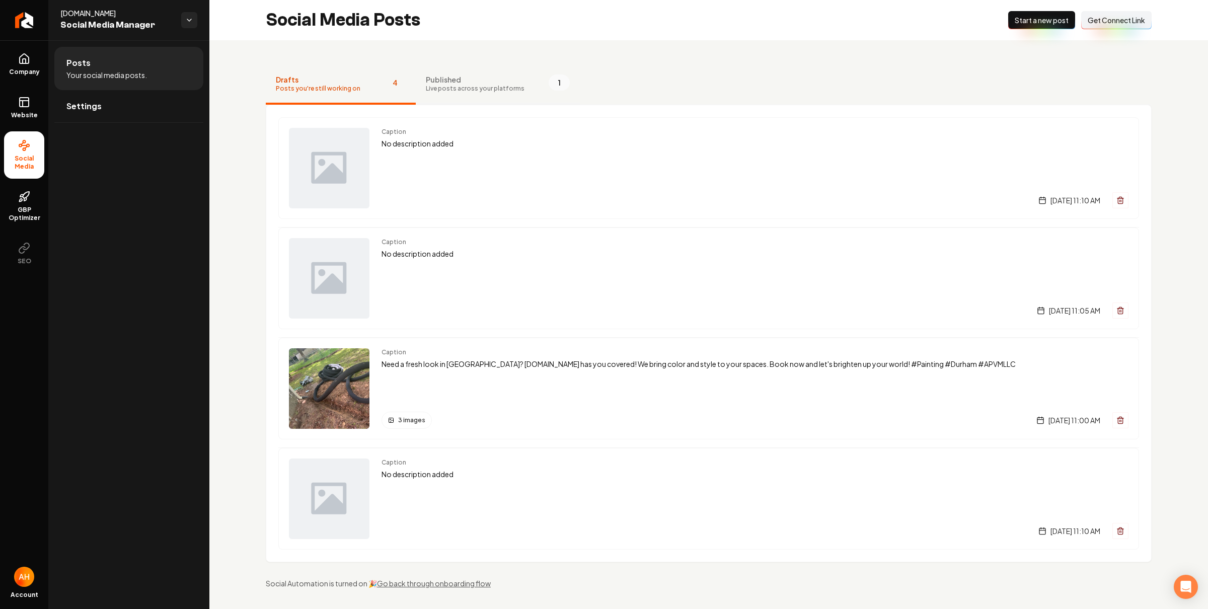
click at [481, 86] on span "Live posts across your platforms" at bounding box center [475, 89] width 99 height 8
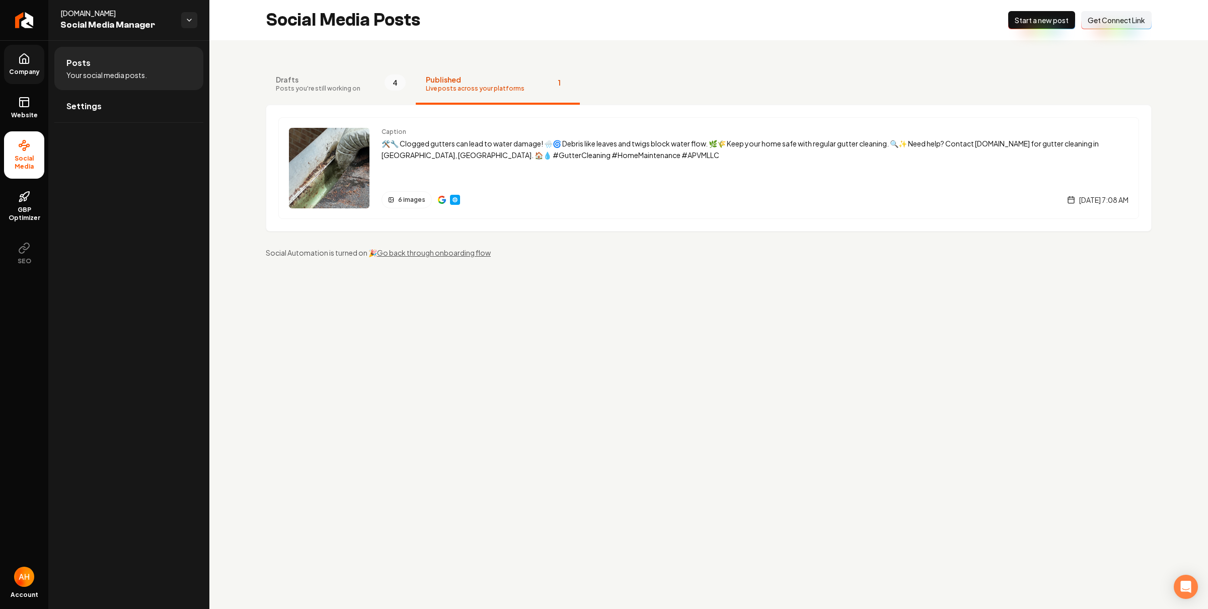
click at [17, 65] on link "Company" at bounding box center [24, 64] width 40 height 39
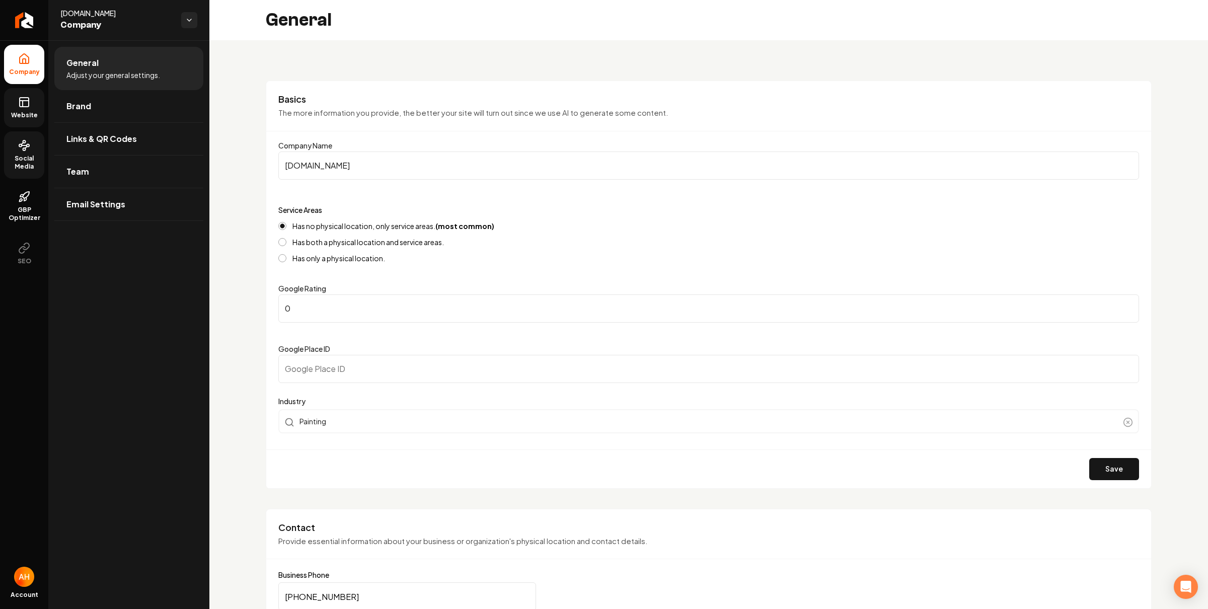
click at [31, 106] on link "Website" at bounding box center [24, 107] width 40 height 39
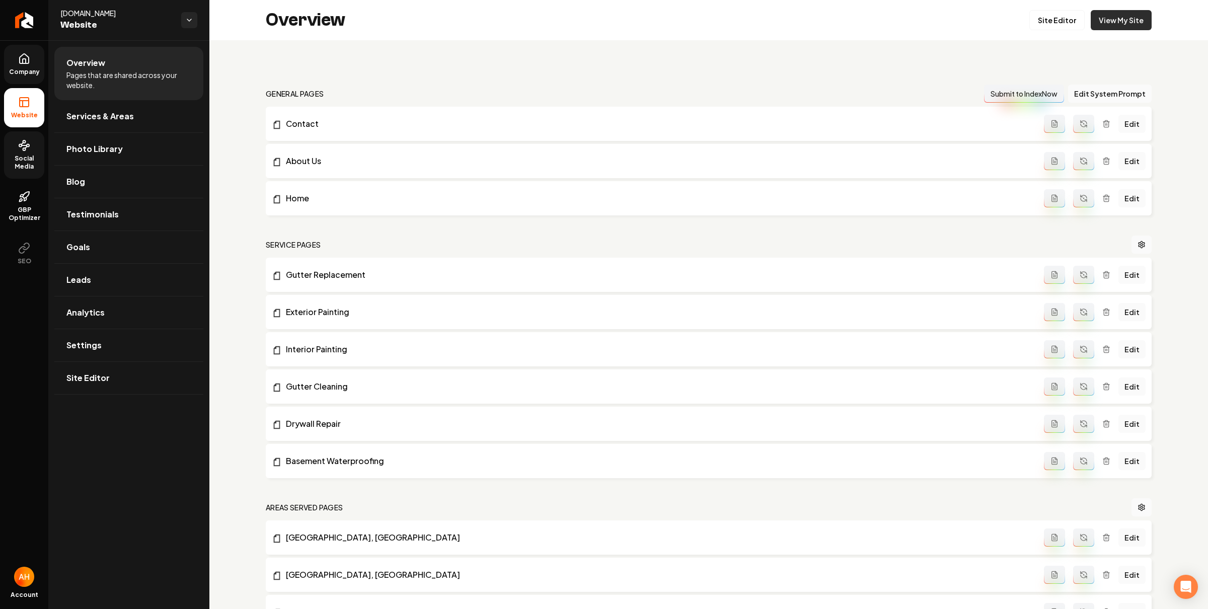
click at [1129, 19] on link "View My Site" at bounding box center [1121, 20] width 61 height 20
click at [26, 65] on link "Company" at bounding box center [24, 64] width 40 height 39
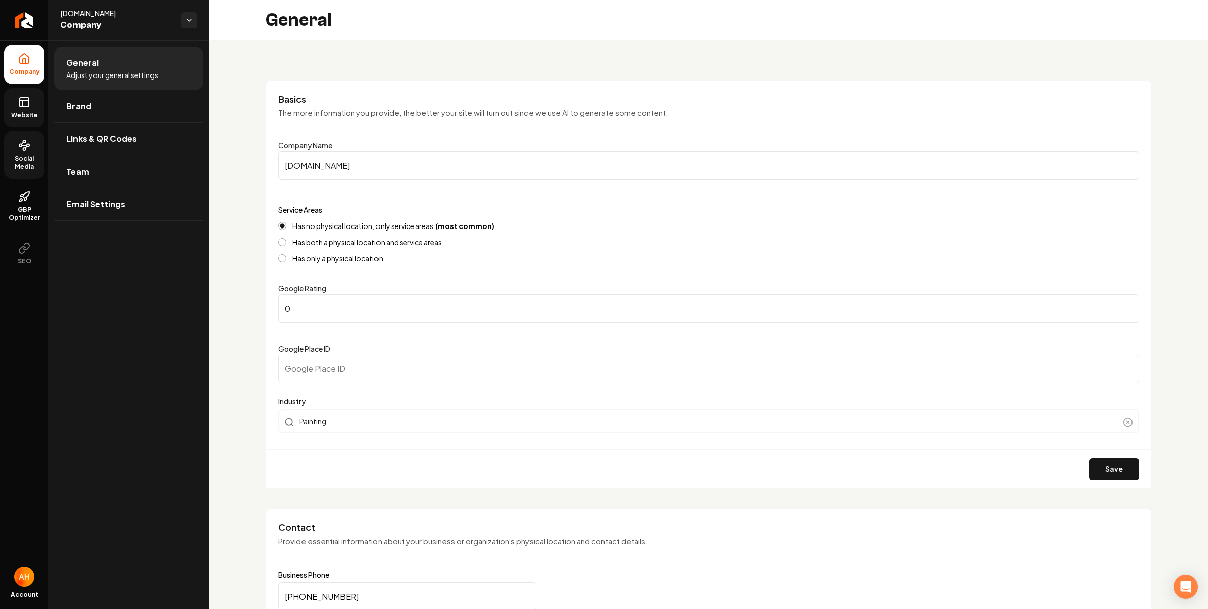
drag, startPoint x: 103, startPoint y: 174, endPoint x: 215, endPoint y: 171, distance: 112.3
click at [103, 174] on link "Team" at bounding box center [128, 172] width 149 height 32
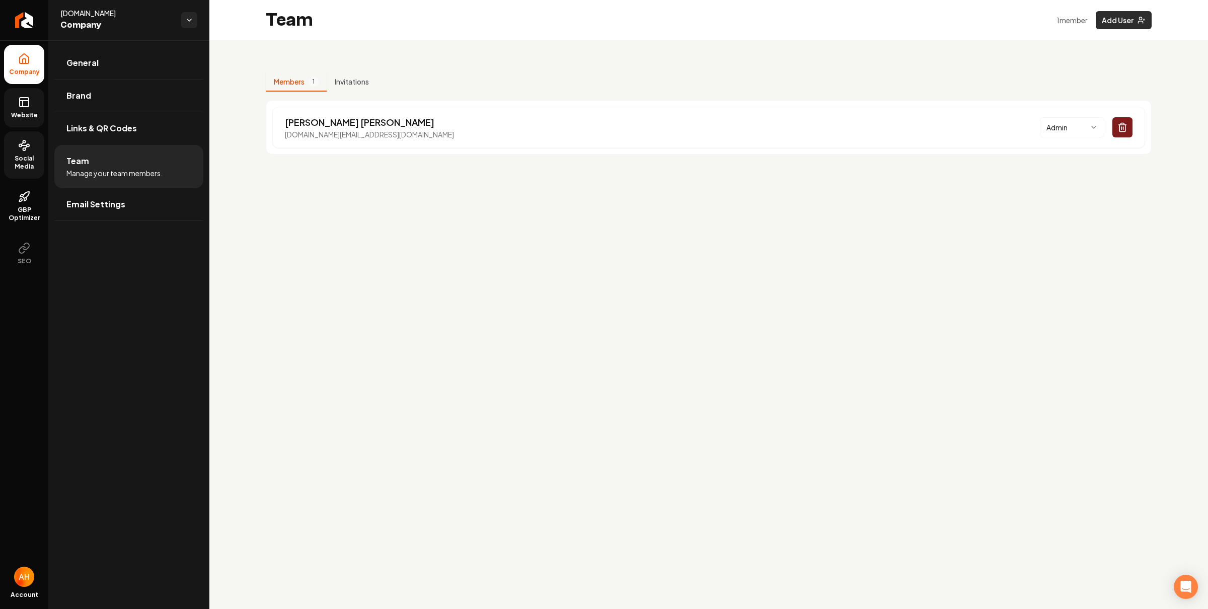
click at [1127, 23] on button "Add User" at bounding box center [1124, 20] width 56 height 18
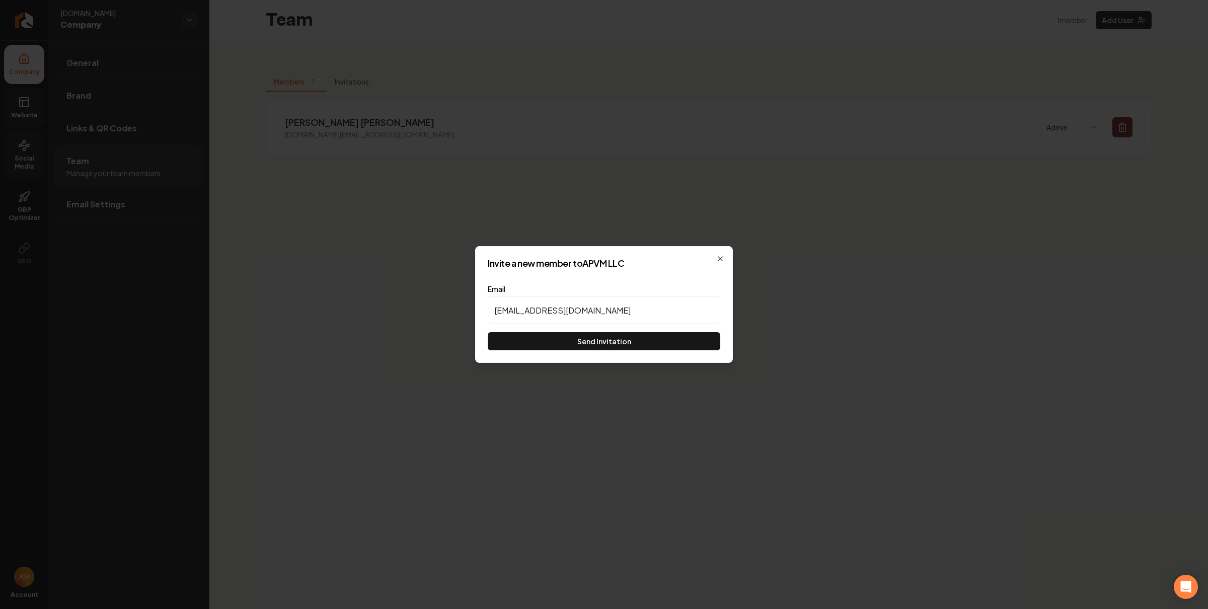
type input "zaenixon9233@gmail.com"
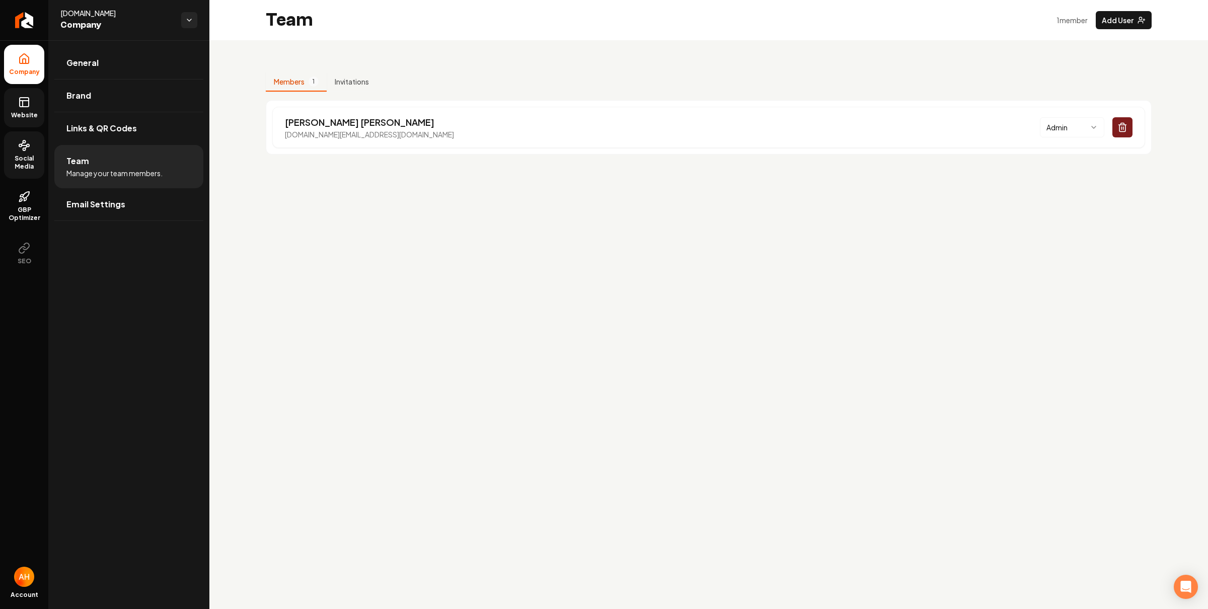
click at [25, 155] on span "Social Media" at bounding box center [24, 163] width 40 height 16
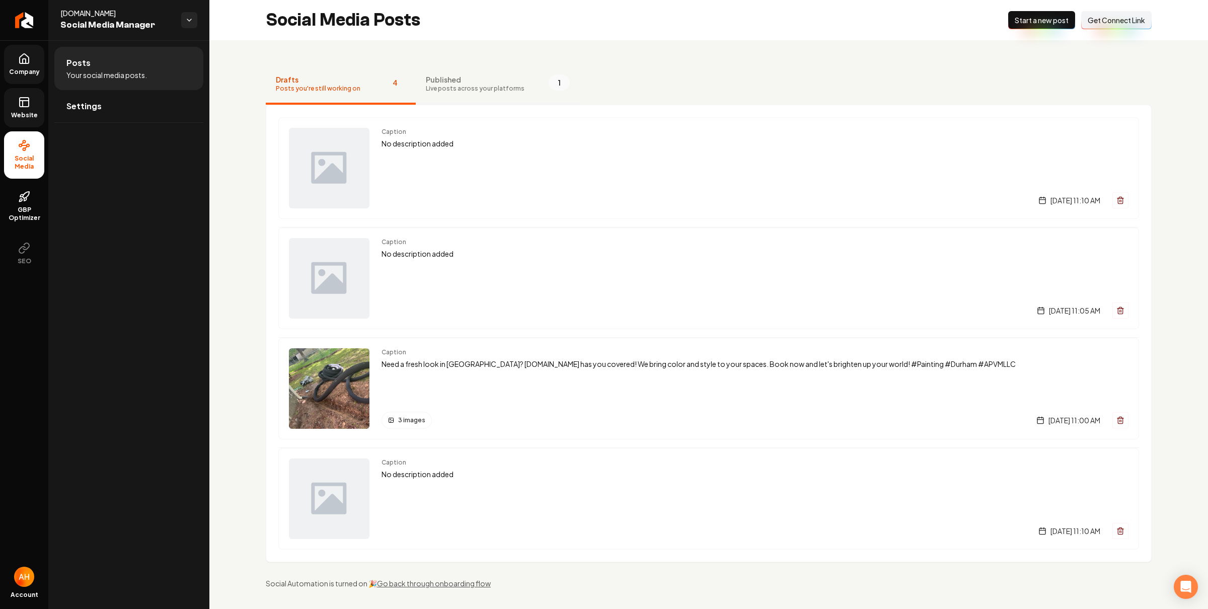
click at [452, 85] on span "Live posts across your platforms" at bounding box center [475, 89] width 99 height 8
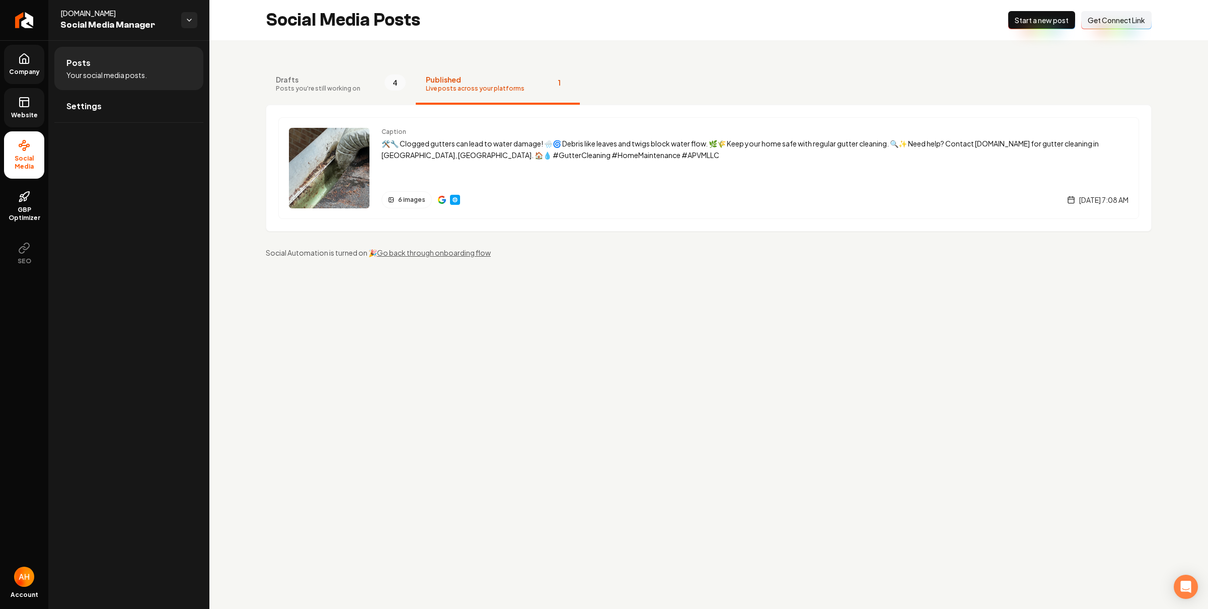
click at [20, 59] on icon at bounding box center [24, 59] width 12 height 12
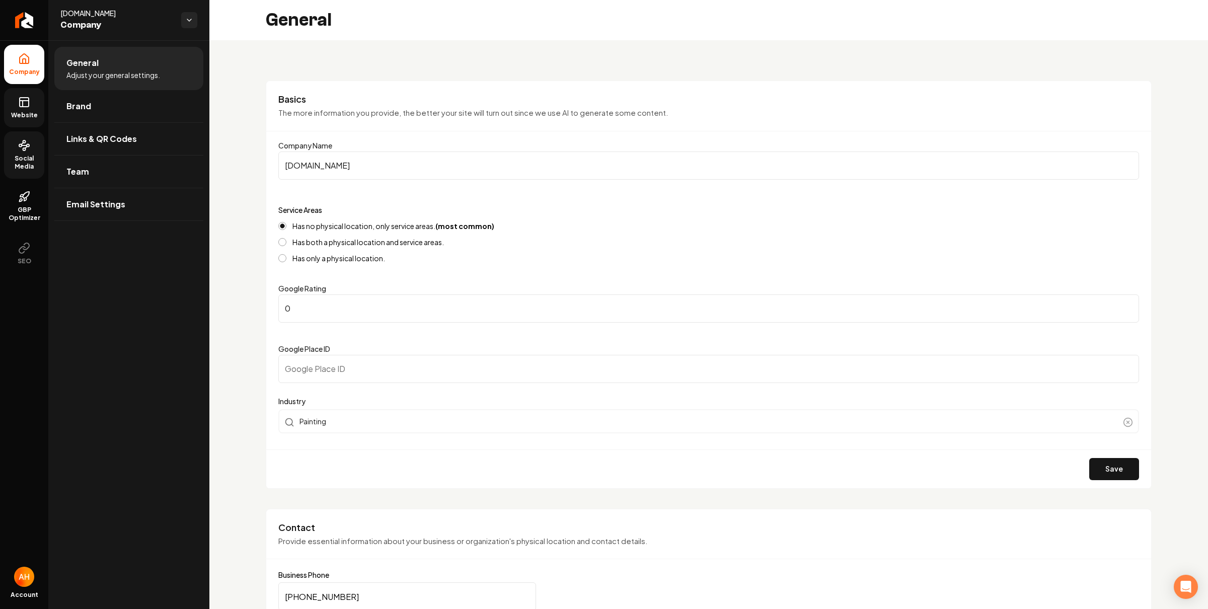
click at [25, 103] on icon at bounding box center [24, 102] width 12 height 12
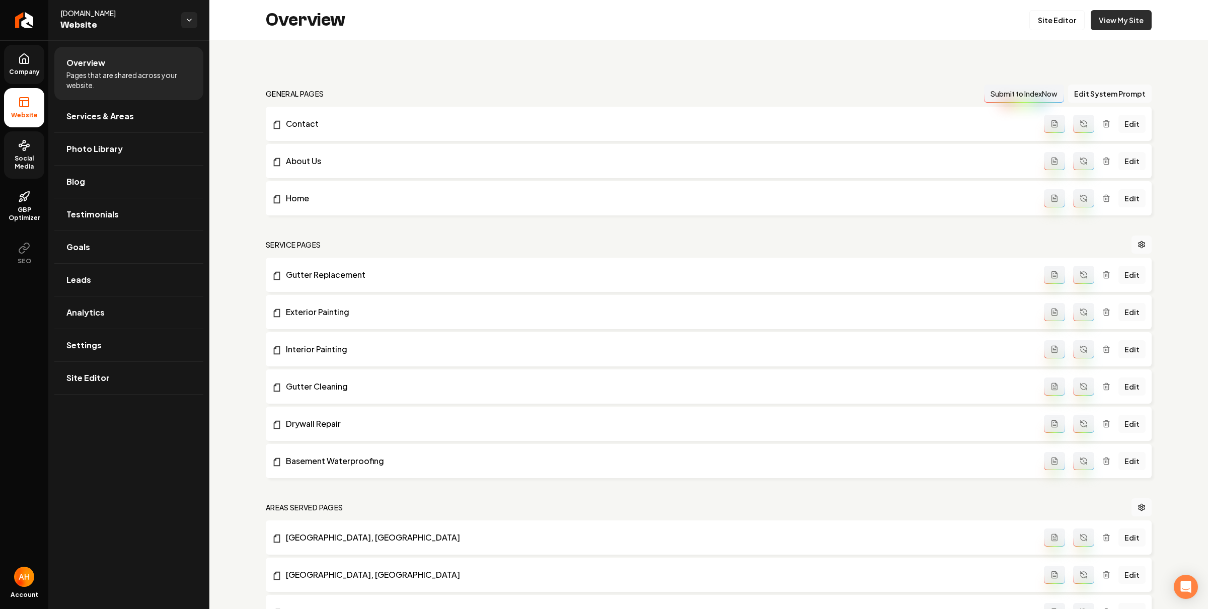
click at [1126, 26] on link "View My Site" at bounding box center [1121, 20] width 61 height 20
click at [26, 156] on span "Social Media" at bounding box center [24, 163] width 40 height 16
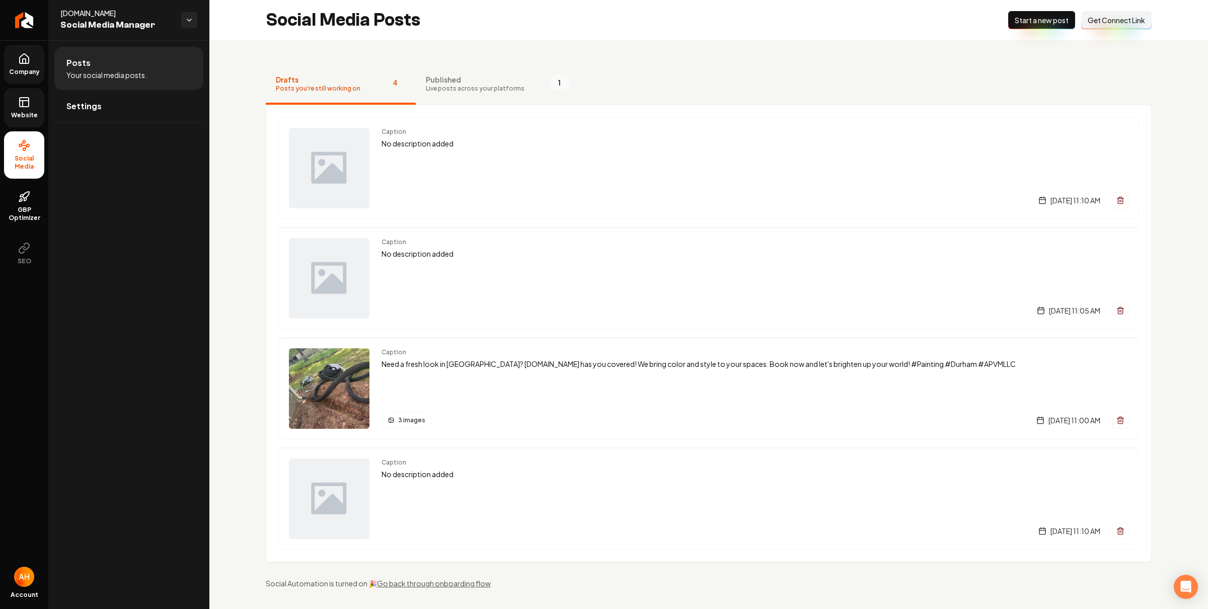
click at [507, 79] on span "Published" at bounding box center [475, 79] width 99 height 10
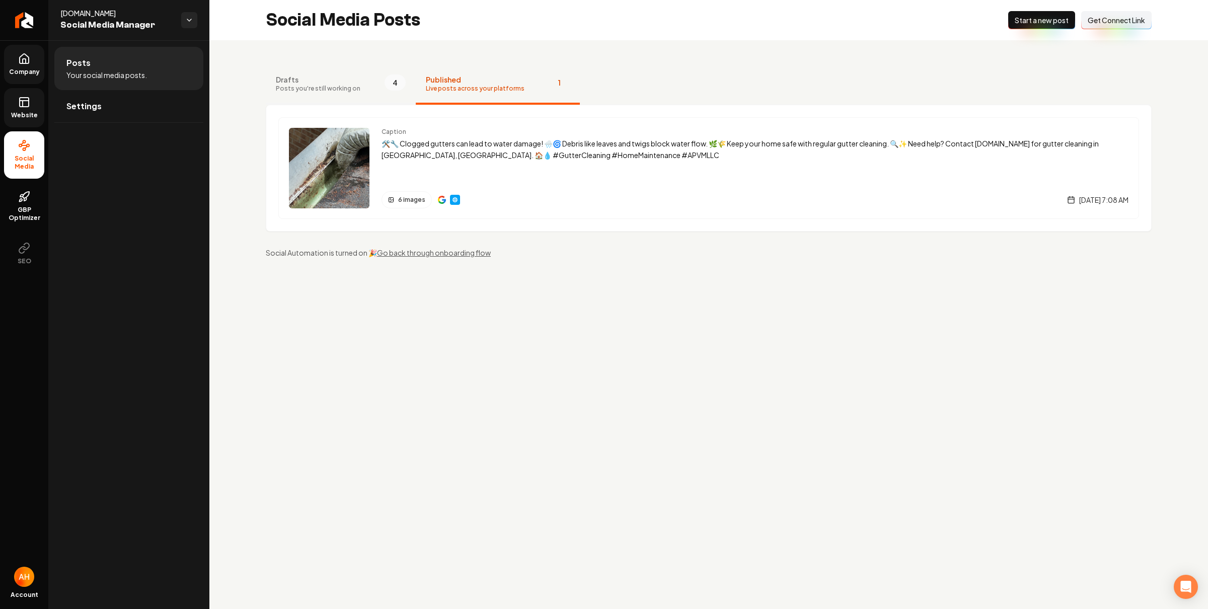
click at [322, 85] on span "Posts you're still working on" at bounding box center [318, 89] width 85 height 8
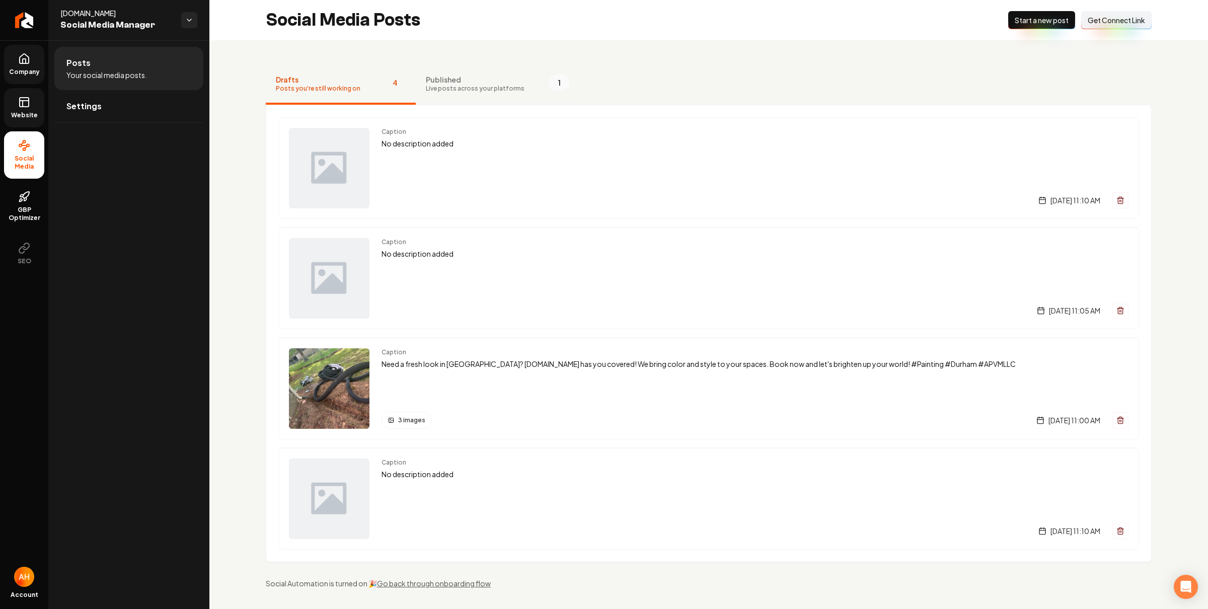
click at [458, 85] on span "Live posts across your platforms" at bounding box center [475, 89] width 99 height 8
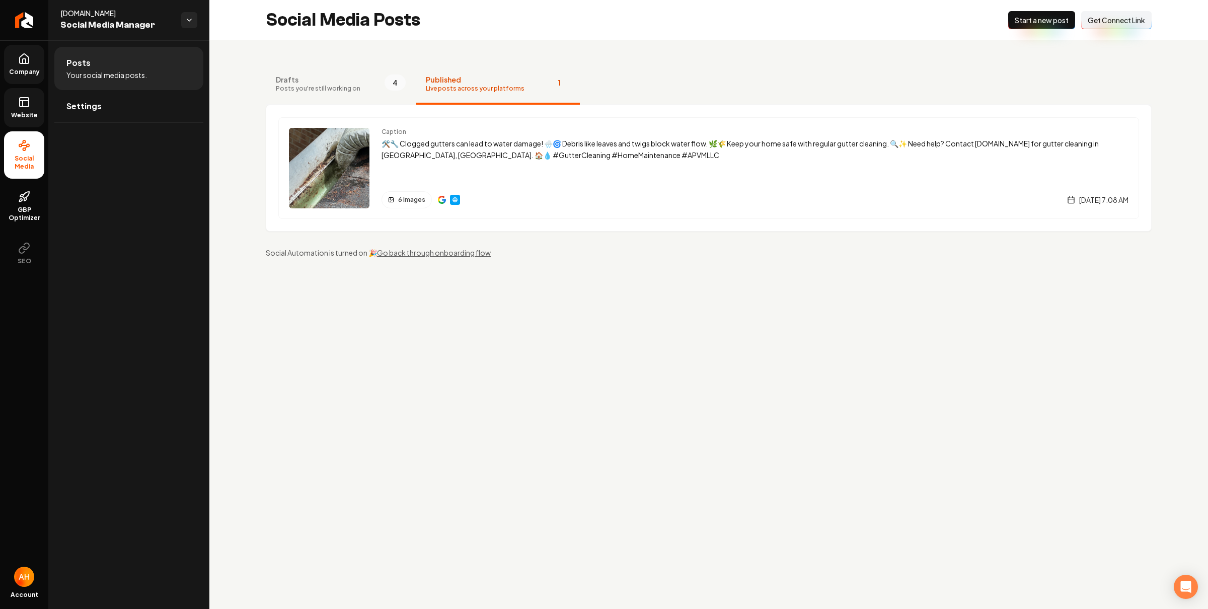
click at [660, 494] on main "Social Media Posts New Post Start a new post Connect Link Get Connect Link Draf…" at bounding box center [708, 304] width 999 height 609
click at [38, 74] on span "Company" at bounding box center [24, 72] width 39 height 8
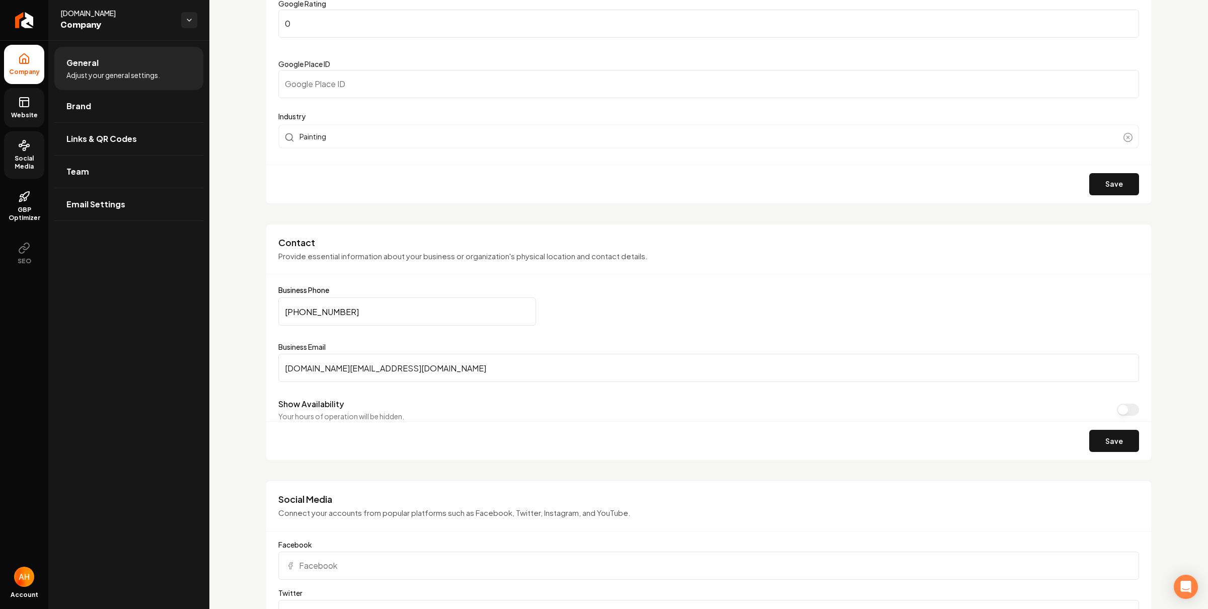
scroll to position [441, 0]
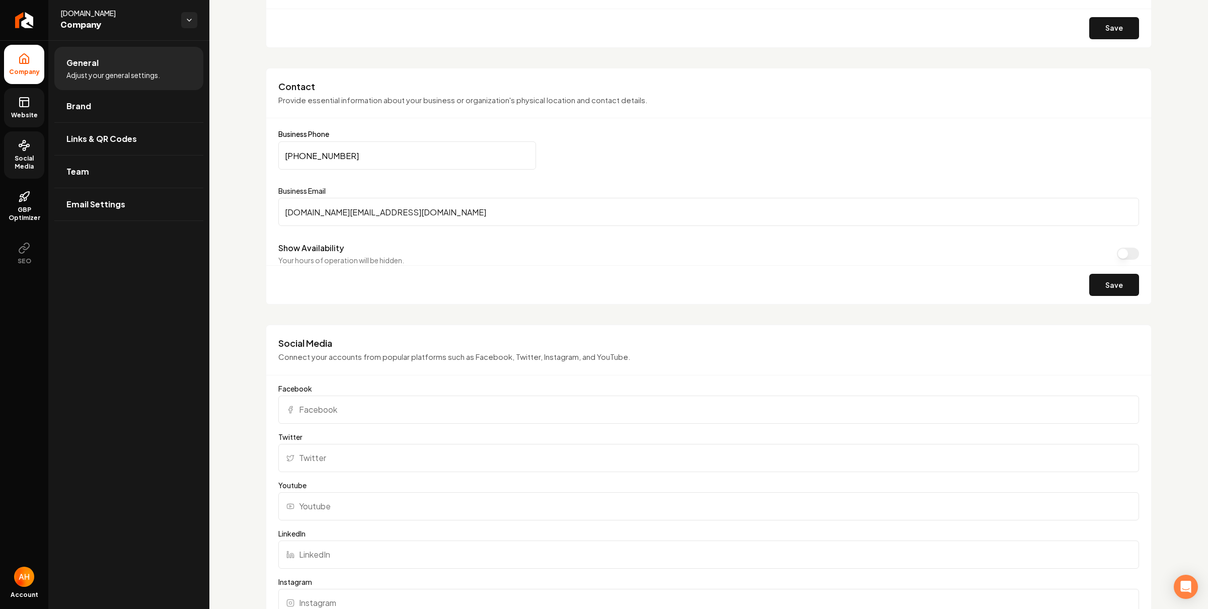
click at [433, 201] on input "apvm.llc@gmail.com" at bounding box center [708, 212] width 861 height 28
click at [40, 146] on link "Social Media" at bounding box center [24, 154] width 40 height 47
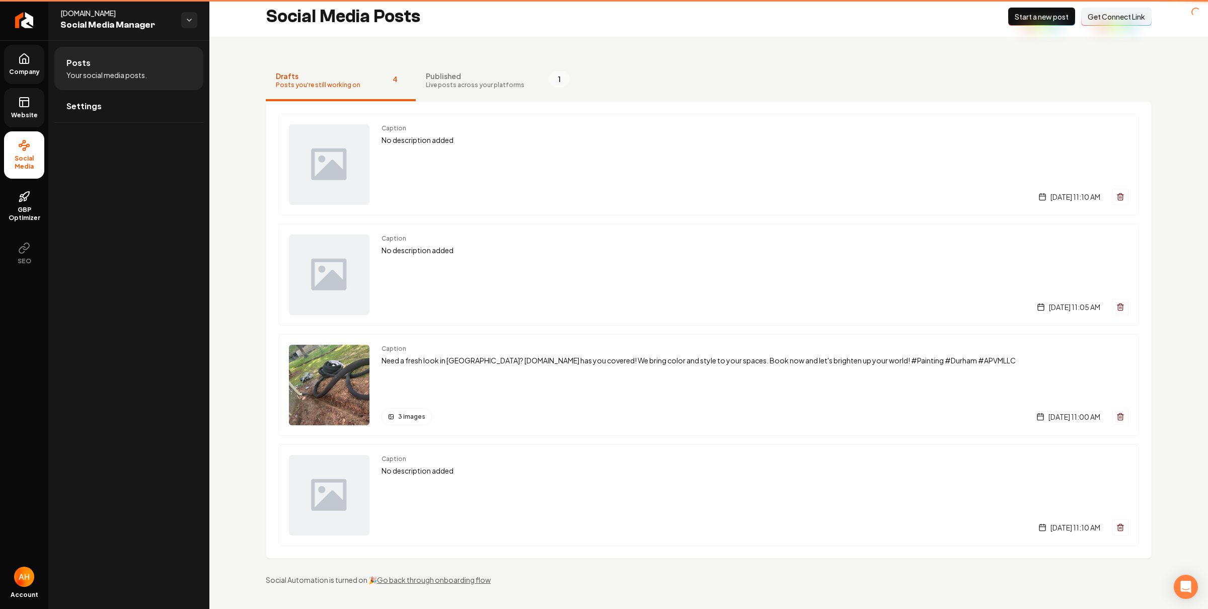
scroll to position [5, 0]
click at [36, 149] on li "Social Media" at bounding box center [24, 154] width 40 height 47
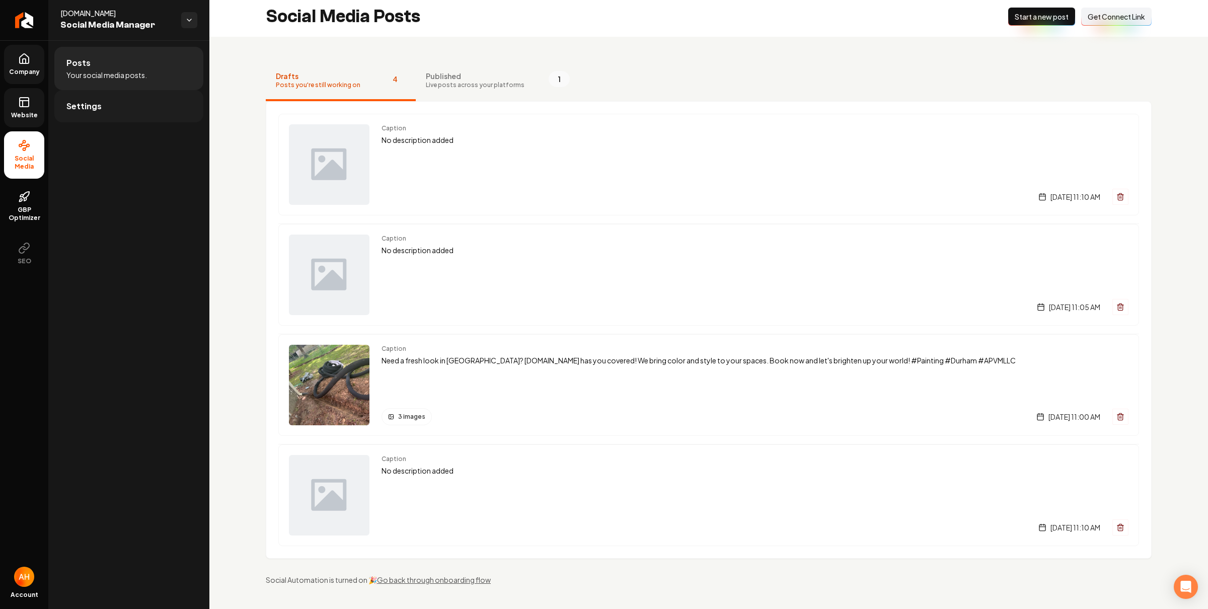
click at [113, 115] on link "Settings" at bounding box center [128, 106] width 149 height 32
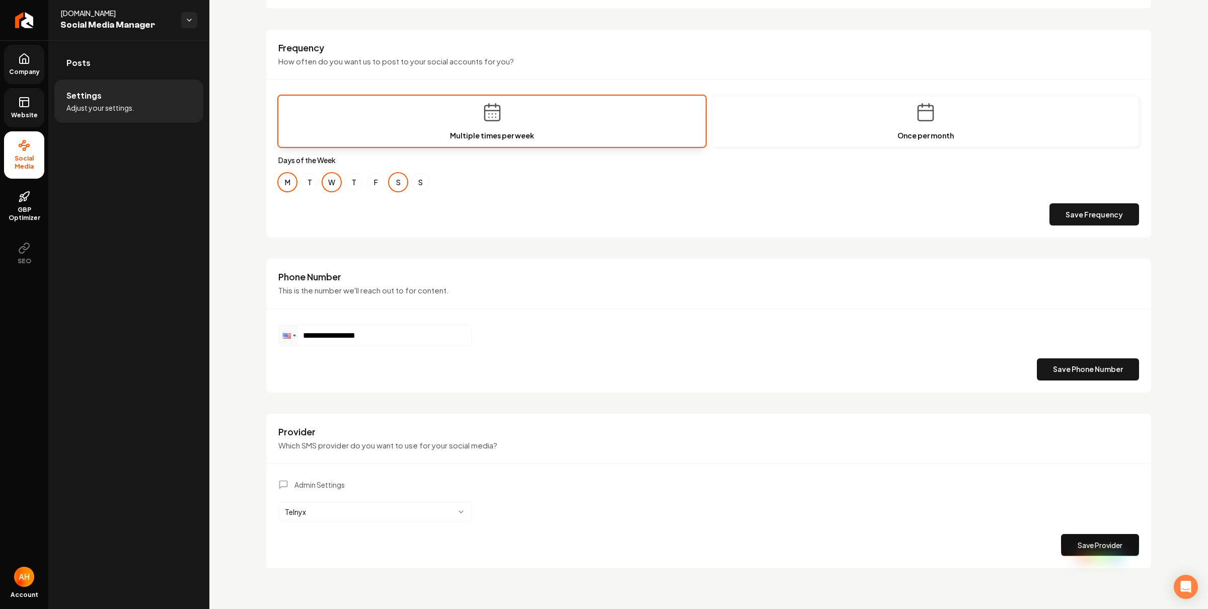
scroll to position [298, 0]
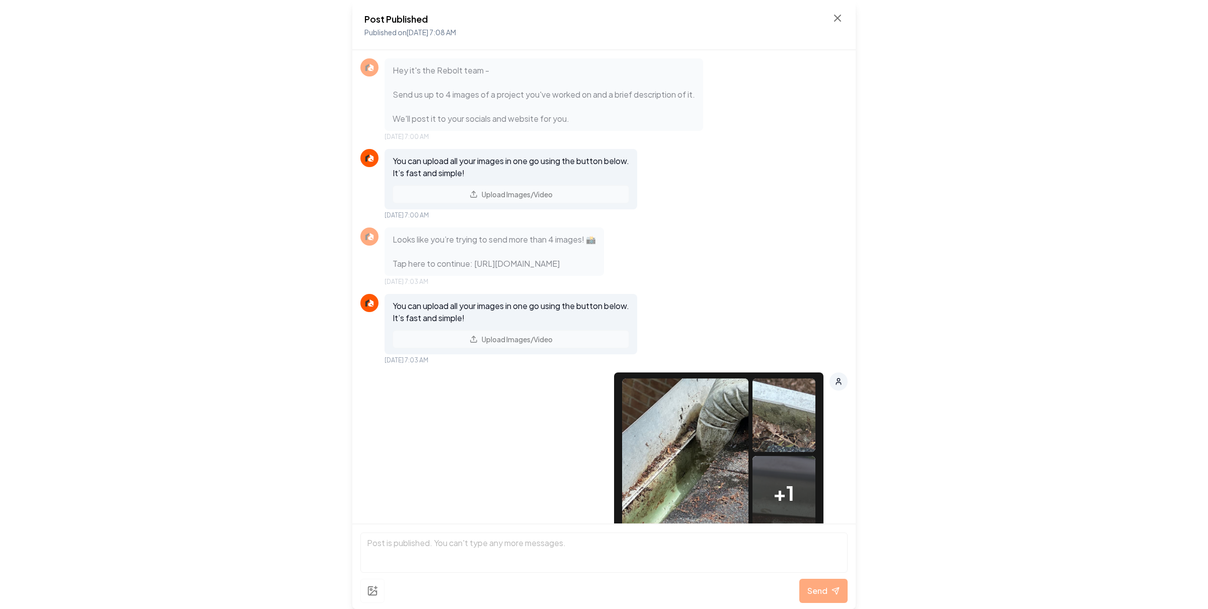
scroll to position [487, 0]
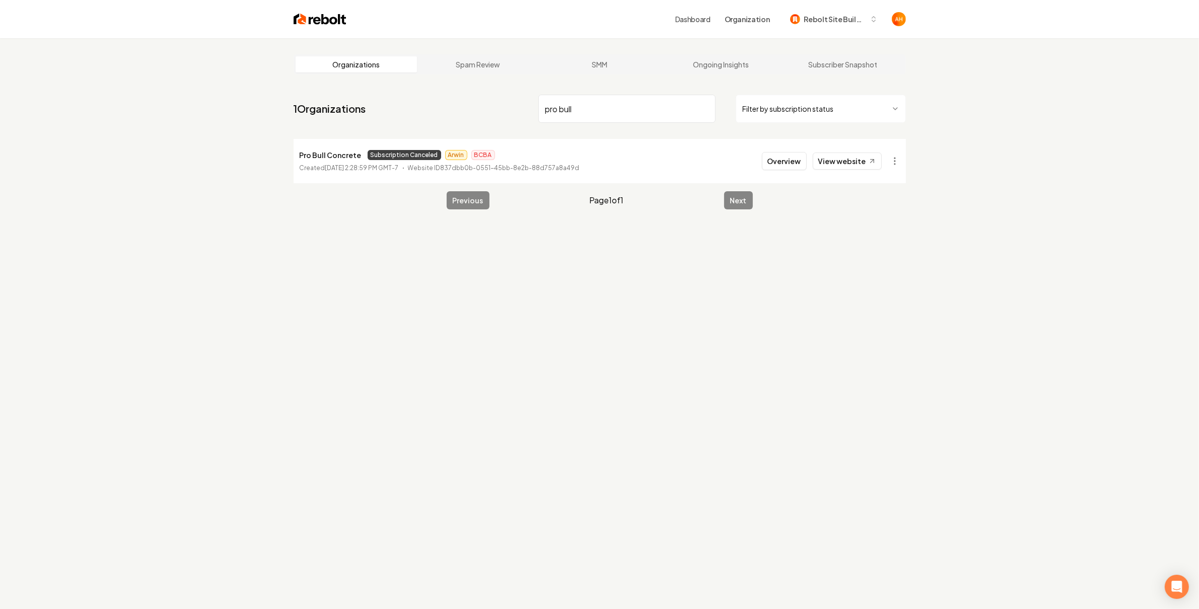
click at [637, 114] on input "pro bull" at bounding box center [626, 109] width 177 height 28
type input "u"
type input "[GEOGRAPHIC_DATA]"
click at [850, 165] on link "View website" at bounding box center [846, 161] width 69 height 17
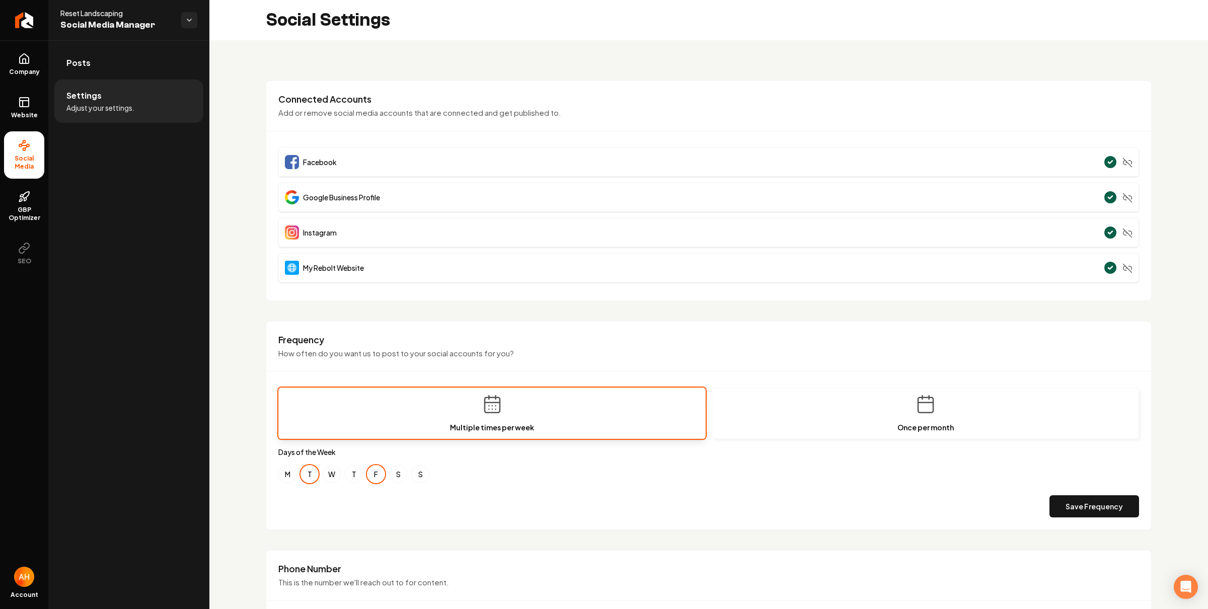
click at [556, 45] on div "**********" at bounding box center [708, 470] width 999 height 861
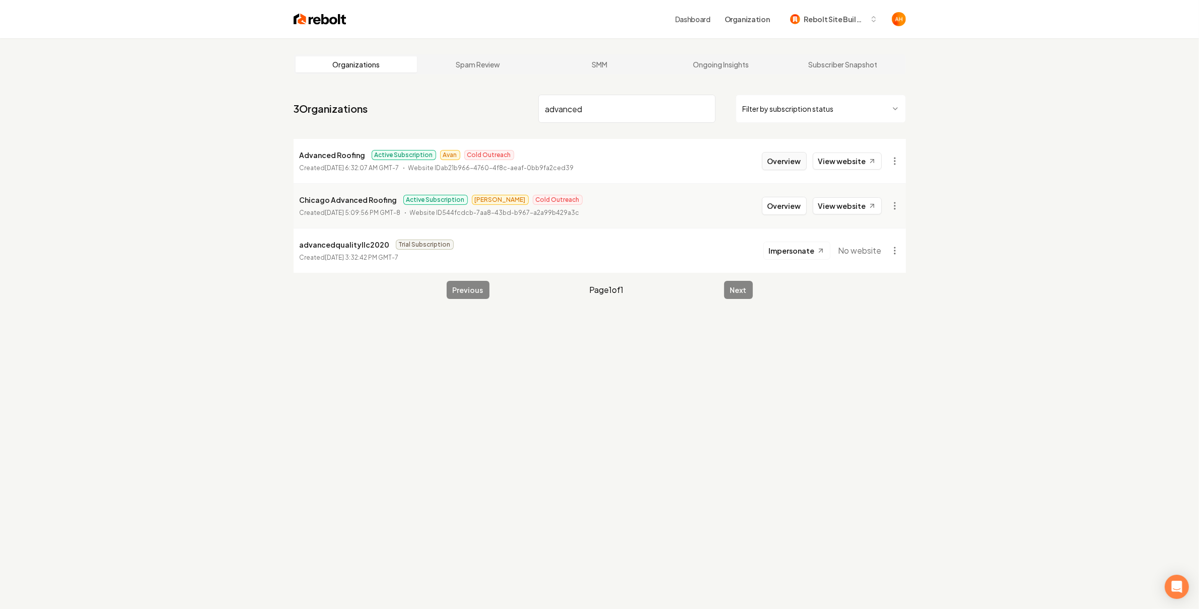
type input "advanced"
click at [778, 155] on button "Overview" at bounding box center [784, 161] width 45 height 18
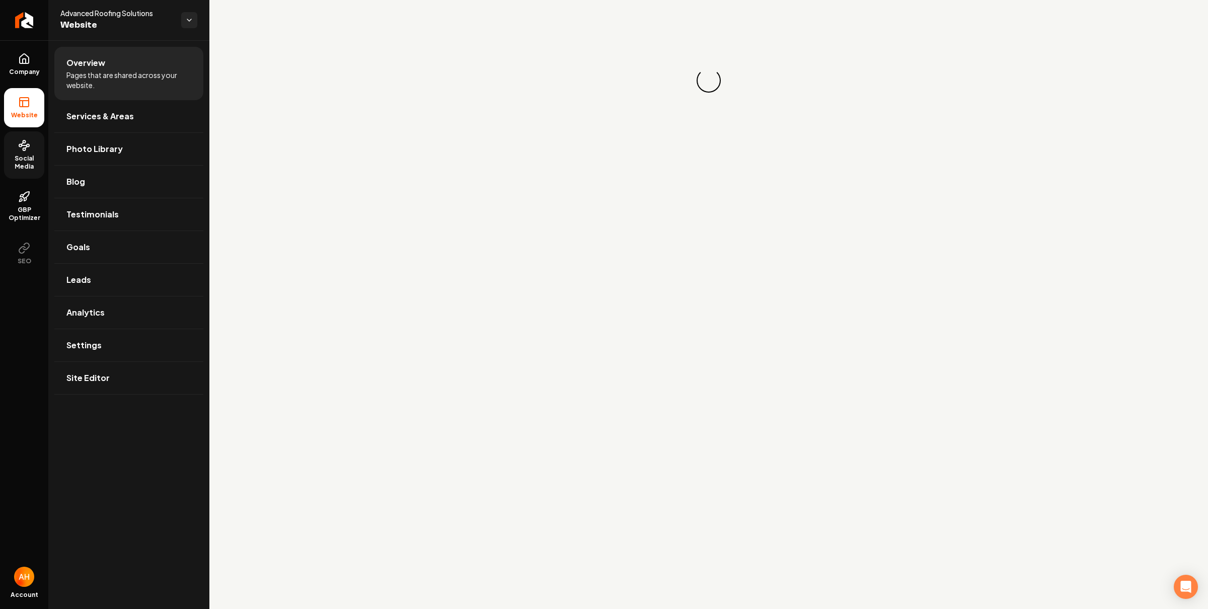
click at [23, 153] on link "Social Media" at bounding box center [24, 154] width 40 height 47
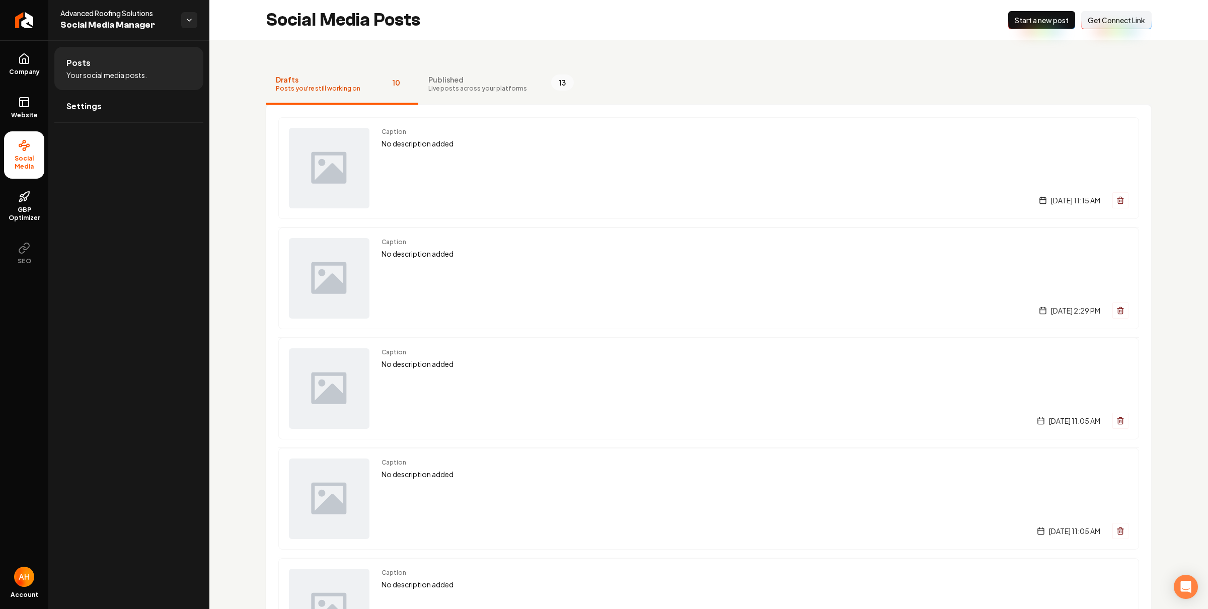
click at [1024, 26] on button "New Post Start a new post" at bounding box center [1041, 20] width 67 height 18
click at [552, 15] on div "Social Media Posts New Post Start a new post Connect Link Get Connect Link" at bounding box center [708, 20] width 999 height 40
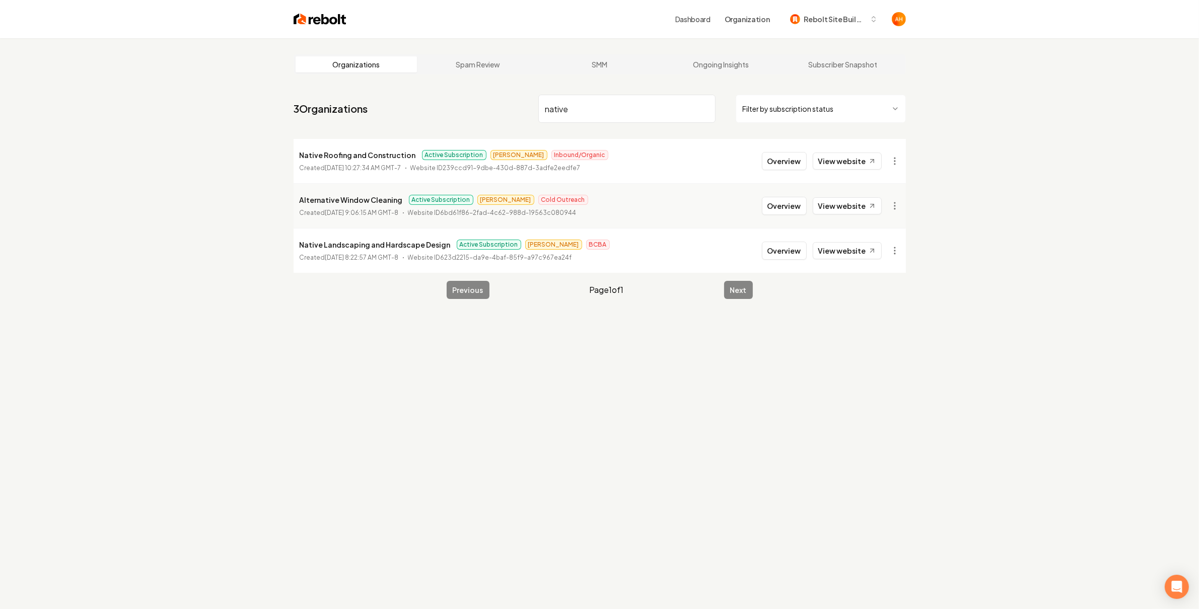
type input "native"
click at [786, 163] on button "Overview" at bounding box center [784, 161] width 45 height 18
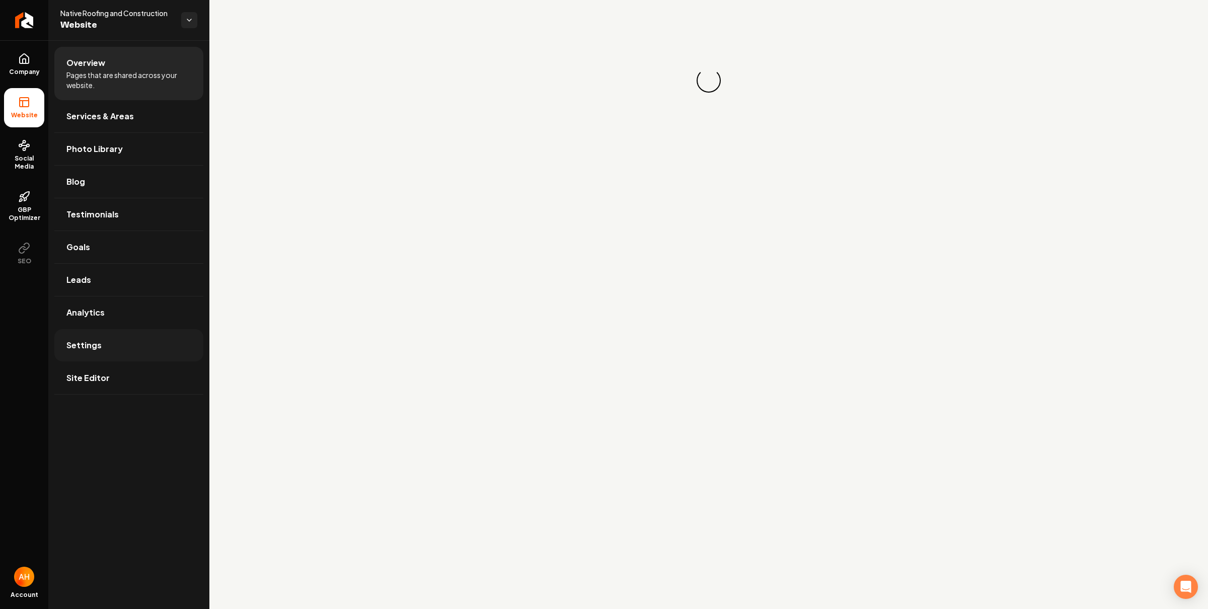
click at [152, 341] on link "Settings" at bounding box center [128, 345] width 149 height 32
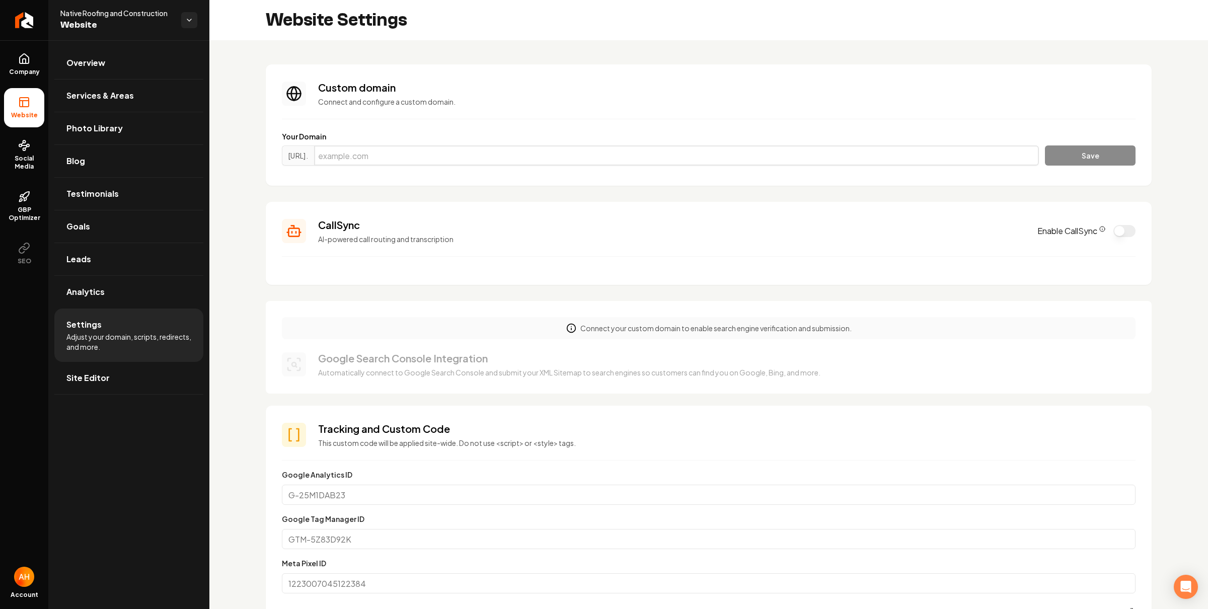
click at [492, 162] on input "Main content area" at bounding box center [676, 155] width 725 height 20
paste input "[DOMAIN_NAME]"
type input "[DOMAIN_NAME]"
click at [1097, 152] on button "Save" at bounding box center [1090, 155] width 91 height 20
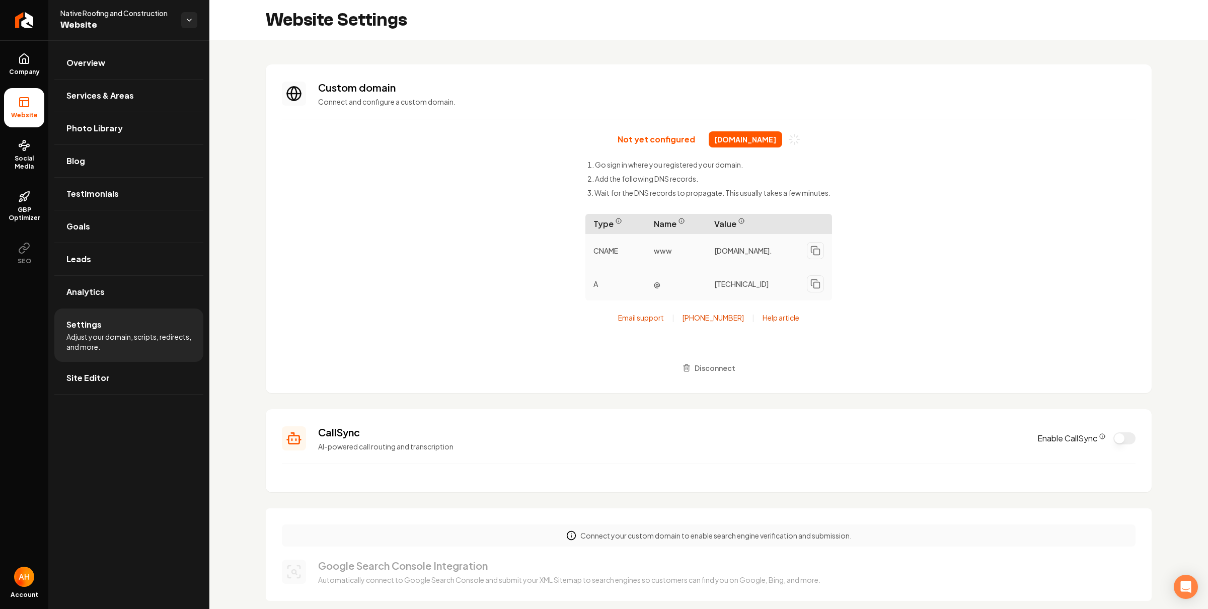
click at [587, 31] on div "Website Settings" at bounding box center [708, 20] width 999 height 40
click at [738, 143] on span "[DOMAIN_NAME]" at bounding box center [745, 139] width 73 height 16
drag, startPoint x: 738, startPoint y: 143, endPoint x: 814, endPoint y: 143, distance: 76.0
click at [748, 144] on span "[DOMAIN_NAME]" at bounding box center [745, 139] width 73 height 16
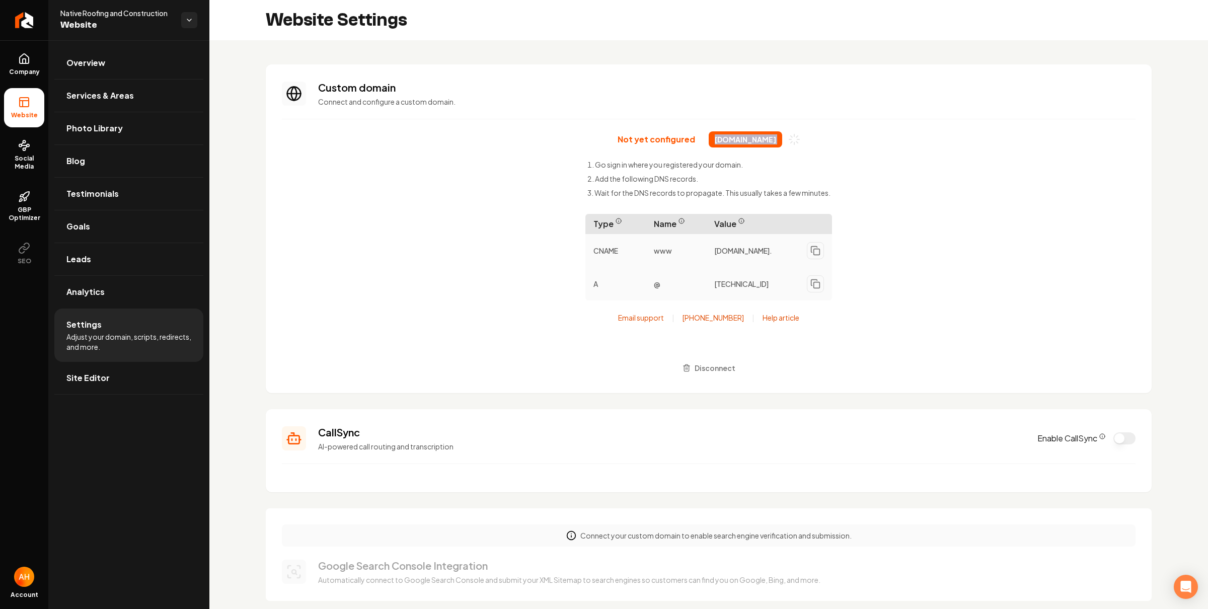
copy div "[DOMAIN_NAME]"
click at [909, 157] on div "Not yet configured nativeroofingandconstruction.org Go sign in where you regist…" at bounding box center [709, 254] width 854 height 246
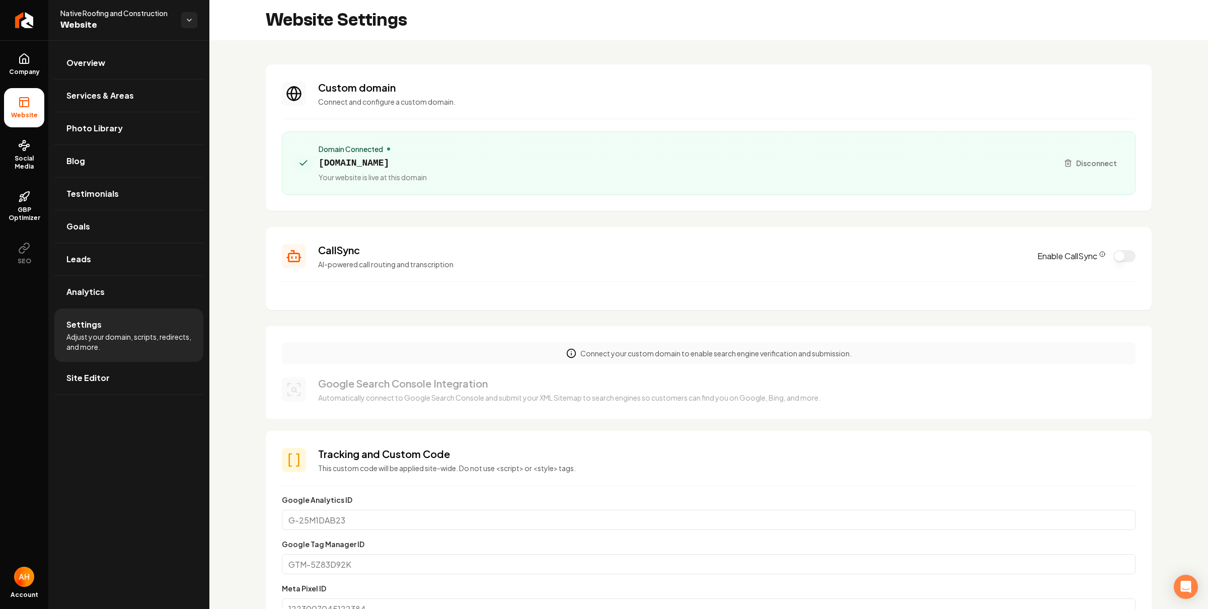
click at [427, 165] on span "[DOMAIN_NAME]" at bounding box center [373, 163] width 108 height 14
click at [427, 166] on span "[DOMAIN_NAME]" at bounding box center [373, 163] width 108 height 14
copy span "[DOMAIN_NAME]"
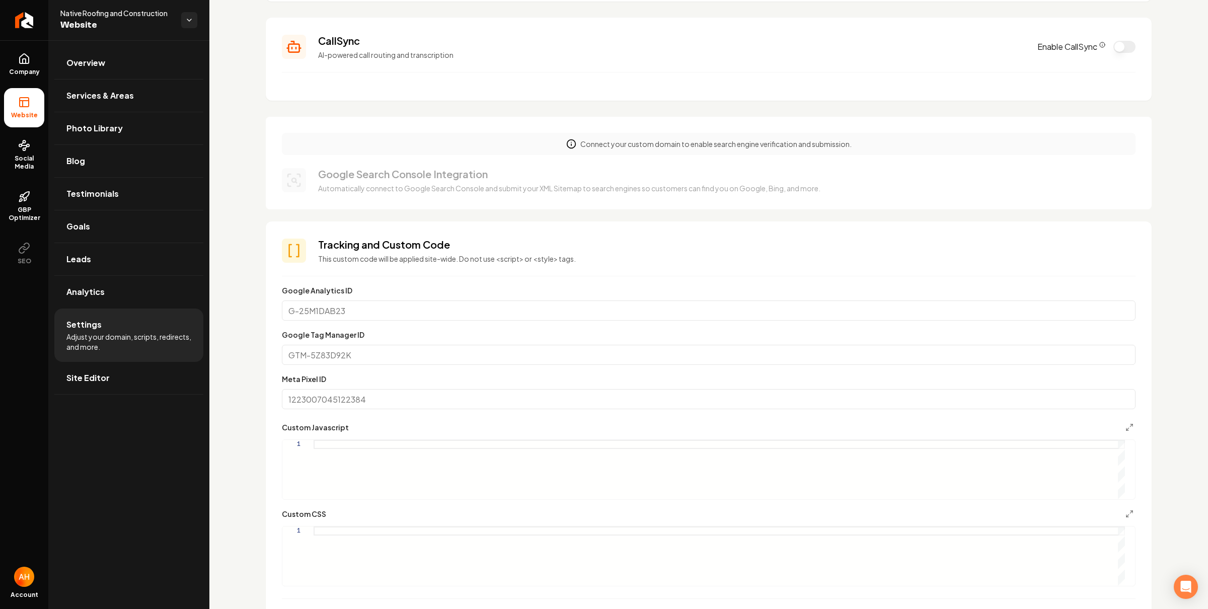
click at [590, 272] on section "Tracking and Custom Code This custom code will be applied site-wide. Do not use…" at bounding box center [709, 434] width 886 height 426
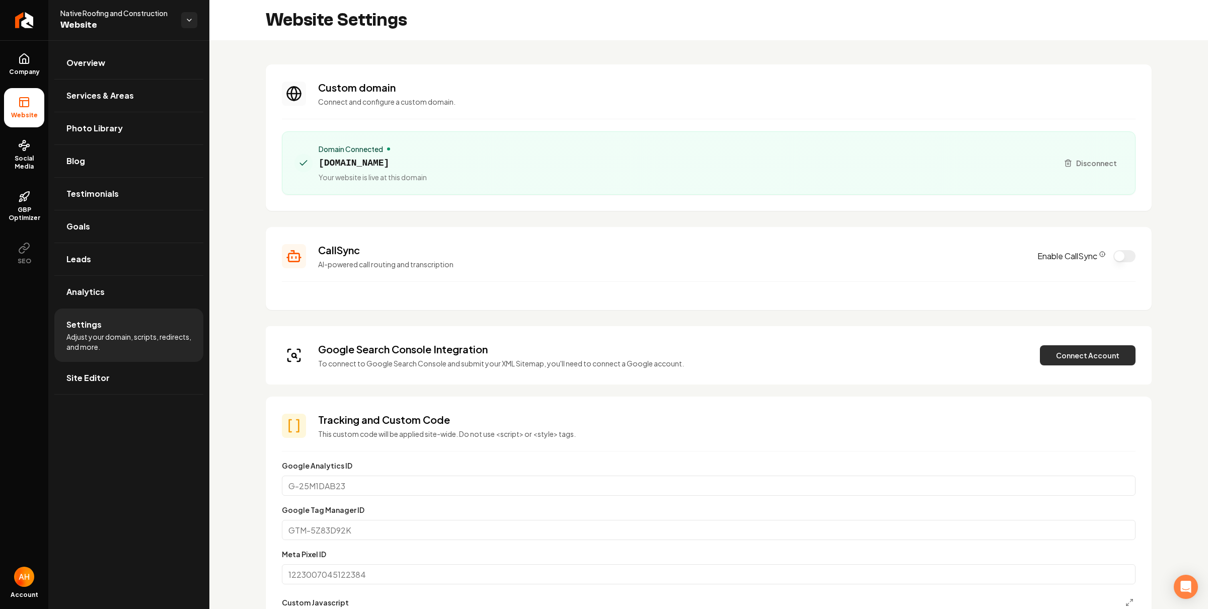
click at [1083, 359] on button "Connect Account" at bounding box center [1088, 355] width 96 height 20
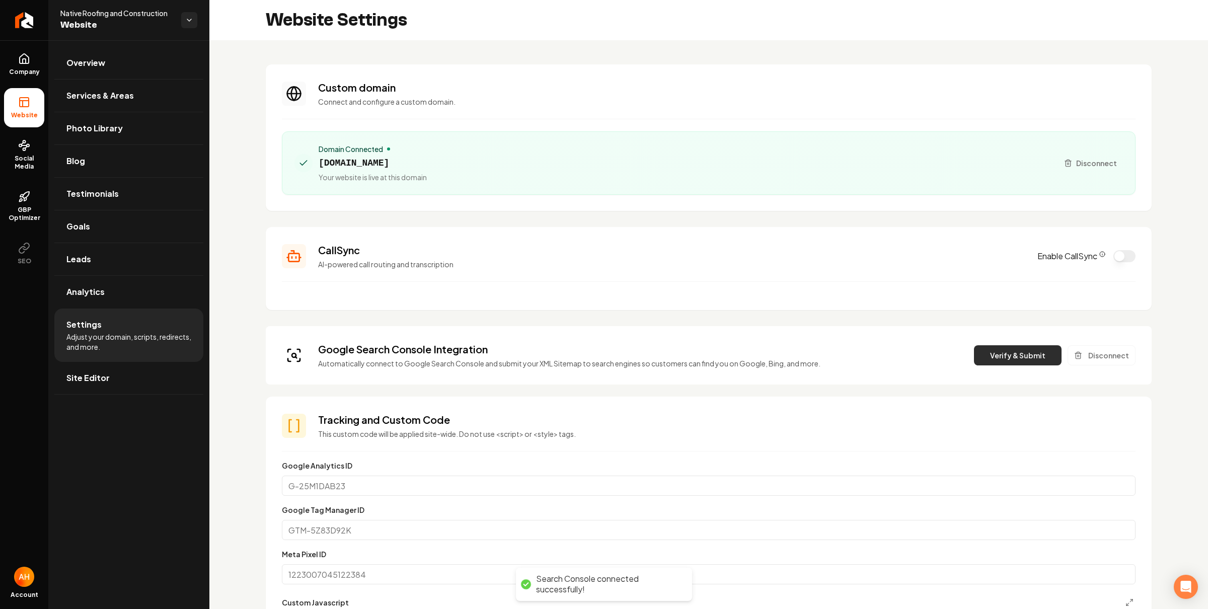
click at [987, 356] on button "Verify & Submit" at bounding box center [1018, 355] width 88 height 20
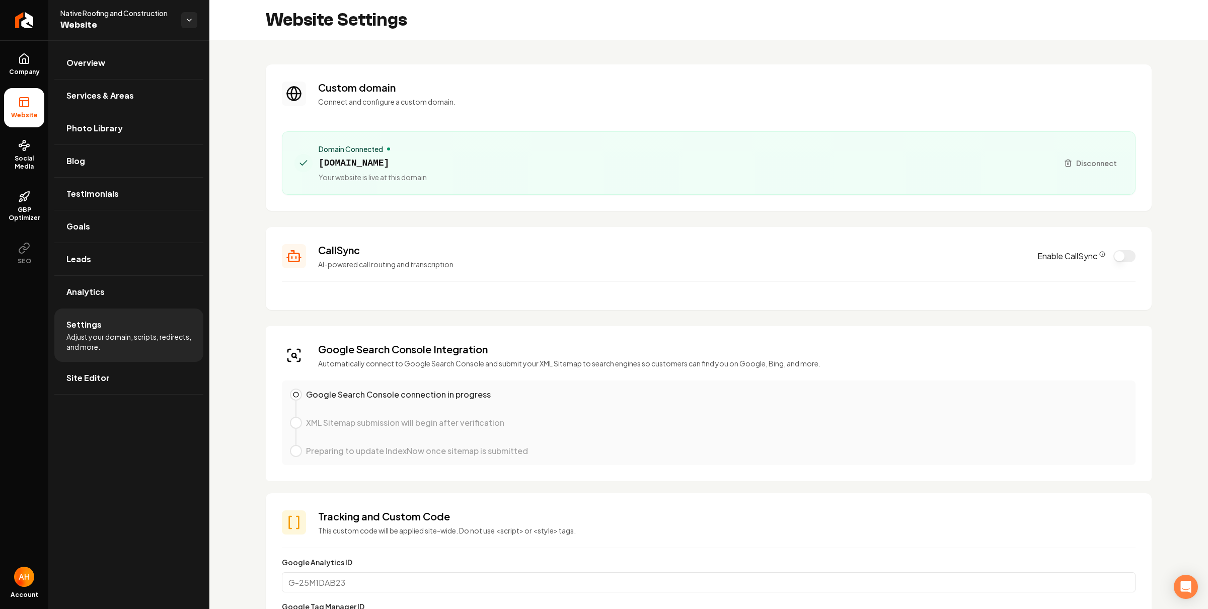
click at [569, 152] on div "Domain Connected [DOMAIN_NAME] Your website is live at this domain" at bounding box center [672, 163] width 756 height 38
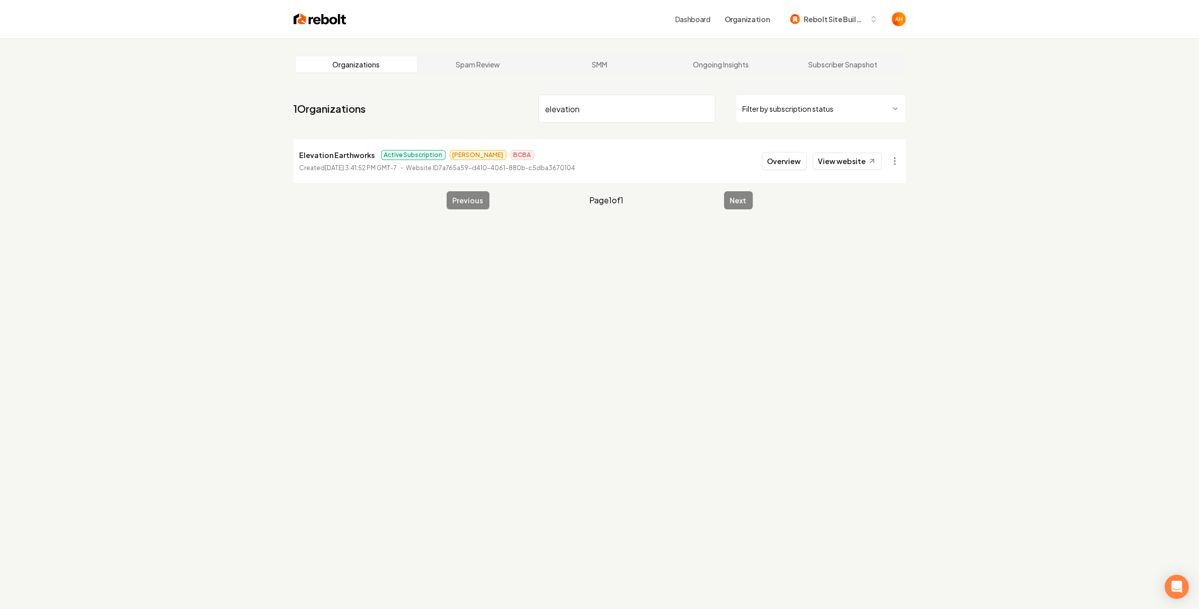
type input "elevation"
click at [781, 163] on button "Overview" at bounding box center [784, 161] width 45 height 18
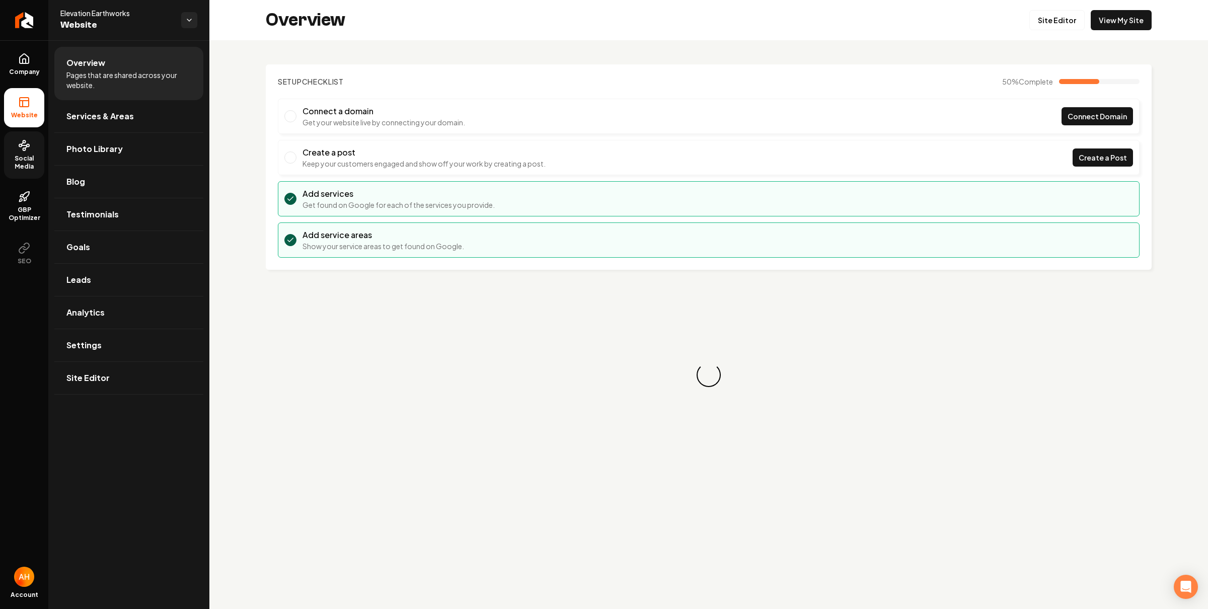
click at [28, 149] on icon at bounding box center [24, 145] width 12 height 12
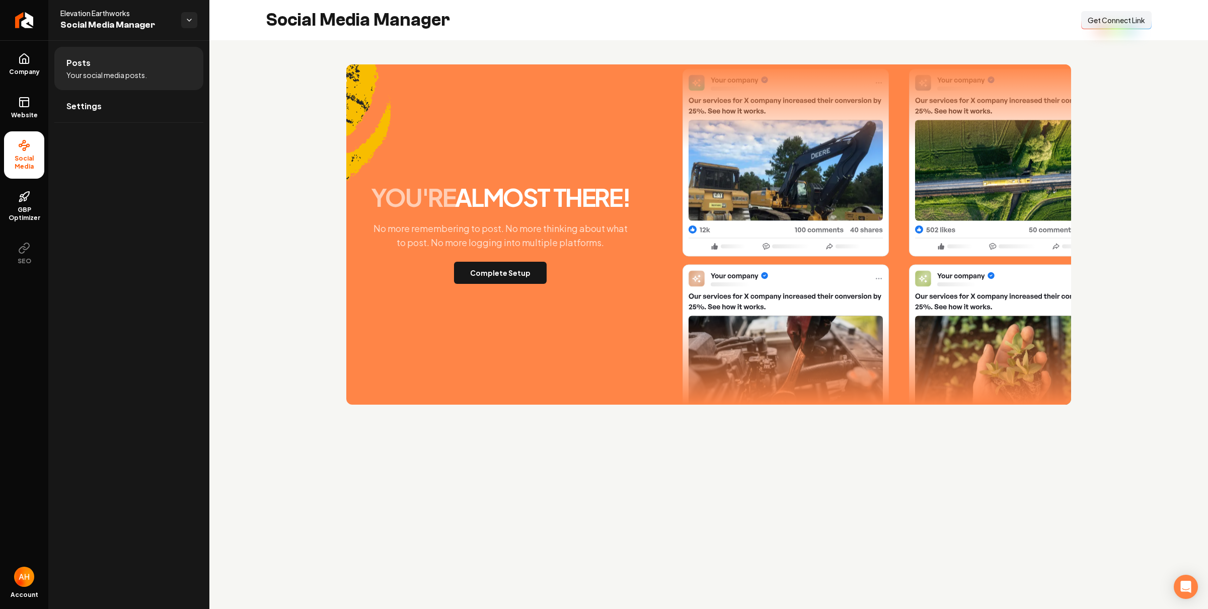
click at [1105, 20] on span "Get Connect Link" at bounding box center [1116, 20] width 57 height 10
click at [2, 87] on ul "Company Website Social Media GBP Optimizer SEO" at bounding box center [24, 158] width 48 height 237
click at [13, 95] on link "Website" at bounding box center [24, 107] width 40 height 39
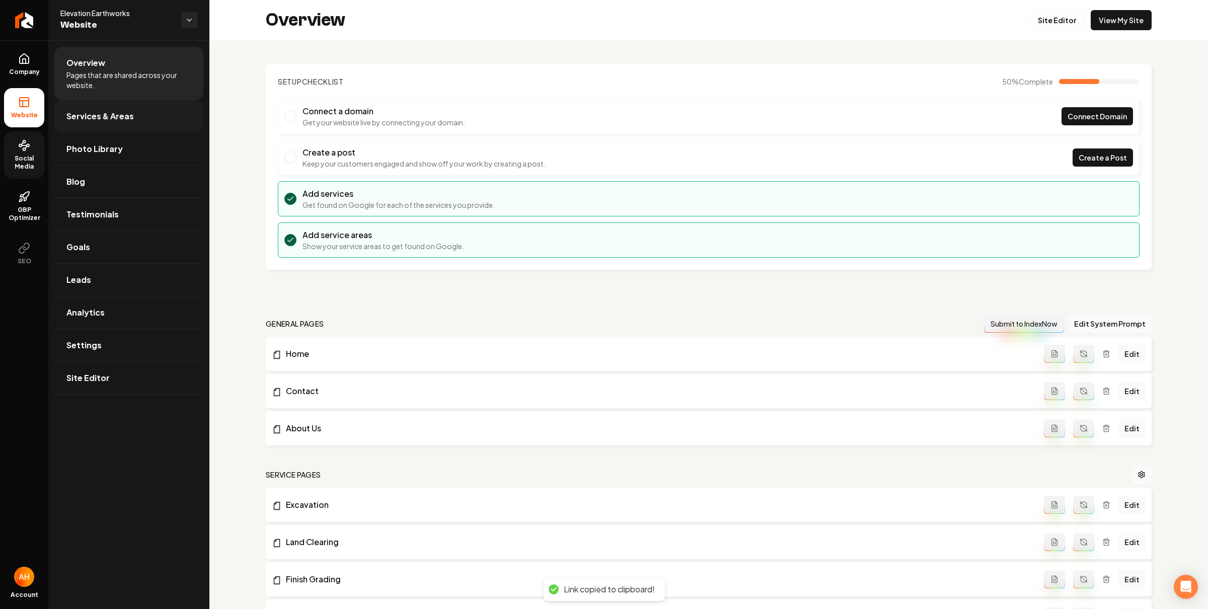
click at [137, 121] on link "Services & Areas" at bounding box center [128, 116] width 149 height 32
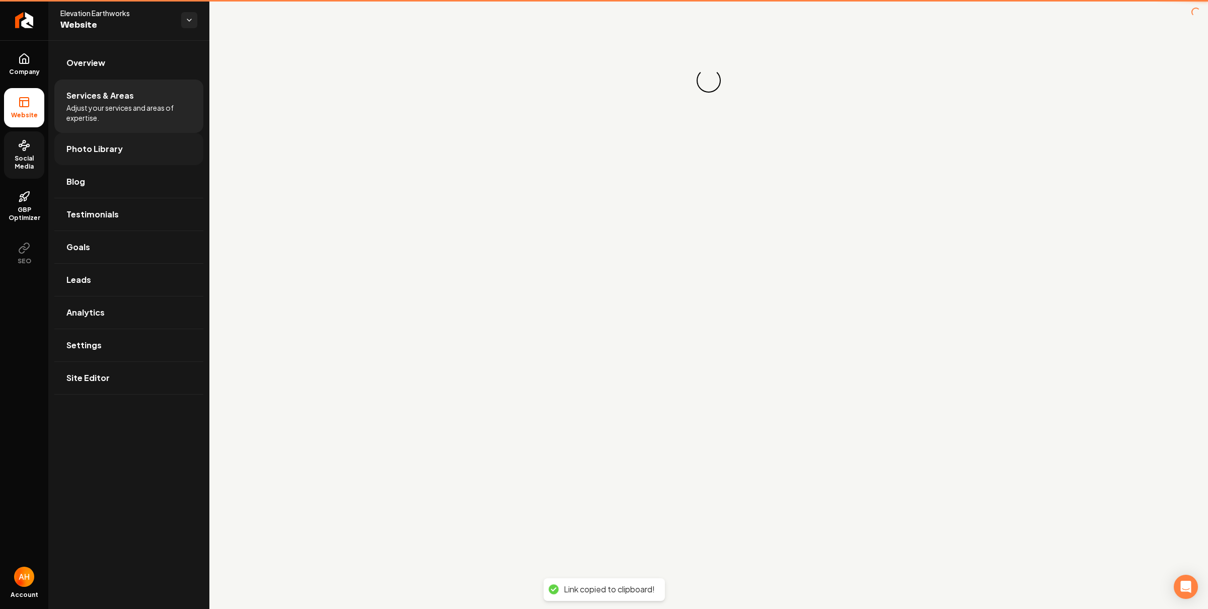
click at [139, 139] on link "Photo Library" at bounding box center [128, 149] width 149 height 32
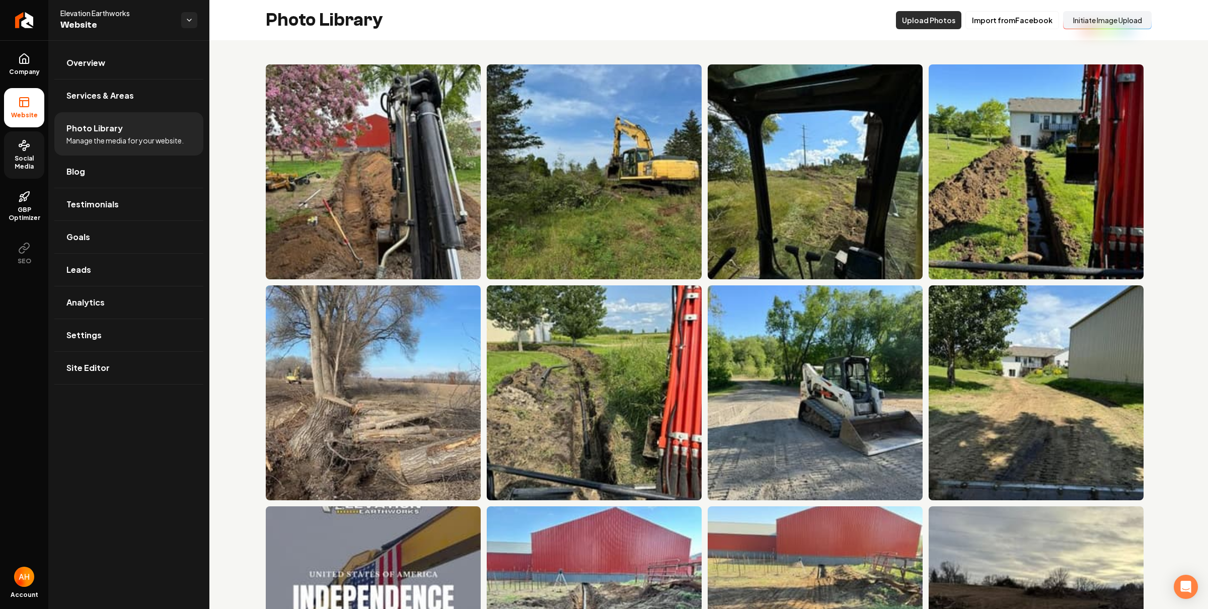
click at [1099, 22] on button "Initiate Image Upload" at bounding box center [1107, 20] width 89 height 18
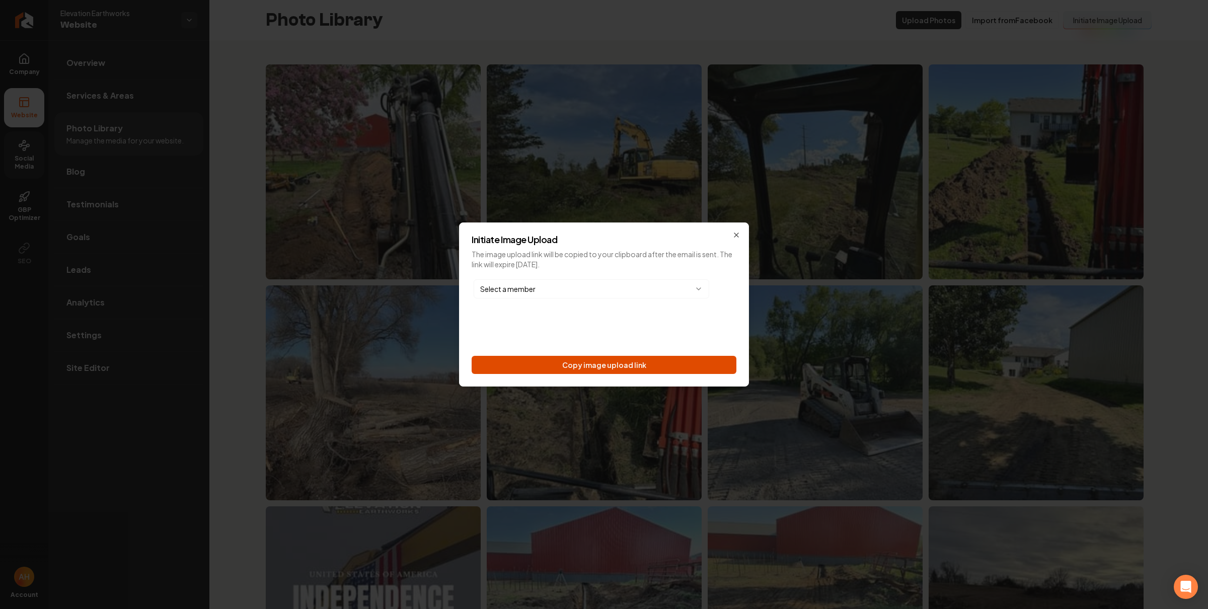
click at [642, 358] on button "Copy image upload link" at bounding box center [604, 365] width 265 height 18
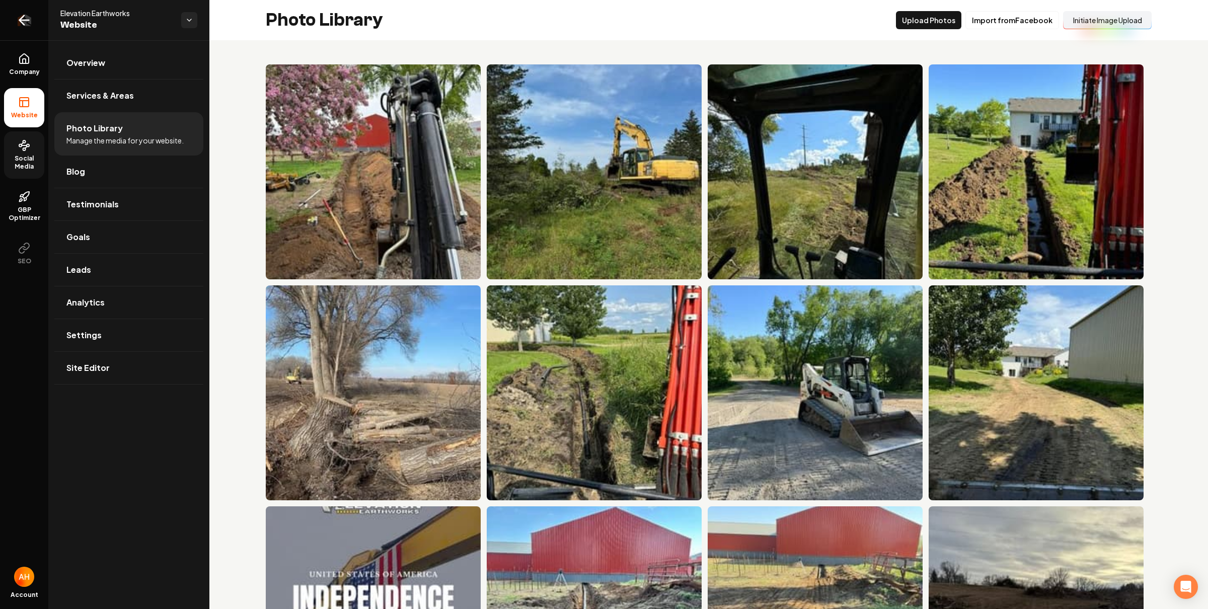
click at [17, 20] on icon "Return to dashboard" at bounding box center [24, 20] width 16 height 16
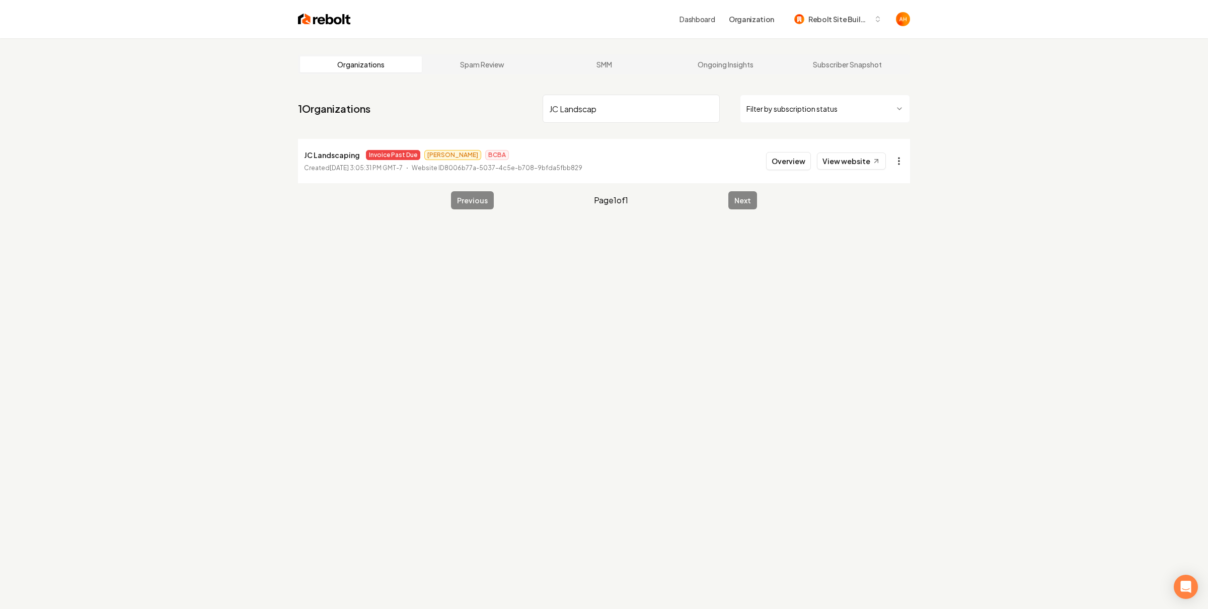
click at [890, 155] on html "Dashboard Organization Rebolt Site Builder Organizations Spam Review SMM Ongoin…" at bounding box center [604, 304] width 1208 height 609
click at [881, 245] on link "View in Stripe" at bounding box center [870, 248] width 64 height 16
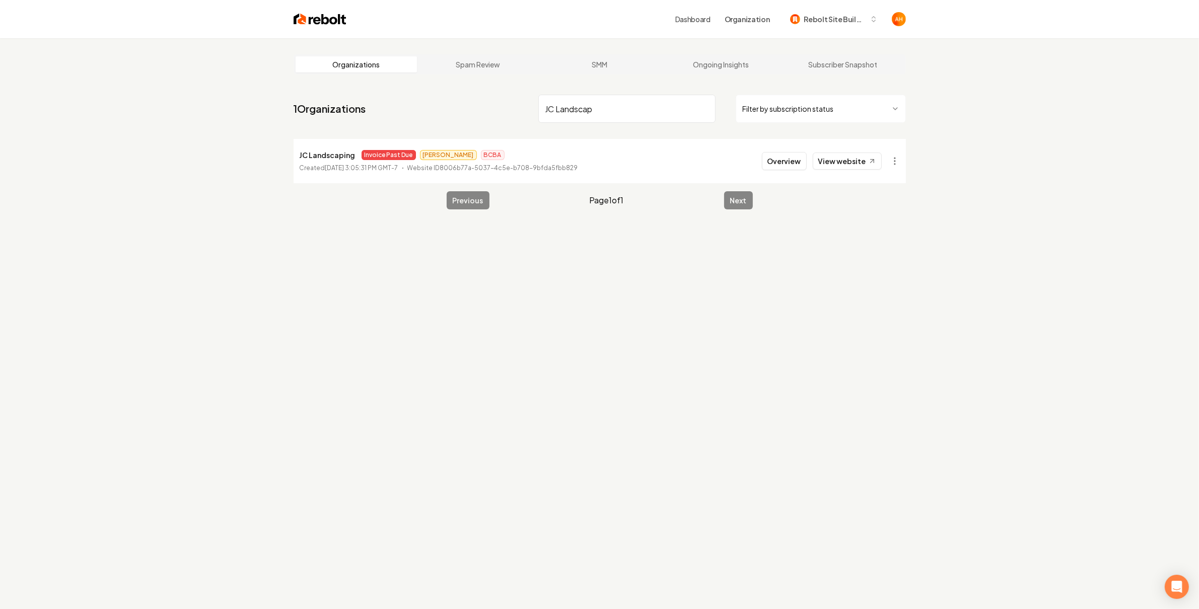
drag, startPoint x: 842, startPoint y: 150, endPoint x: 848, endPoint y: 163, distance: 14.7
click at [842, 150] on li "JC Landscaping Invoice Past Due James BCBA Created July 22, 2025, 3:05:31 PM GM…" at bounding box center [599, 161] width 612 height 44
click at [848, 163] on link "View website" at bounding box center [846, 161] width 69 height 17
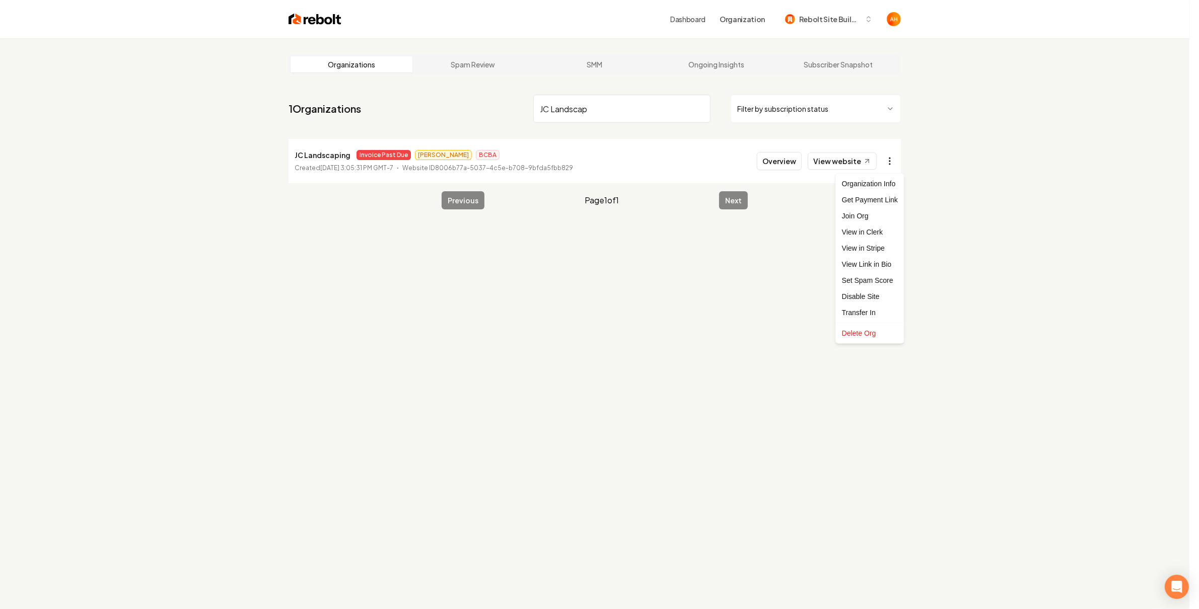
click at [895, 165] on html "Dashboard Organization Rebolt Site Builder Organizations Spam Review SMM Ongoin…" at bounding box center [599, 304] width 1199 height 609
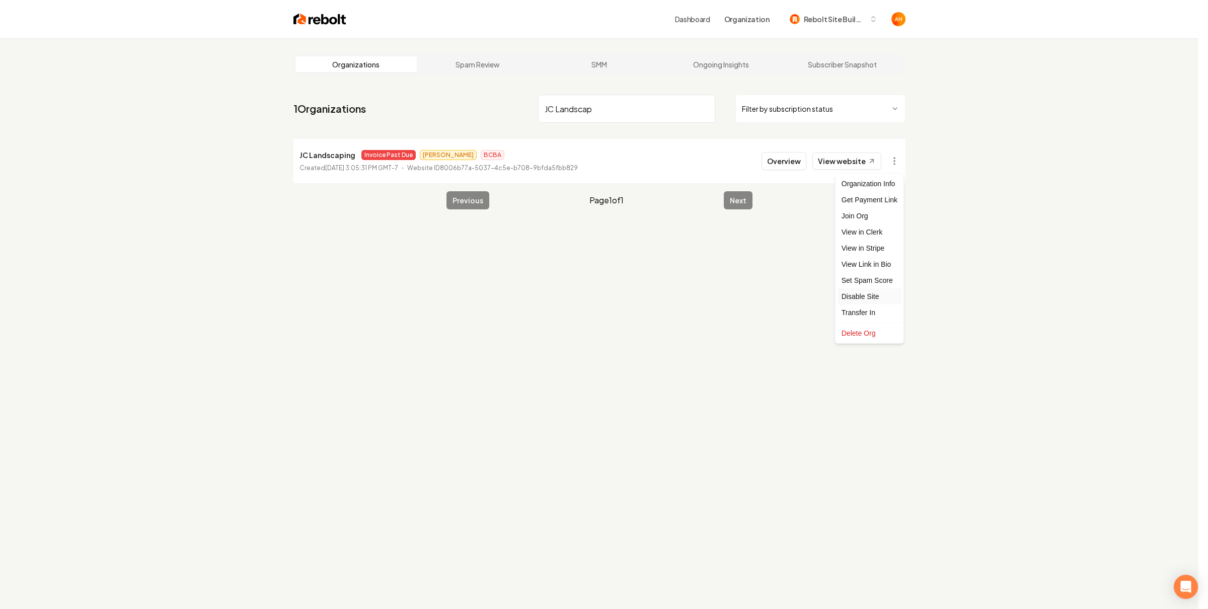
click at [878, 291] on div "Disable Site" at bounding box center [870, 296] width 64 height 16
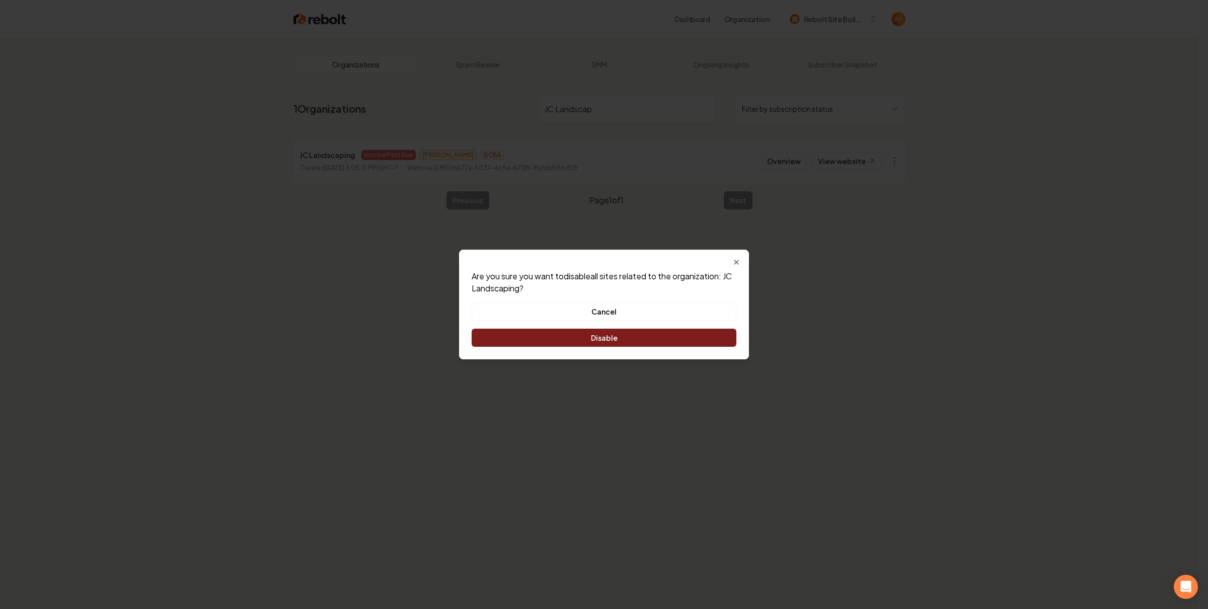
click at [695, 340] on button "Disable" at bounding box center [604, 338] width 265 height 18
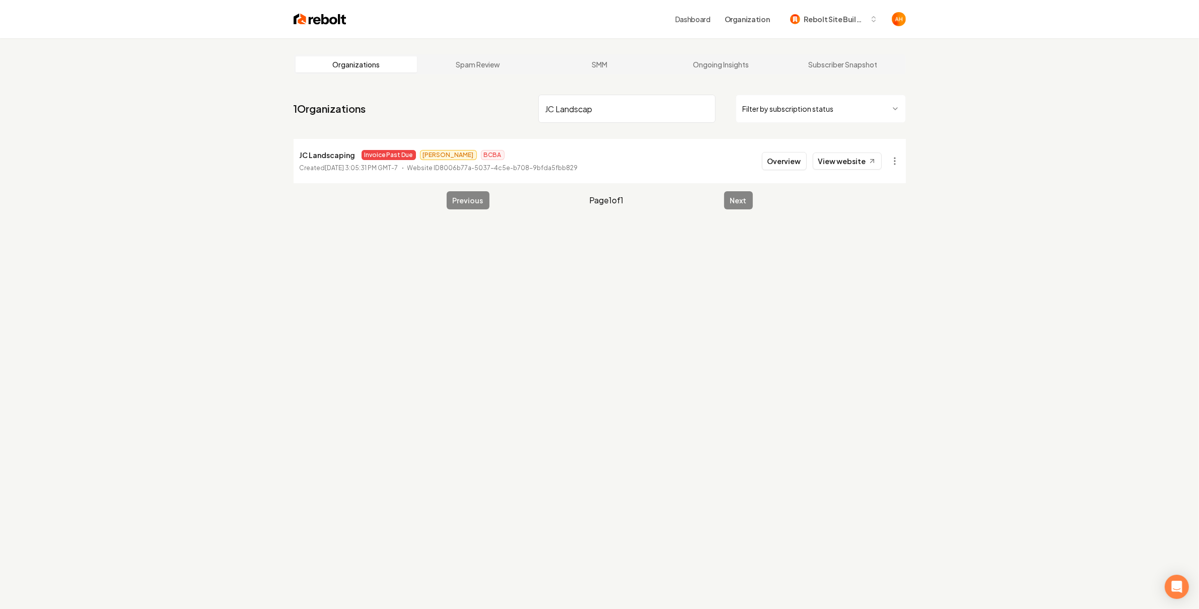
click at [605, 111] on input "JC Landscap" at bounding box center [626, 109] width 177 height 28
type input "reset"
click at [799, 164] on button "Overview" at bounding box center [784, 161] width 45 height 18
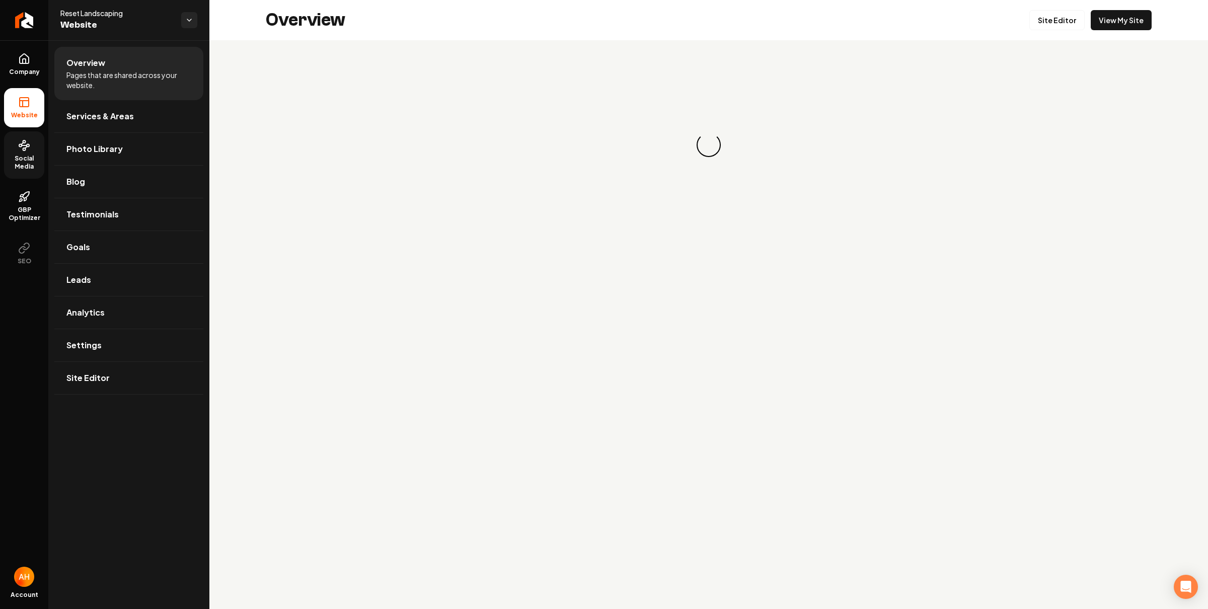
click at [18, 153] on link "Social Media" at bounding box center [24, 154] width 40 height 47
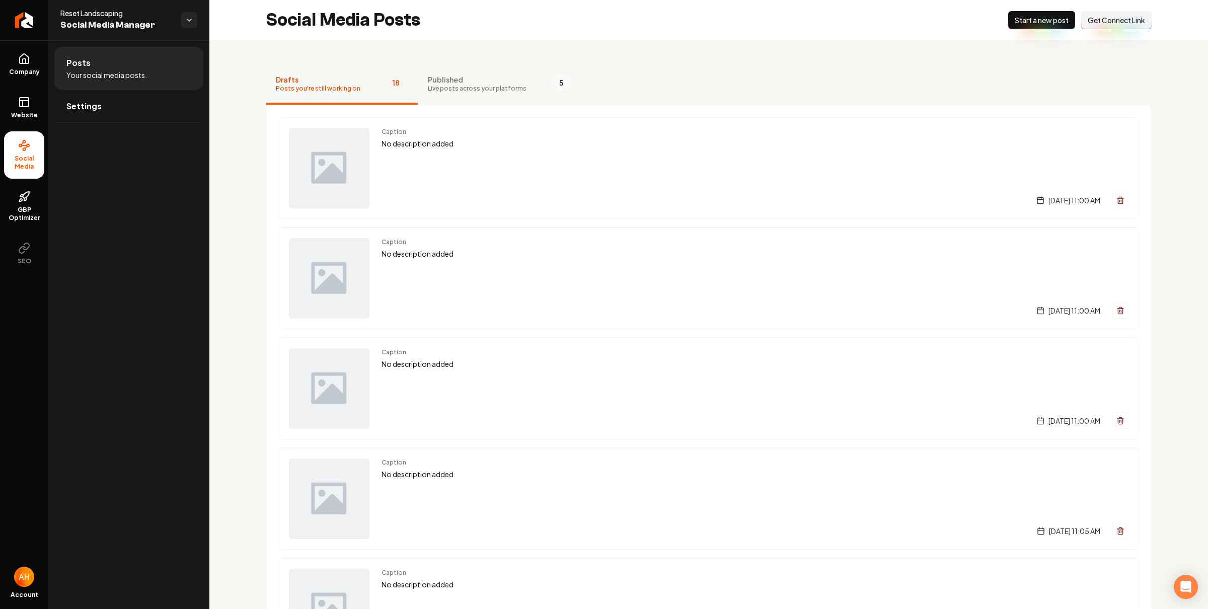
click at [467, 88] on span "Live posts across your platforms" at bounding box center [477, 89] width 99 height 8
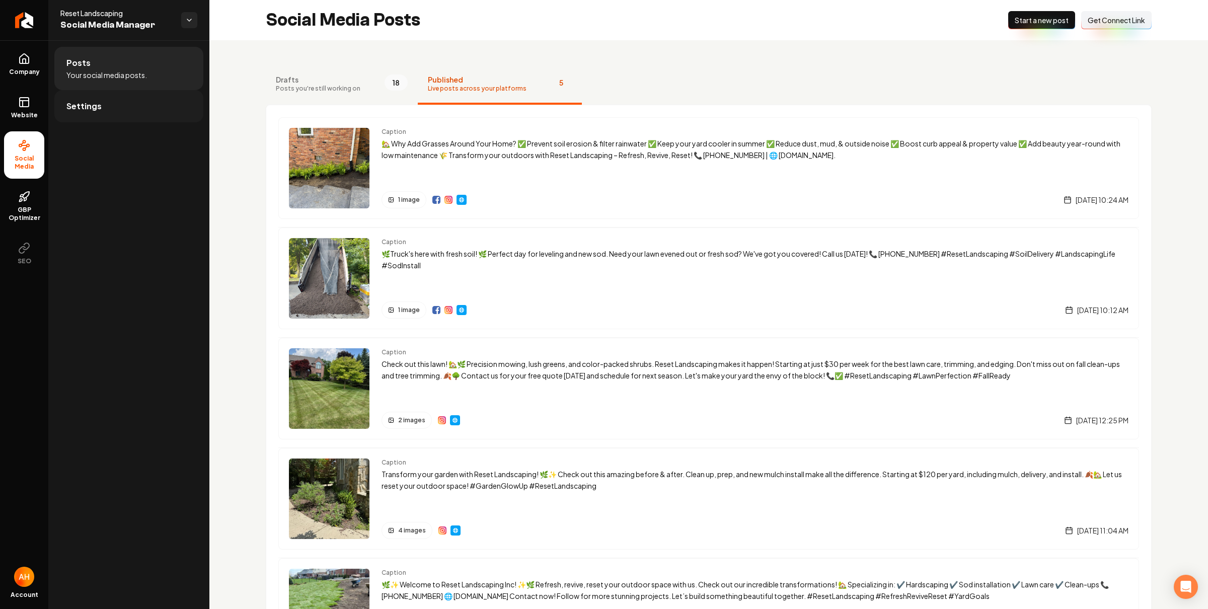
click at [123, 108] on link "Settings" at bounding box center [128, 106] width 149 height 32
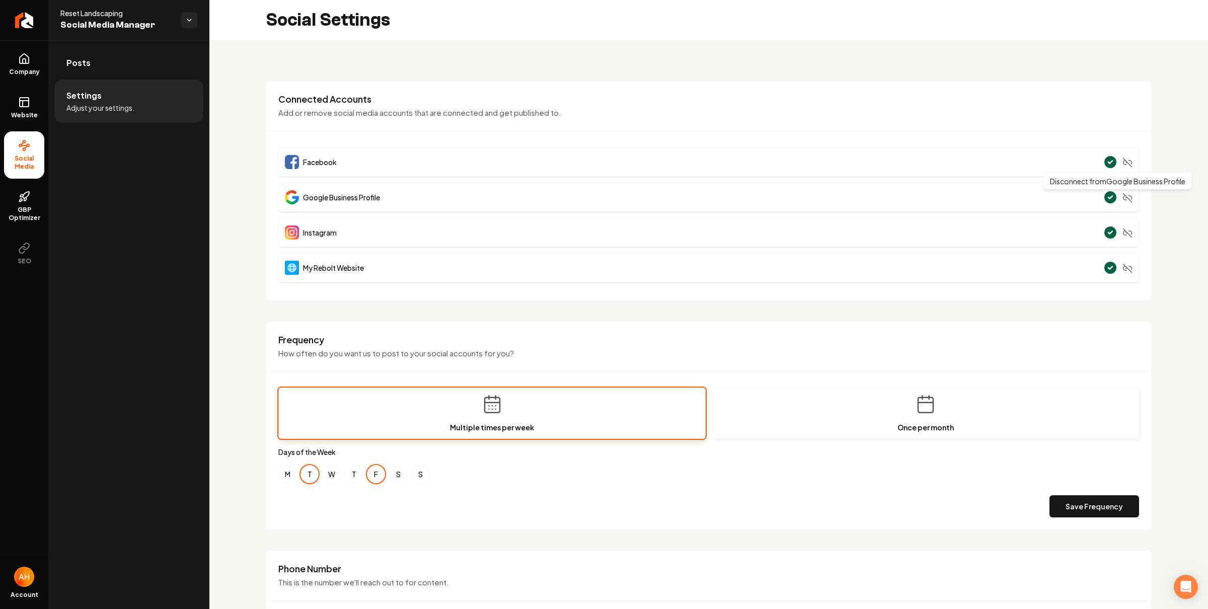
click at [1123, 196] on icon "Main content area" at bounding box center [1128, 198] width 10 height 10
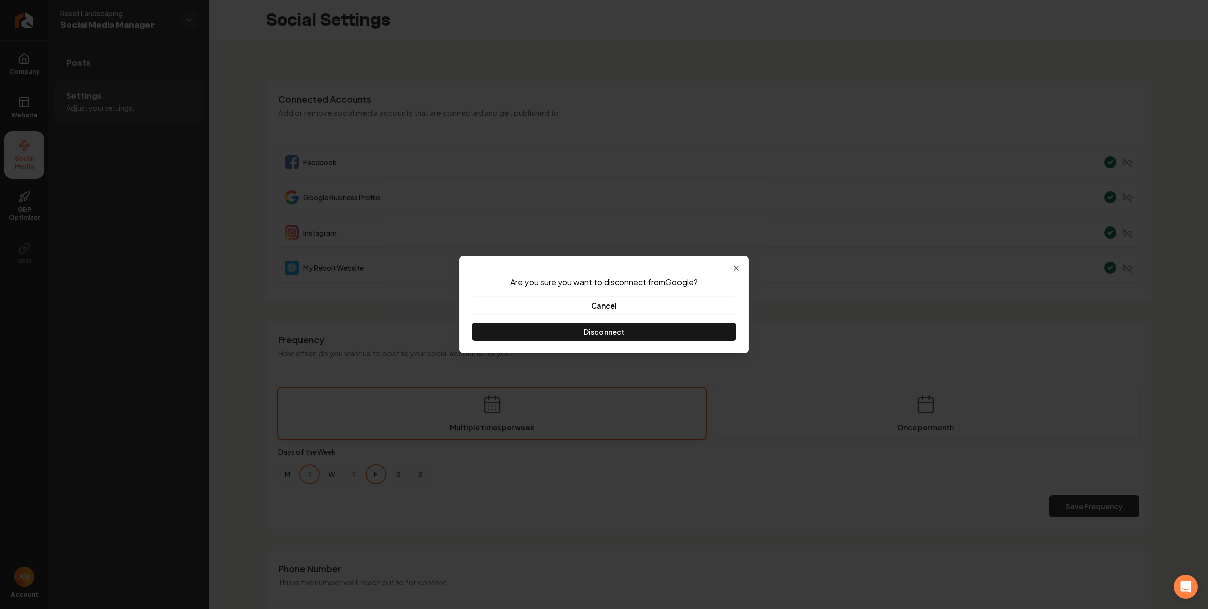
drag, startPoint x: 621, startPoint y: 332, endPoint x: 509, endPoint y: 282, distance: 122.6
click at [621, 332] on button "Disconnect" at bounding box center [604, 332] width 265 height 18
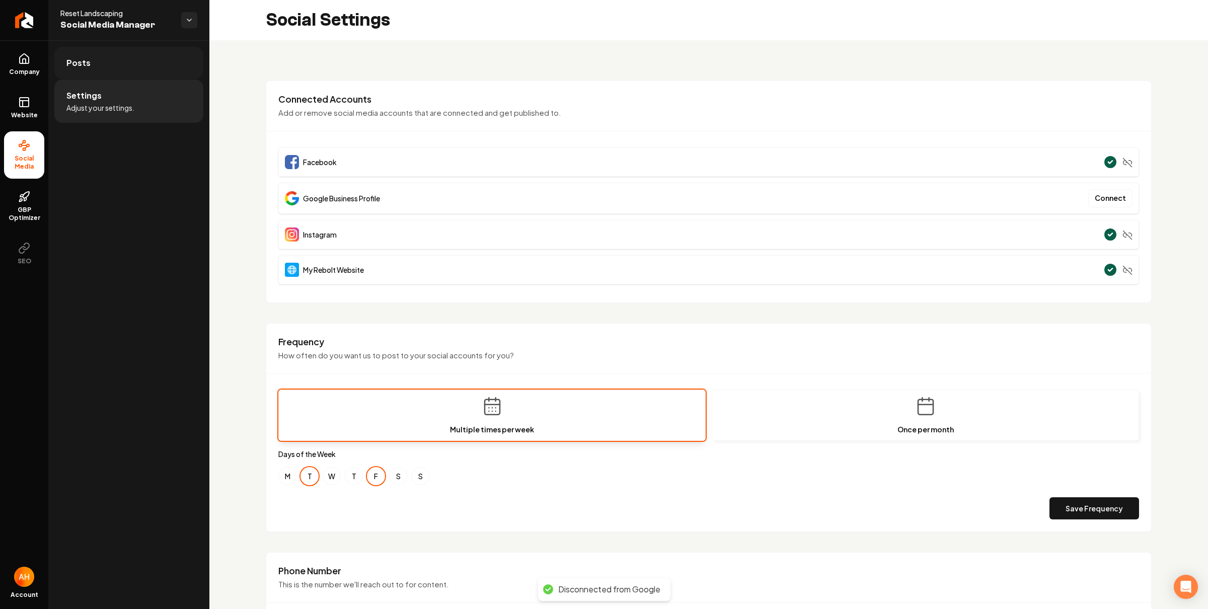
click at [99, 71] on link "Posts" at bounding box center [128, 63] width 149 height 32
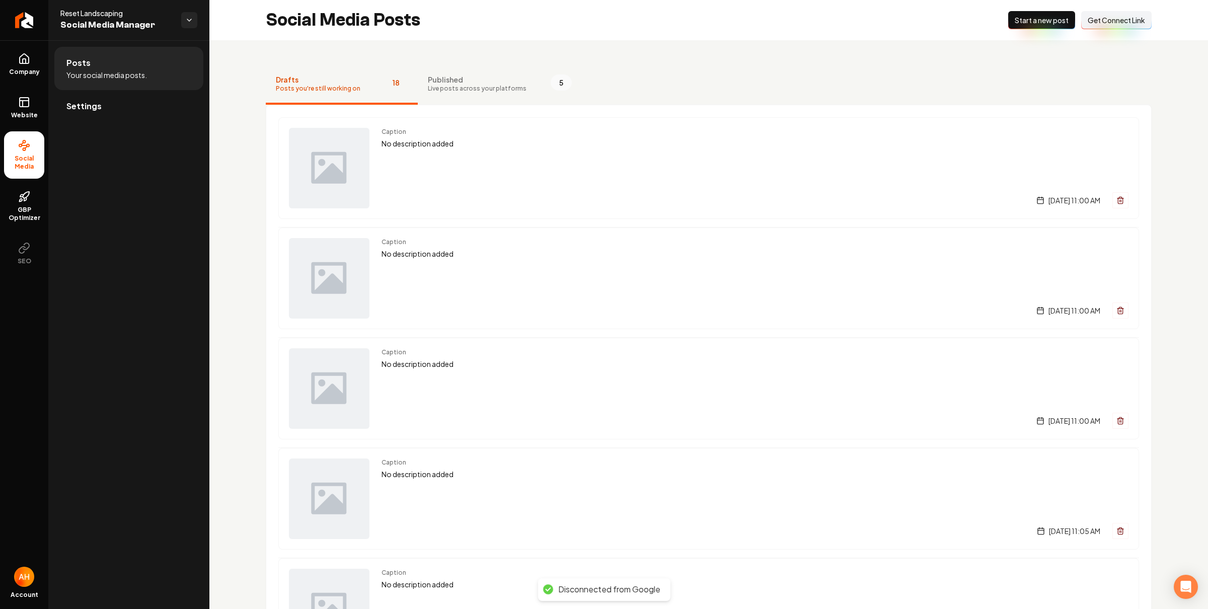
click at [1098, 28] on button "Connect Link Get Connect Link" at bounding box center [1116, 20] width 70 height 18
click at [513, 30] on div "Social Media Posts New Post Start a new post Connect Link Get Connect Link" at bounding box center [708, 20] width 999 height 40
click at [675, 38] on div "Social Media Posts New Post Start a new post Connect Link Get Connect Link" at bounding box center [708, 20] width 999 height 40
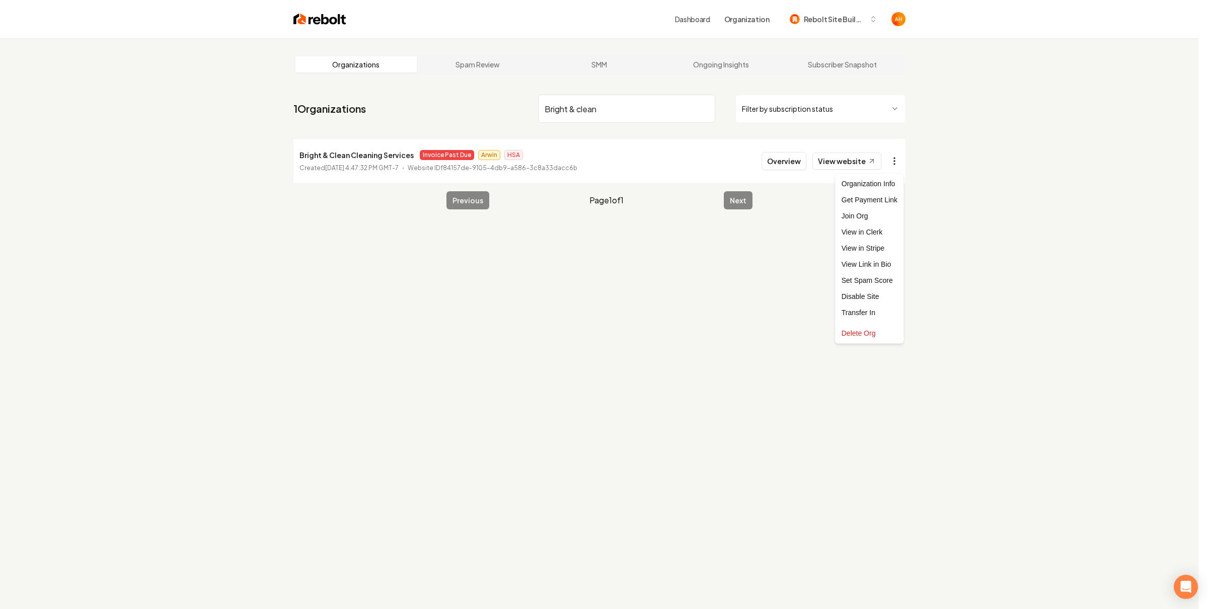
click at [888, 156] on html "Dashboard Organization Rebolt Site Builder Organizations Spam Review SMM Ongoin…" at bounding box center [604, 304] width 1208 height 609
click at [875, 248] on link "View in Stripe" at bounding box center [870, 248] width 64 height 16
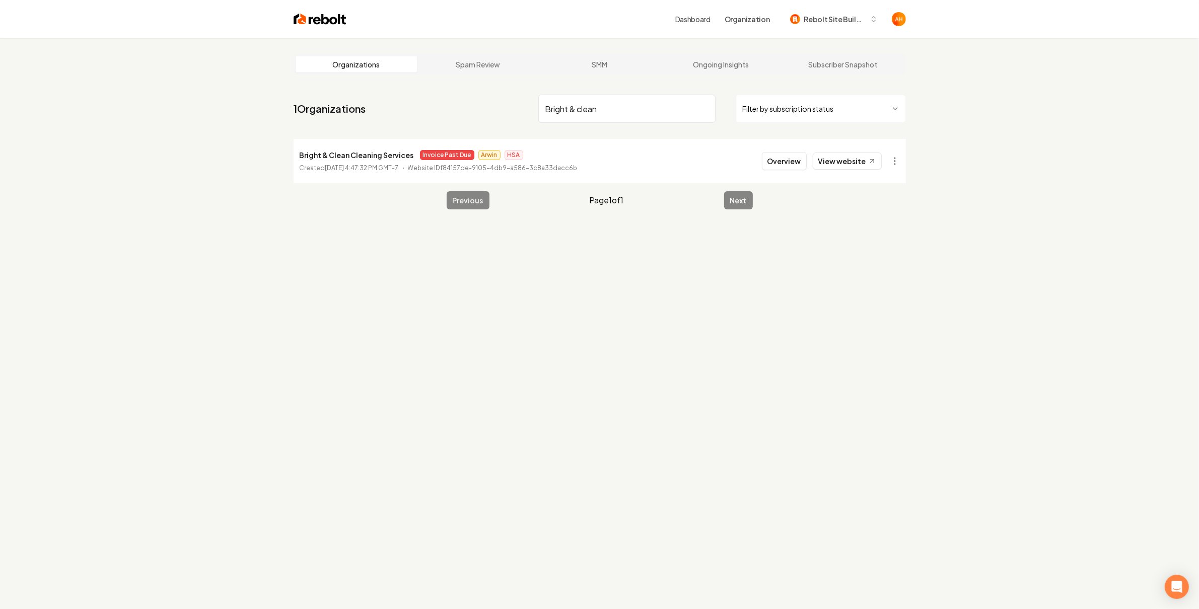
drag, startPoint x: 568, startPoint y: 32, endPoint x: 595, endPoint y: 102, distance: 75.2
click at [568, 32] on div "Dashboard Organization Rebolt Site Builder" at bounding box center [599, 19] width 644 height 38
click at [595, 102] on input "Bright & clean" at bounding box center [626, 109] width 177 height 28
type input "jvac"
click at [840, 167] on link "View website" at bounding box center [846, 161] width 69 height 17
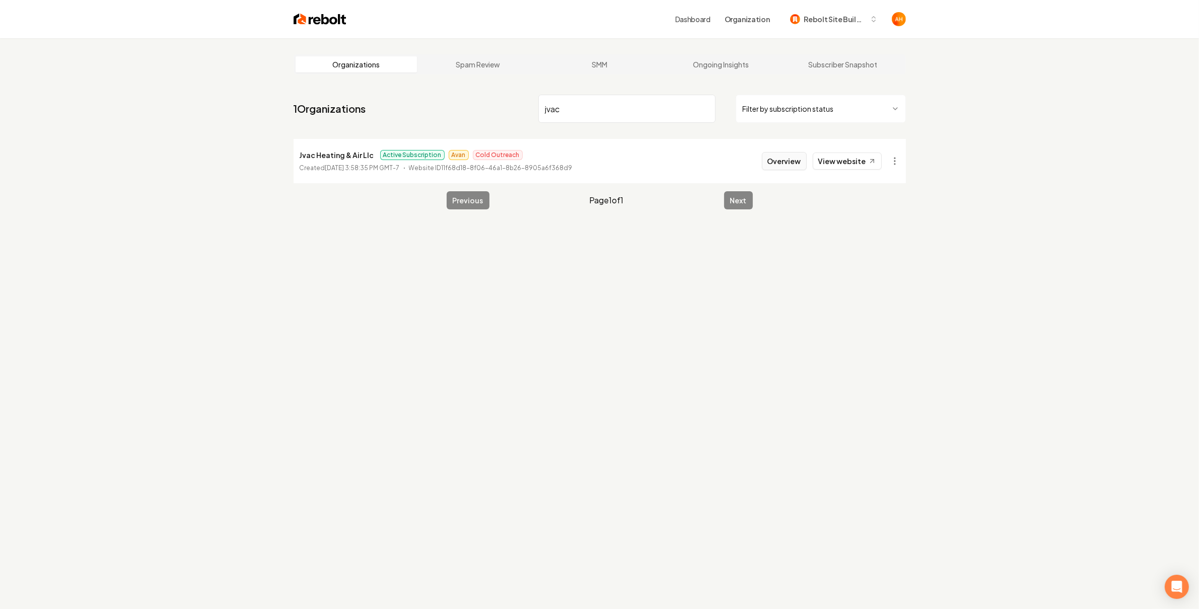
click at [771, 158] on button "Overview" at bounding box center [784, 161] width 45 height 18
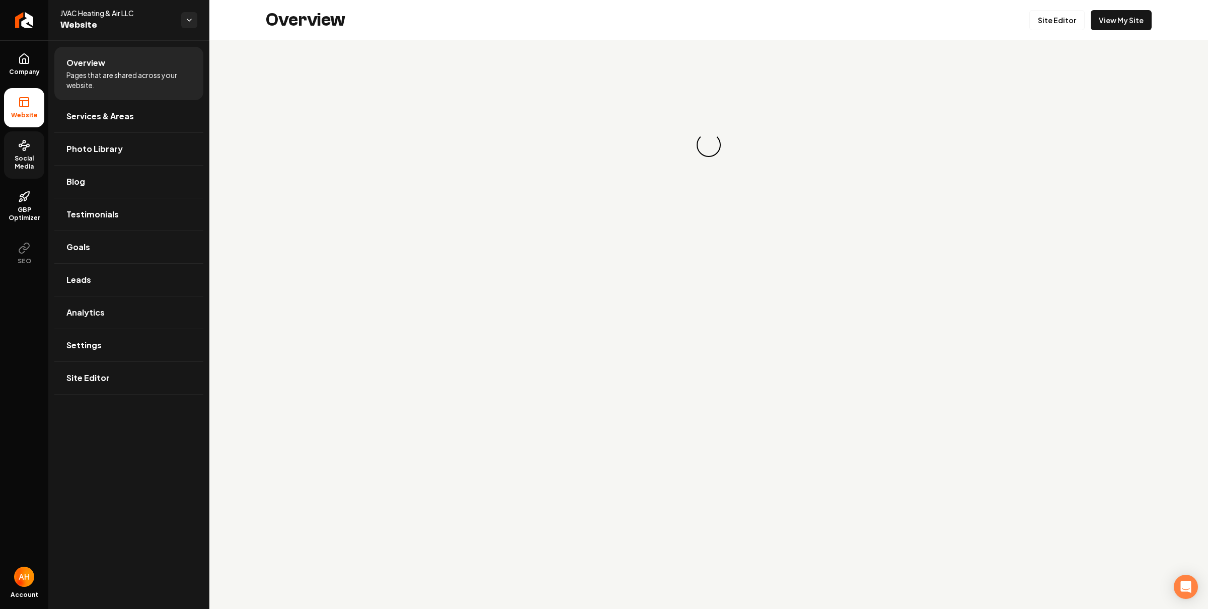
click at [14, 156] on span "Social Media" at bounding box center [24, 163] width 40 height 16
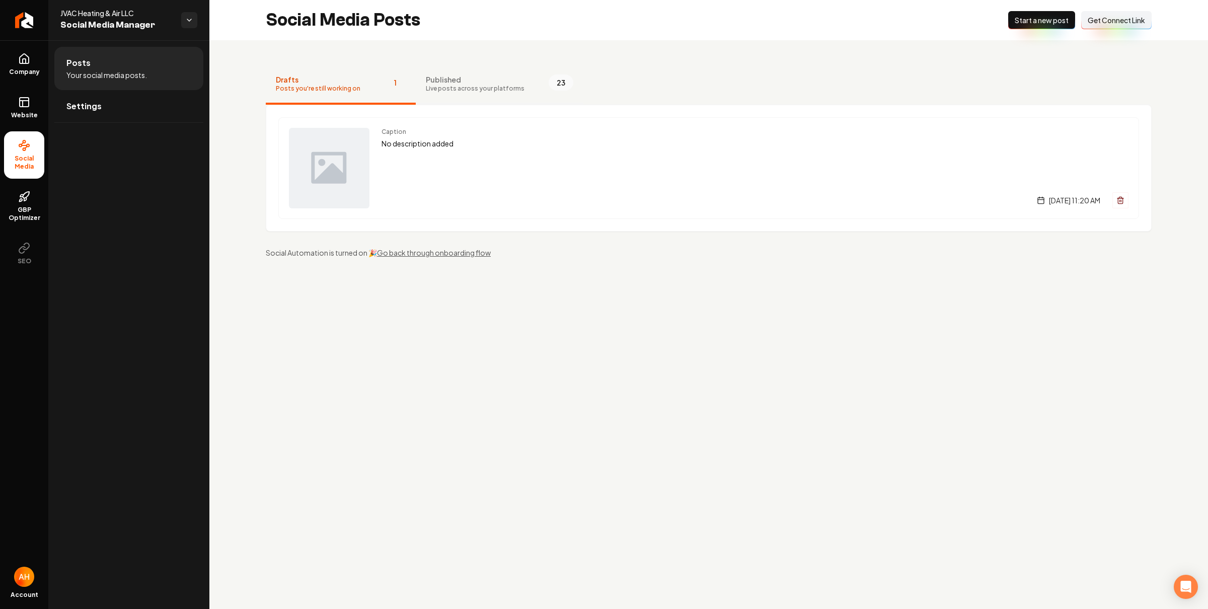
click at [537, 90] on button "Published Live posts across your platforms 23" at bounding box center [500, 84] width 168 height 40
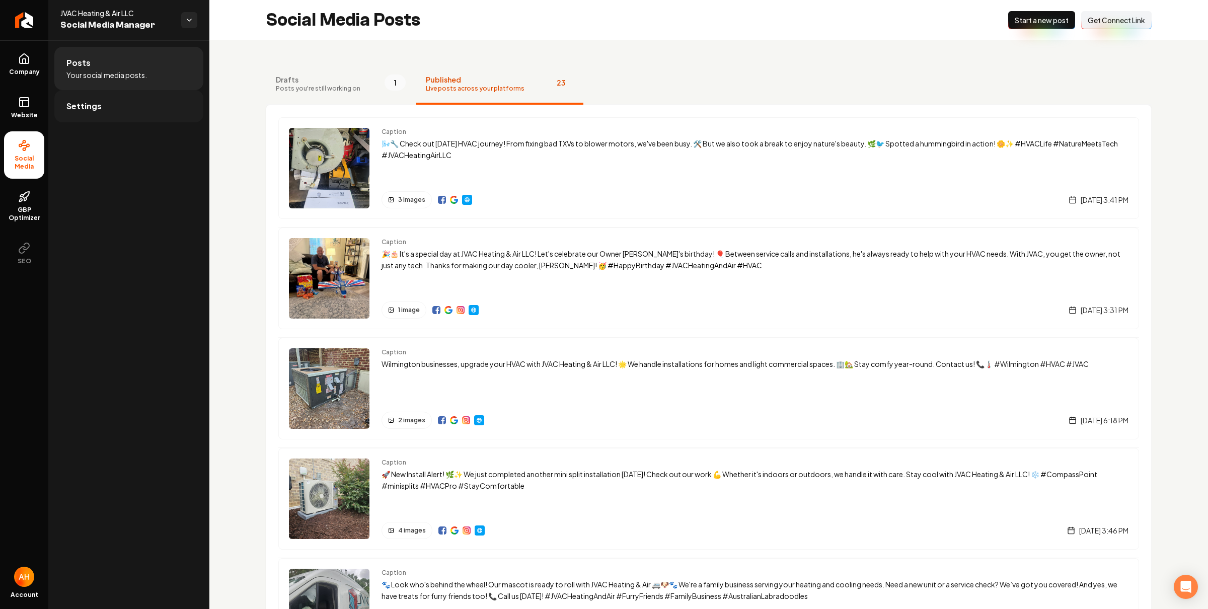
click at [194, 115] on link "Settings" at bounding box center [128, 106] width 149 height 32
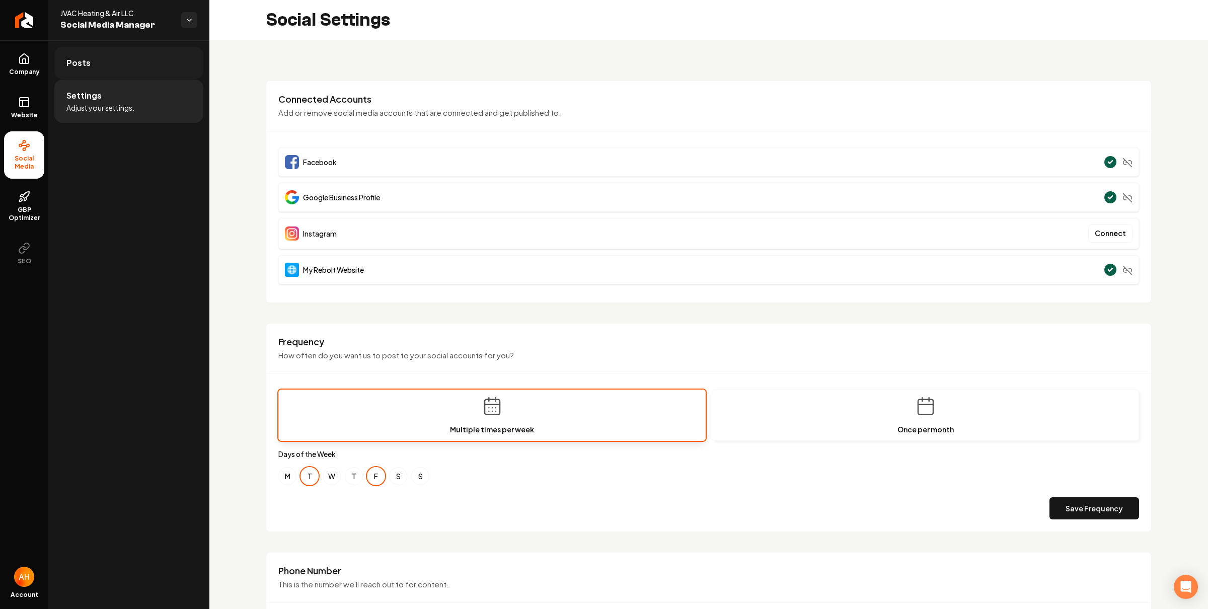
click at [157, 59] on link "Posts" at bounding box center [128, 63] width 149 height 32
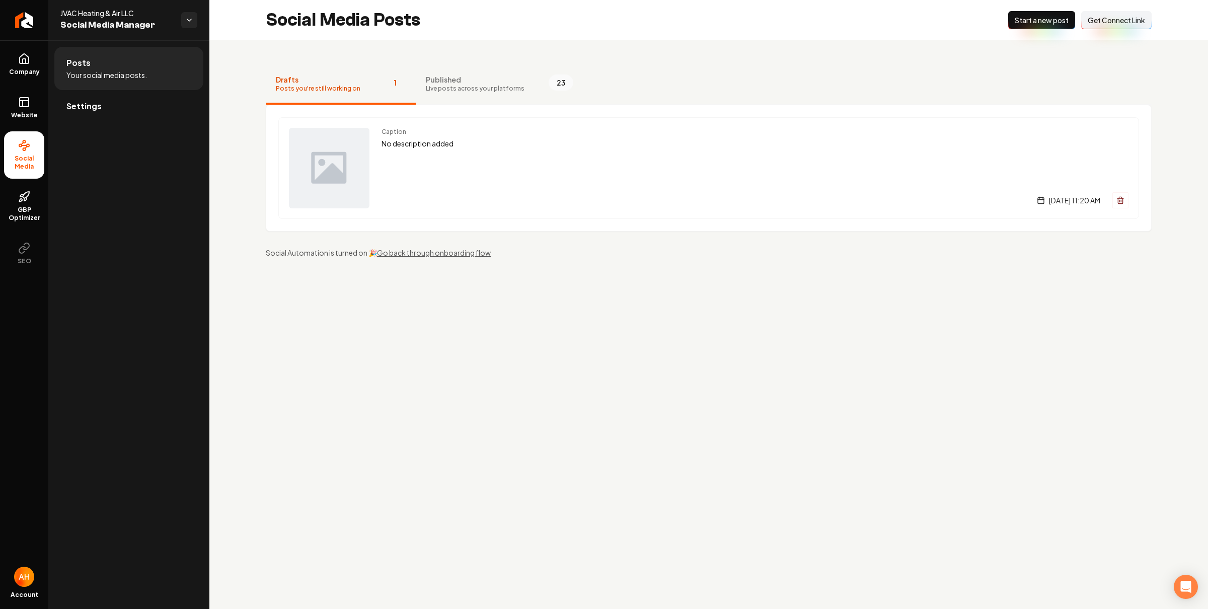
click at [1120, 26] on button "Connect Link Get Connect Link" at bounding box center [1116, 20] width 70 height 18
click at [740, 58] on div "Drafts Posts you're still working on 1 Published Live posts across your platfor…" at bounding box center [708, 161] width 999 height 242
click at [442, 41] on div "Drafts Posts you're still working on 1 Published Live posts across your platfor…" at bounding box center [708, 161] width 999 height 242
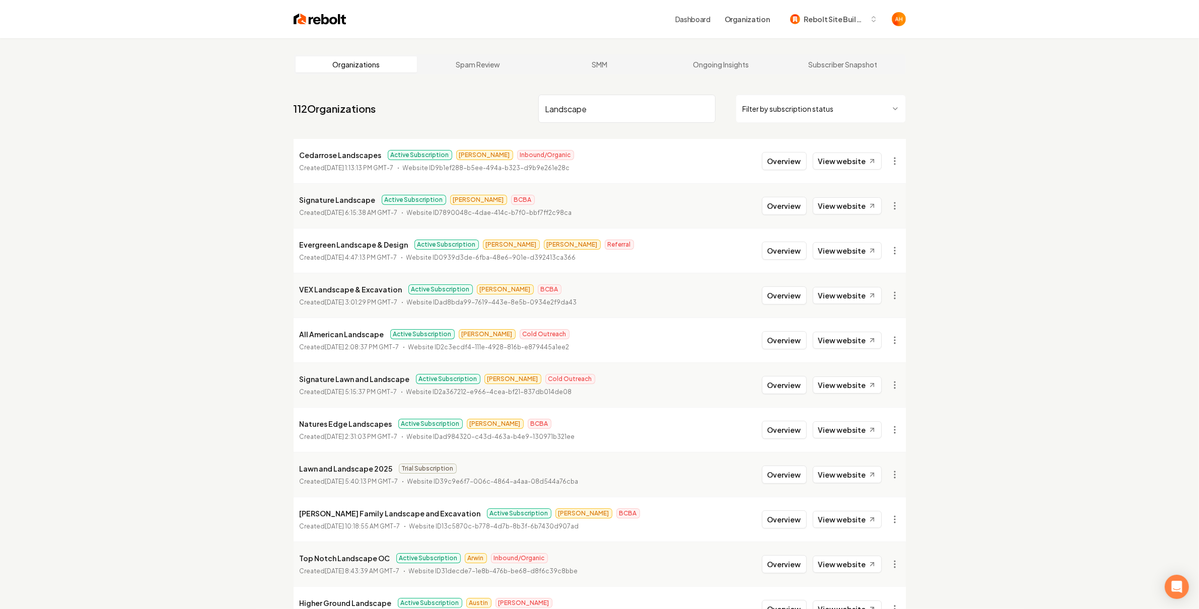
click at [593, 115] on input "Landscape" at bounding box center [626, 109] width 177 height 28
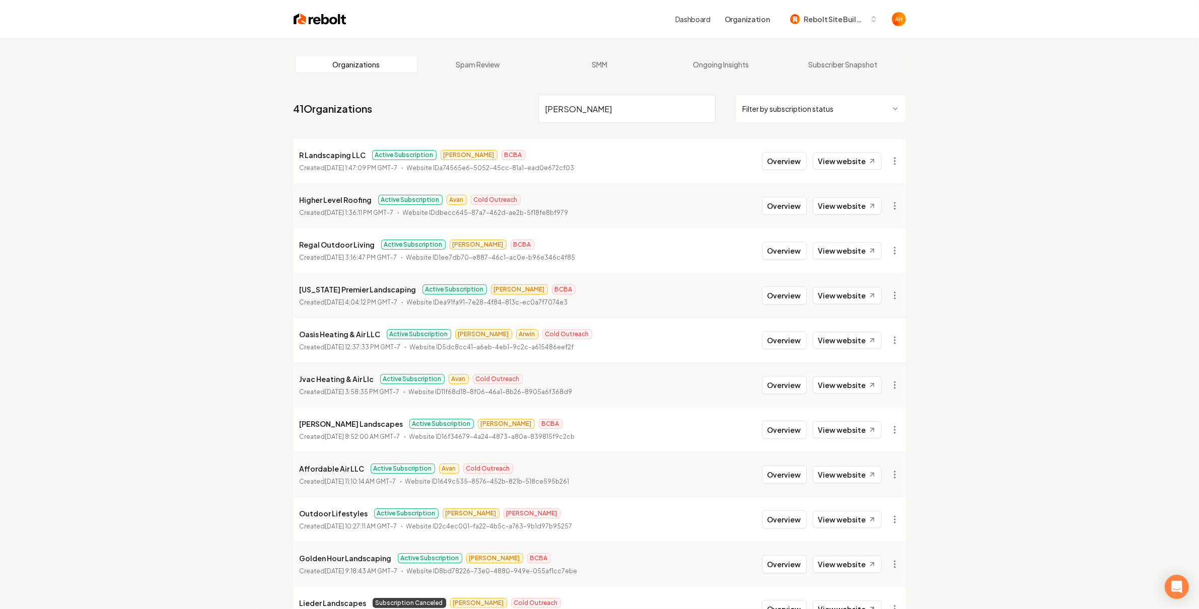
click at [338, 157] on p "R Landscaping LLC" at bounding box center [333, 155] width 66 height 12
click at [338, 155] on p "R Landscaping LLC" at bounding box center [333, 155] width 66 height 12
copy p "R Landscaping LLC"
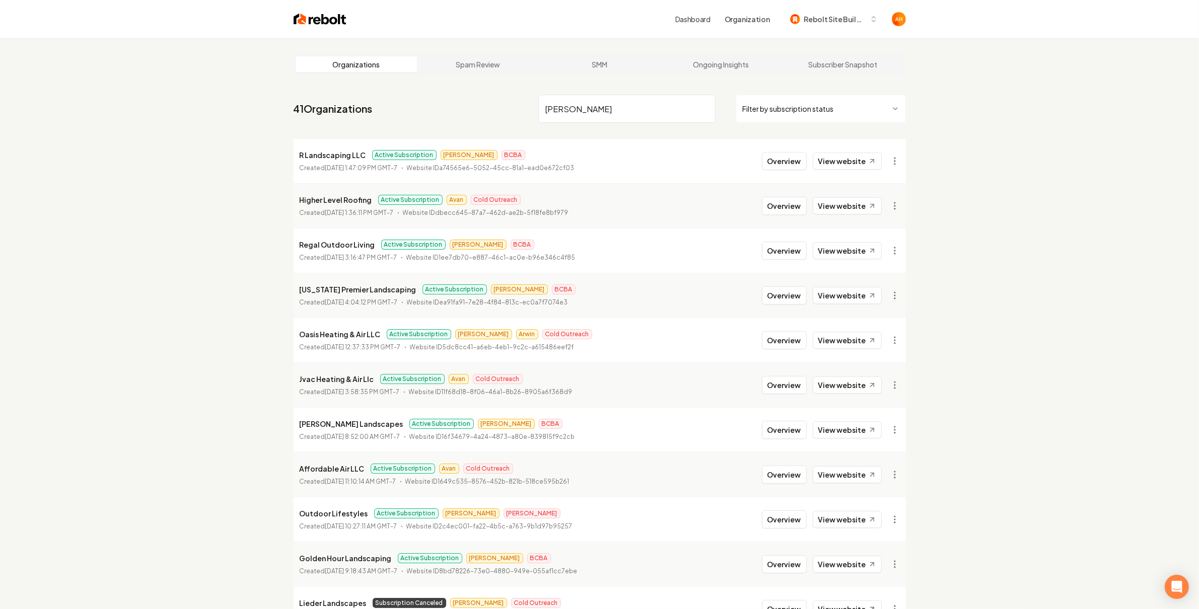
click at [628, 104] on input "R L" at bounding box center [626, 109] width 177 height 28
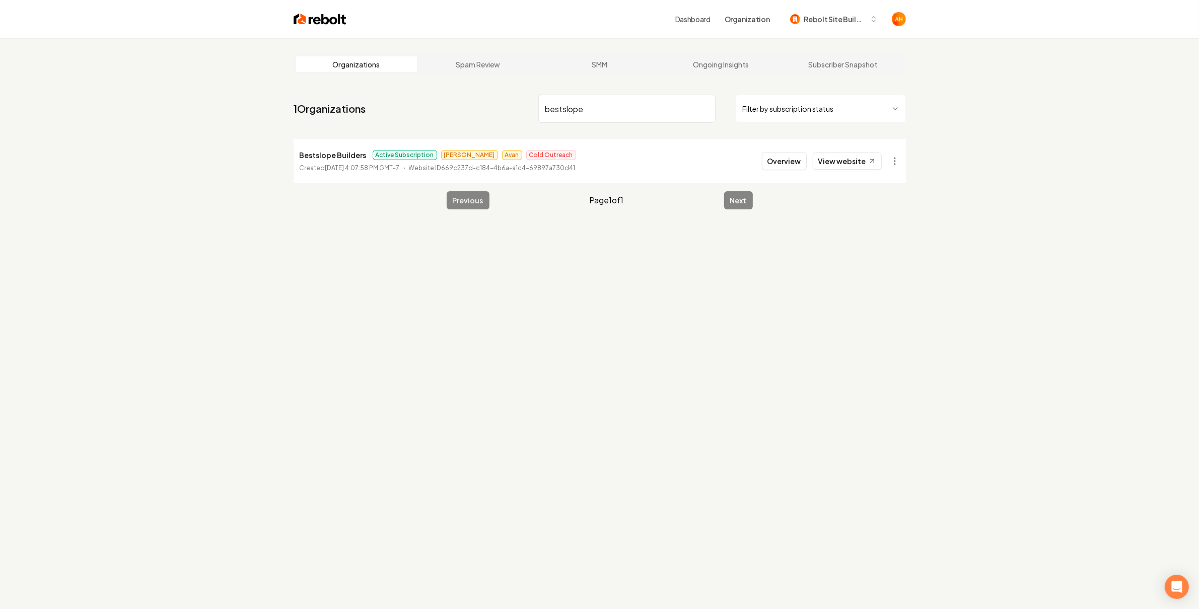
type input "bestslope"
click at [338, 154] on p "Bestslope Builders" at bounding box center [333, 155] width 67 height 12
copy p "Bestslope Builders"
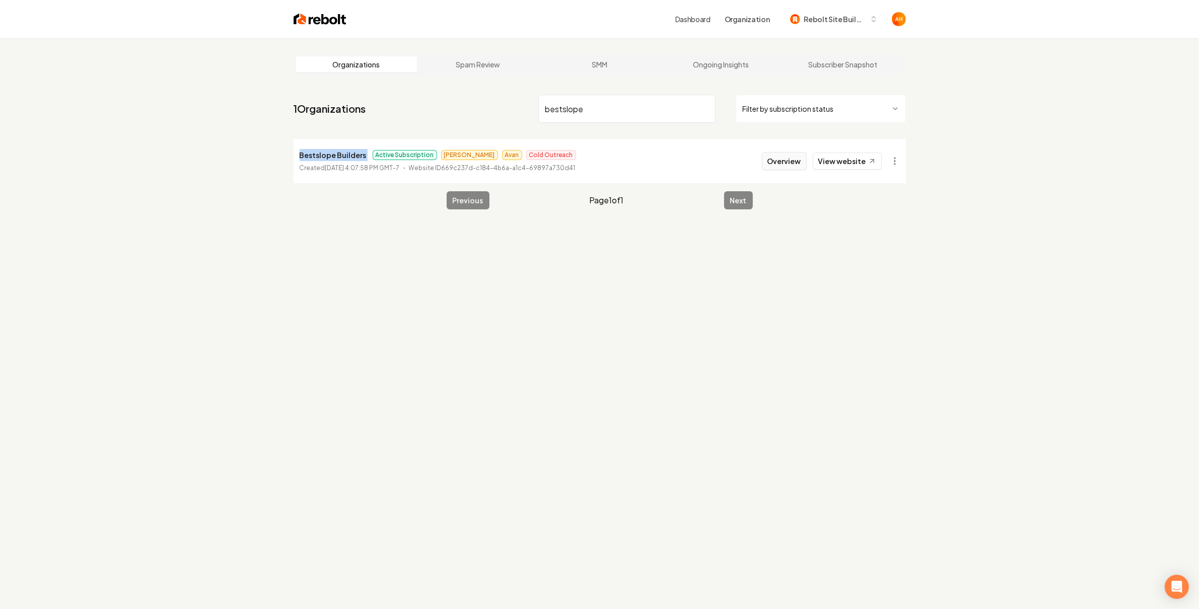
click at [782, 162] on button "Overview" at bounding box center [784, 161] width 45 height 18
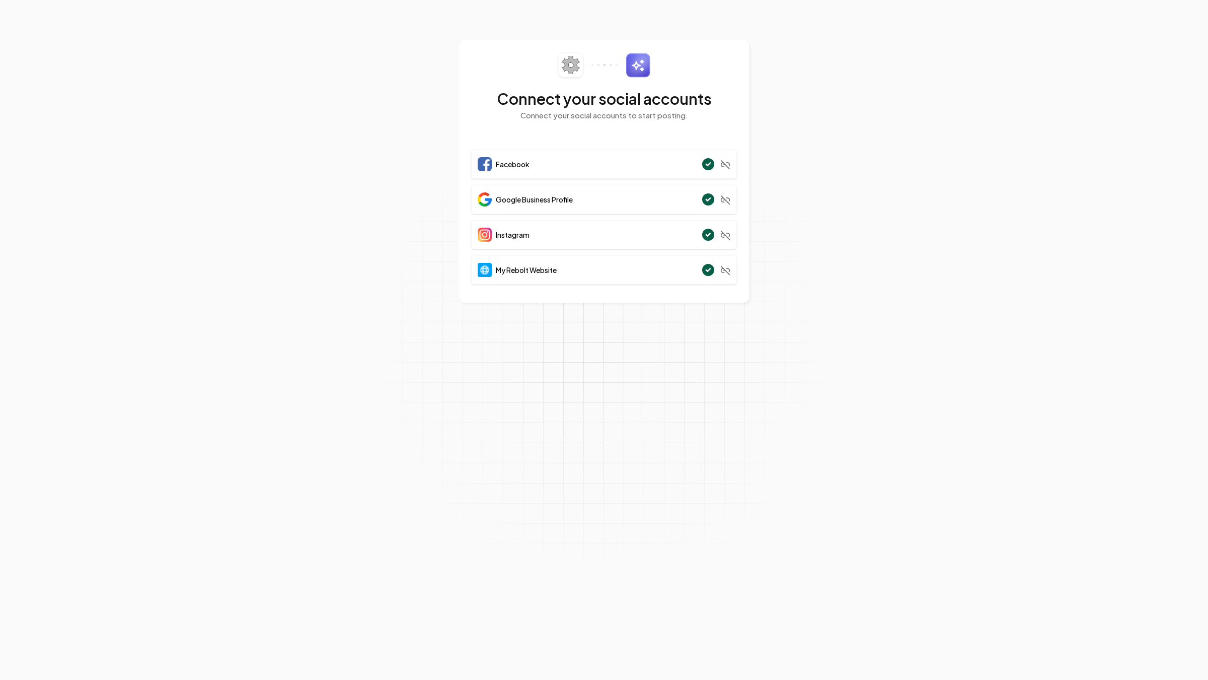
drag, startPoint x: 358, startPoint y: 104, endPoint x: 361, endPoint y: 111, distance: 7.4
click at [358, 105] on section "Connect your social accounts Connect your social accounts to start posting. Fac…" at bounding box center [604, 340] width 1208 height 680
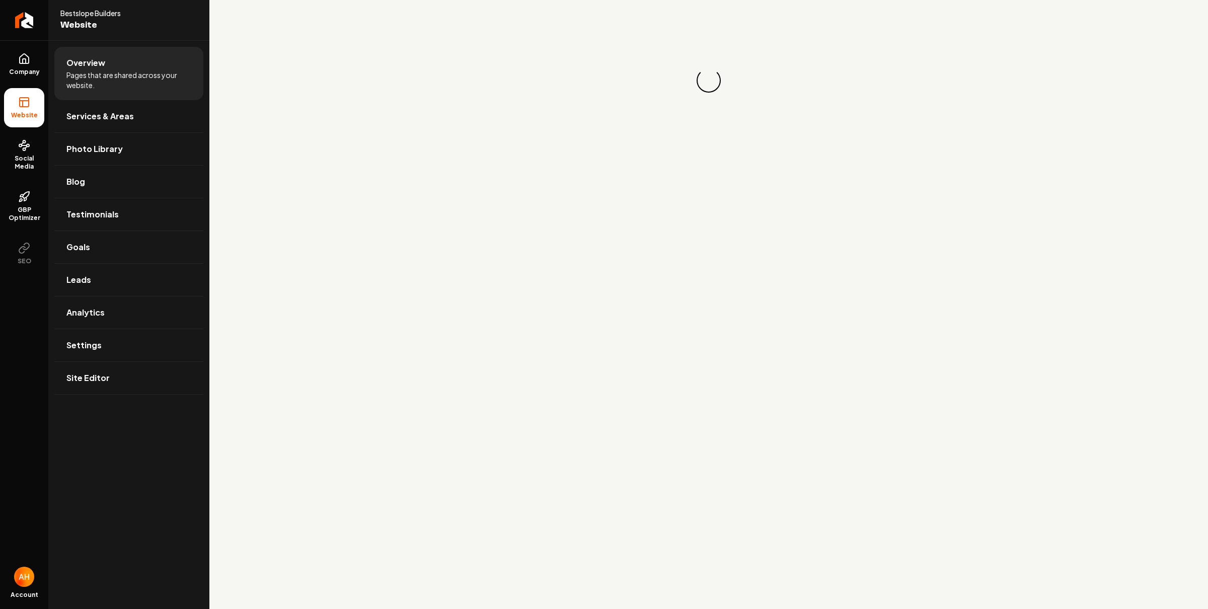
drag, startPoint x: 32, startPoint y: 165, endPoint x: 59, endPoint y: 170, distance: 27.6
click at [32, 165] on span "Social Media" at bounding box center [24, 163] width 40 height 16
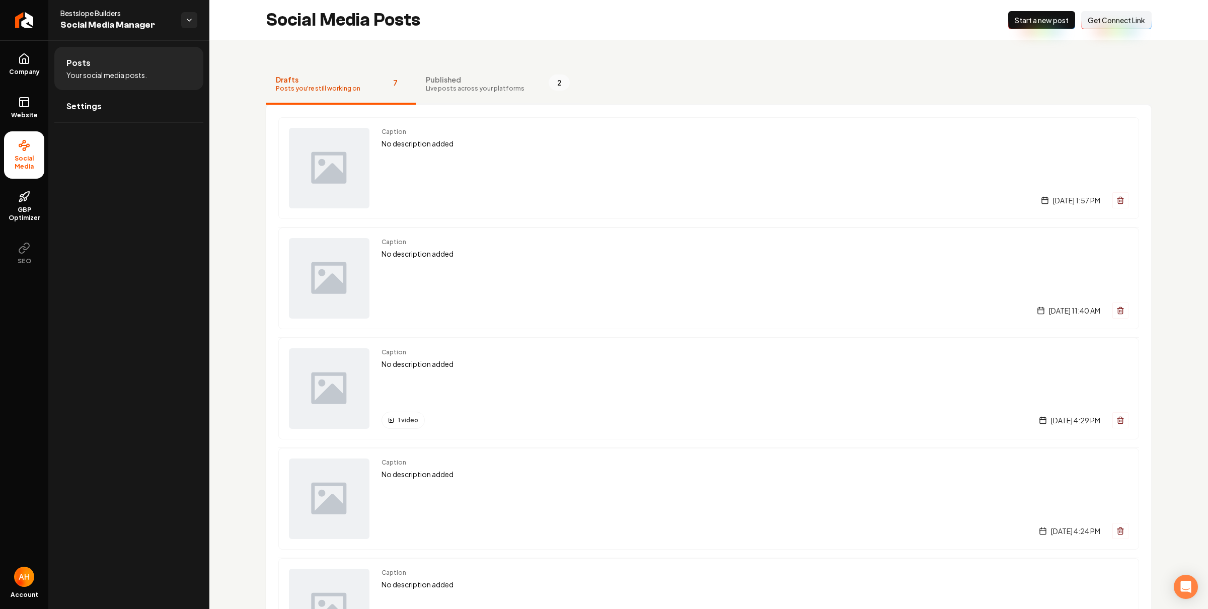
click at [458, 80] on span "Published" at bounding box center [475, 79] width 99 height 10
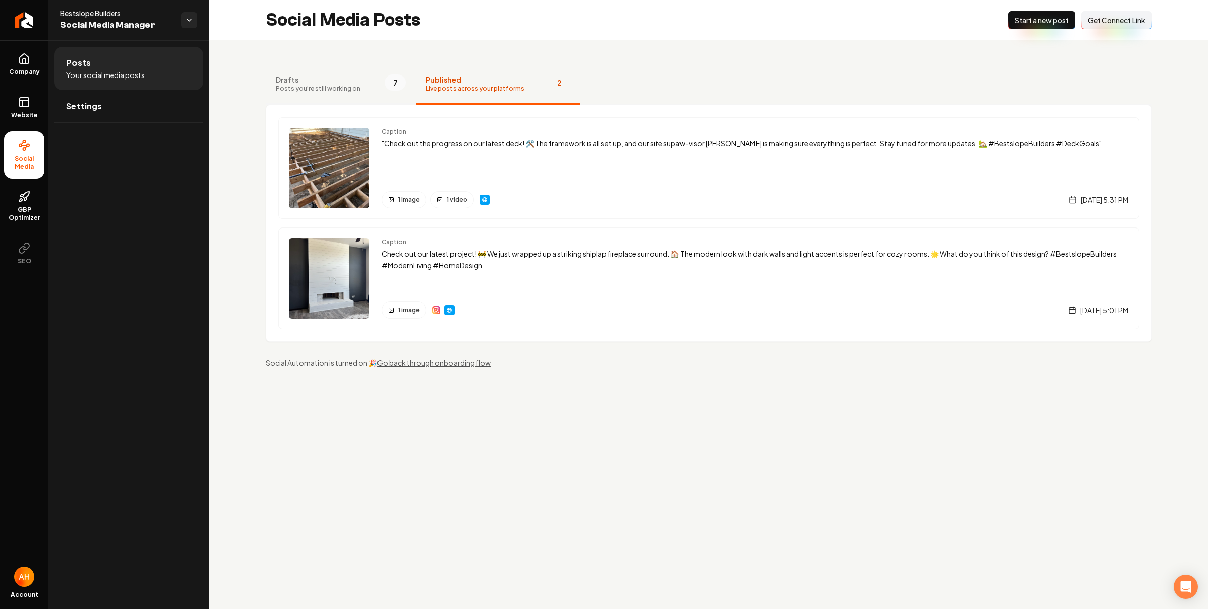
click at [337, 90] on span "Posts you're still working on" at bounding box center [318, 89] width 85 height 8
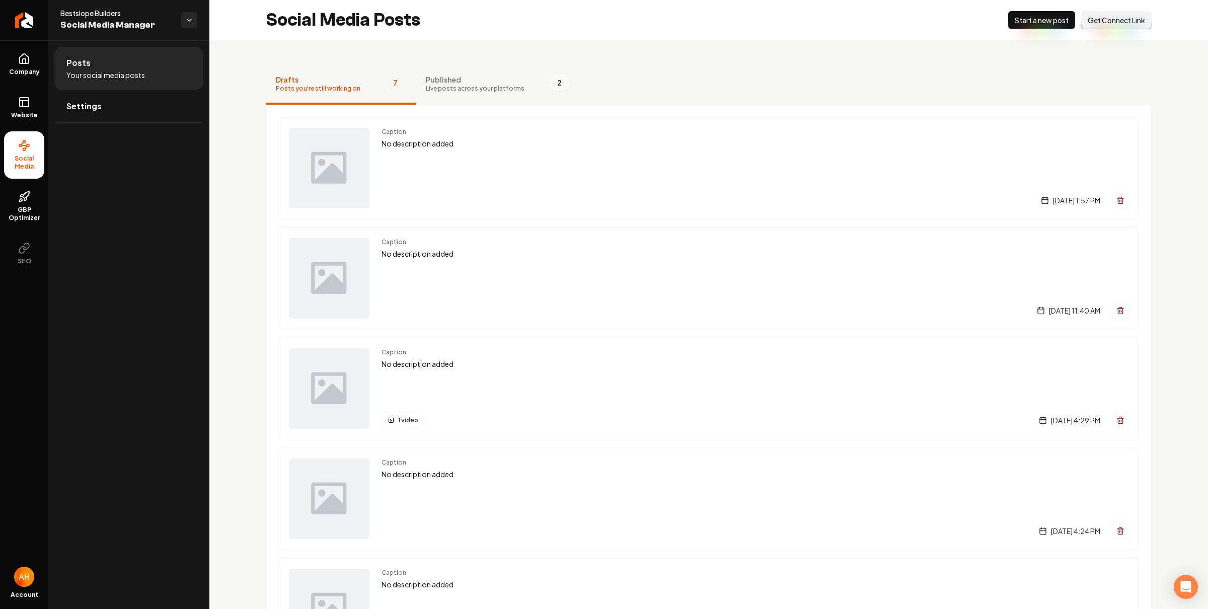
click at [528, 49] on div "Drafts Posts you're still working on 7 Published Live posts across your platfor…" at bounding box center [708, 491] width 999 height 903
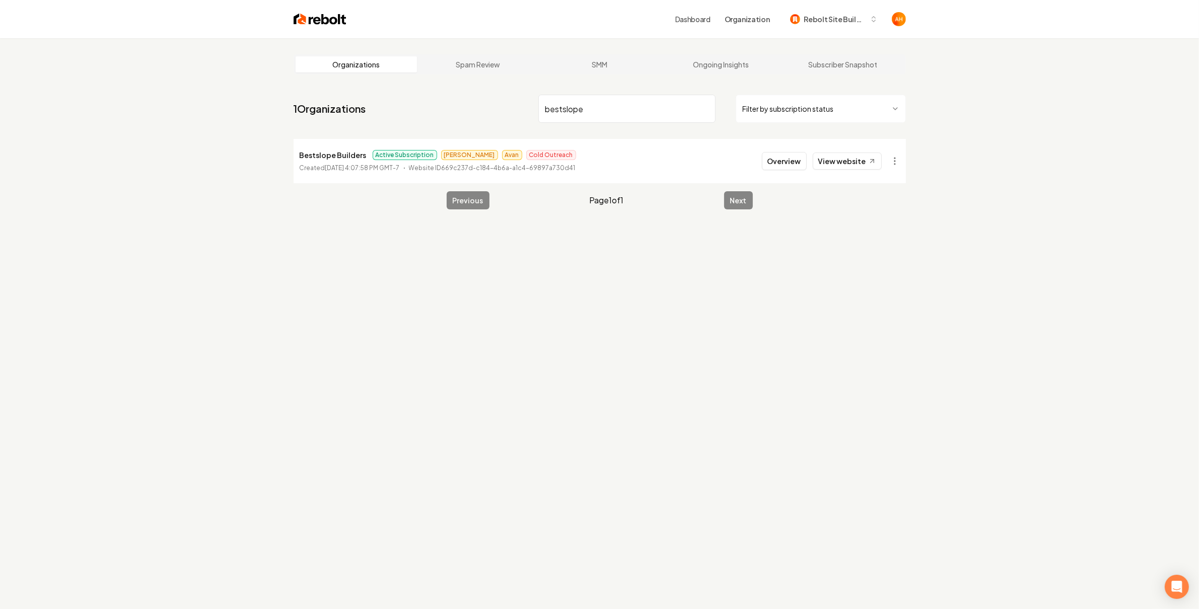
type input "bestslope"
click at [335, 152] on p "Bestslope Builders" at bounding box center [333, 155] width 67 height 12
copy p "Bestslope Builders"
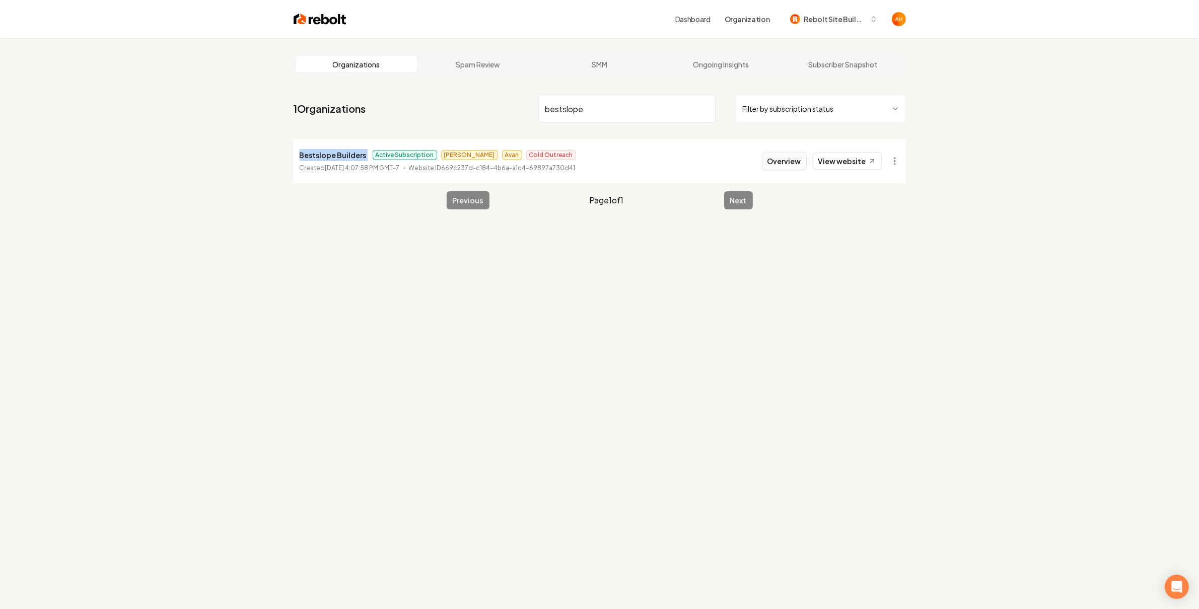
click at [775, 167] on button "Overview" at bounding box center [784, 161] width 45 height 18
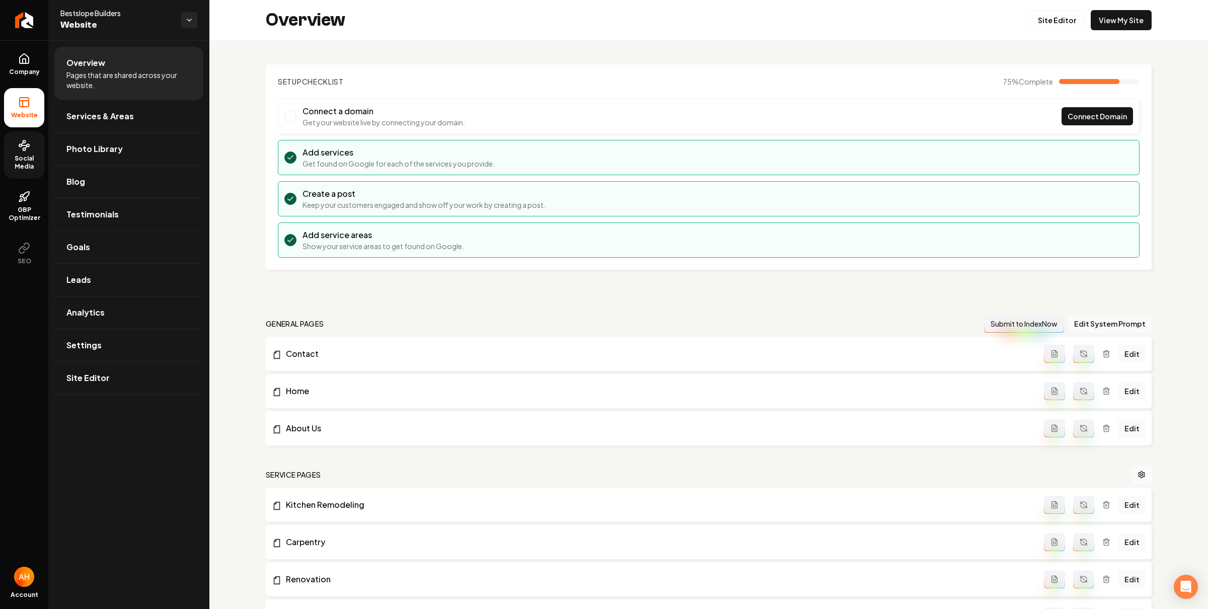
click at [34, 139] on link "Social Media" at bounding box center [24, 154] width 40 height 47
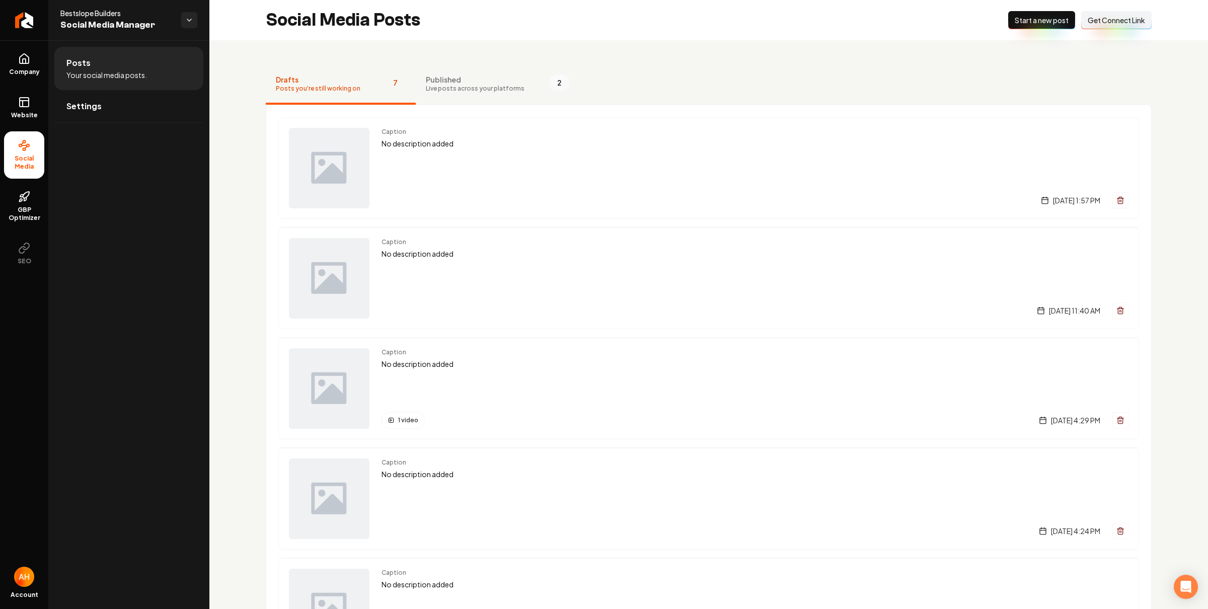
click at [765, 73] on nav "Drafts Posts you're still working on 7 Published Live posts across your platfor…" at bounding box center [709, 84] width 886 height 40
click at [436, 79] on div "Published Live posts across your platforms" at bounding box center [475, 83] width 99 height 18
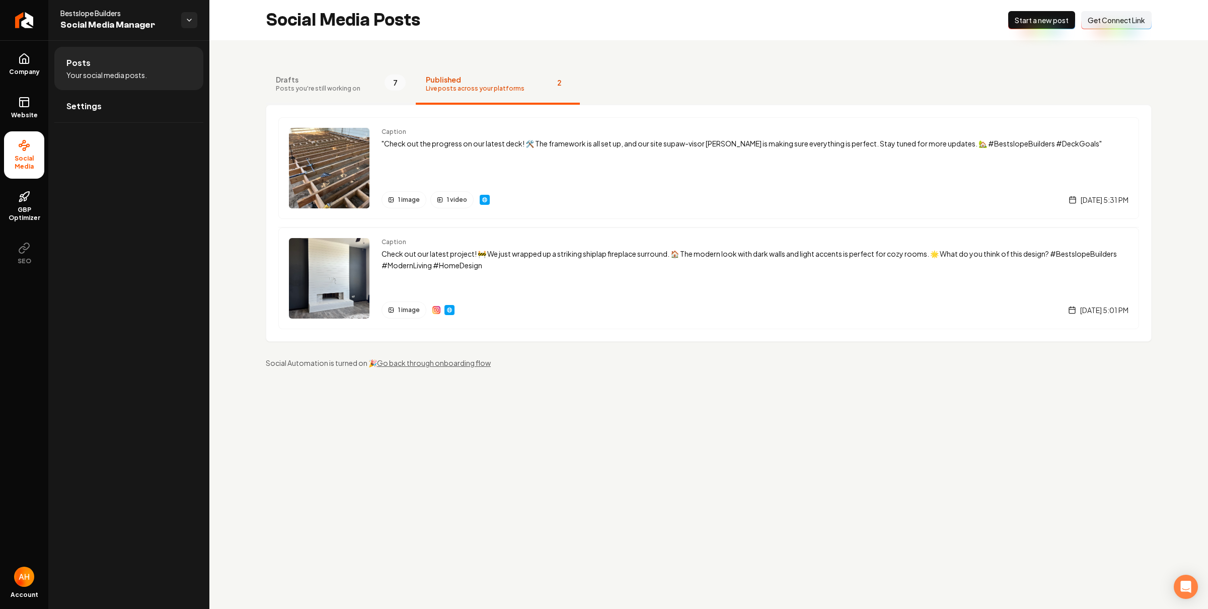
click at [376, 86] on button "Drafts Posts you're still working on 7" at bounding box center [341, 84] width 150 height 40
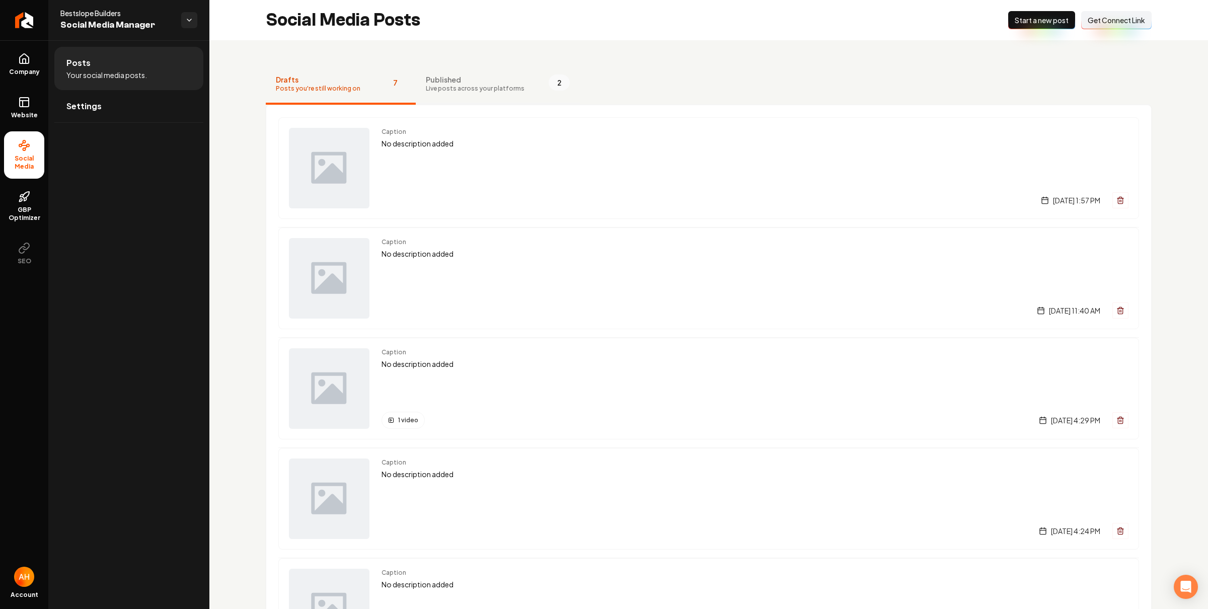
click at [455, 103] on button "Published Live posts across your platforms 2" at bounding box center [498, 84] width 164 height 40
click at [460, 88] on span "Live posts across your platforms" at bounding box center [475, 89] width 99 height 8
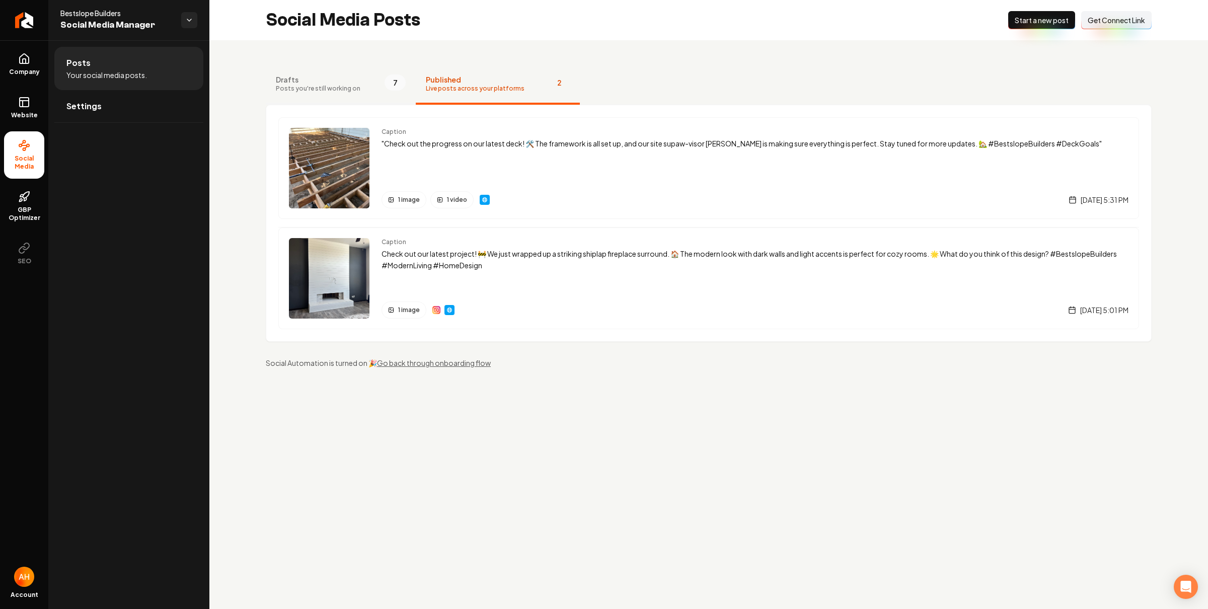
click at [336, 83] on span "Drafts" at bounding box center [318, 79] width 85 height 10
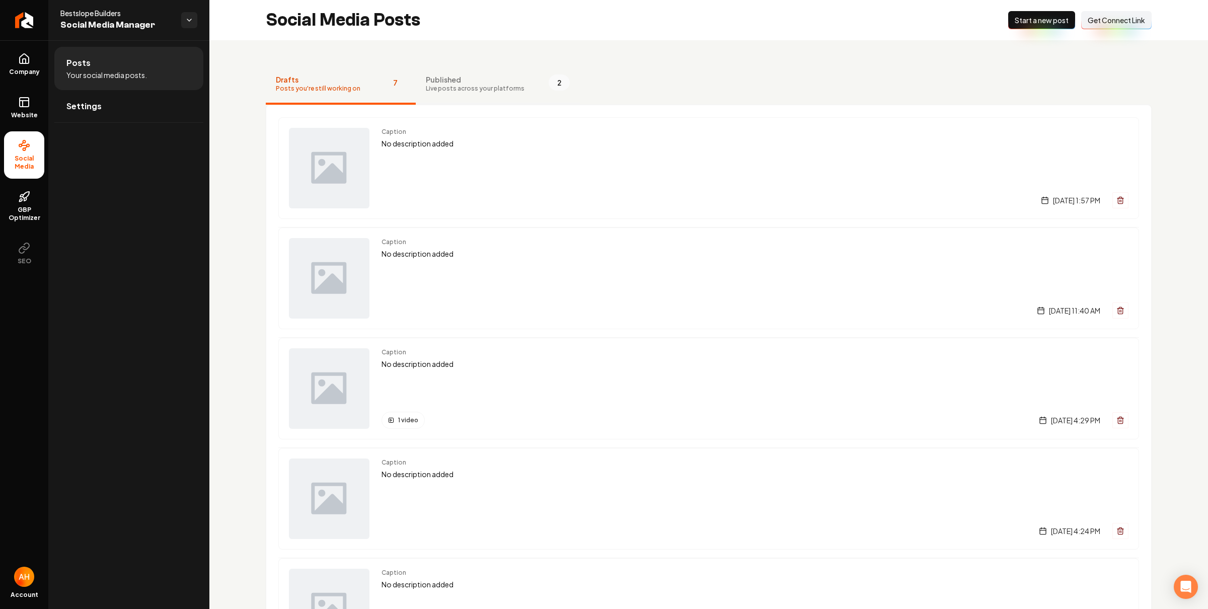
click at [474, 85] on span "Live posts across your platforms" at bounding box center [475, 89] width 99 height 8
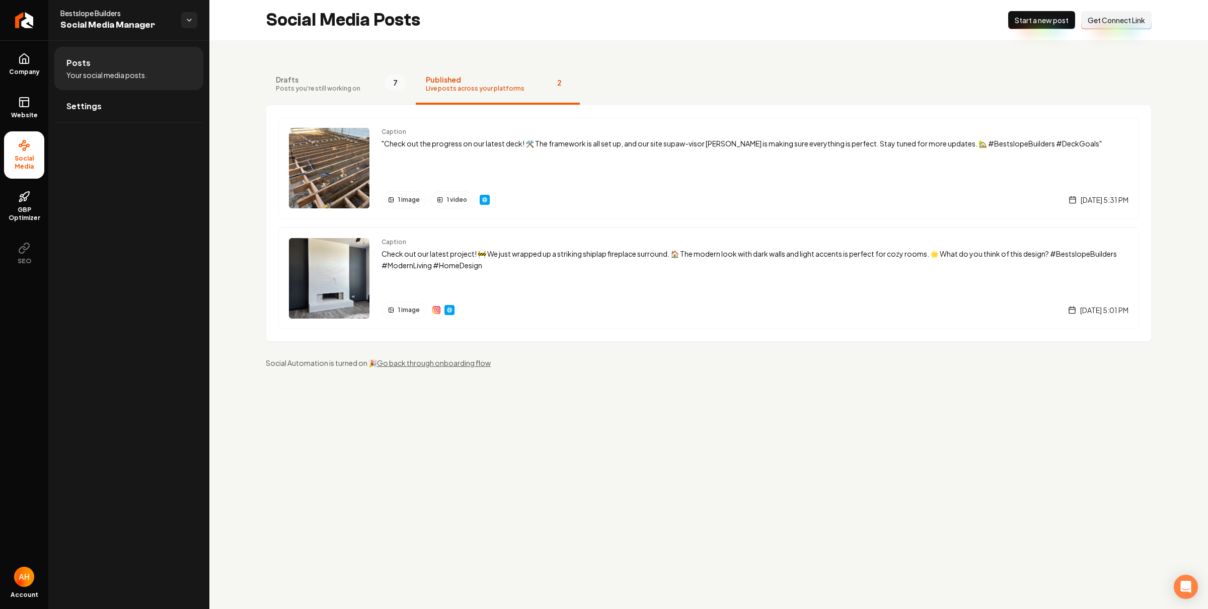
click at [352, 89] on span "Posts you're still working on" at bounding box center [318, 89] width 85 height 8
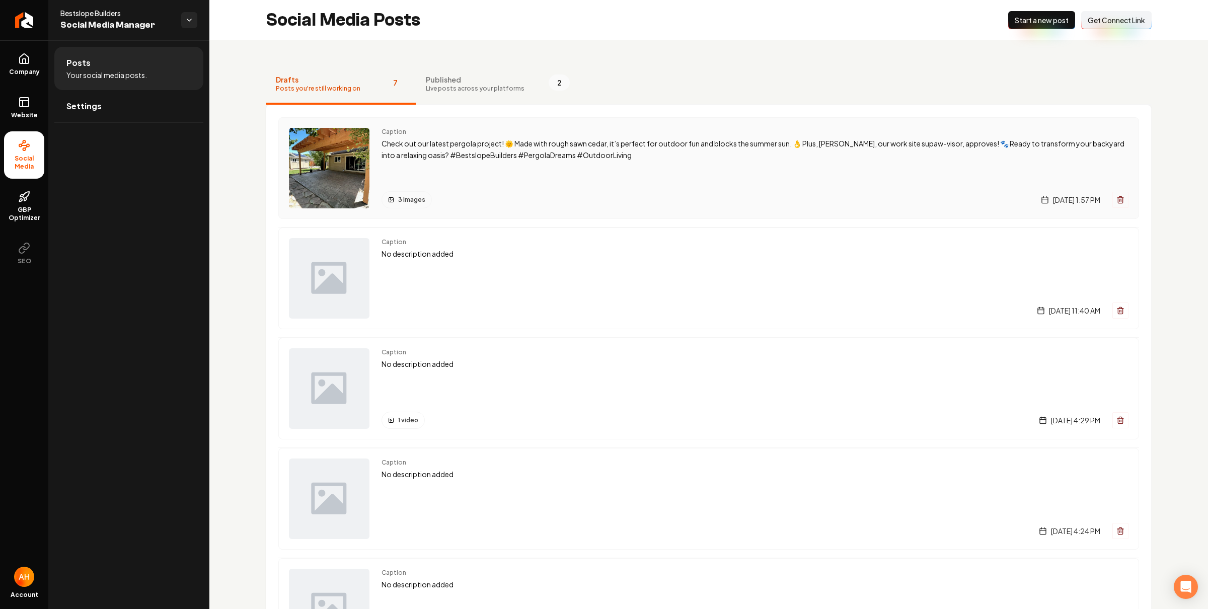
click at [499, 157] on p "Check out our latest pergola project! 🌞 Made with rough sawn cedar, it’s perfec…" at bounding box center [755, 149] width 747 height 23
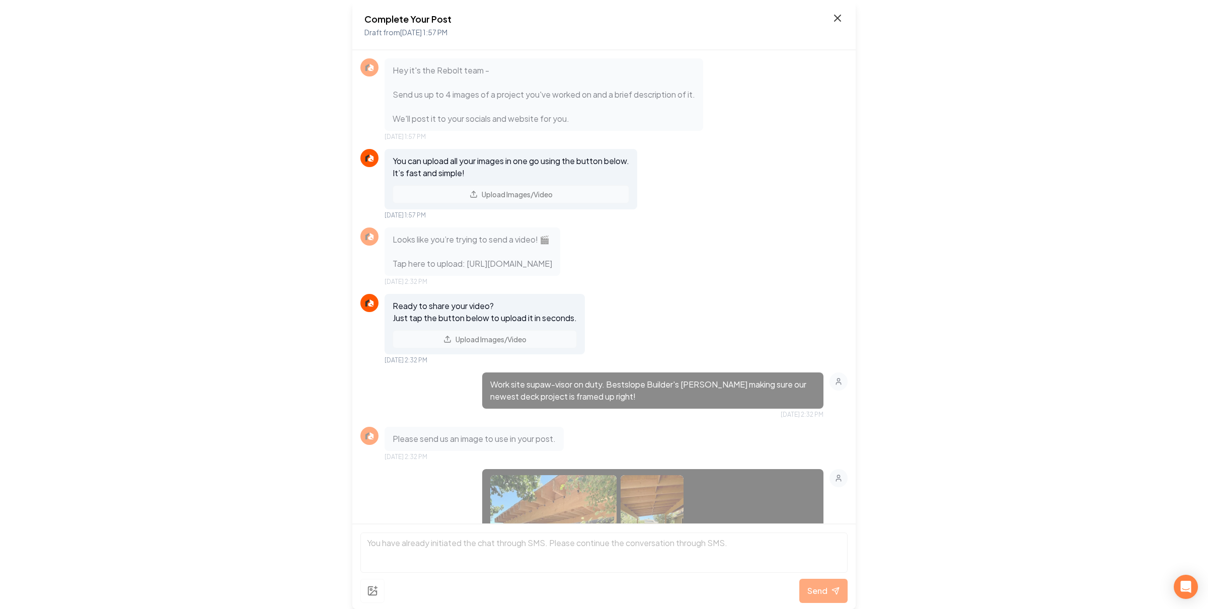
click at [842, 20] on icon at bounding box center [838, 18] width 12 height 12
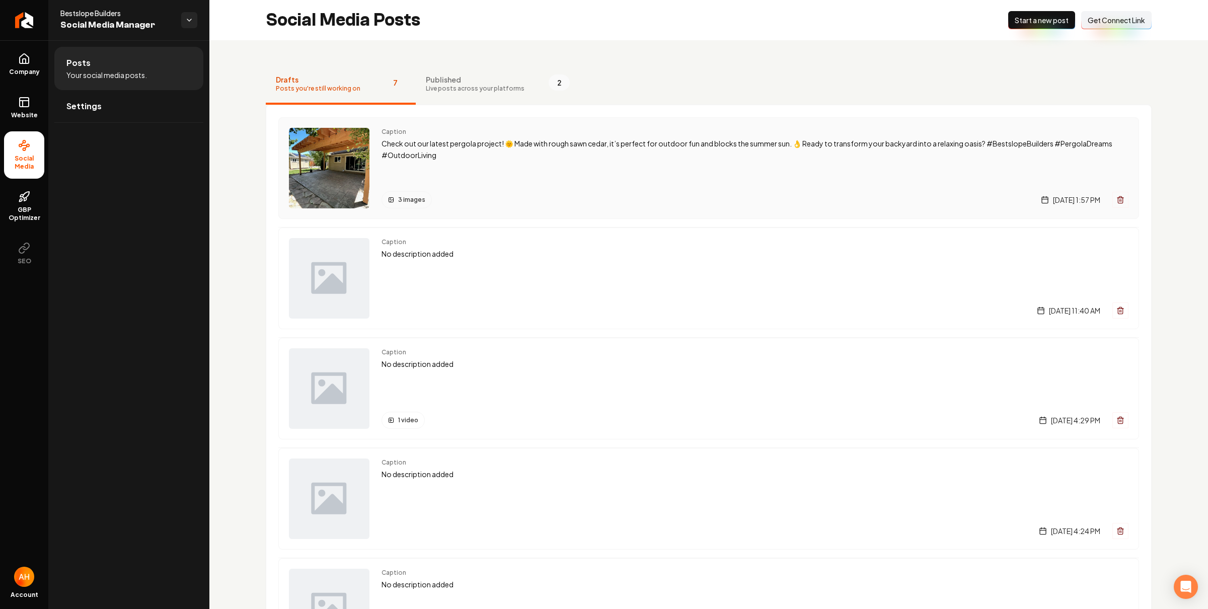
click at [455, 148] on p "Check out our latest pergola project! 🌞 Made with rough sawn cedar, it’s perfec…" at bounding box center [755, 149] width 747 height 23
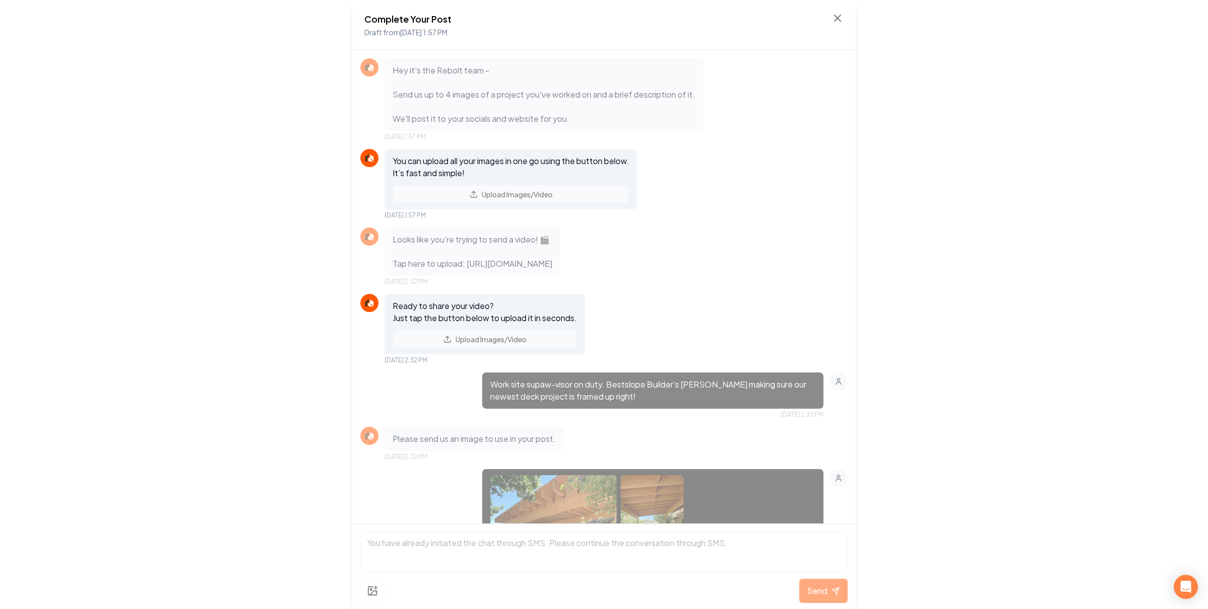
scroll to position [535, 0]
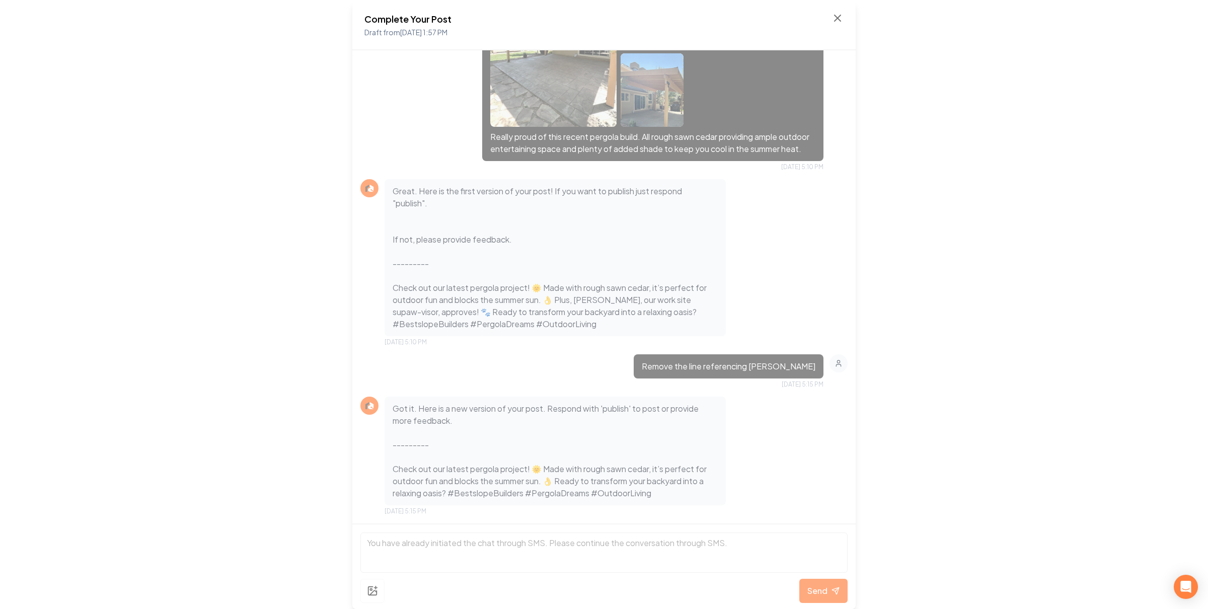
click at [920, 278] on div "Complete Your Post Draft from [DATE] 1:57 PM Hey it's the Rebolt team - Send us…" at bounding box center [604, 304] width 1208 height 609
click at [960, 303] on div "Complete Your Post Draft from [DATE] 1:57 PM Hey it's the Rebolt team - Send us…" at bounding box center [604, 304] width 1208 height 609
click at [842, 24] on div "Complete Your Post Draft from [DATE] 1:57 PM" at bounding box center [603, 25] width 479 height 26
click at [841, 13] on icon at bounding box center [838, 18] width 12 height 12
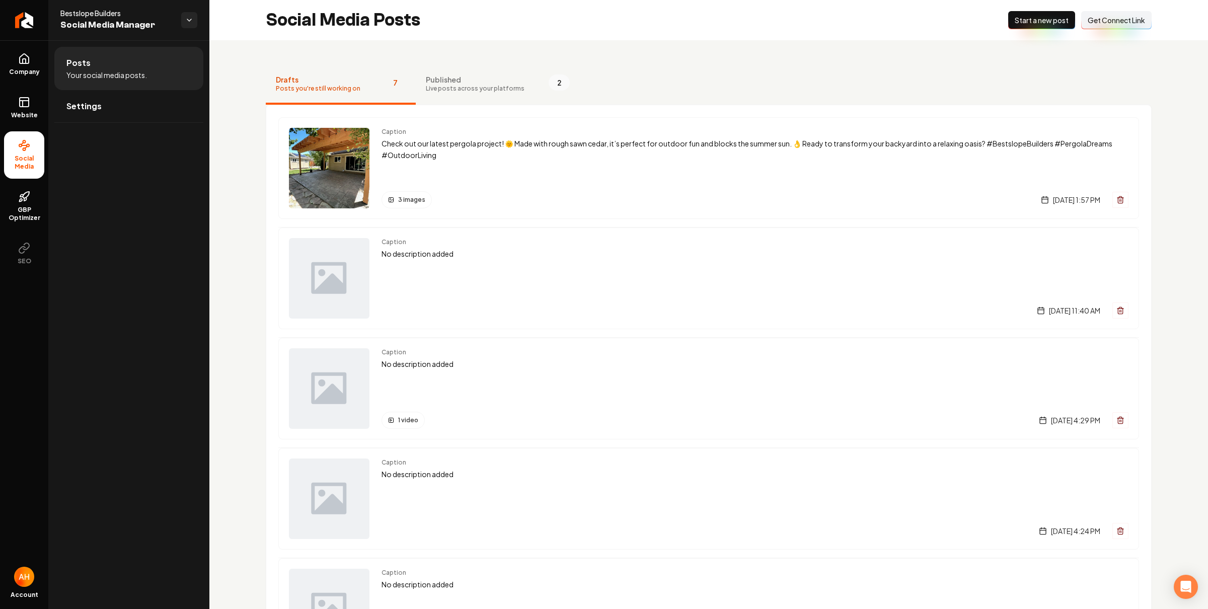
click at [558, 40] on div "Drafts Posts you're still working on 7 Published Live posts across your platfor…" at bounding box center [708, 491] width 999 height 903
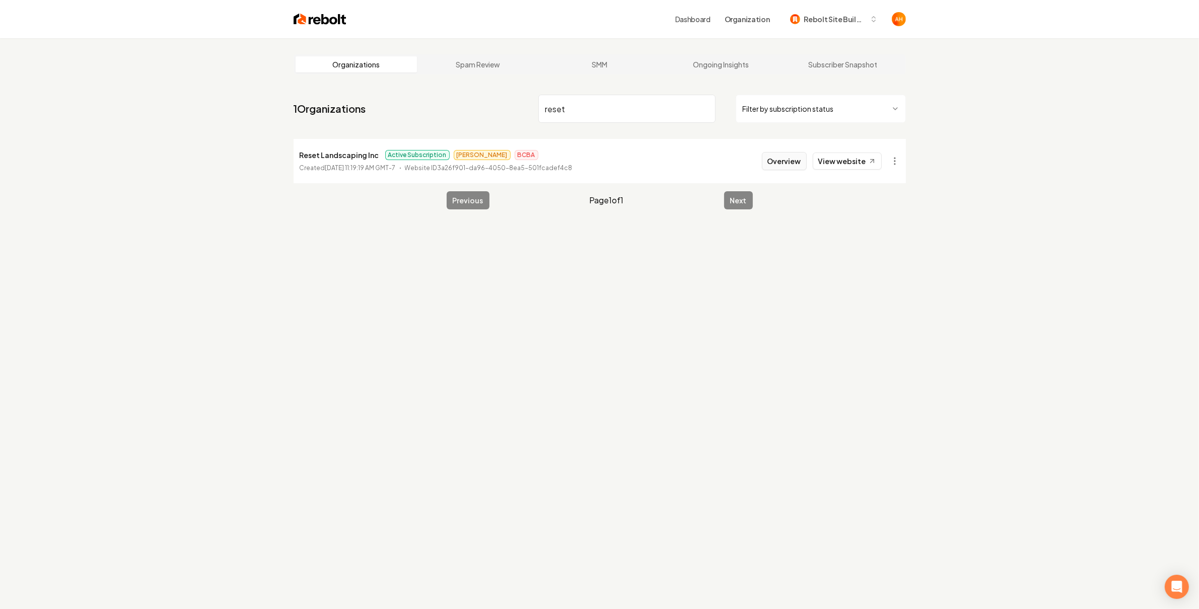
type input "reset"
click at [780, 161] on button "Overview" at bounding box center [784, 161] width 45 height 18
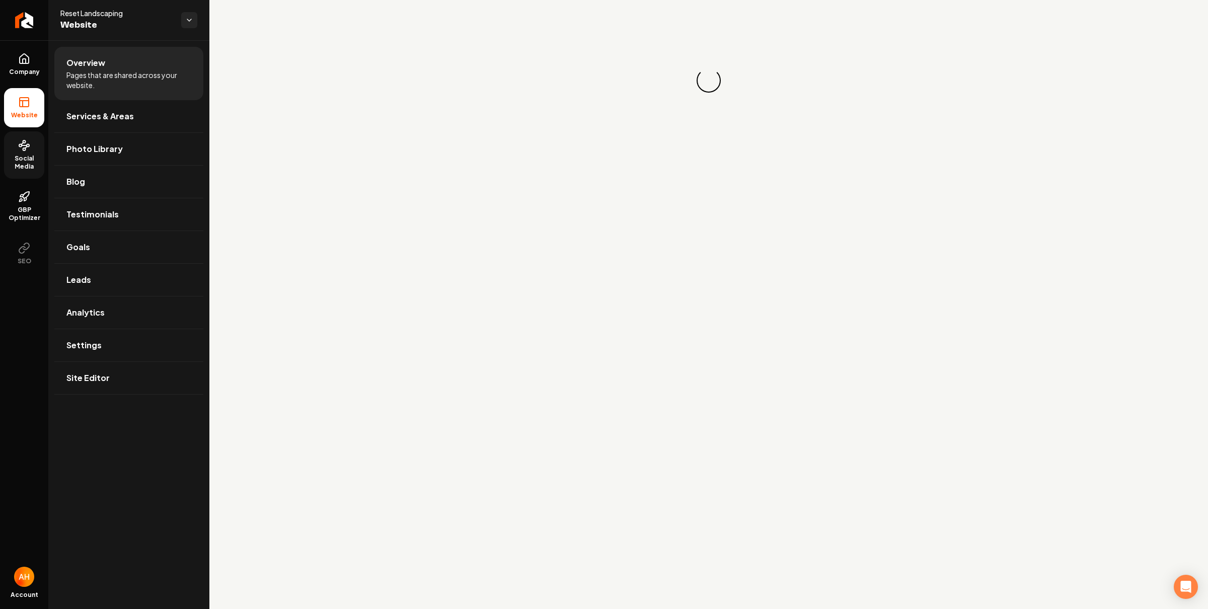
click at [40, 169] on span "Social Media" at bounding box center [24, 163] width 40 height 16
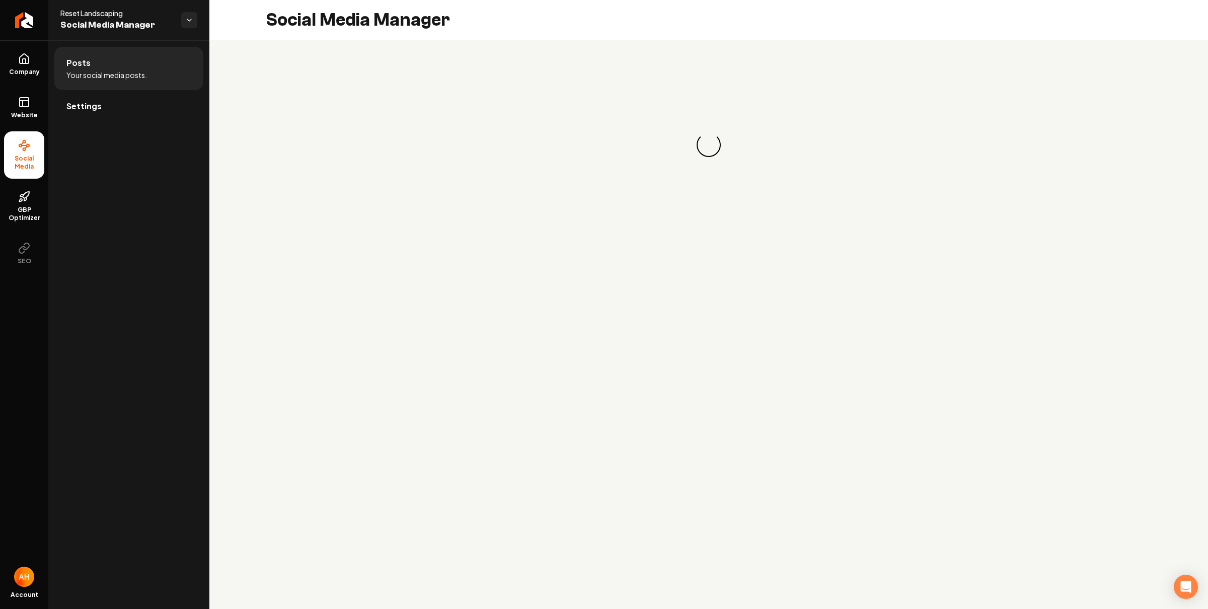
drag, startPoint x: 138, startPoint y: 102, endPoint x: 199, endPoint y: 111, distance: 62.0
click at [138, 102] on link "Settings" at bounding box center [128, 106] width 149 height 32
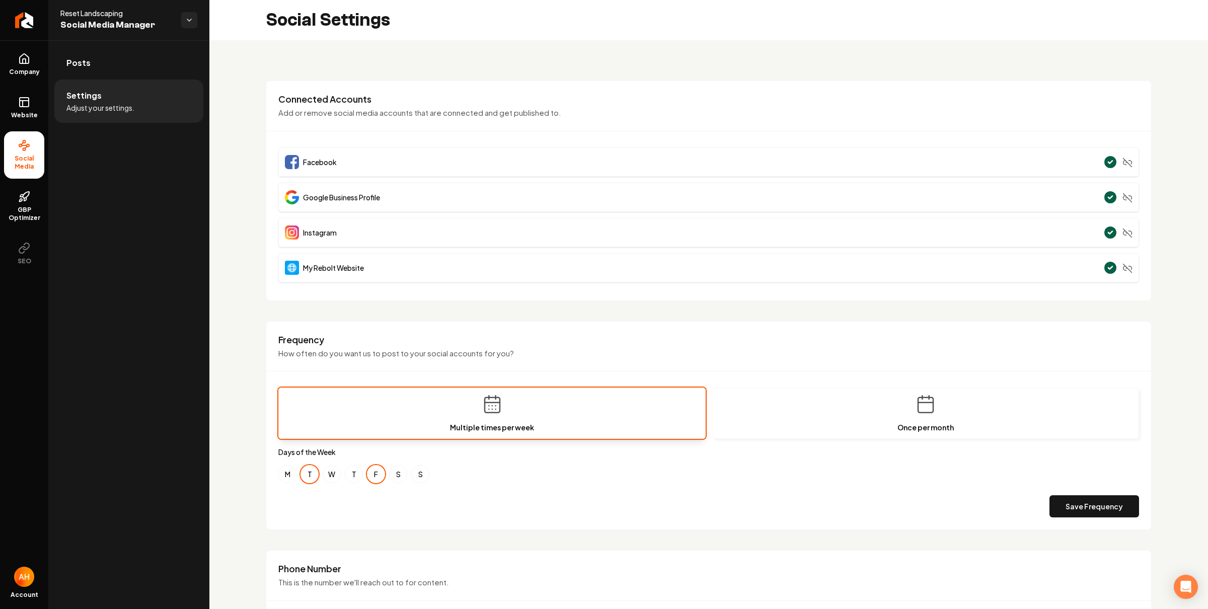
click at [484, 91] on div "Connected Accounts Add or remove social media accounts that are connected and g…" at bounding box center [709, 191] width 886 height 220
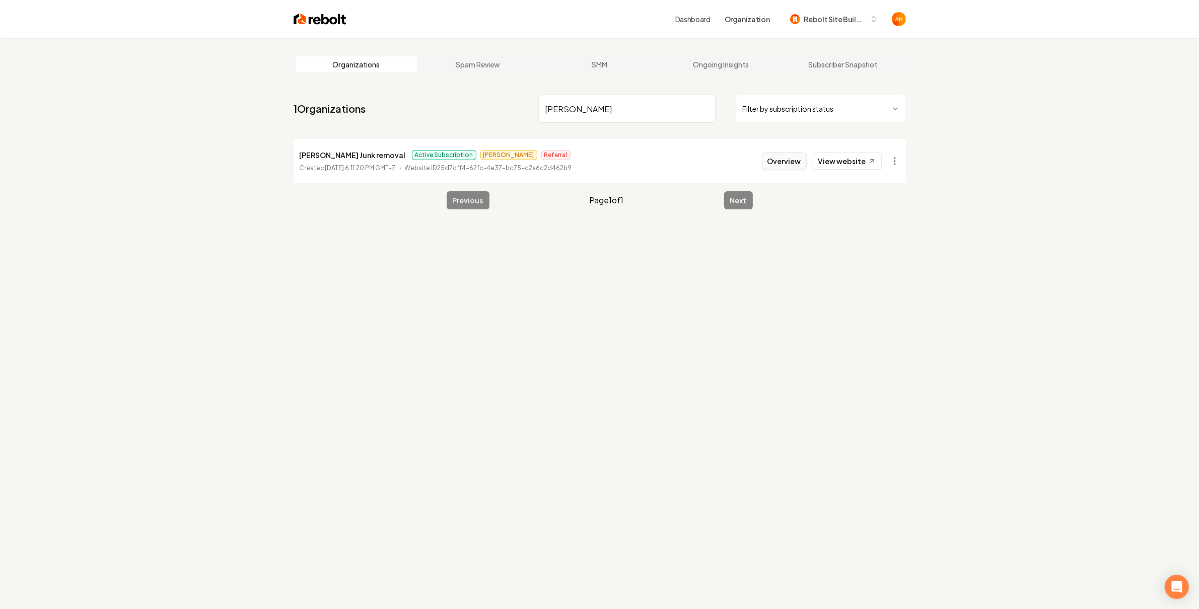
type input "[PERSON_NAME]"
click at [782, 166] on button "Overview" at bounding box center [784, 161] width 45 height 18
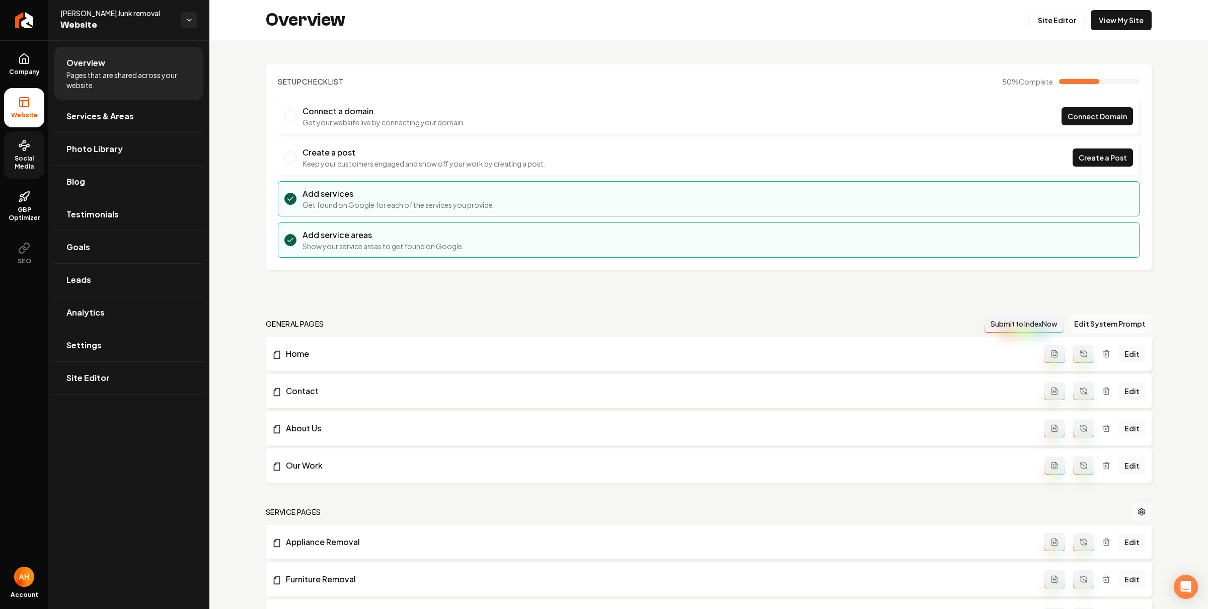
click at [22, 158] on span "Social Media" at bounding box center [24, 163] width 40 height 16
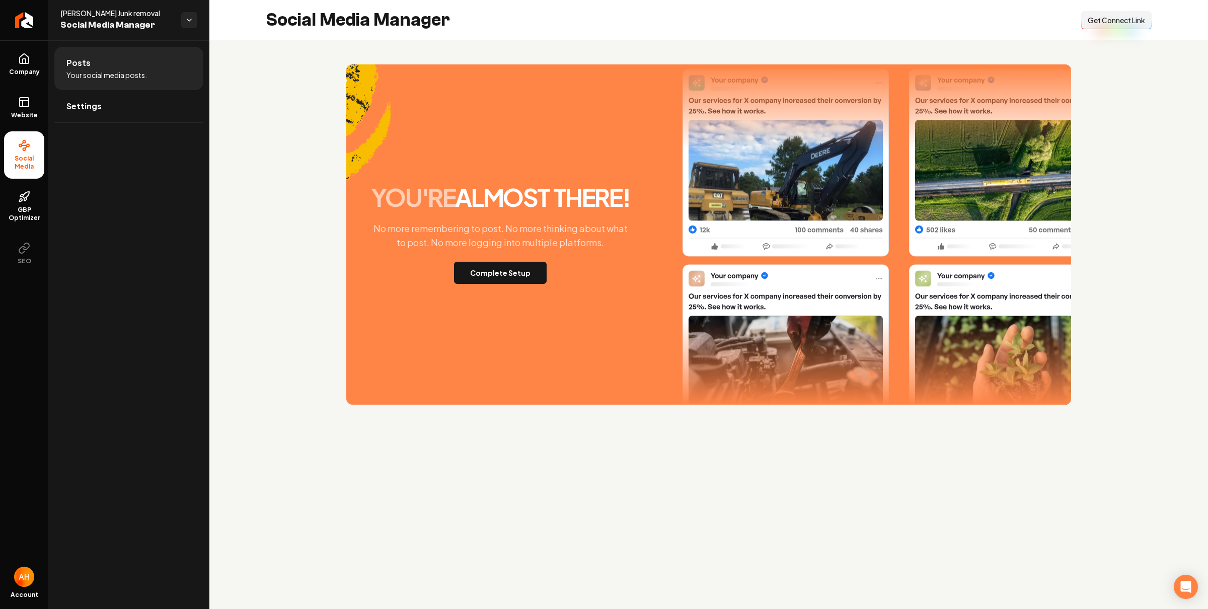
click at [1099, 28] on button "Connect Link Get Connect Link" at bounding box center [1116, 20] width 70 height 18
click at [550, 39] on div "Social Media Manager Connect Link Get Connect Link" at bounding box center [708, 20] width 999 height 40
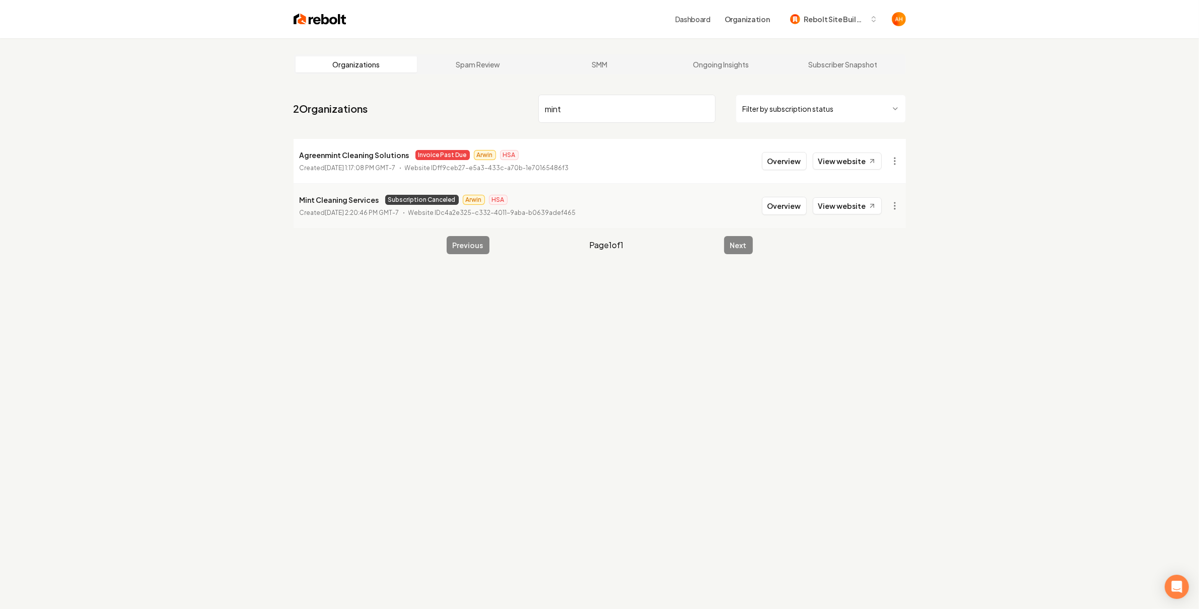
type input "mint"
click at [693, 16] on link "Dashboard" at bounding box center [692, 19] width 35 height 10
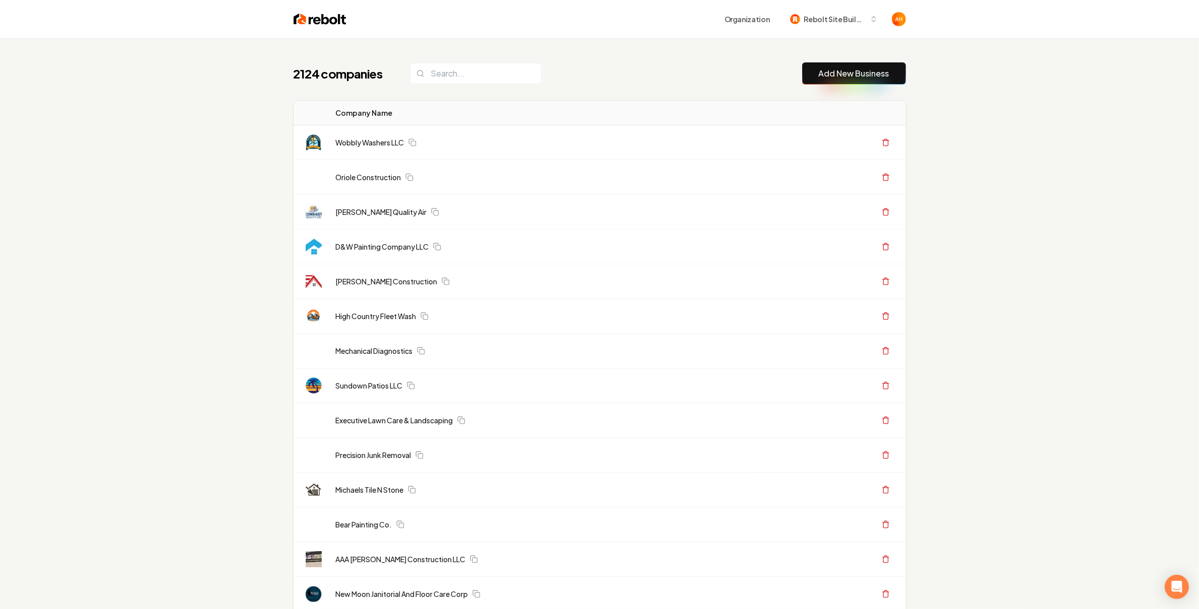
click at [496, 71] on input "search" at bounding box center [475, 73] width 131 height 21
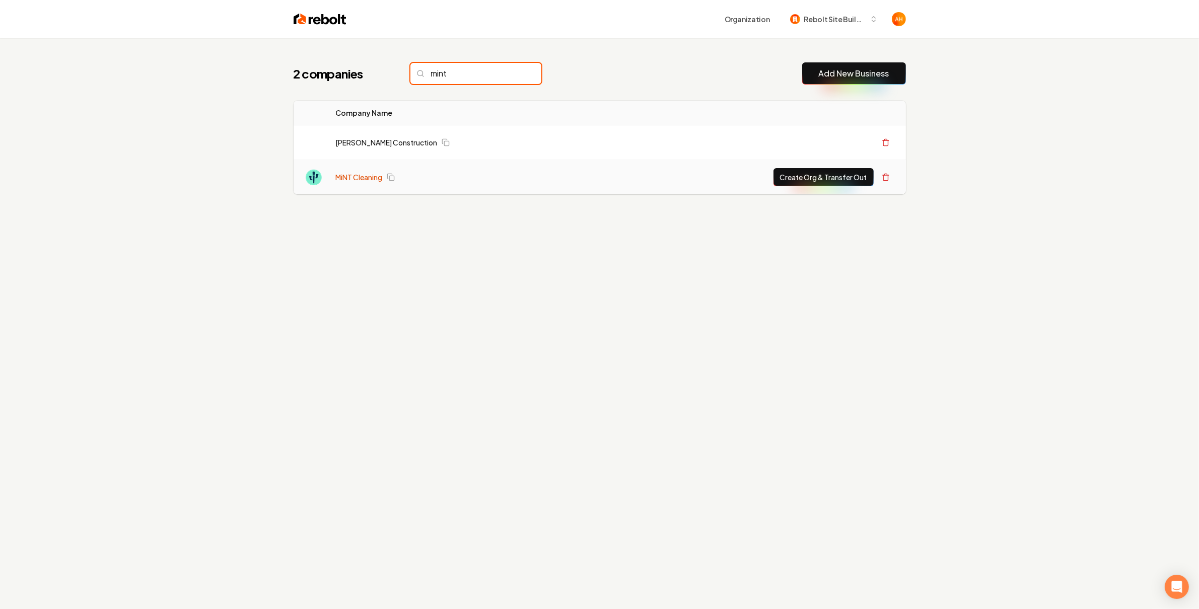
type input "mint"
click at [352, 179] on link "MiNT Cleaning" at bounding box center [359, 177] width 47 height 10
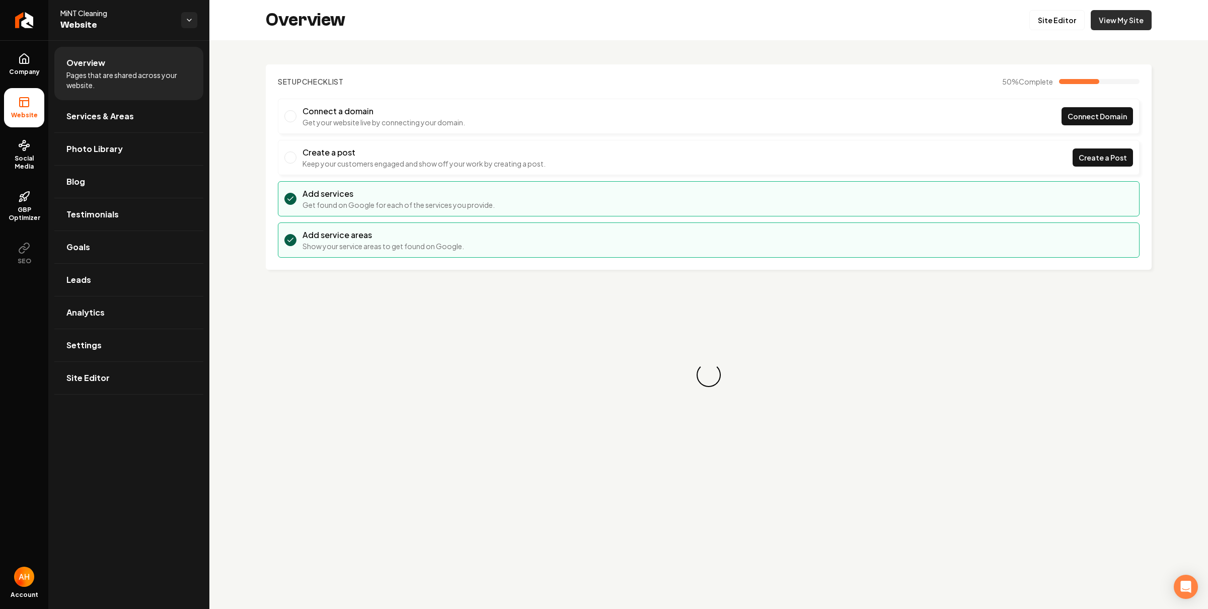
click at [1110, 19] on link "View My Site" at bounding box center [1121, 20] width 61 height 20
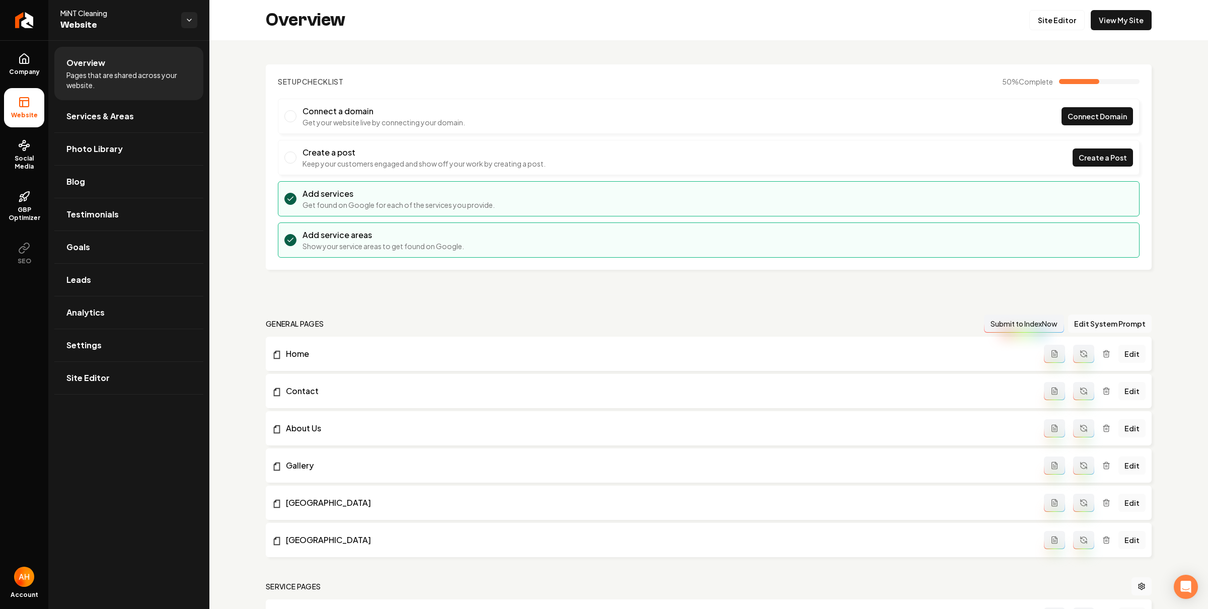
click at [542, 37] on div "Overview Site Editor View My Site" at bounding box center [708, 20] width 999 height 40
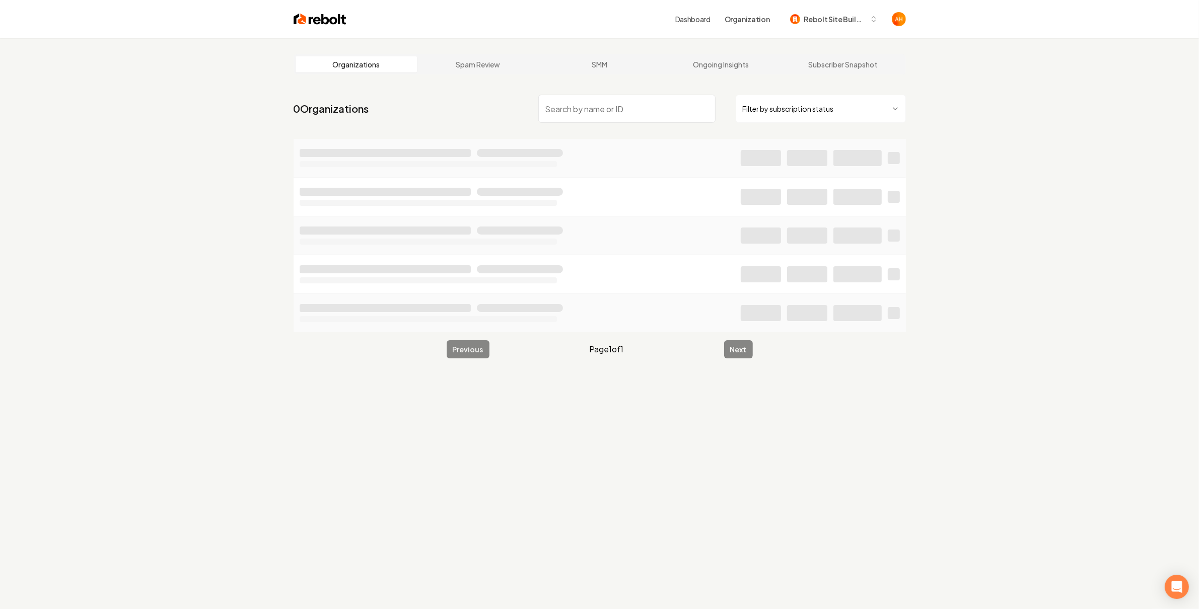
type input "b"
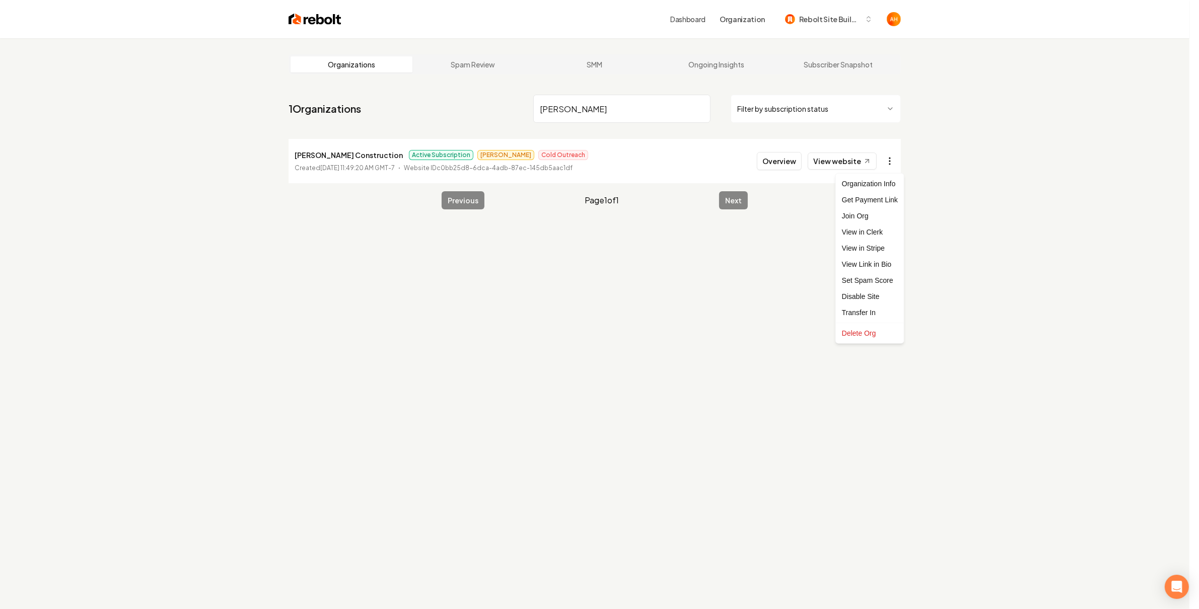
click at [900, 169] on html "Dashboard Organization Rebolt Site Builder Organizations Spam Review SMM Ongoin…" at bounding box center [599, 304] width 1199 height 609
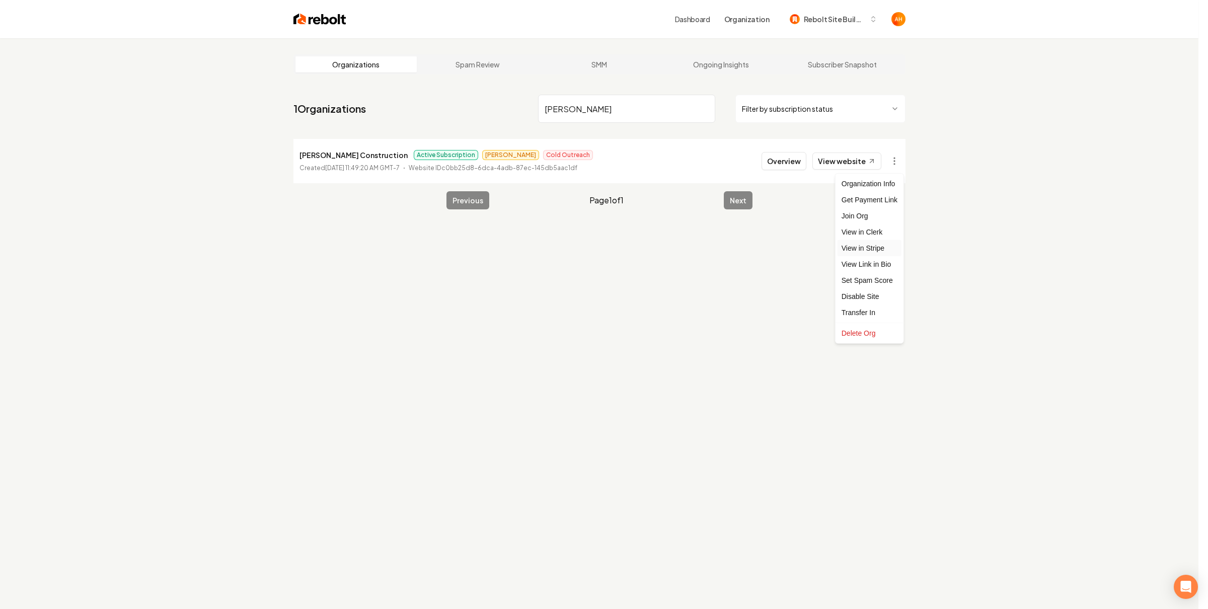
click at [877, 252] on link "View in Stripe" at bounding box center [870, 248] width 64 height 16
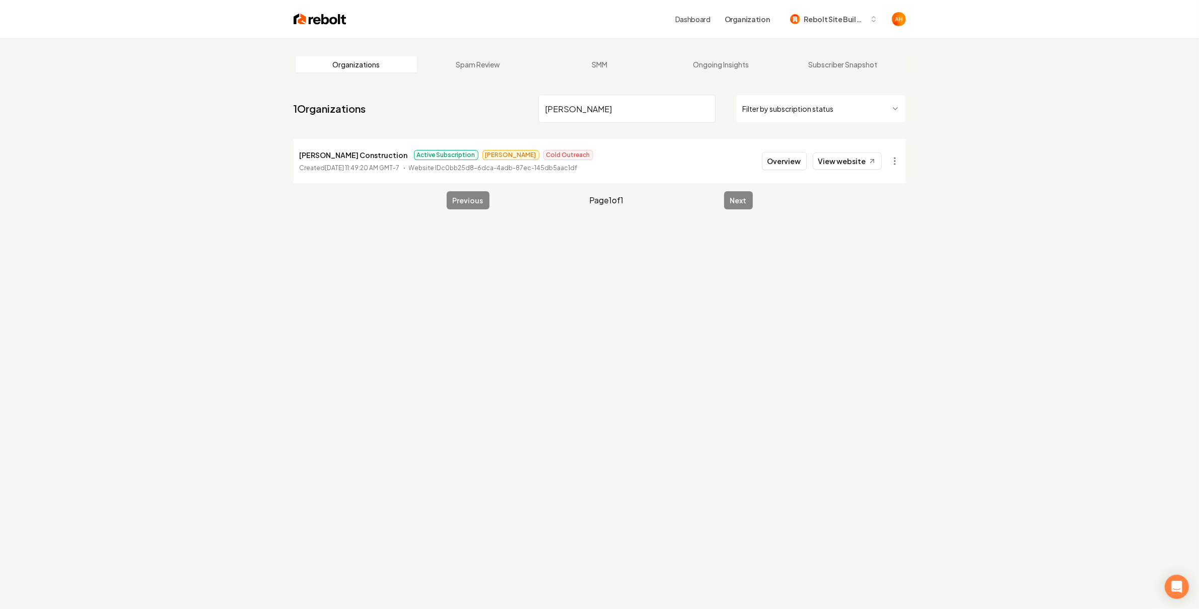
click at [549, 112] on input "[PERSON_NAME]" at bounding box center [626, 109] width 177 height 28
click at [556, 109] on input "[PERSON_NAME]" at bounding box center [626, 109] width 177 height 28
type input "bestslope"
click at [775, 161] on button "Overview" at bounding box center [784, 161] width 45 height 18
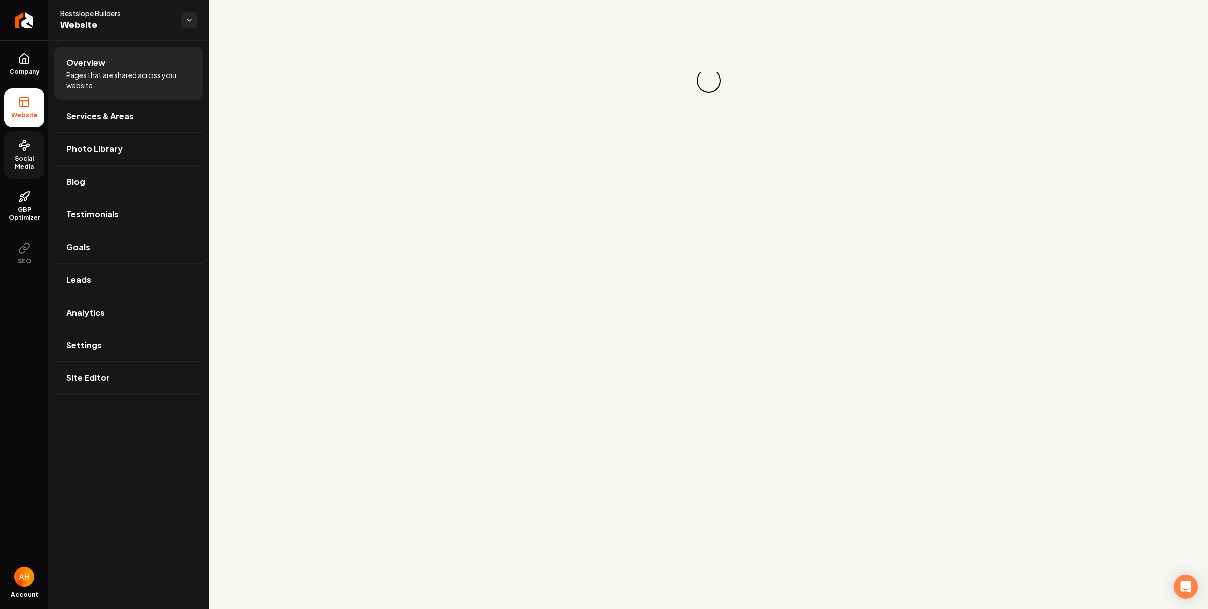
click at [32, 140] on link "Social Media" at bounding box center [24, 154] width 40 height 47
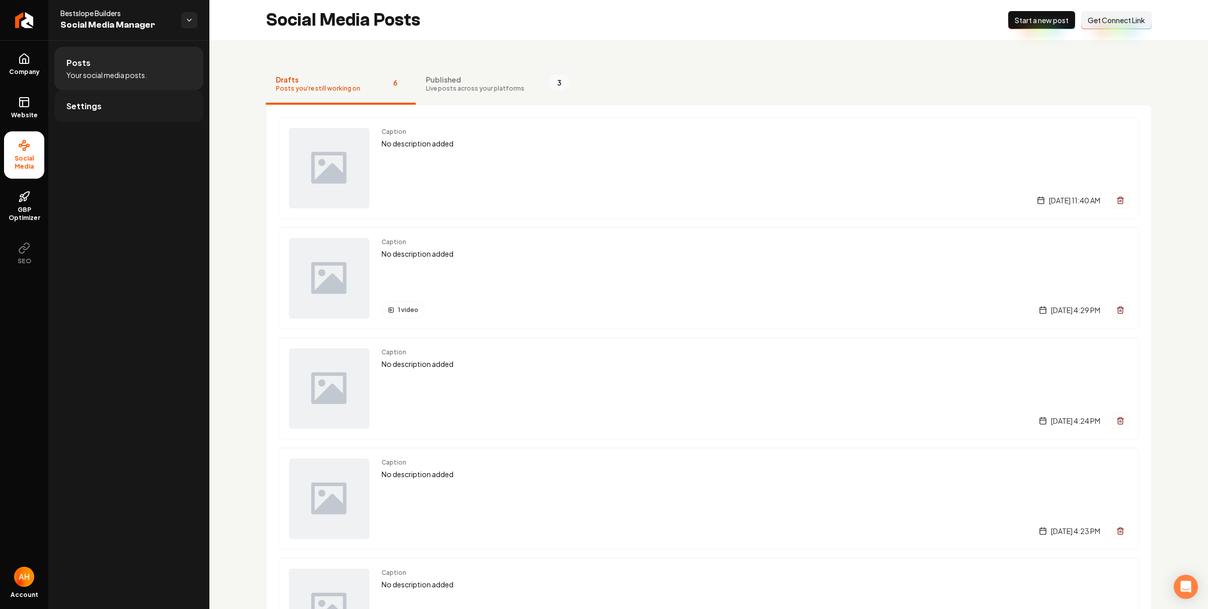
click at [135, 104] on link "Settings" at bounding box center [128, 106] width 149 height 32
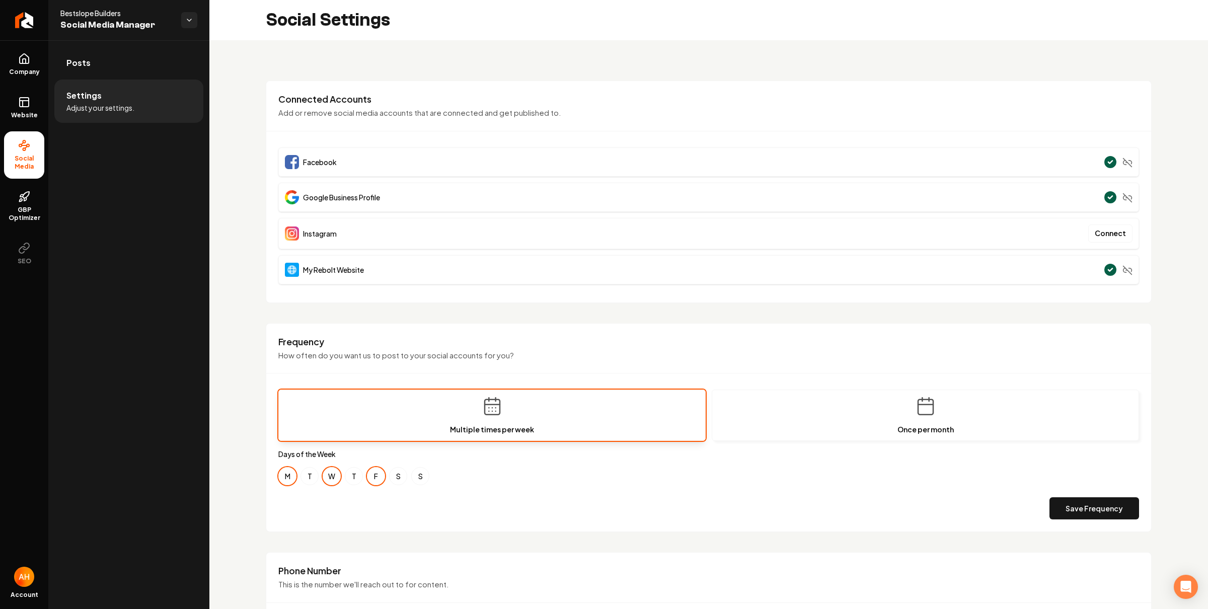
drag, startPoint x: 156, startPoint y: 72, endPoint x: 207, endPoint y: 80, distance: 52.0
click at [156, 71] on link "Posts" at bounding box center [128, 63] width 149 height 32
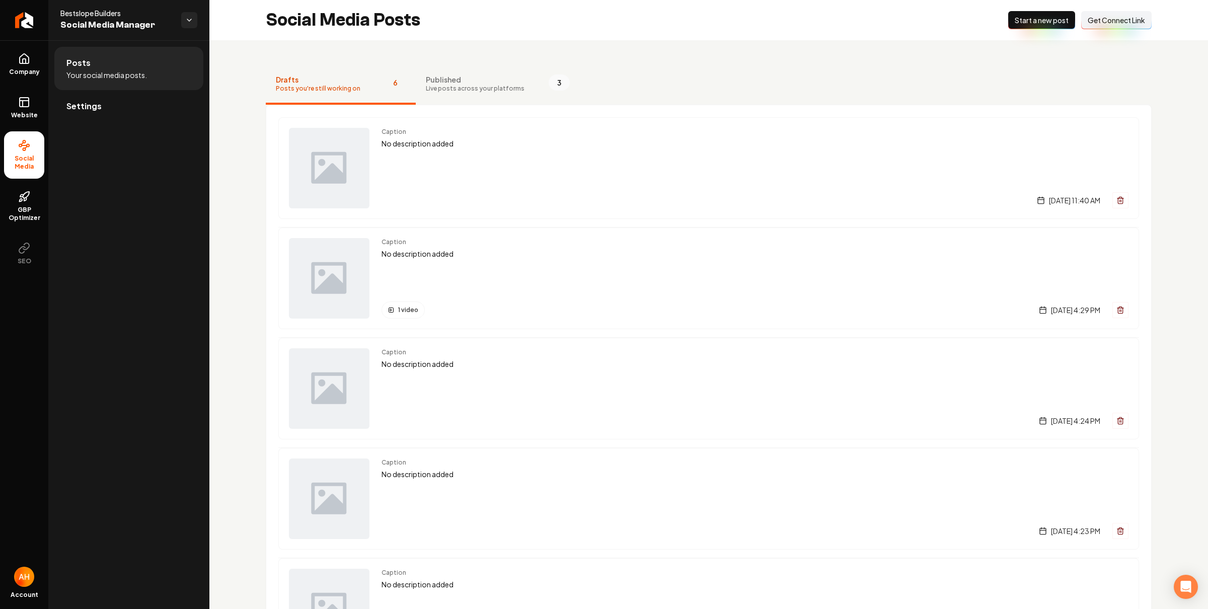
click at [1092, 20] on span "Get Connect Link" at bounding box center [1116, 20] width 57 height 10
click at [464, 85] on span "Live posts across your platforms" at bounding box center [475, 89] width 99 height 8
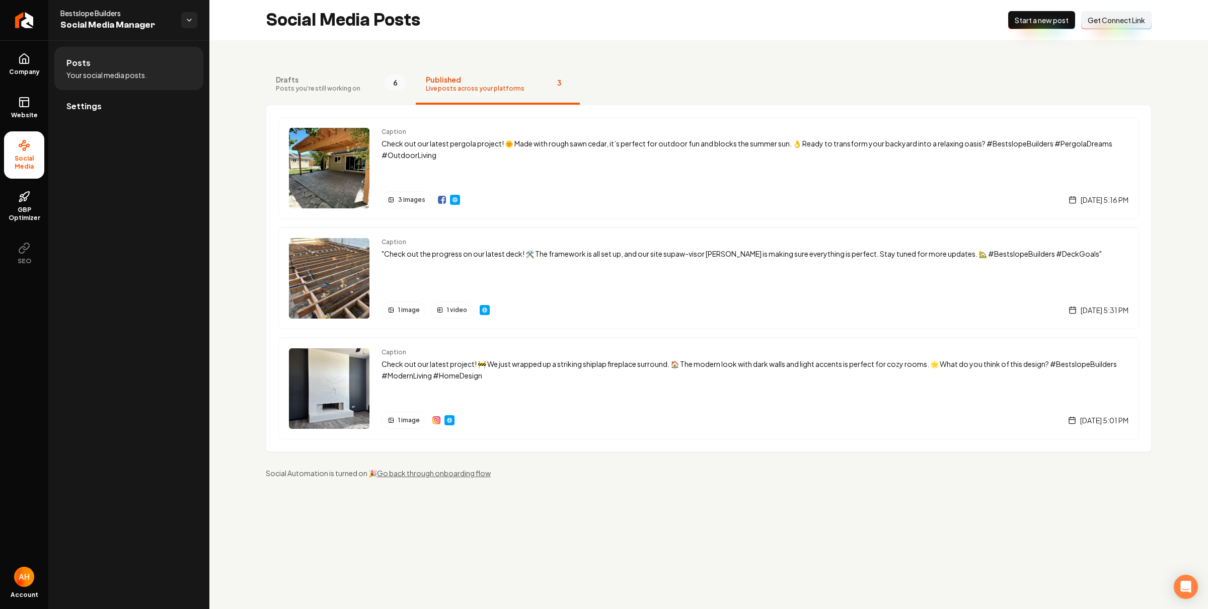
click at [615, 19] on div "Social Media Posts New Post Start a new post Connect Link Get Connect Link" at bounding box center [708, 20] width 999 height 40
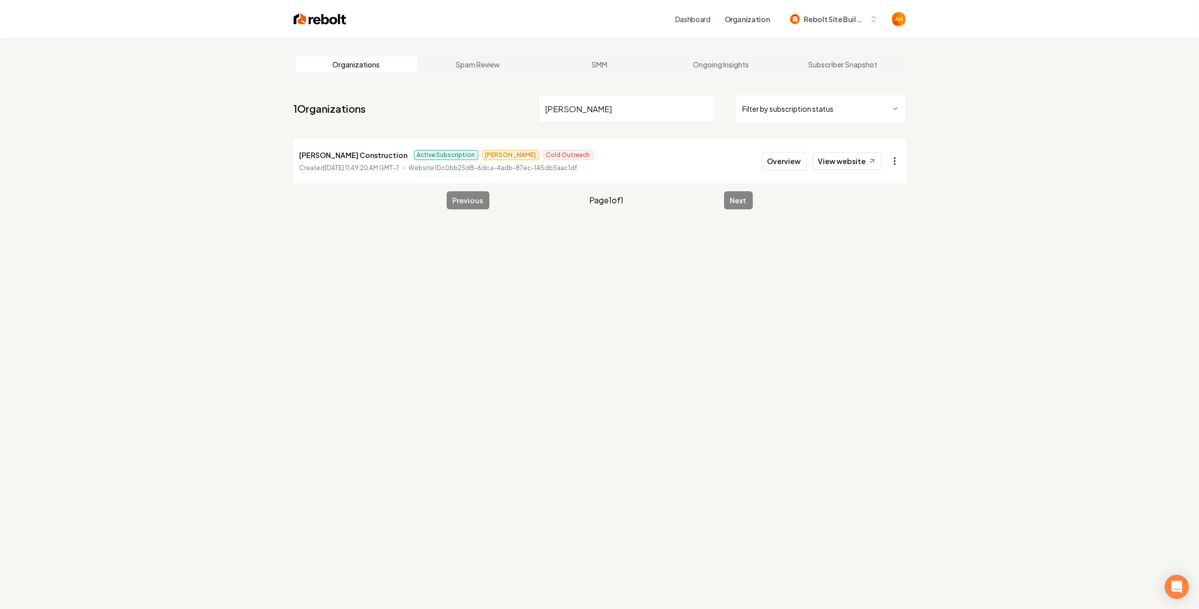
type input "[PERSON_NAME]"
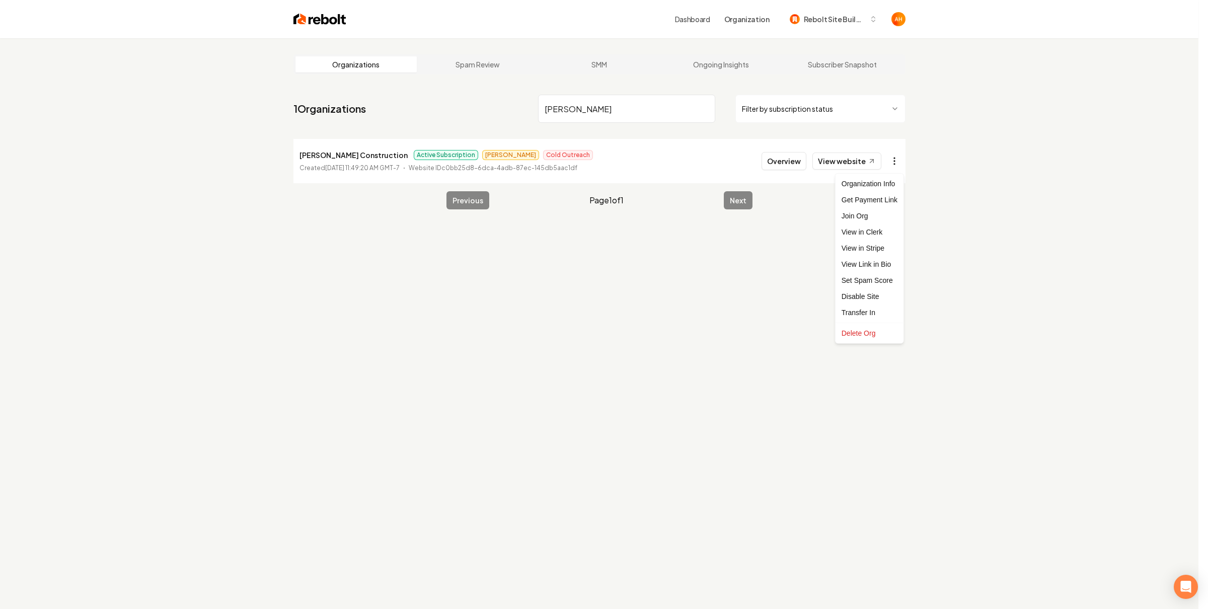
click at [899, 164] on html "Dashboard Organization Rebolt Site Builder Organizations Spam Review SMM Ongoin…" at bounding box center [604, 304] width 1208 height 609
click at [870, 247] on link "View in Stripe" at bounding box center [870, 248] width 64 height 16
